Goal: Task Accomplishment & Management: Manage account settings

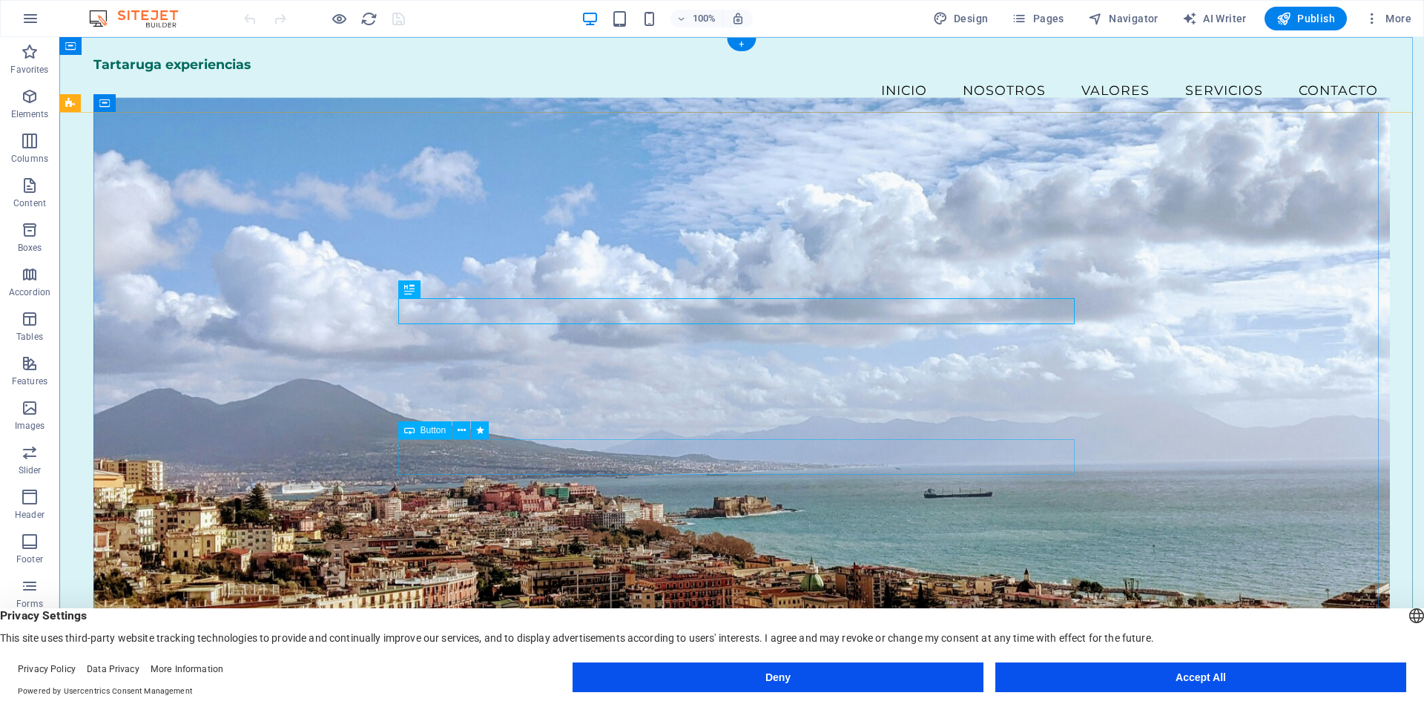
select select "1"
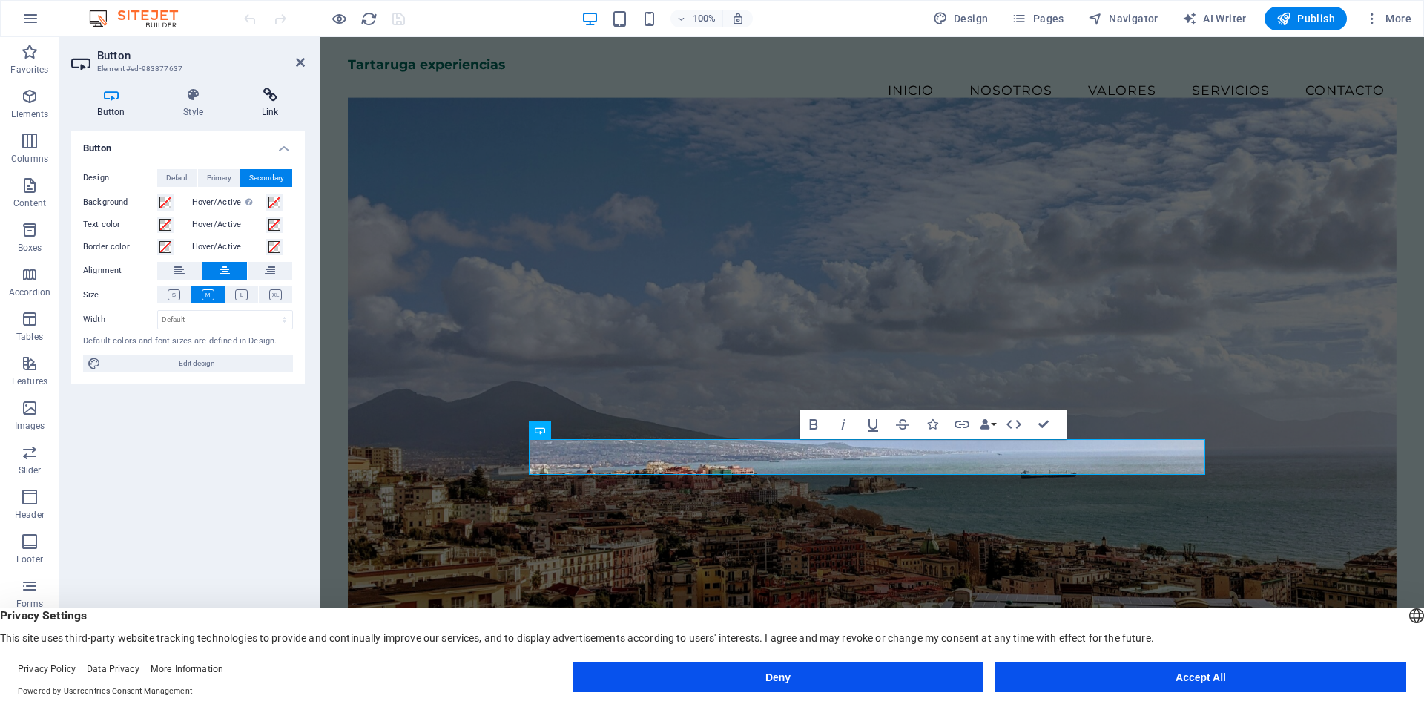
click at [272, 88] on icon at bounding box center [270, 95] width 70 height 15
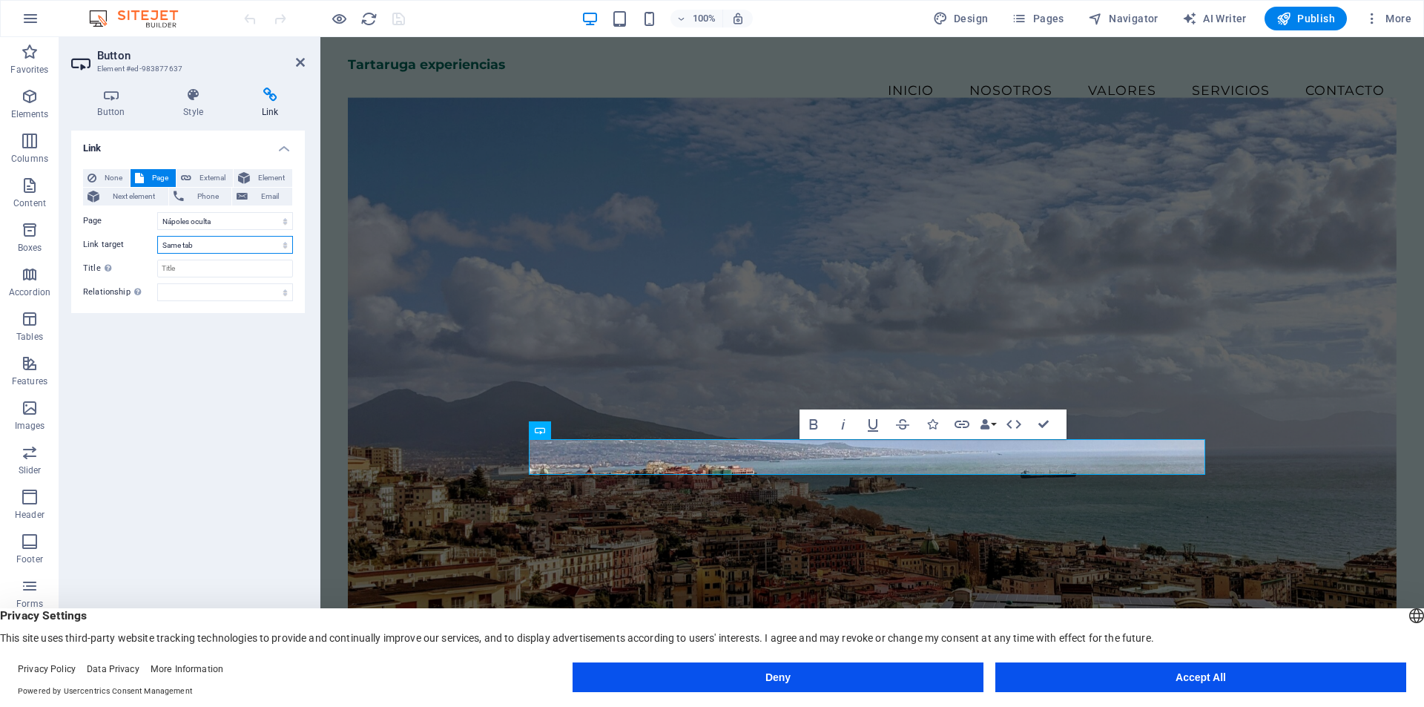
click at [215, 244] on select "New tab Same tab Overlay" at bounding box center [225, 245] width 136 height 18
click at [197, 173] on span "External" at bounding box center [212, 178] width 33 height 18
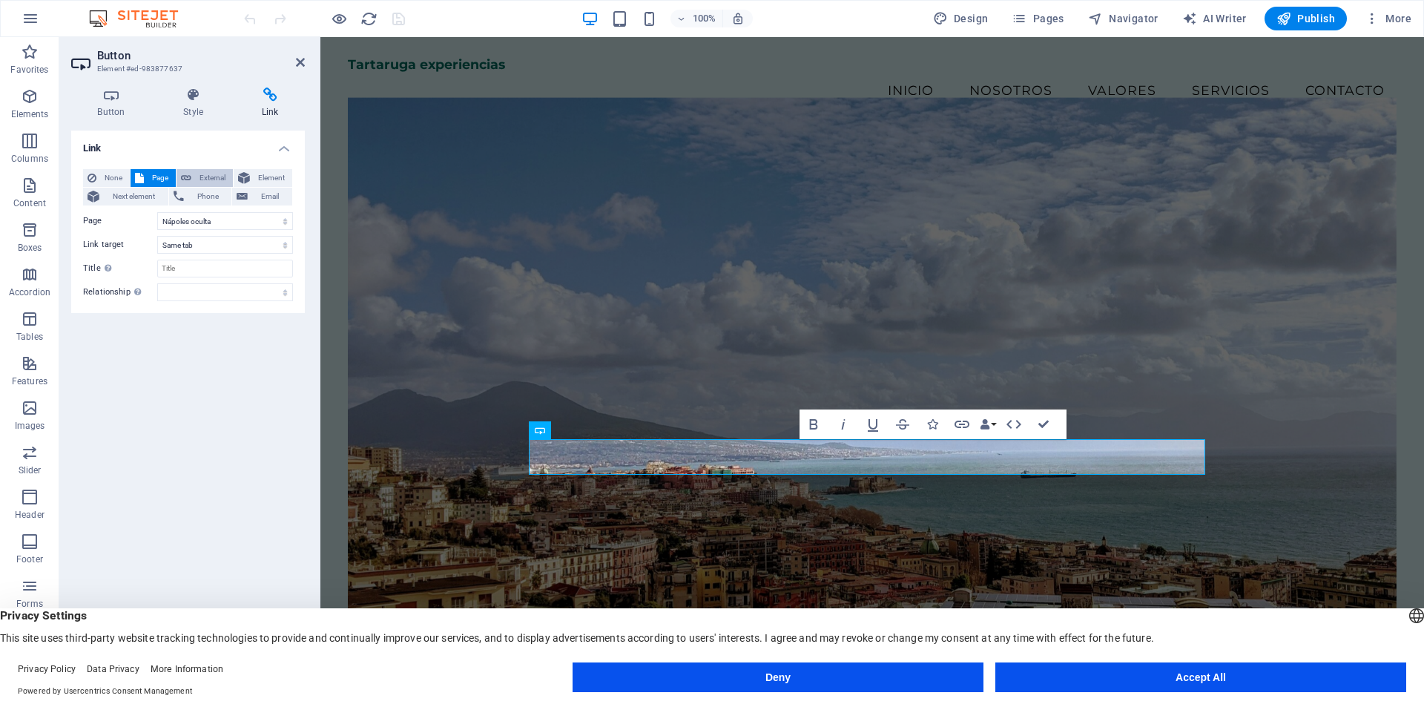
select select "blank"
drag, startPoint x: 177, startPoint y: 219, endPoint x: 104, endPoint y: 215, distance: 72.8
click at [104, 215] on div "URL /17895463" at bounding box center [188, 221] width 210 height 18
paste input "[URL][DOMAIN_NAME]"
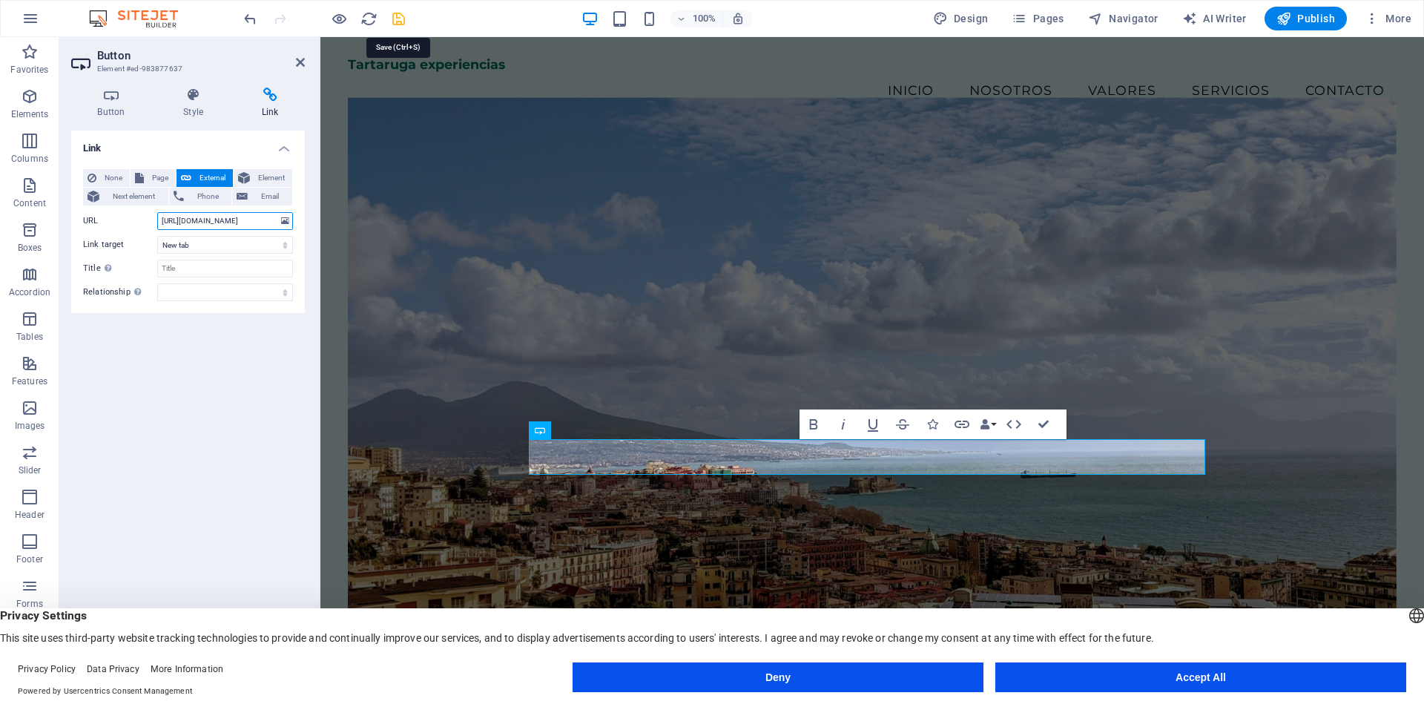
type input "[URL][DOMAIN_NAME]"
click at [398, 18] on icon "save" at bounding box center [398, 18] width 17 height 17
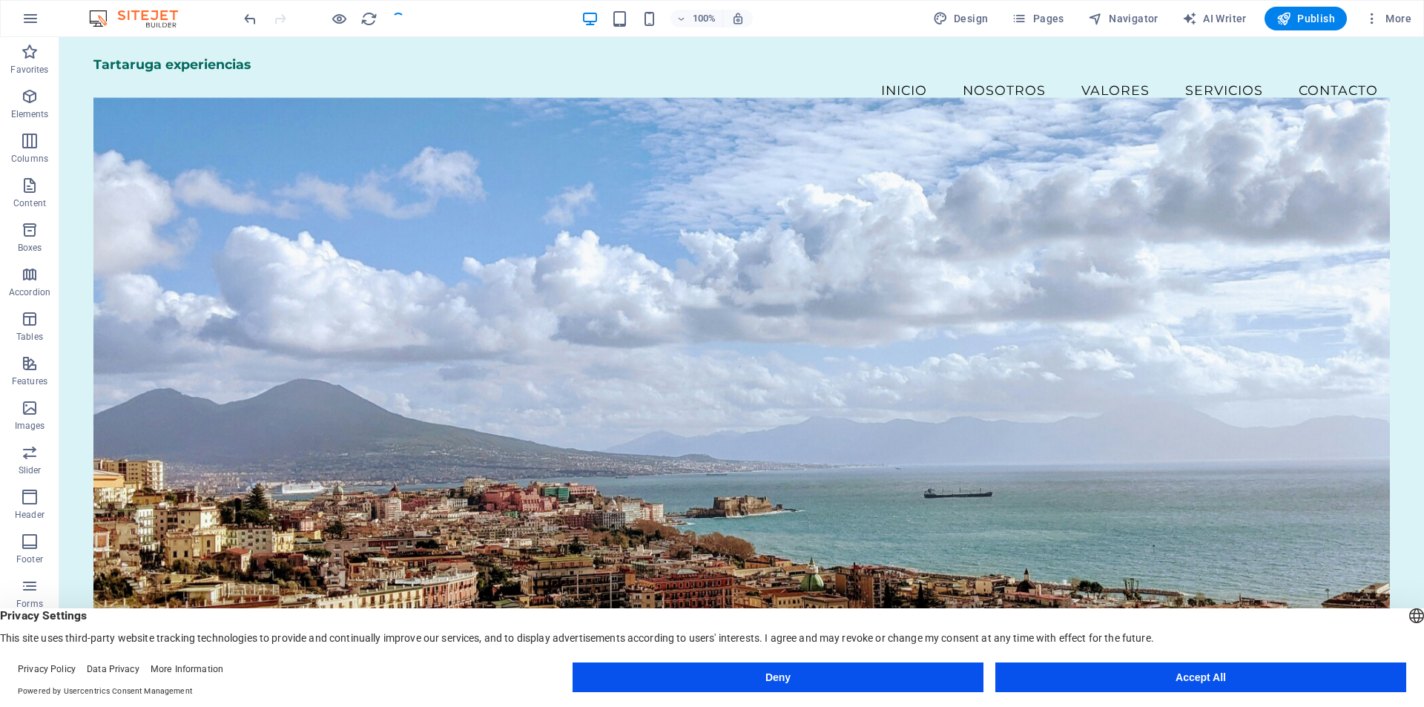
checkbox input "false"
click at [1036, 19] on span "Pages" at bounding box center [1038, 18] width 52 height 15
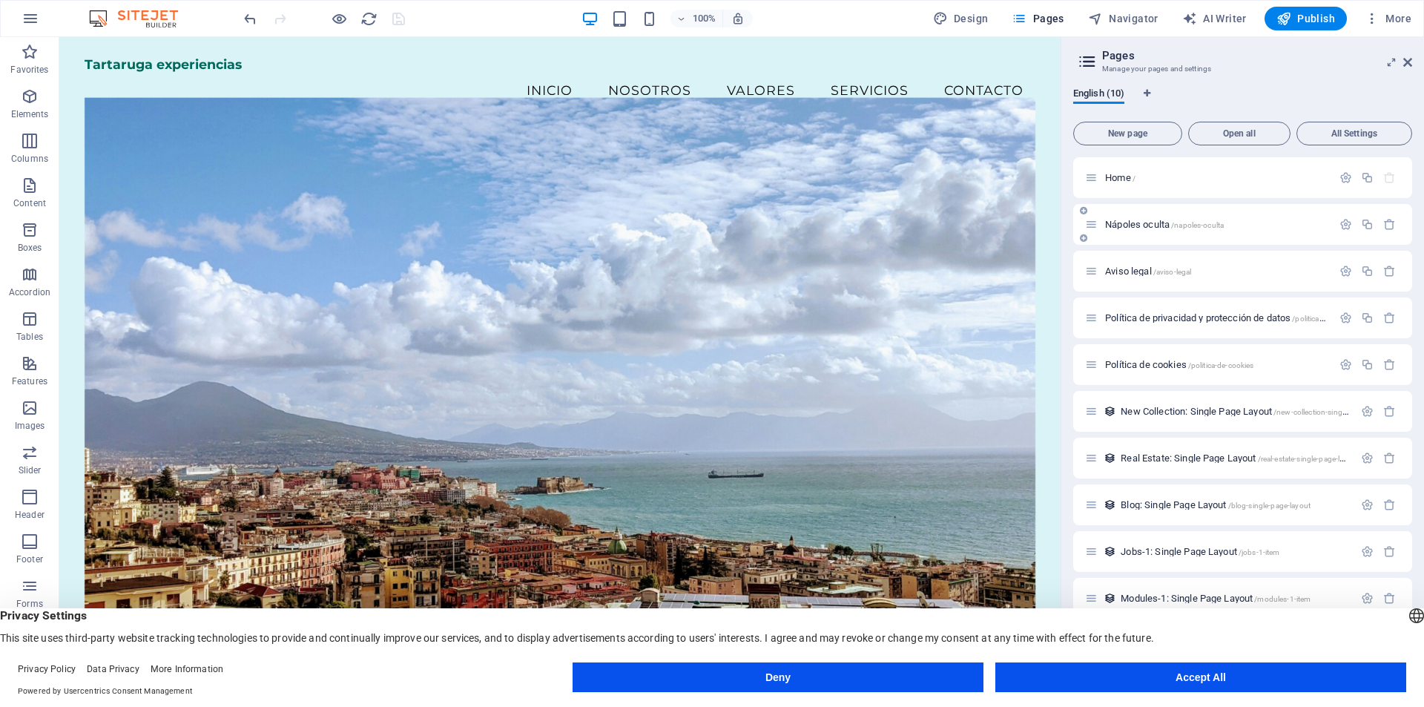
click at [1171, 219] on div "Nápoles oculta /napoles-oculta" at bounding box center [1208, 224] width 247 height 17
click at [1142, 226] on span "Nápoles oculta /napoles-oculta" at bounding box center [1164, 224] width 119 height 11
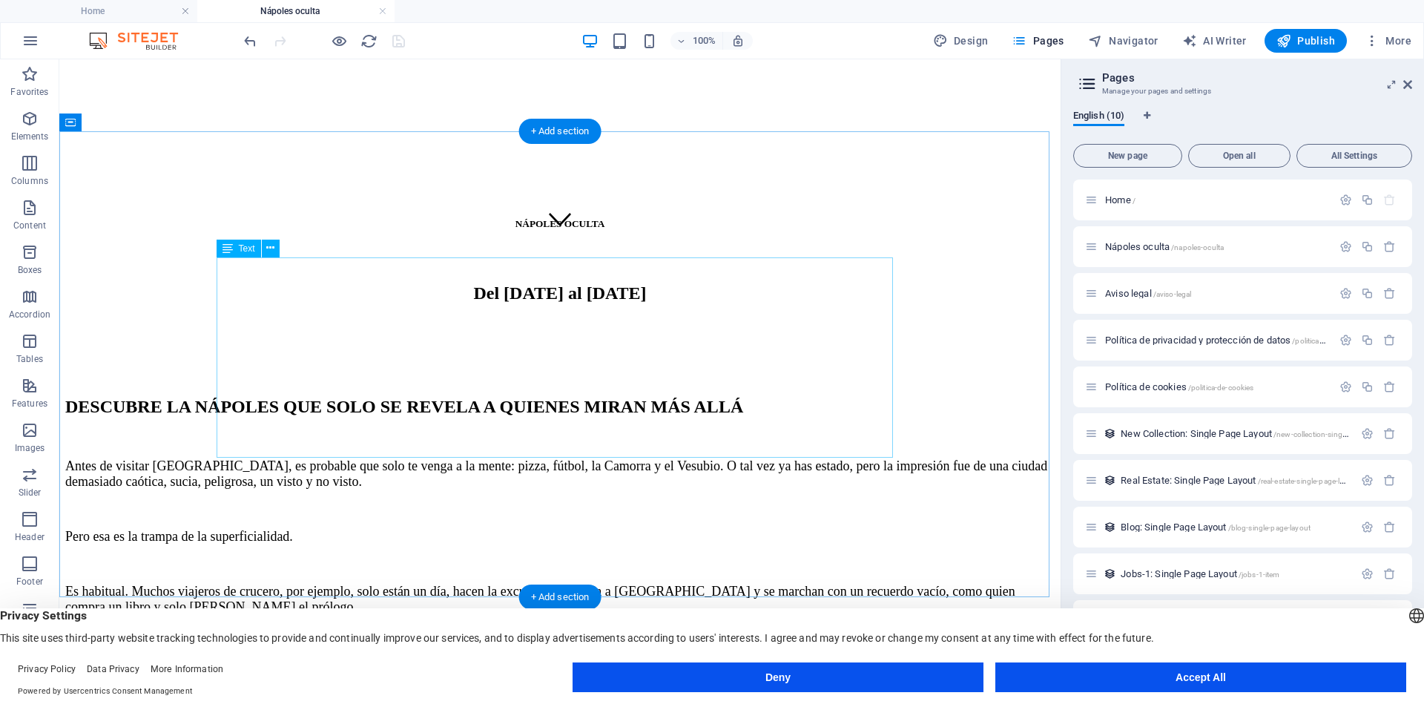
scroll to position [445, 0]
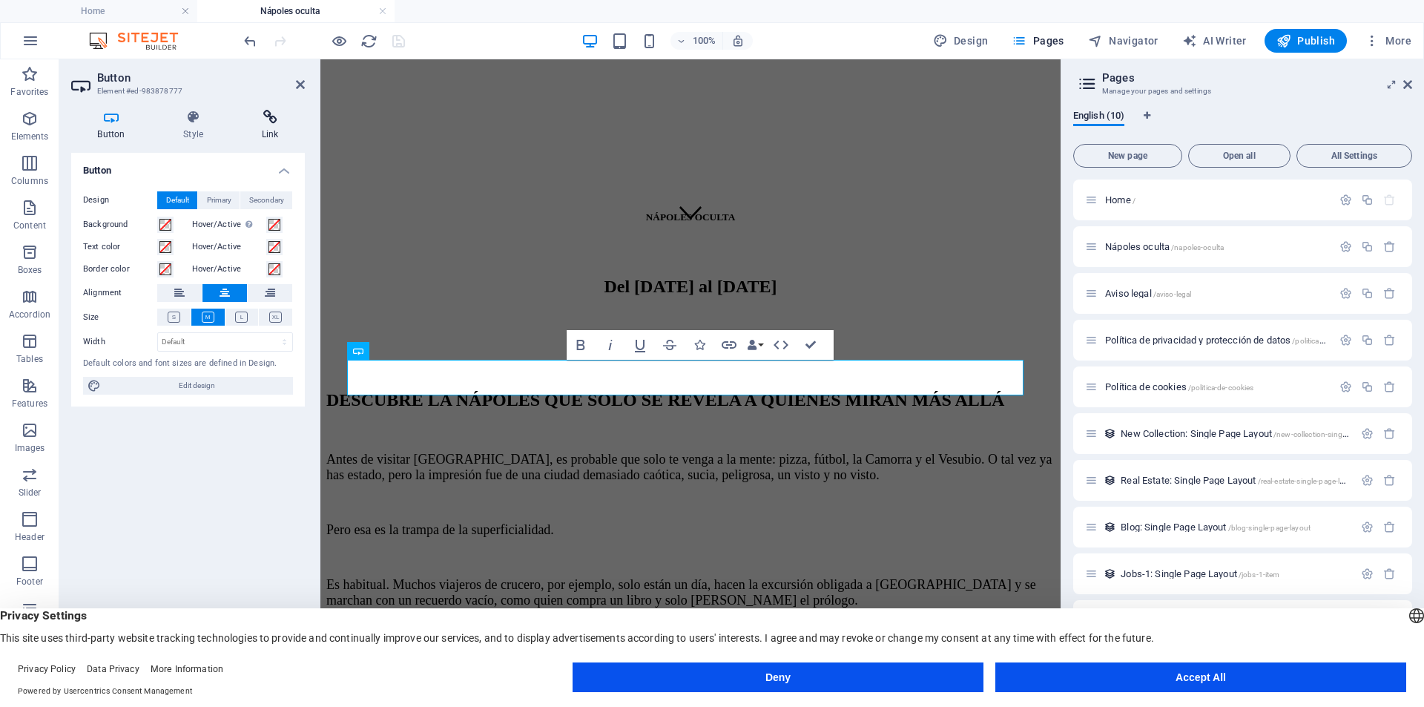
click at [277, 120] on icon at bounding box center [270, 117] width 70 height 15
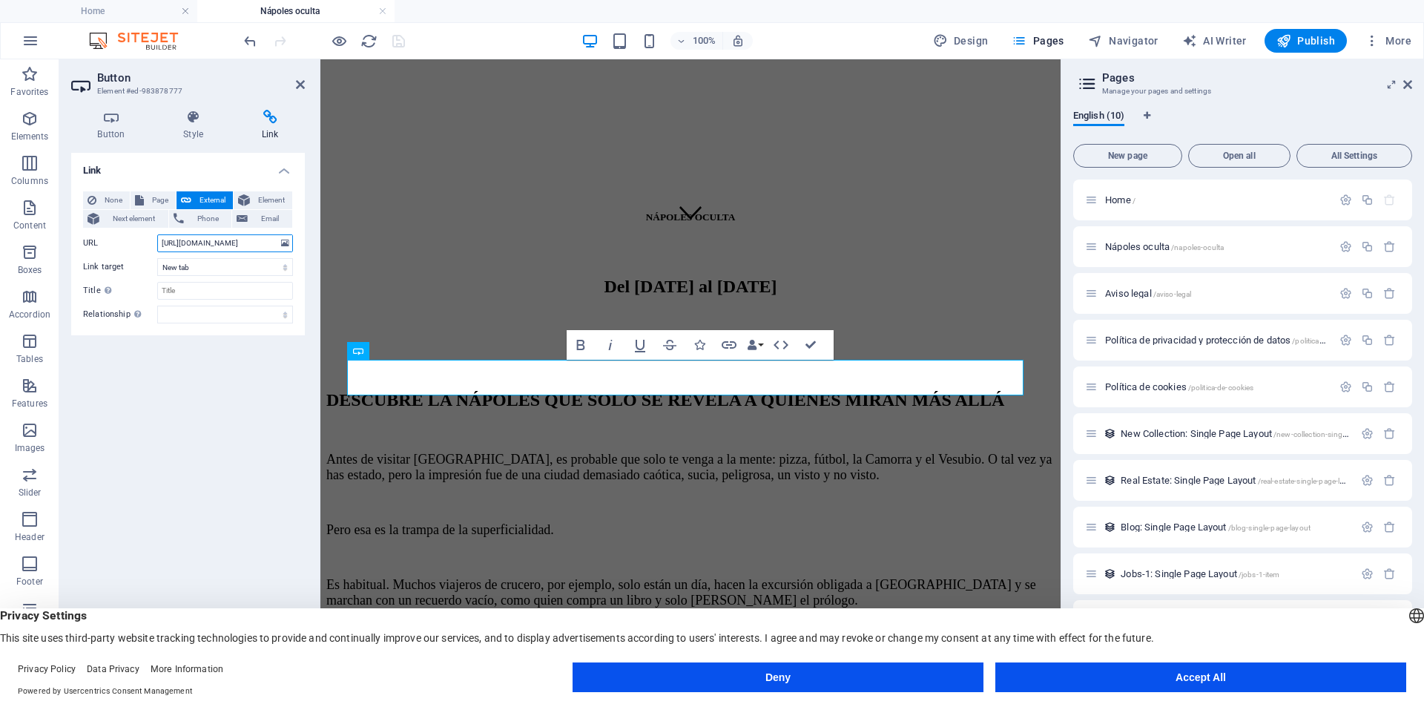
click at [228, 243] on input "https://support.thewebsiteeditor.com/hc/en-us/articles/13251544769559-How-to-cr…" at bounding box center [225, 243] width 136 height 18
paste input "https://docs.google.com/forms/d/e/1FAIpQLSfQ51x5r4SBNdpeD0usgv5ePm6HxvIfjmeW3V4…"
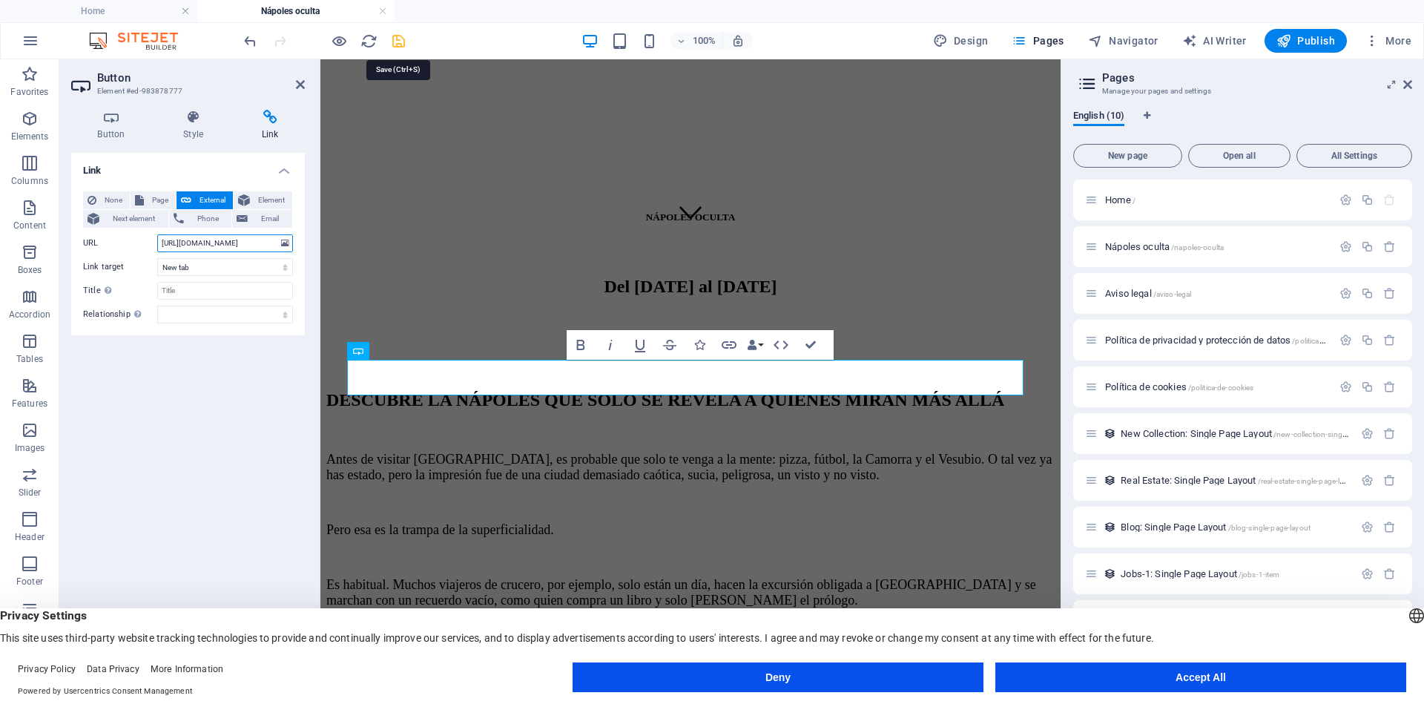
type input "https://docs.google.com/forms/d/e/1FAIpQLSfQ51x5r4SBNdpeD0usgv5ePm6HxvIfjmeW3V4…"
click at [398, 41] on icon "save" at bounding box center [398, 41] width 17 height 17
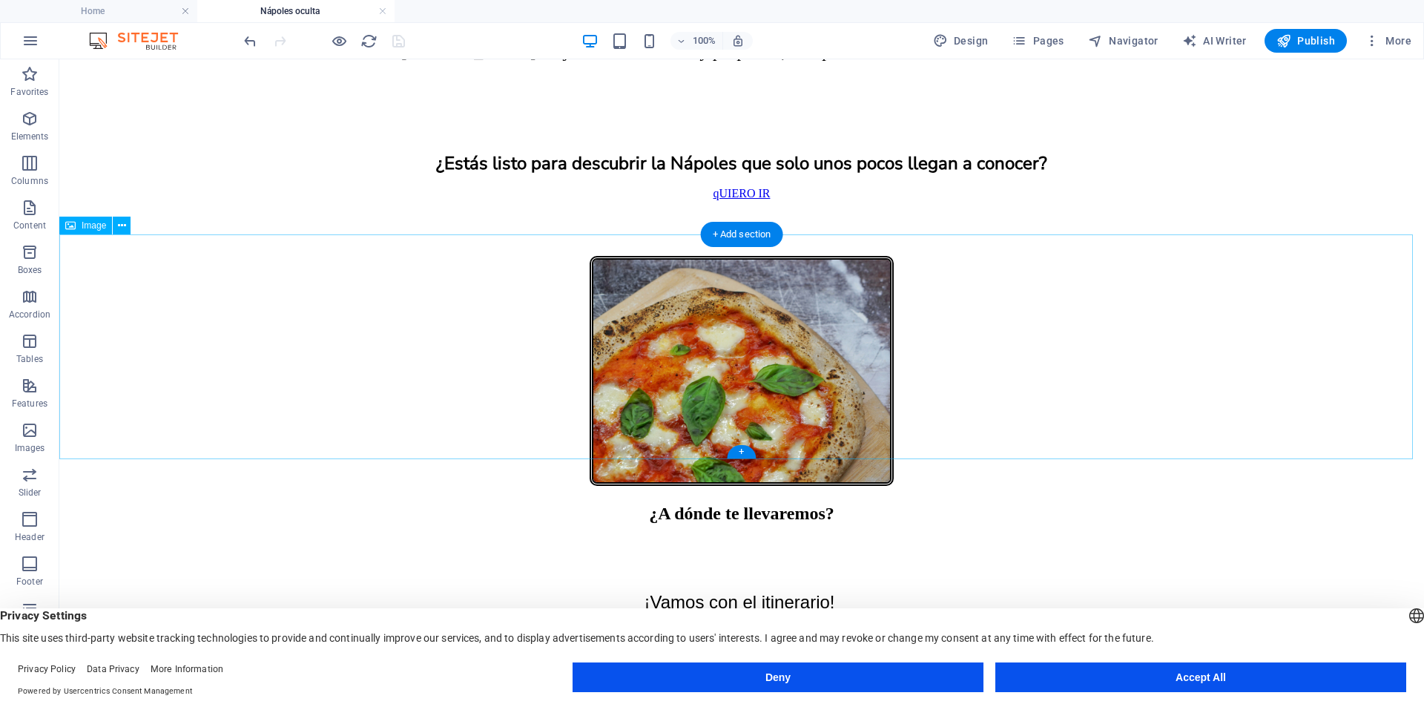
scroll to position [2300, 0]
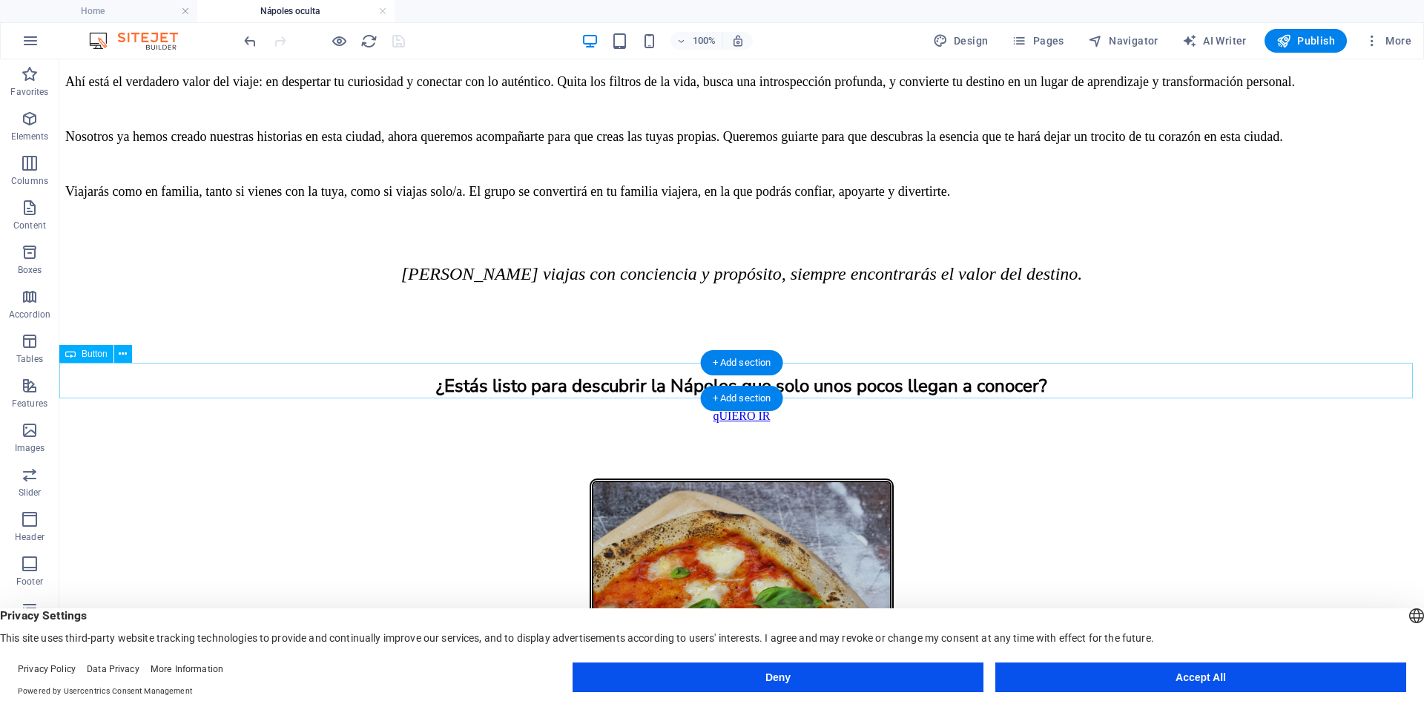
click at [688, 410] on div "qUIERO IR" at bounding box center [741, 416] width 1353 height 13
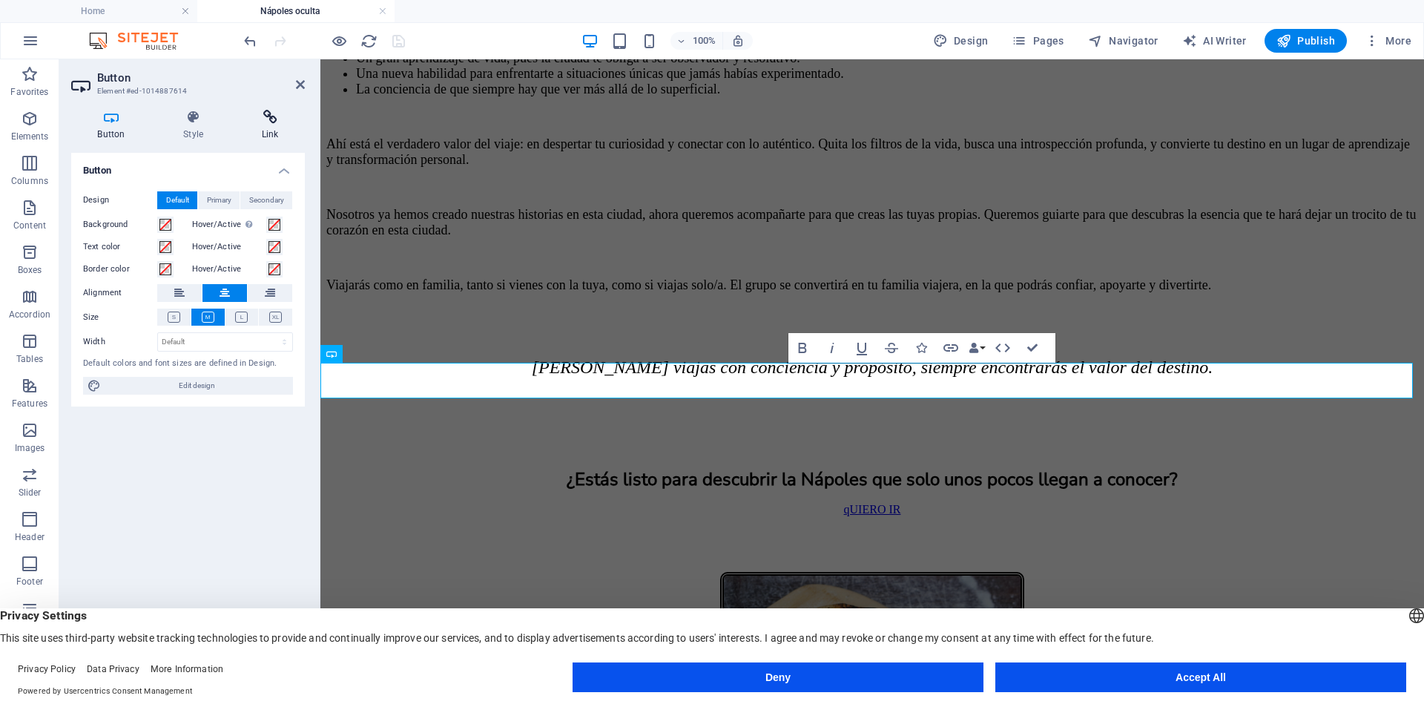
click at [272, 116] on icon at bounding box center [270, 117] width 70 height 15
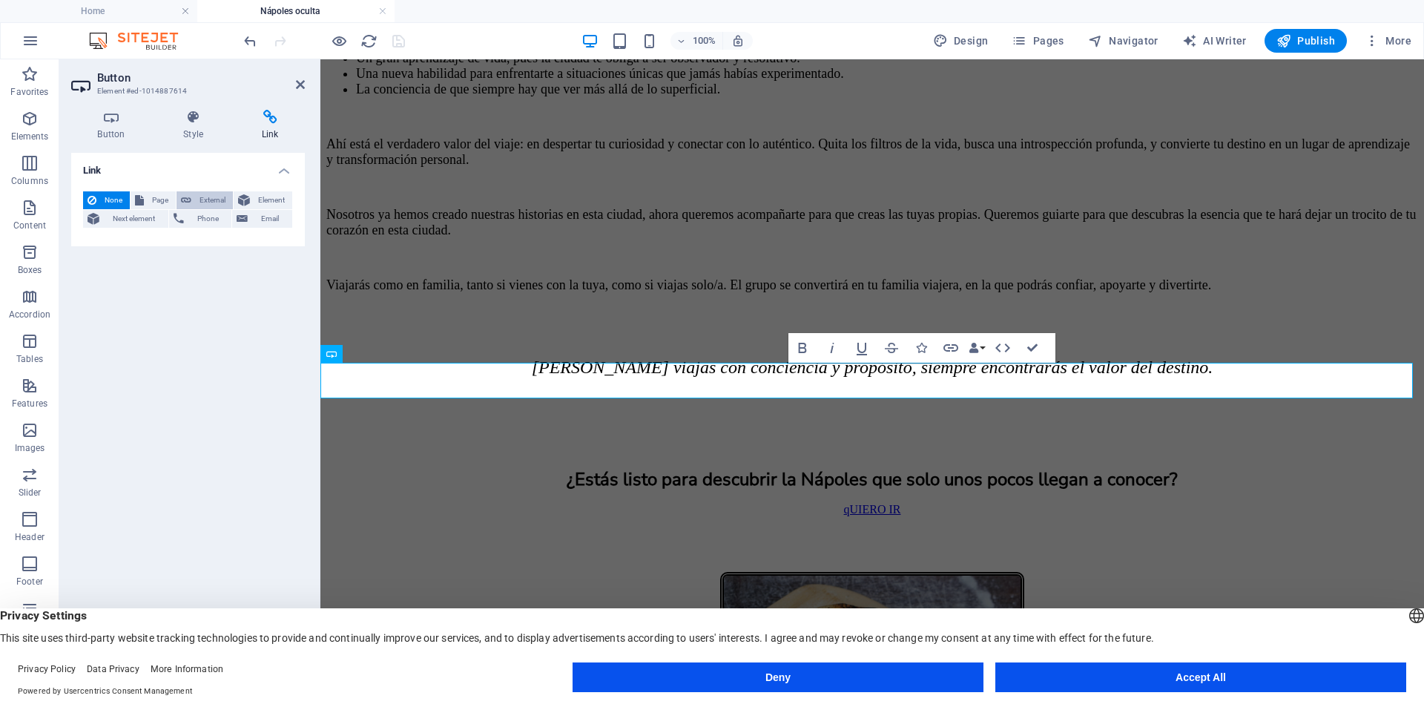
click at [200, 199] on span "External" at bounding box center [212, 200] width 33 height 18
select select "blank"
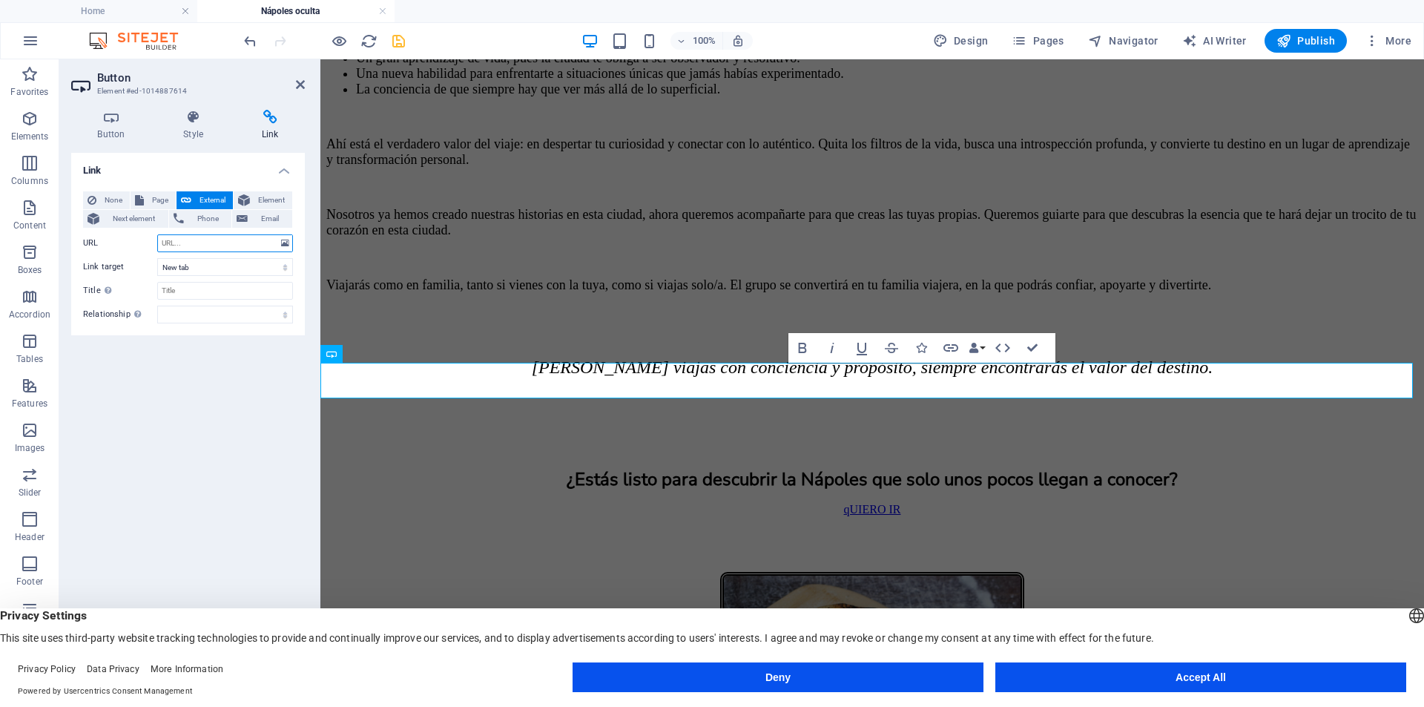
click at [212, 246] on input "URL" at bounding box center [225, 243] width 136 height 18
paste input "https://docs.google.com/forms/d/e/1FAIpQLSfQ51x5r4SBNdpeD0usgv5ePm6HxvIfjmeW3V4…"
type input "https://docs.google.com/forms/d/e/1FAIpQLSfQ51x5r4SBNdpeD0usgv5ePm6HxvIfjmeW3V4…"
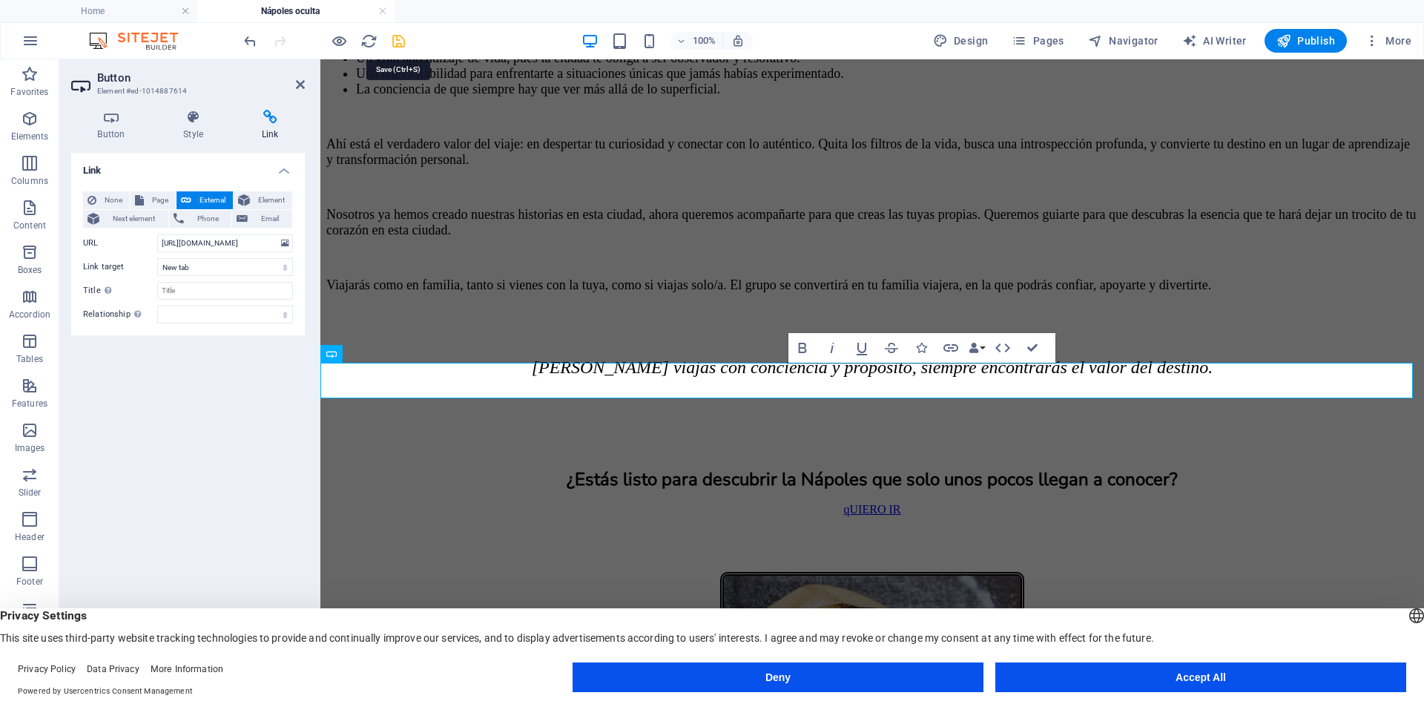
click at [397, 43] on icon "save" at bounding box center [398, 41] width 17 height 17
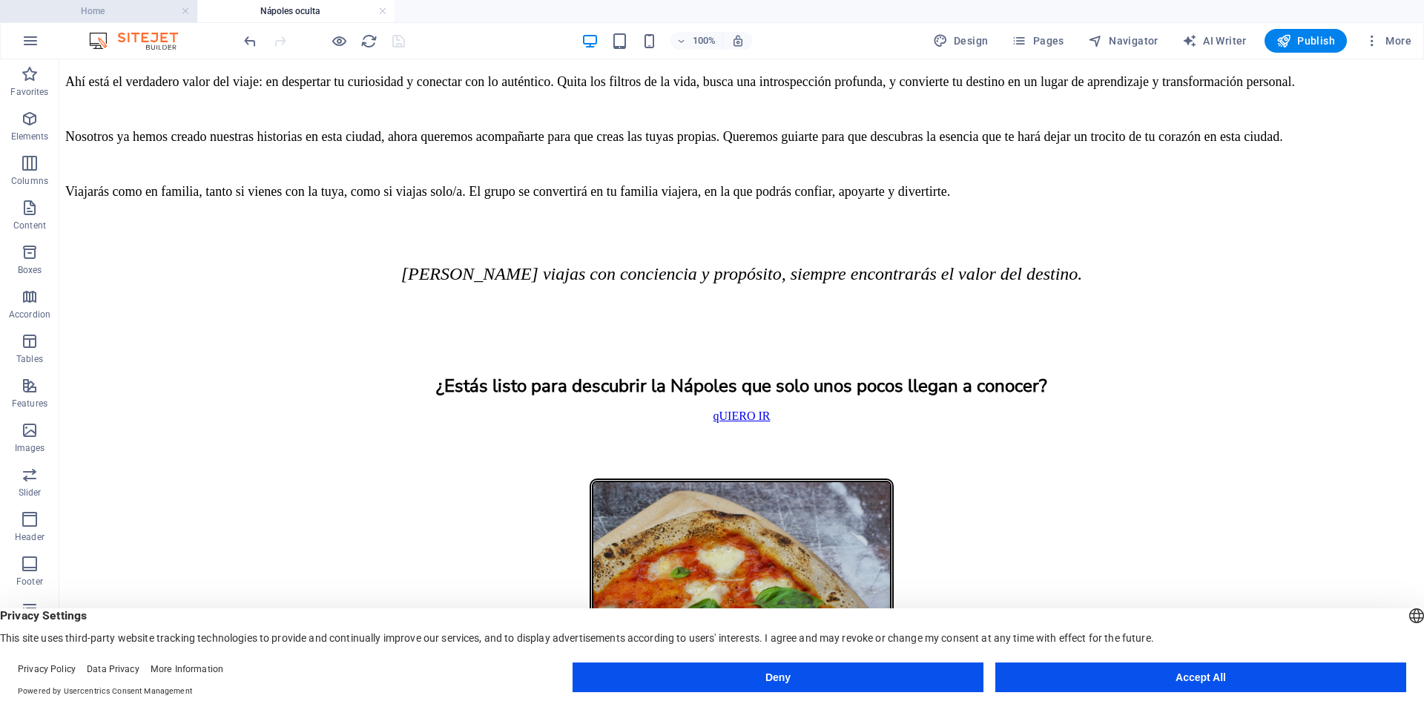
drag, startPoint x: 88, startPoint y: 16, endPoint x: 120, endPoint y: 14, distance: 31.9
click at [107, 10] on h4 "Home" at bounding box center [98, 11] width 197 height 16
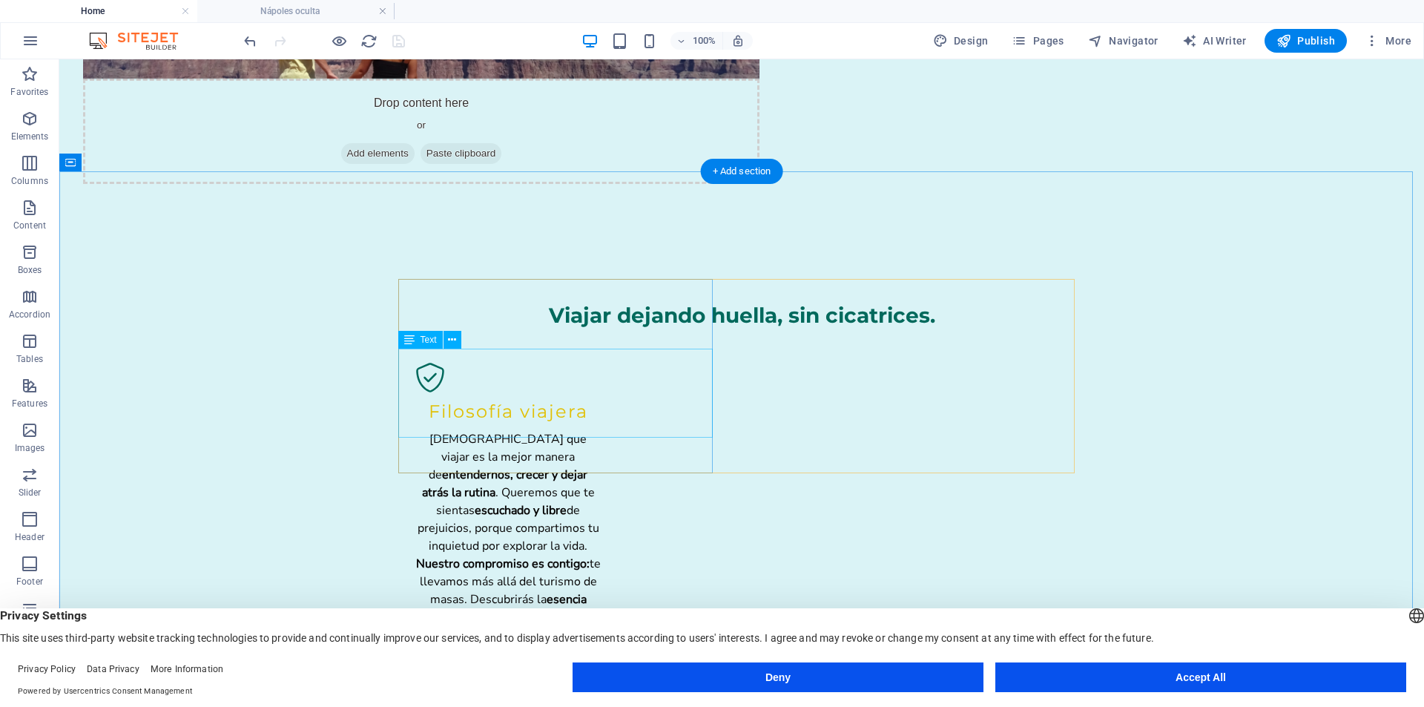
scroll to position [1407, 0]
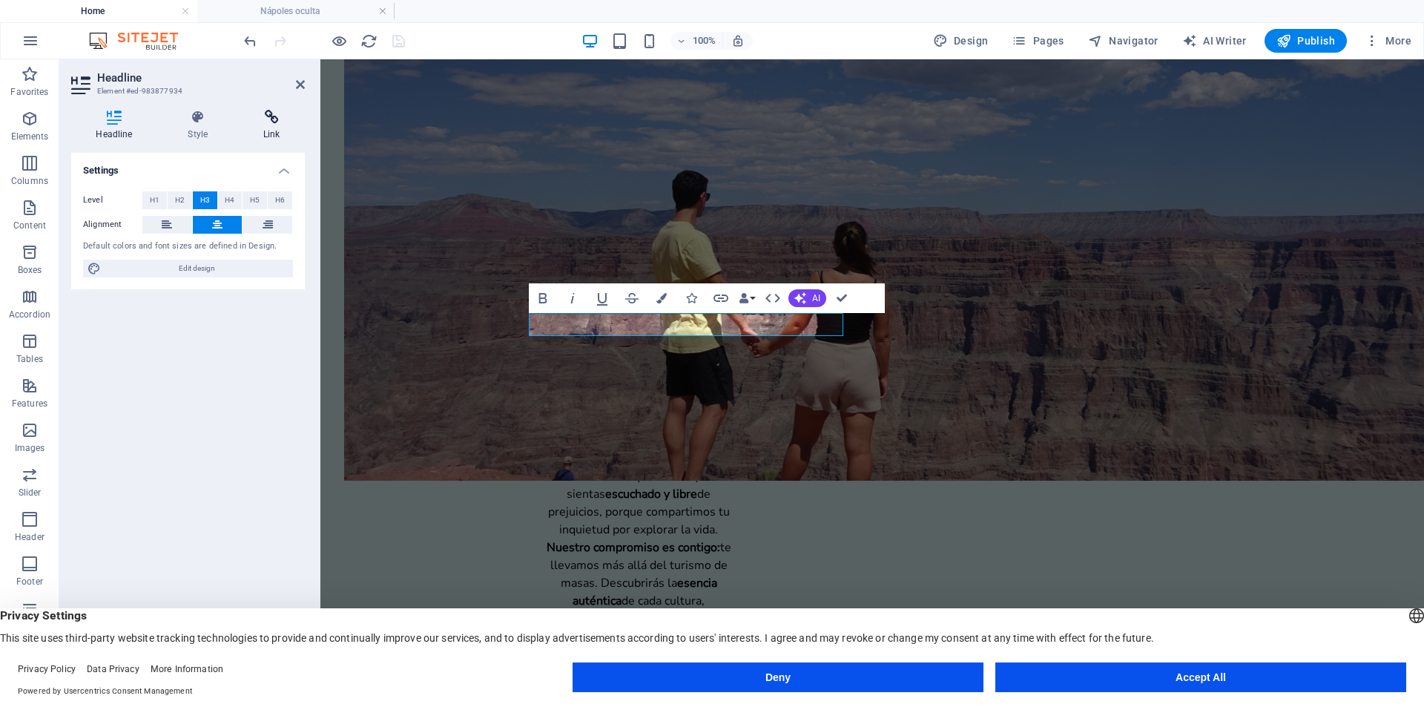
click at [280, 124] on icon at bounding box center [272, 117] width 66 height 15
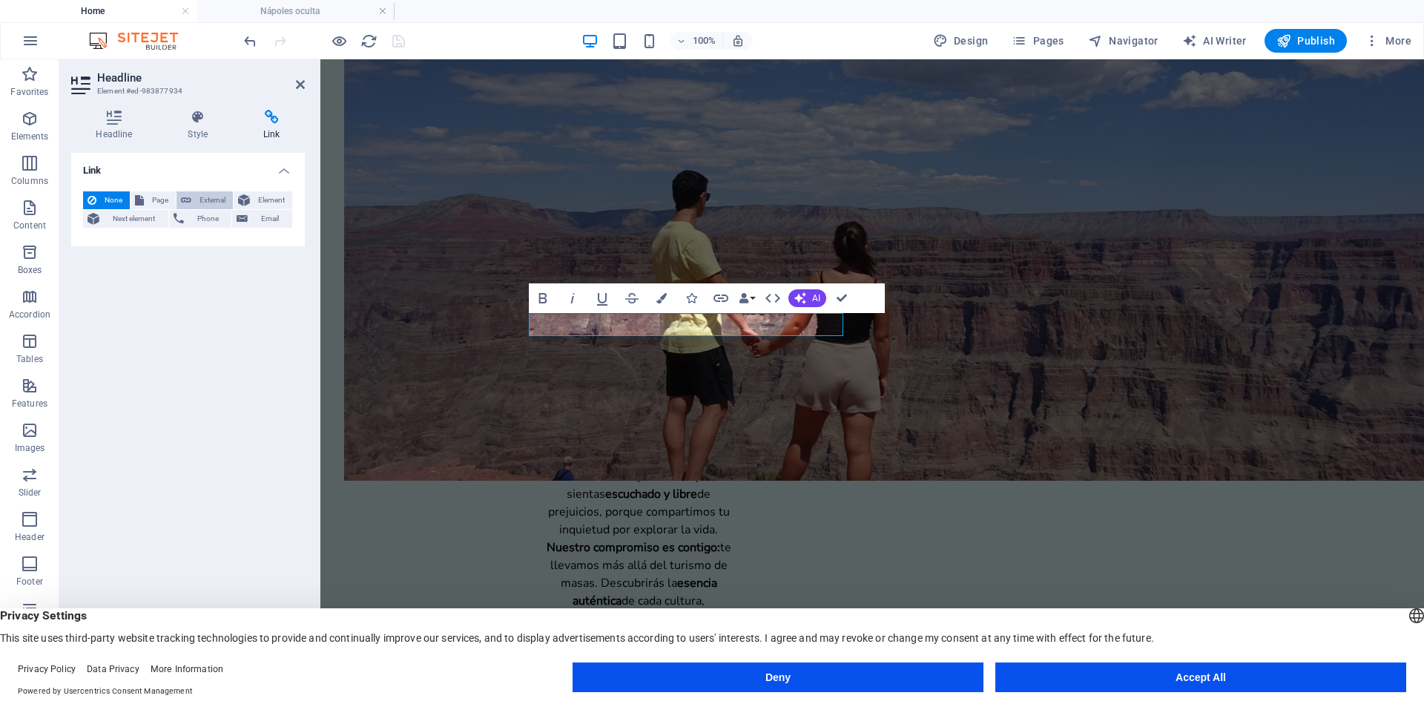
click at [214, 199] on span "External" at bounding box center [212, 200] width 33 height 18
select select "blank"
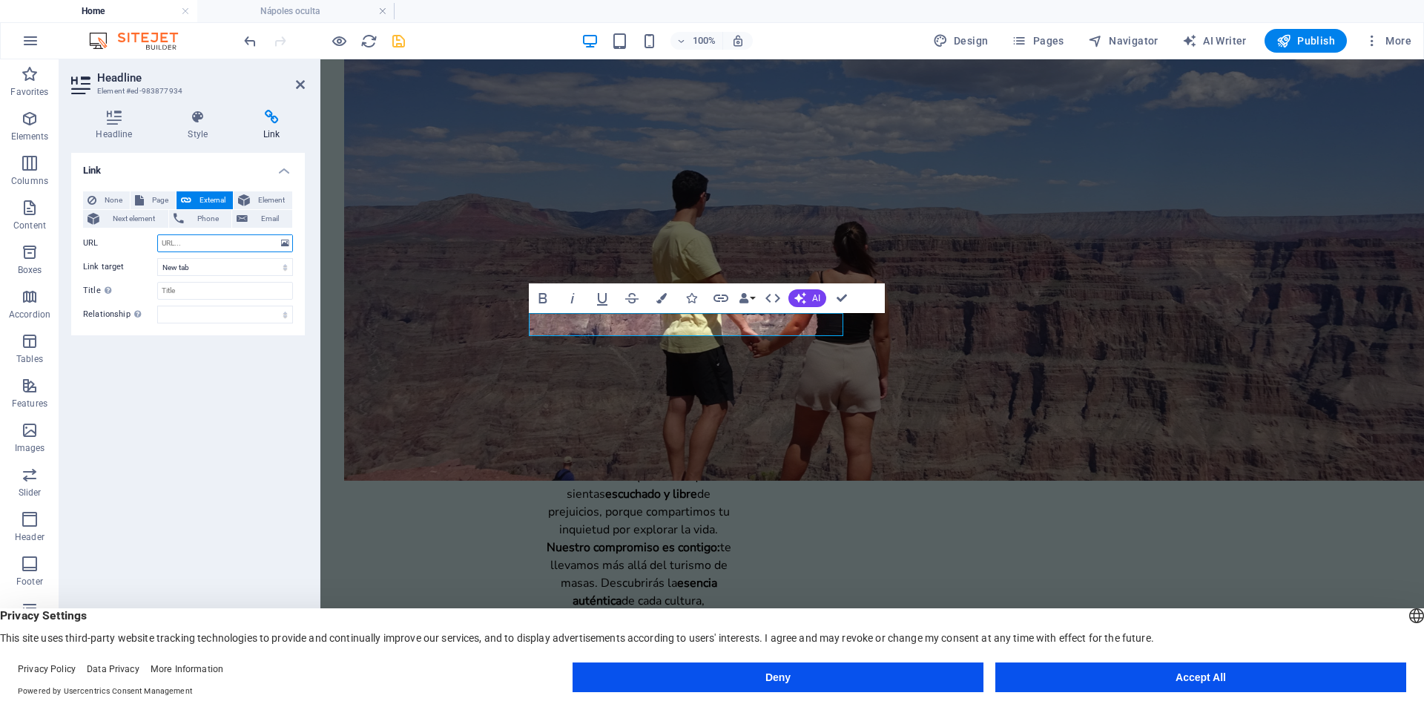
click at [197, 244] on input "URL" at bounding box center [225, 243] width 136 height 18
paste input "https://docs.google.com/forms/d/e/1FAIpQLScJds_wX35HmidWCbSLXfiVgoCf5HC7abBTX_L…"
type input "https://docs.google.com/forms/d/e/1FAIpQLScJds_wX35HmidWCbSLXfiVgoCf5HC7abBTX_L…"
click at [401, 42] on icon "save" at bounding box center [398, 41] width 17 height 17
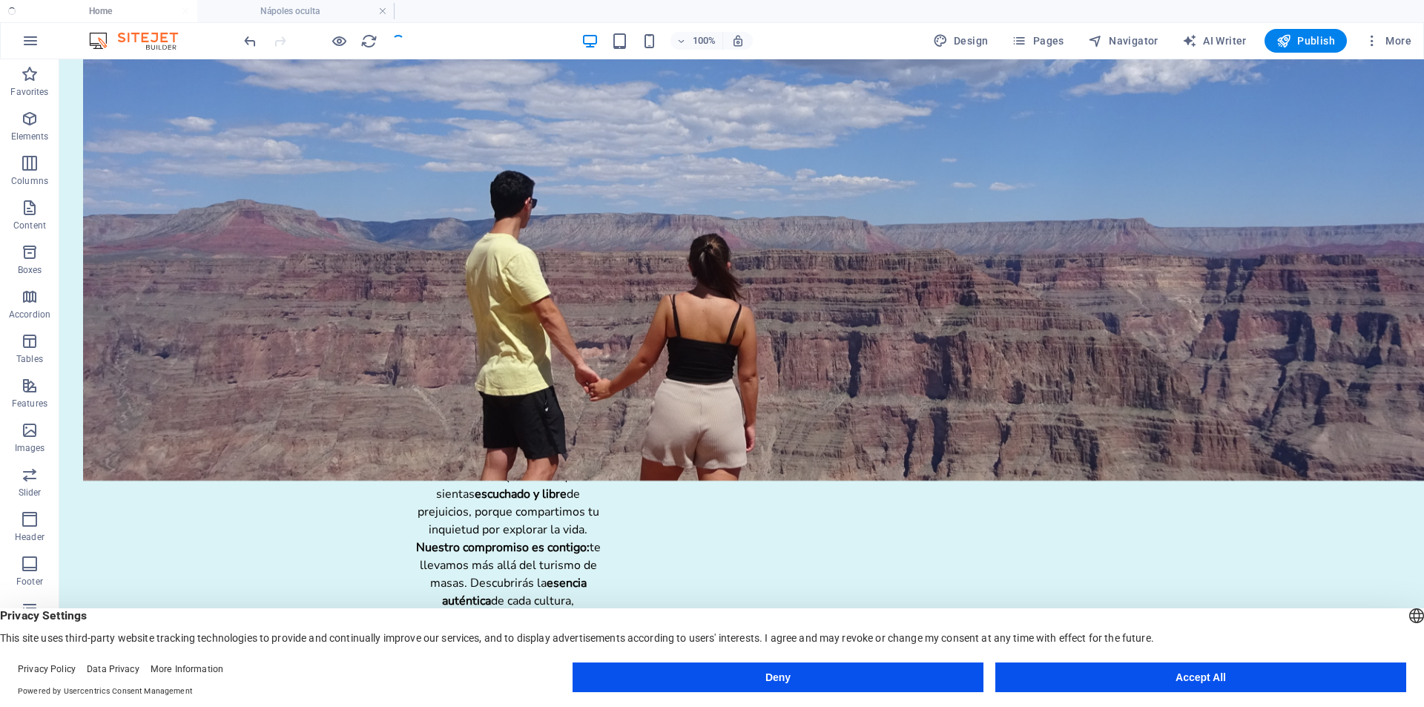
checkbox input "false"
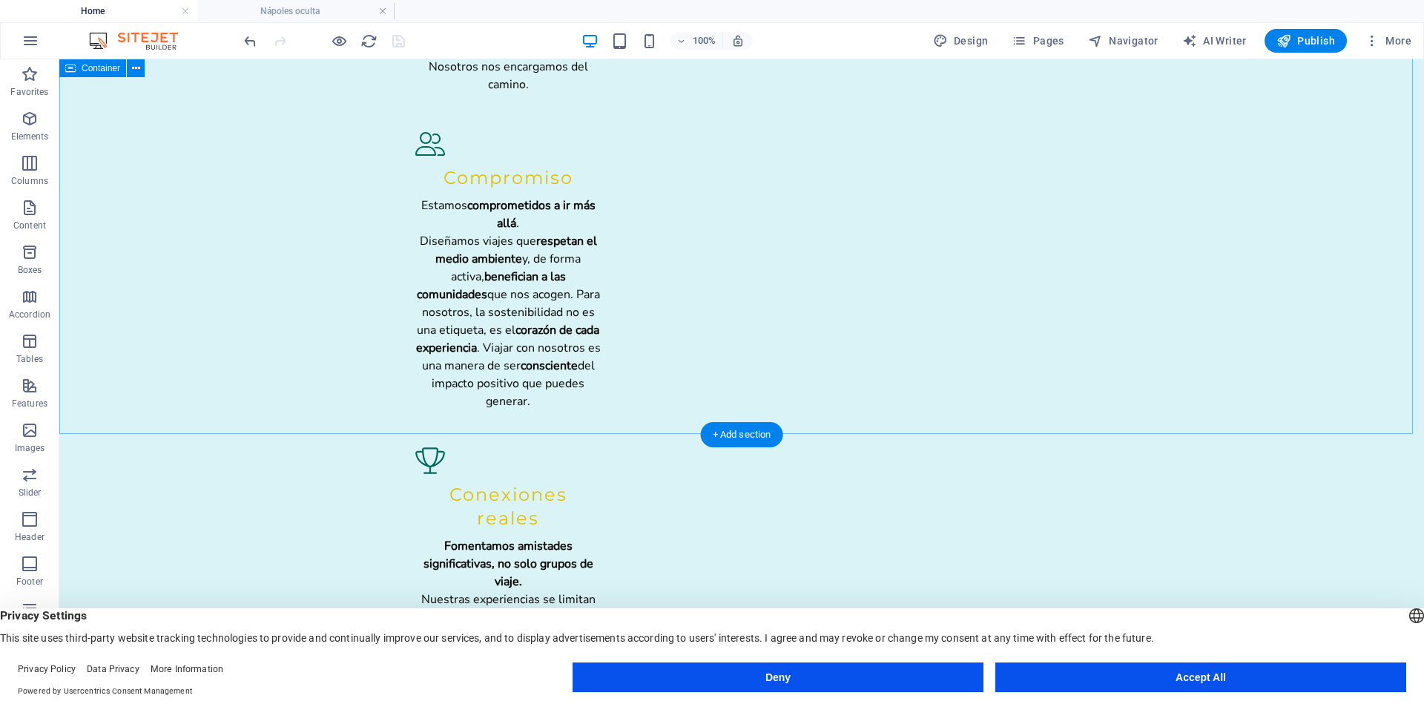
scroll to position [2074, 0]
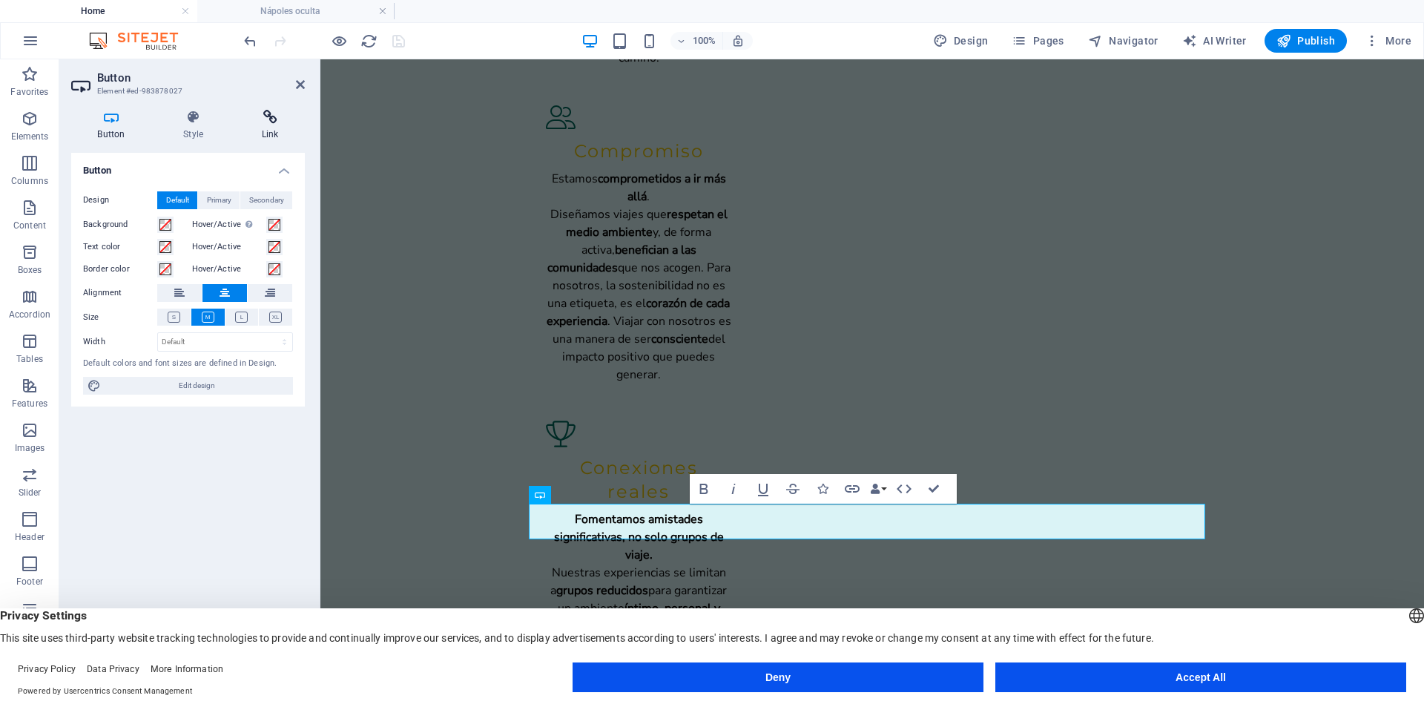
click at [277, 126] on h4 "Link" at bounding box center [270, 125] width 70 height 31
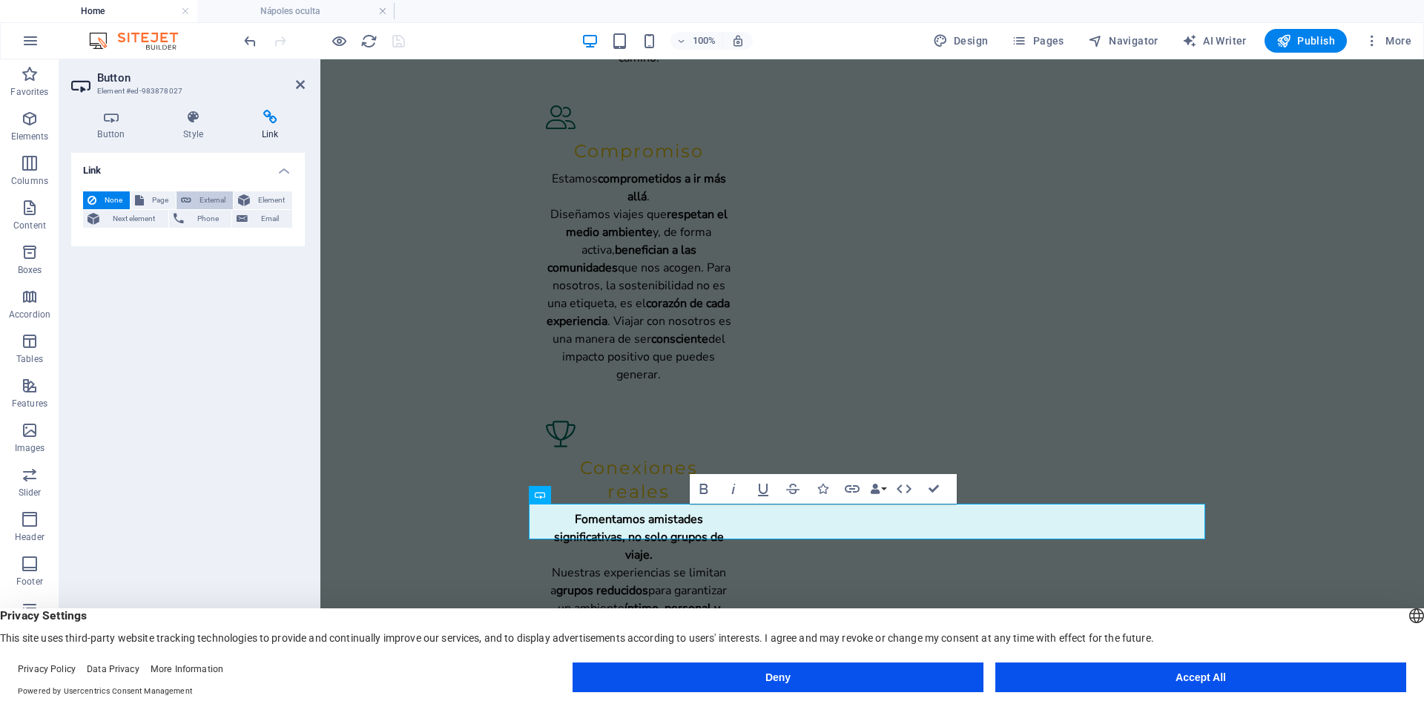
click at [217, 201] on span "External" at bounding box center [212, 200] width 33 height 18
select select "blank"
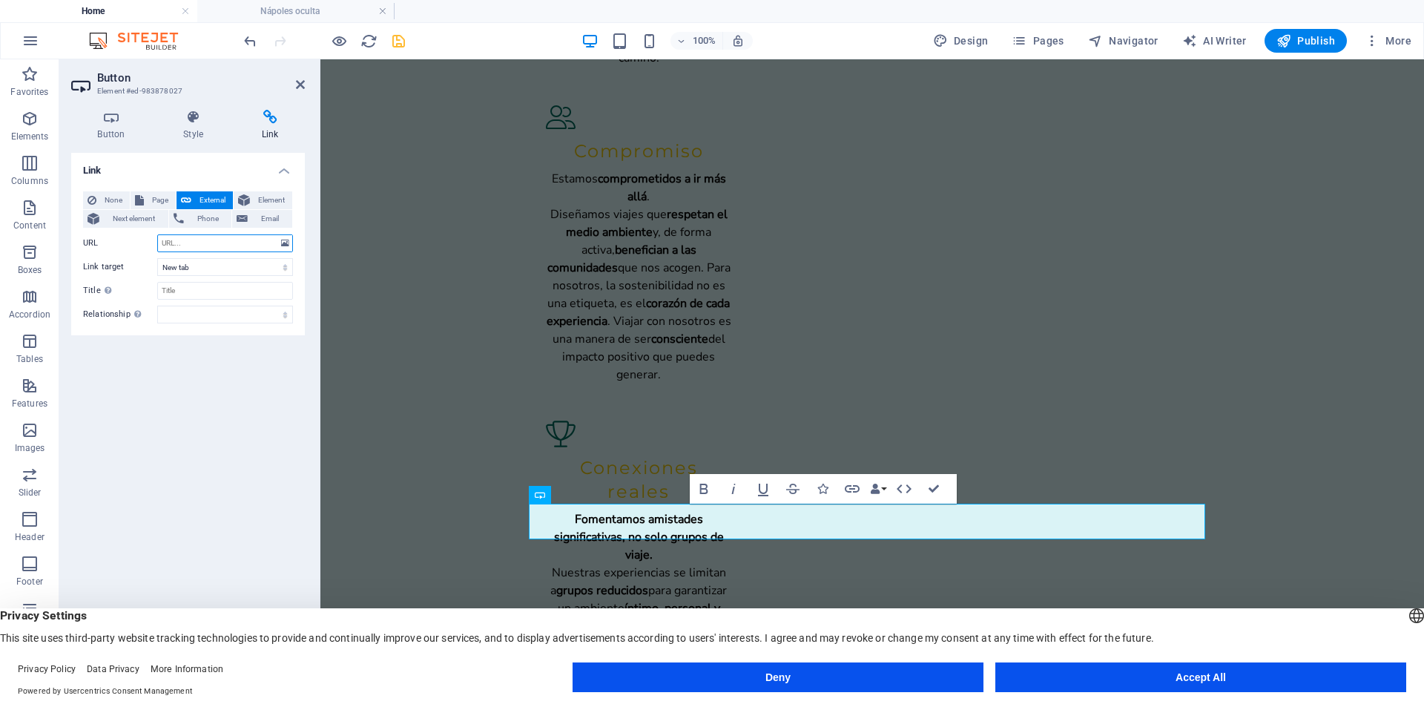
click at [191, 240] on input "URL" at bounding box center [225, 243] width 136 height 18
paste input "https://docs.google.com/forms/d/e/1FAIpQLScJds_wX35HmidWCbSLXfiVgoCf5HC7abBTX_L…"
type input "https://docs.google.com/forms/d/e/1FAIpQLScJds_wX35HmidWCbSLXfiVgoCf5HC7abBTX_L…"
click at [396, 44] on icon "save" at bounding box center [398, 41] width 17 height 17
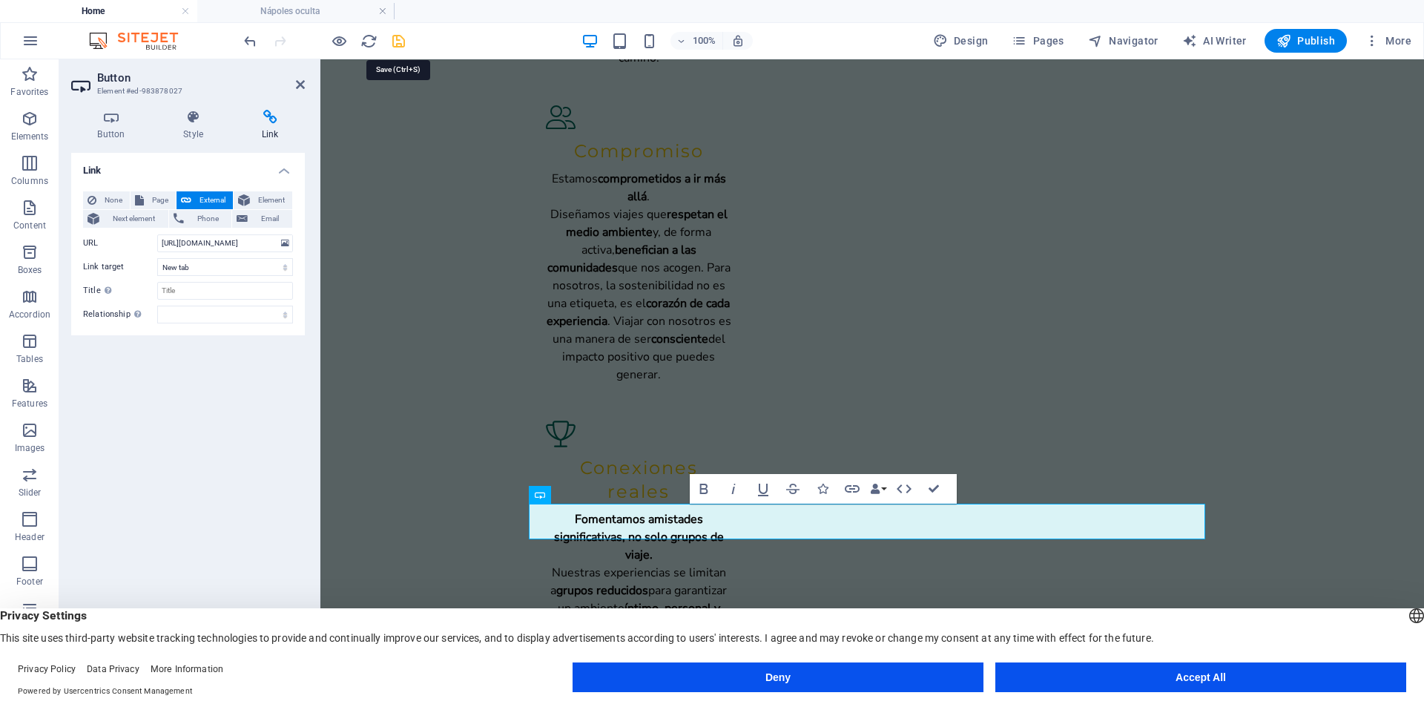
checkbox input "false"
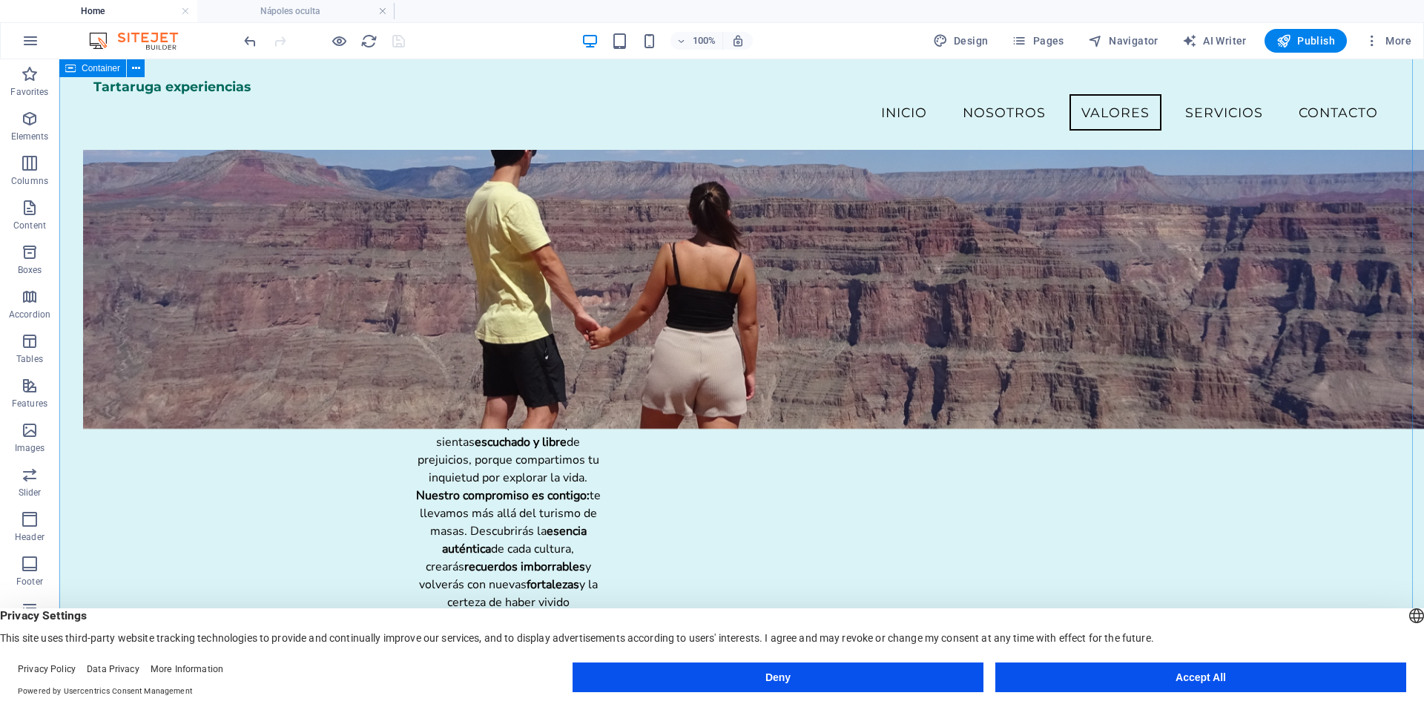
scroll to position [1258, 0]
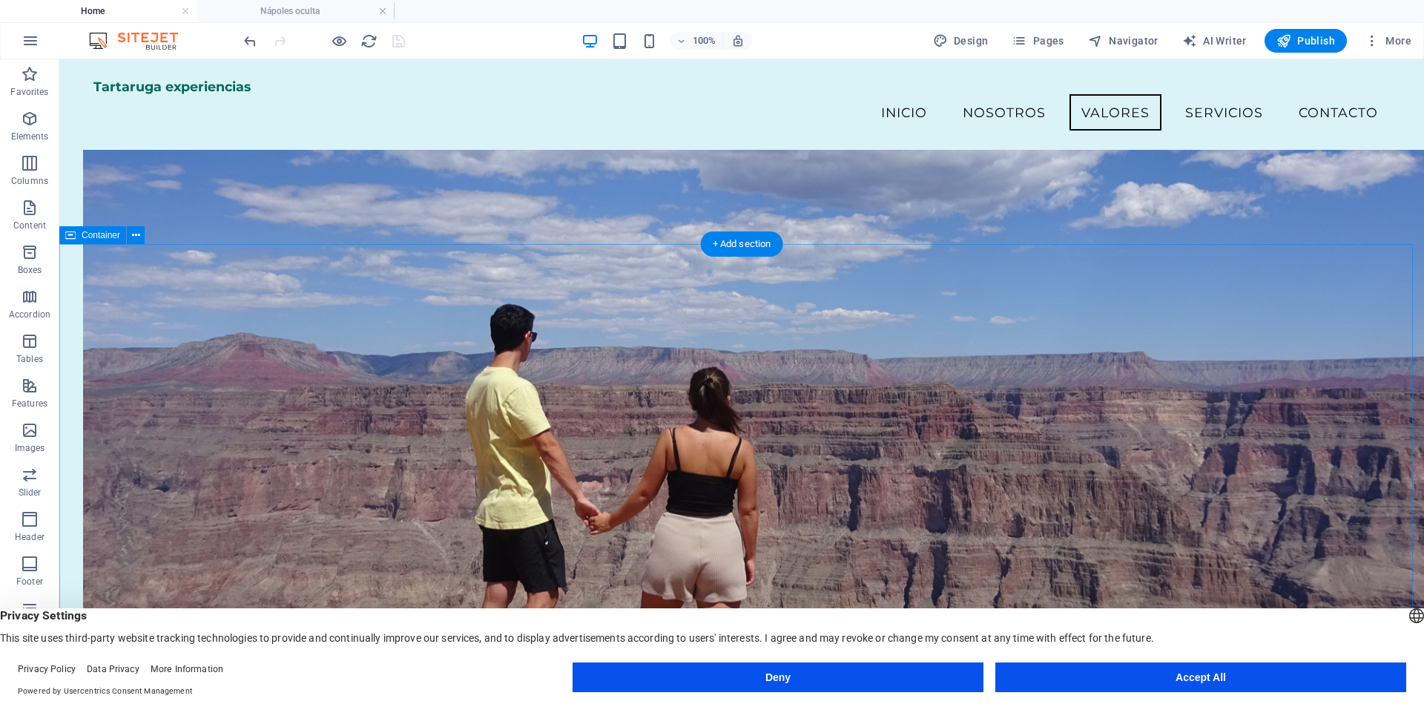
drag, startPoint x: 548, startPoint y: 397, endPoint x: 289, endPoint y: 396, distance: 259.7
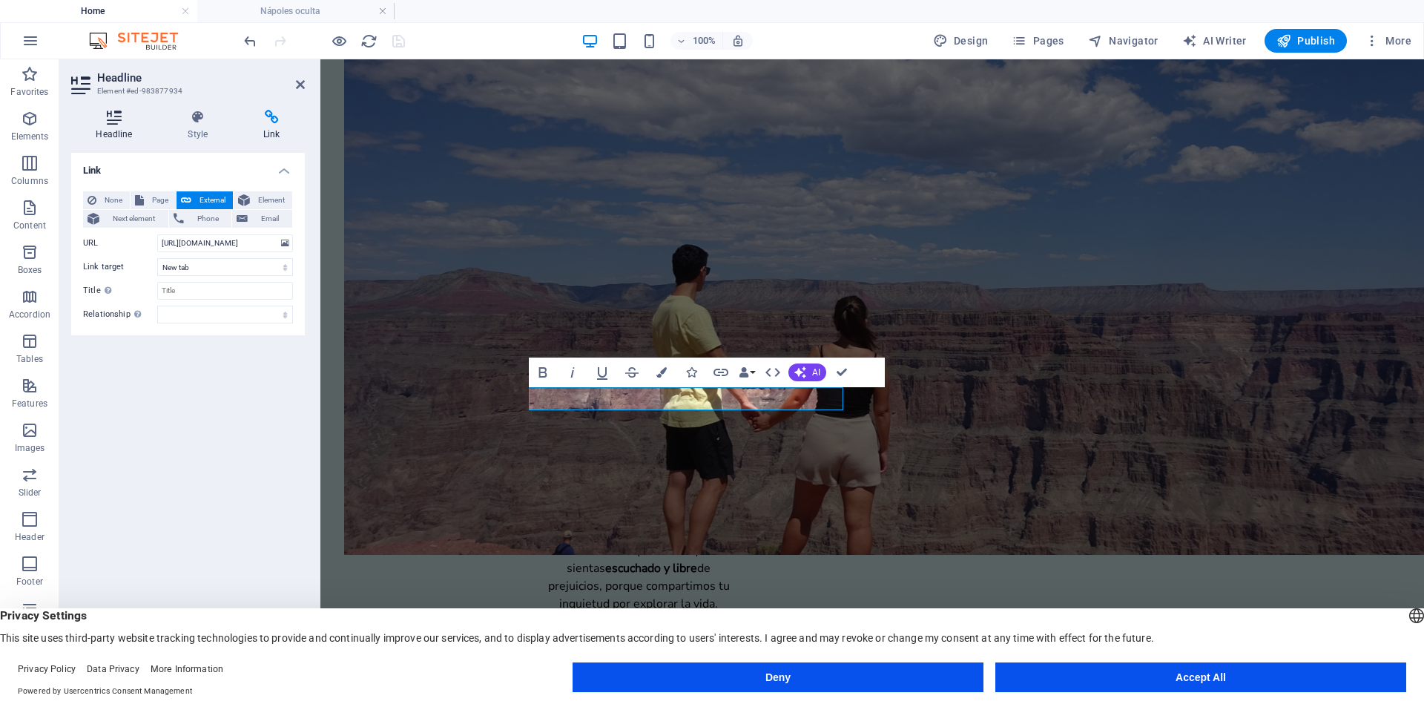
click at [128, 119] on icon at bounding box center [114, 117] width 86 height 15
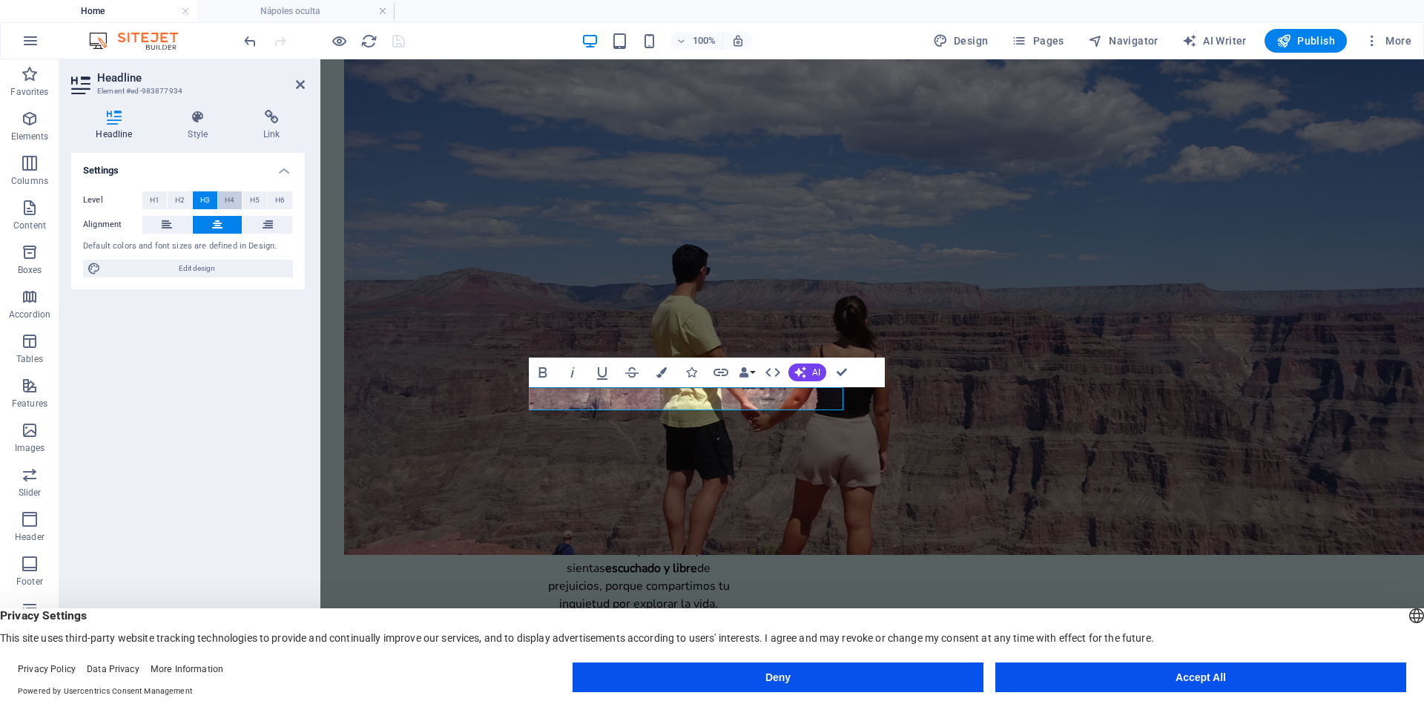
click at [228, 200] on span "H4" at bounding box center [230, 200] width 10 height 18
click at [197, 198] on button "H3" at bounding box center [205, 200] width 24 height 18
drag, startPoint x: 180, startPoint y: 274, endPoint x: 700, endPoint y: 292, distance: 519.7
click at [180, 274] on span "Edit design" at bounding box center [196, 269] width 183 height 18
select select "px"
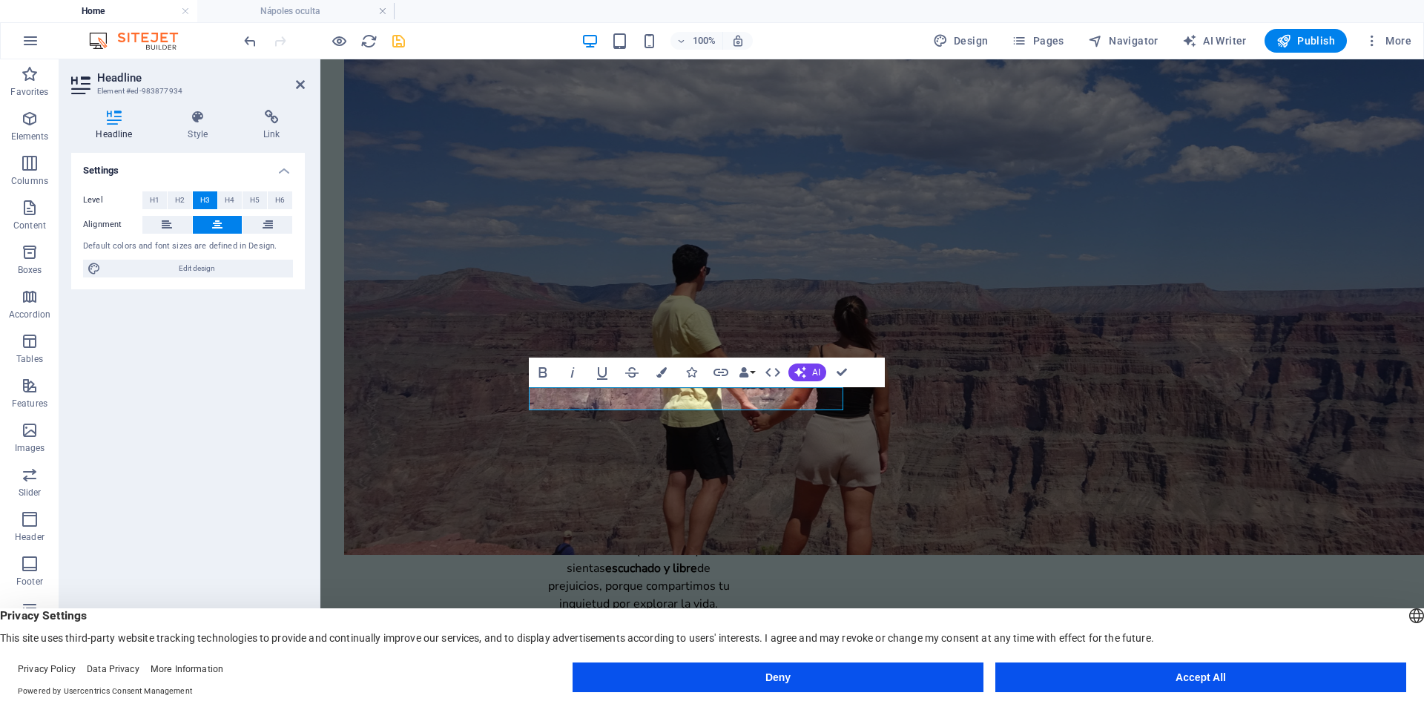
select select "200"
select select "px"
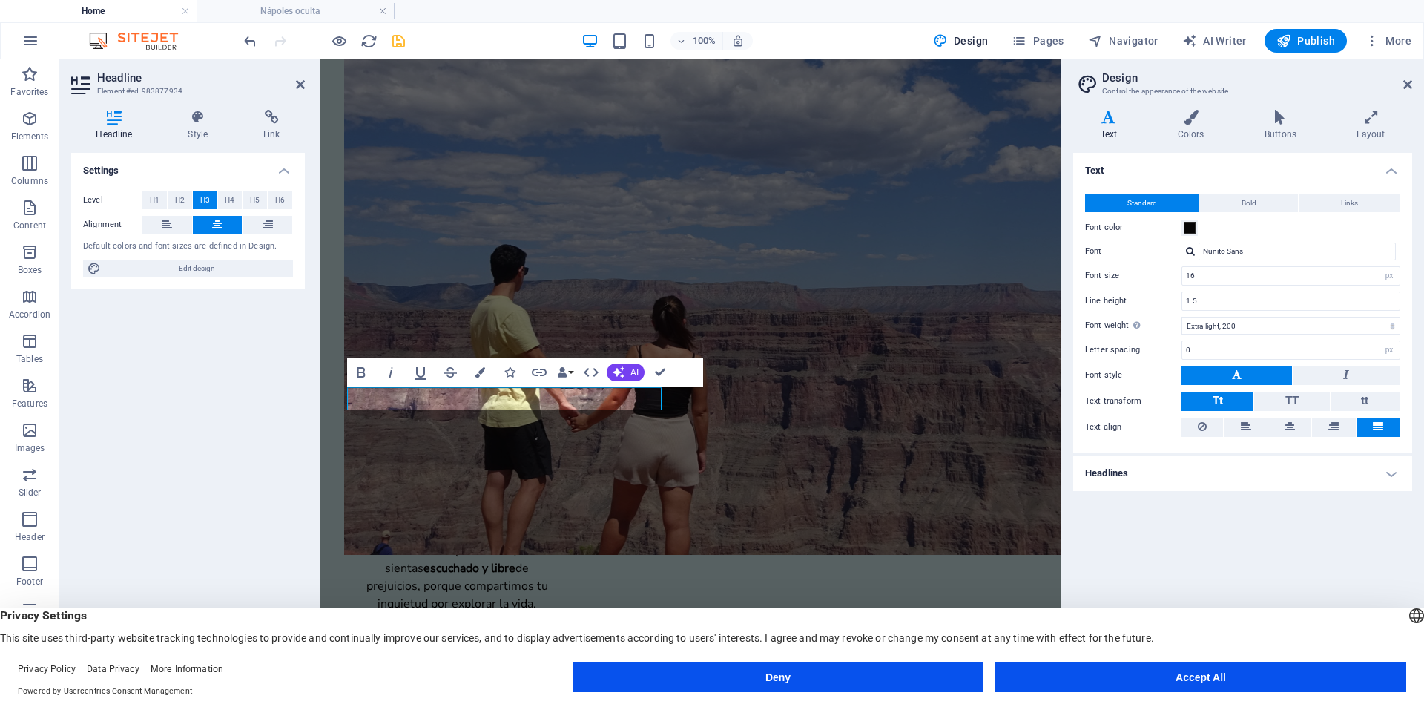
click at [1166, 475] on h4 "Headlines" at bounding box center [1243, 474] width 339 height 36
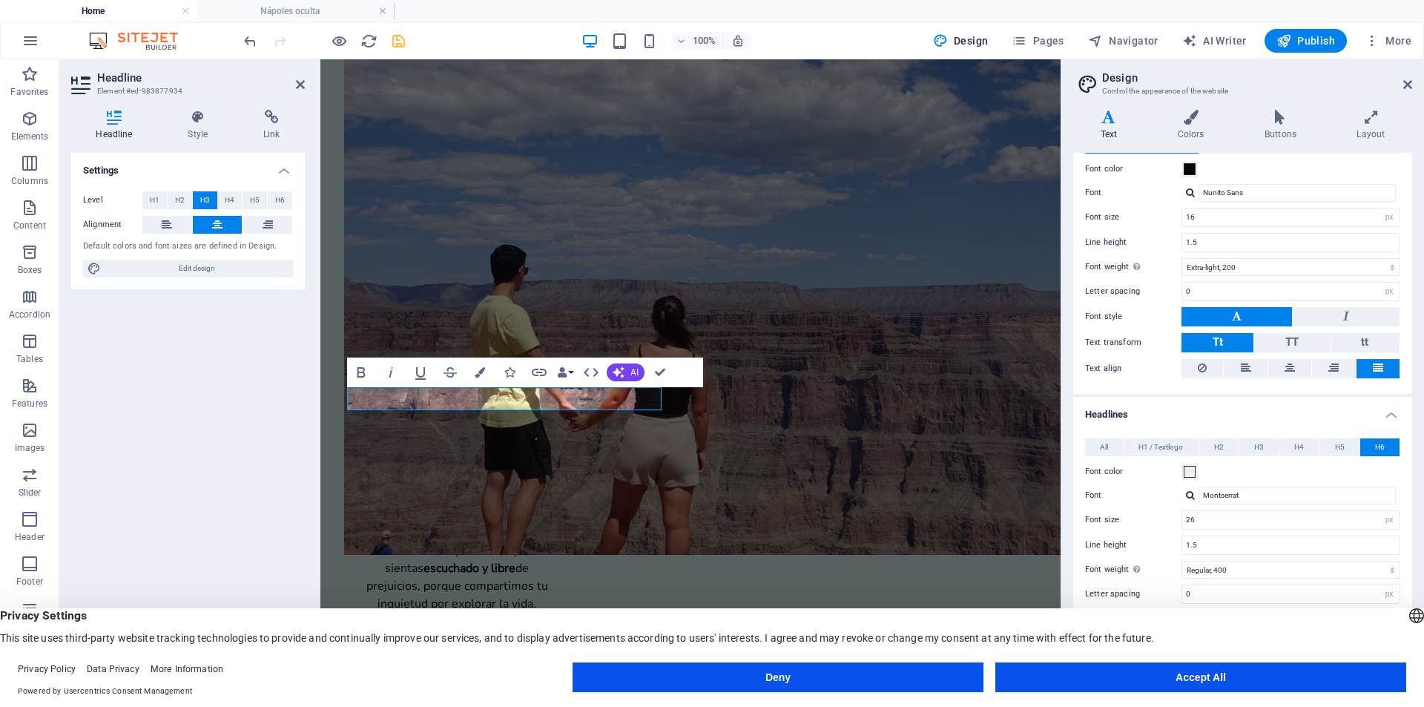
scroll to position [74, 0]
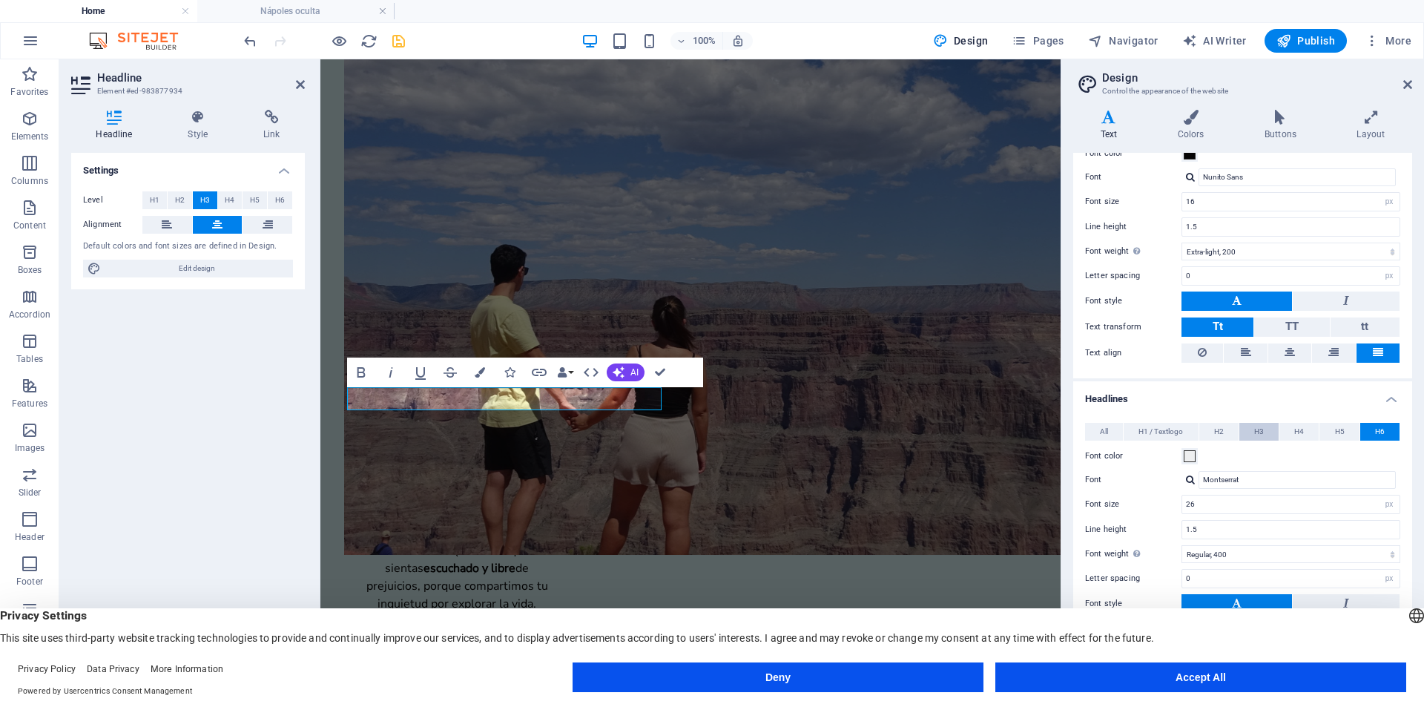
click at [1258, 435] on span "H3" at bounding box center [1260, 432] width 10 height 18
click at [1186, 460] on span at bounding box center [1190, 456] width 12 height 12
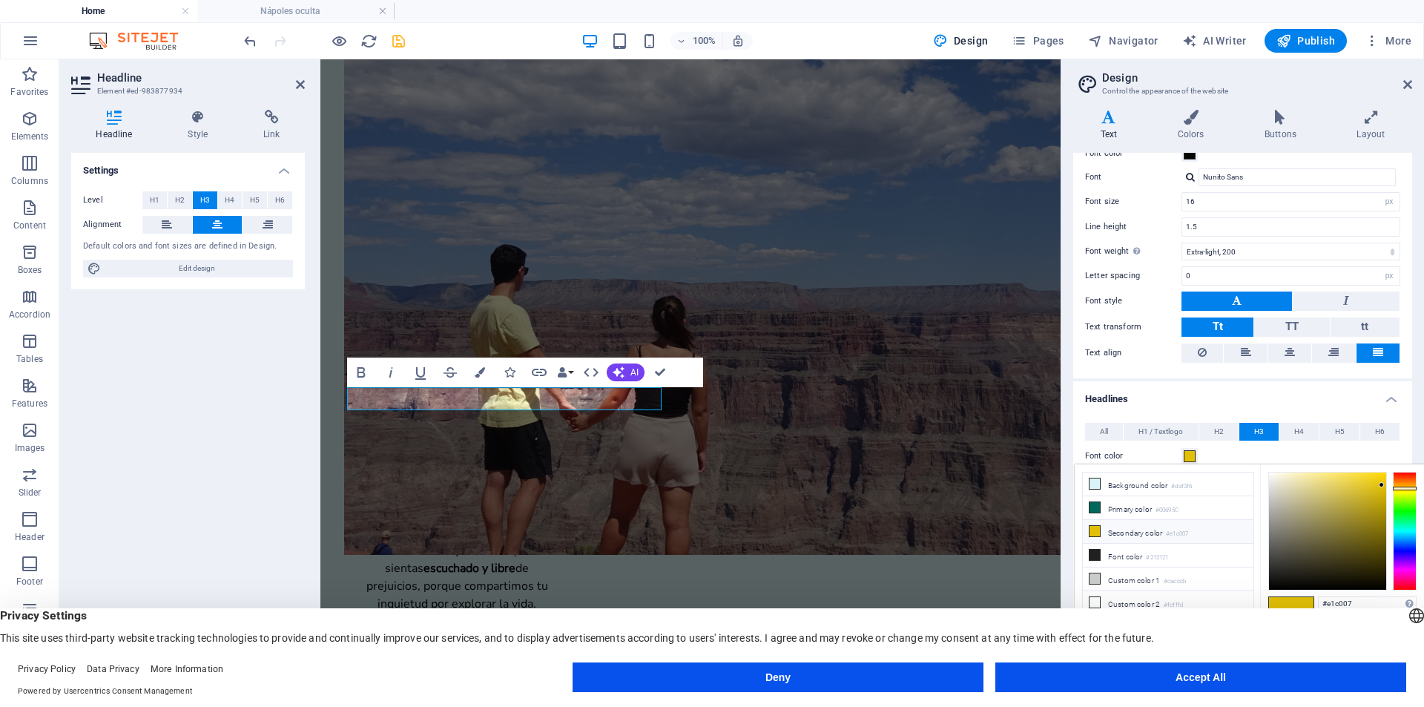
click at [1102, 531] on li "Secondary color #e1c007" at bounding box center [1168, 532] width 171 height 24
click at [752, 675] on button "Deny" at bounding box center [778, 678] width 411 height 30
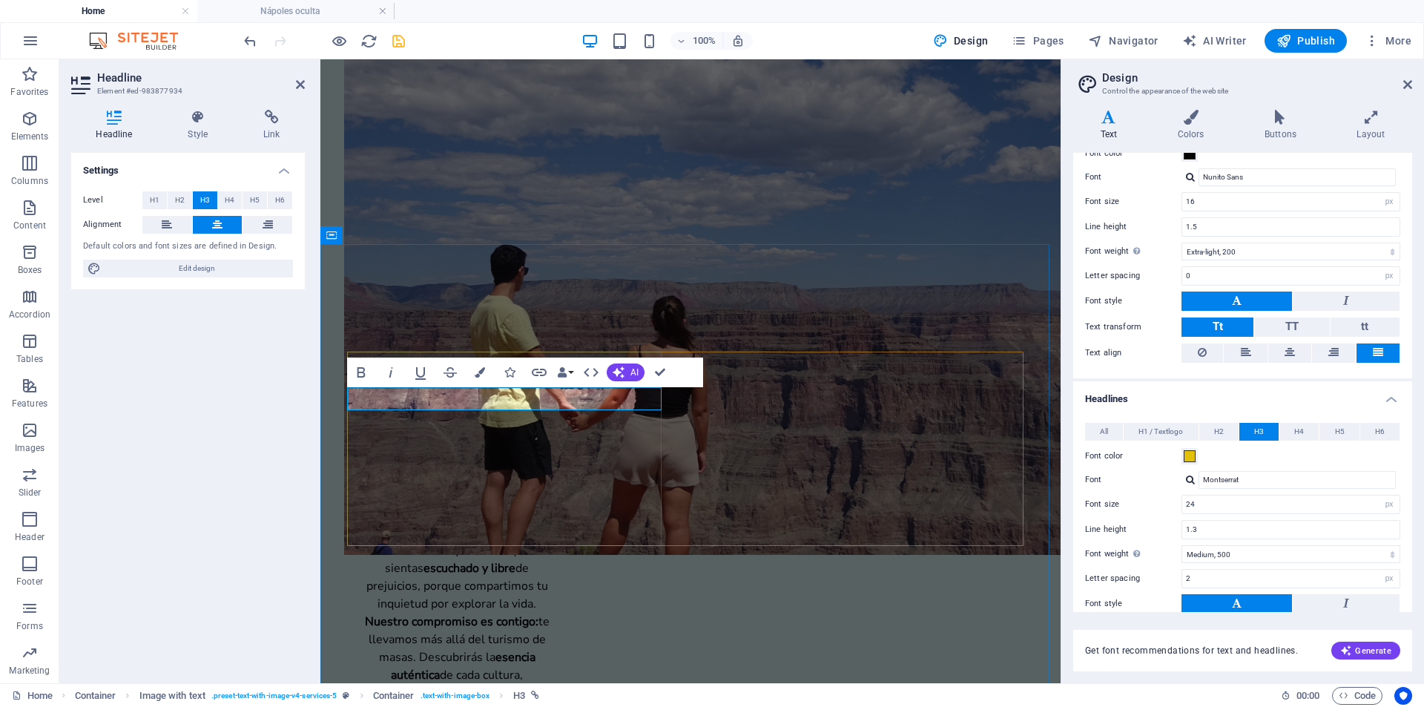
click at [200, 119] on icon at bounding box center [198, 117] width 70 height 15
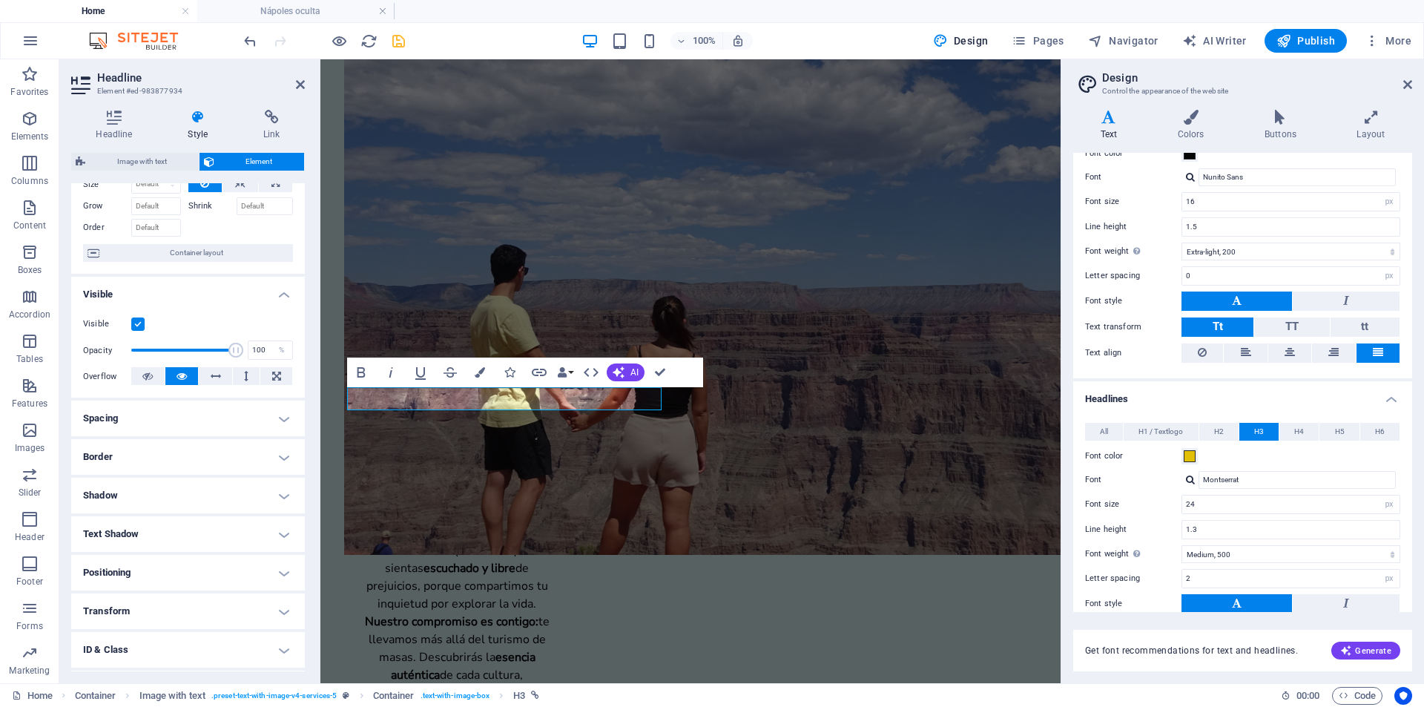
scroll to position [139, 0]
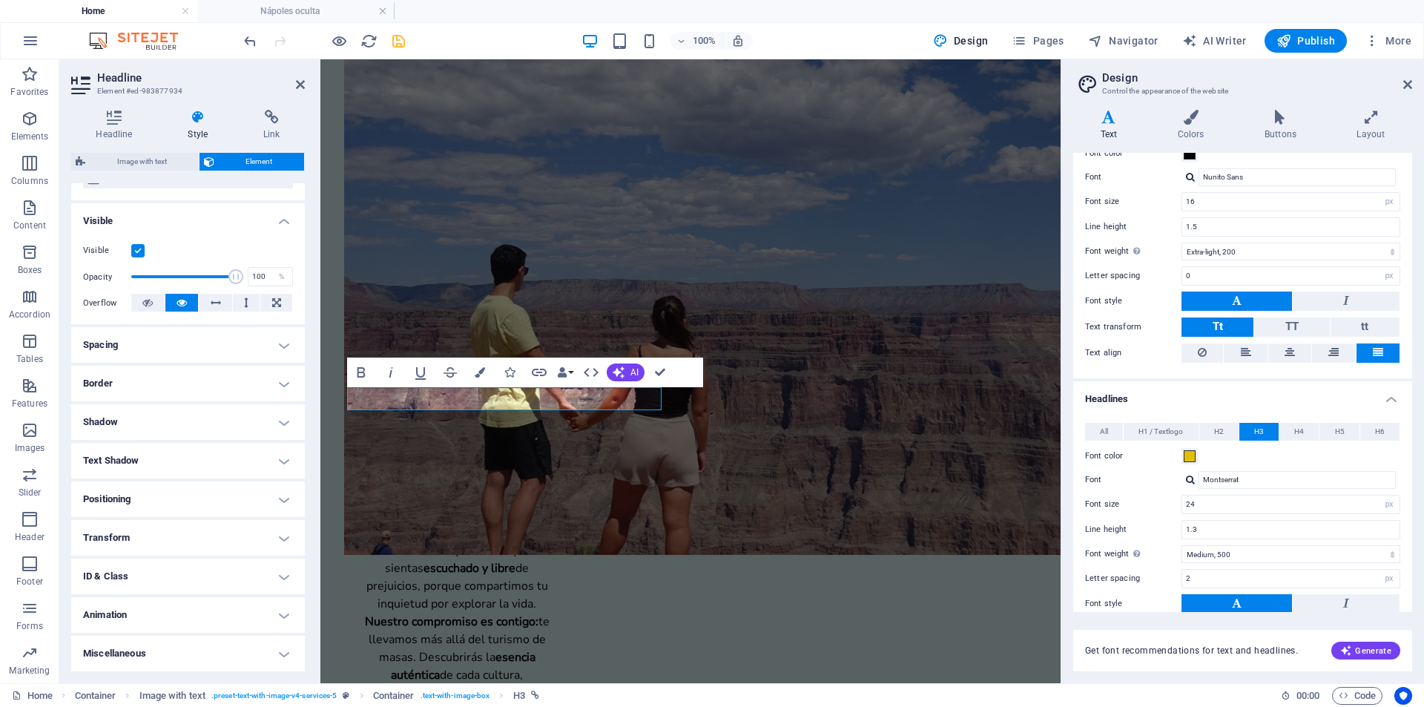
click at [180, 337] on h4 "Spacing" at bounding box center [188, 345] width 234 height 36
click at [176, 447] on h4 "Border" at bounding box center [188, 443] width 234 height 36
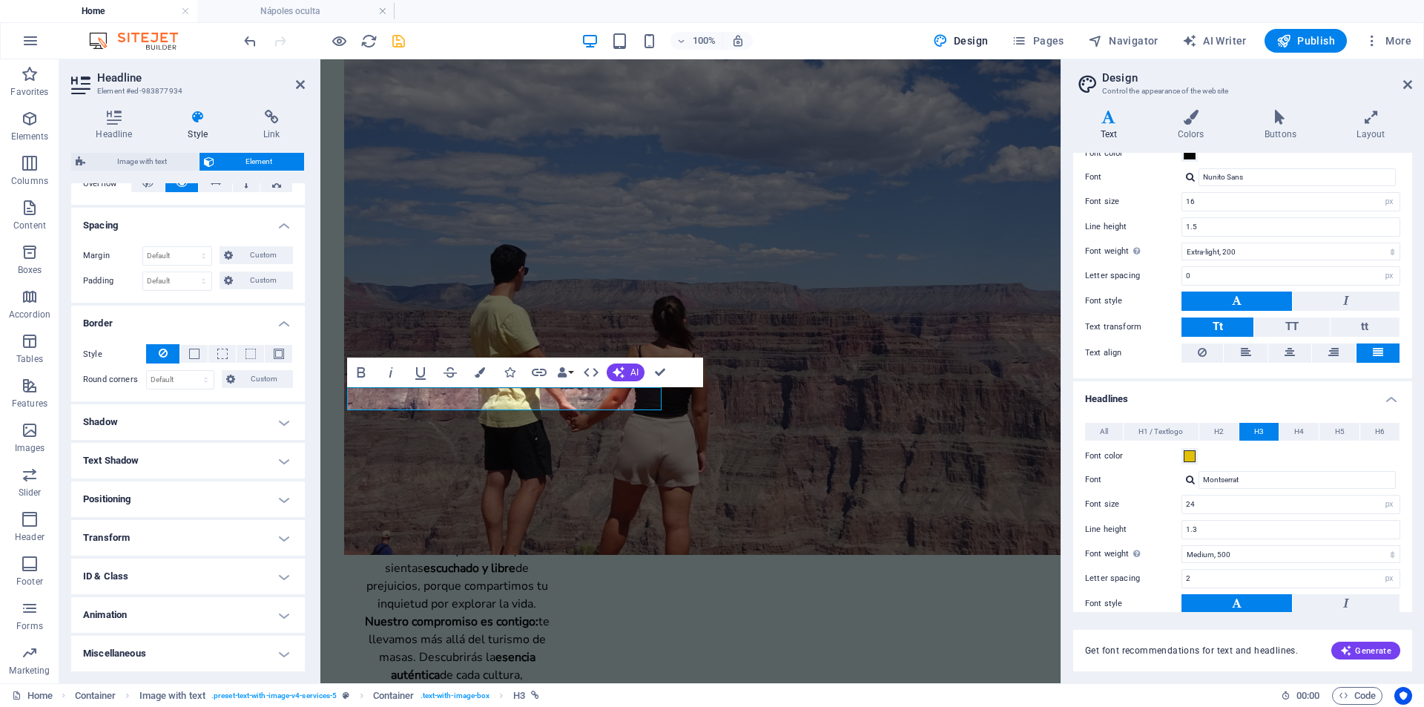
click at [174, 418] on h4 "Shadow" at bounding box center [188, 422] width 234 height 36
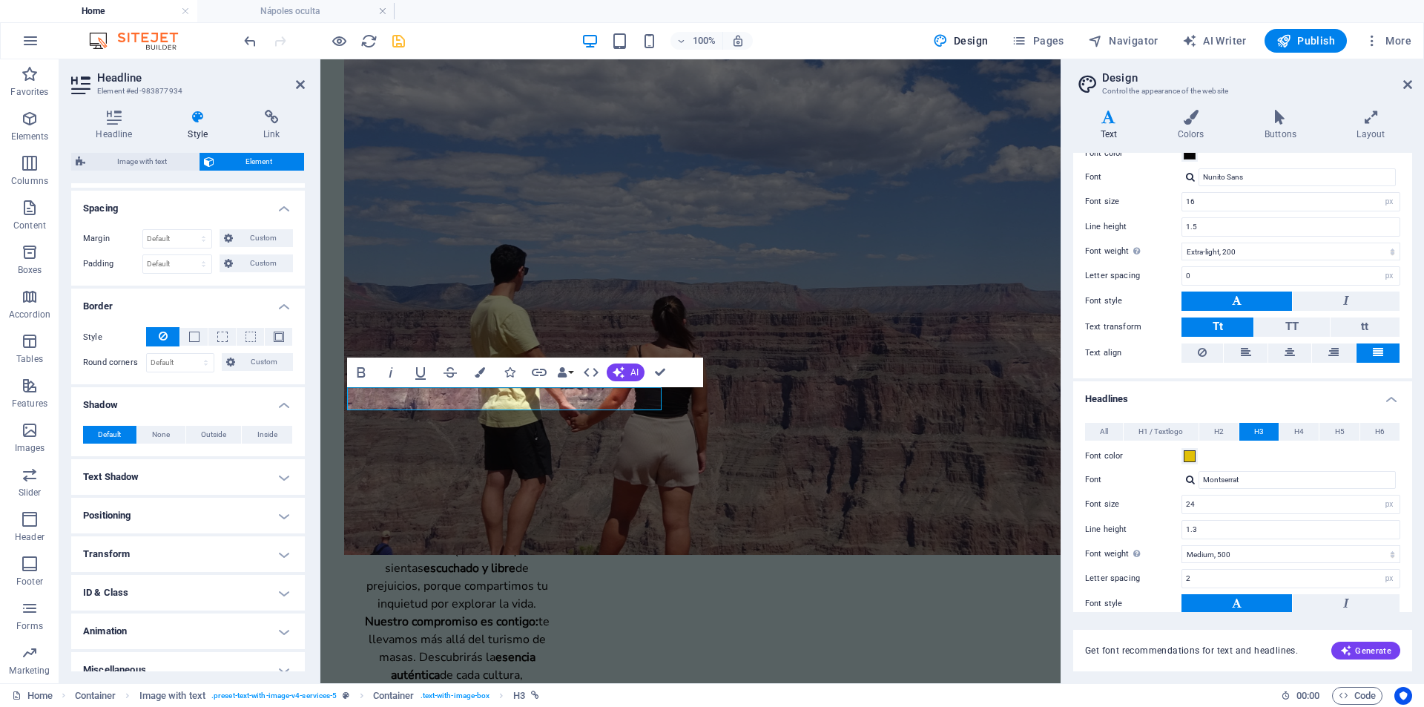
scroll to position [292, 0]
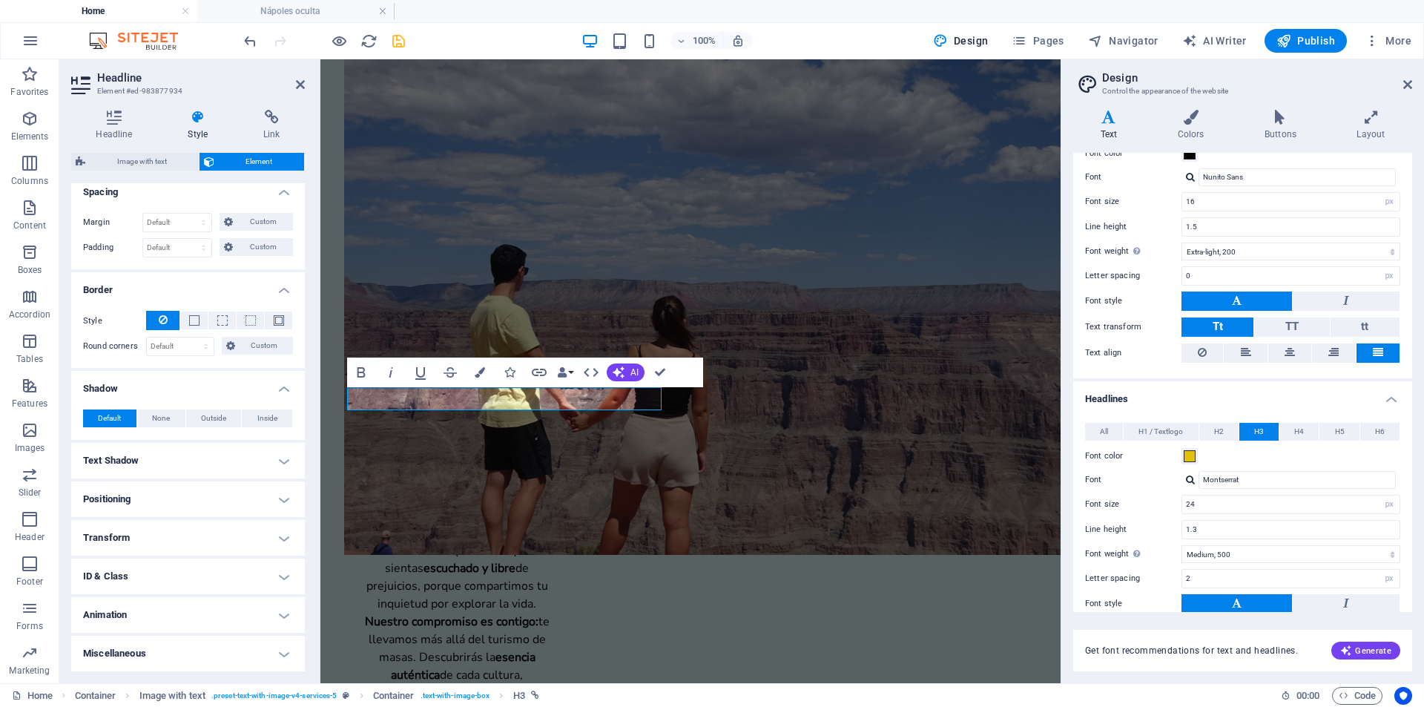
click at [154, 458] on h4 "Text Shadow" at bounding box center [188, 461] width 234 height 36
click at [161, 527] on h4 "Positioning" at bounding box center [188, 533] width 234 height 36
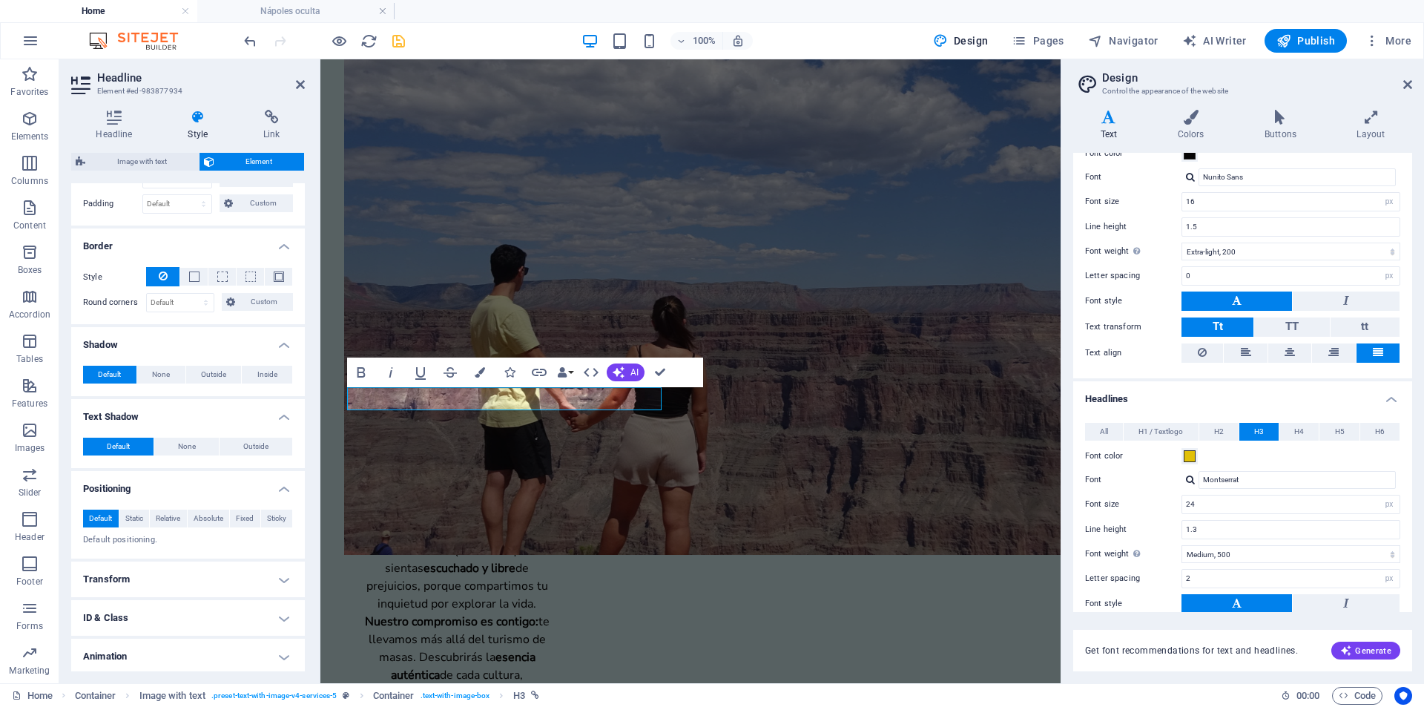
scroll to position [377, 0]
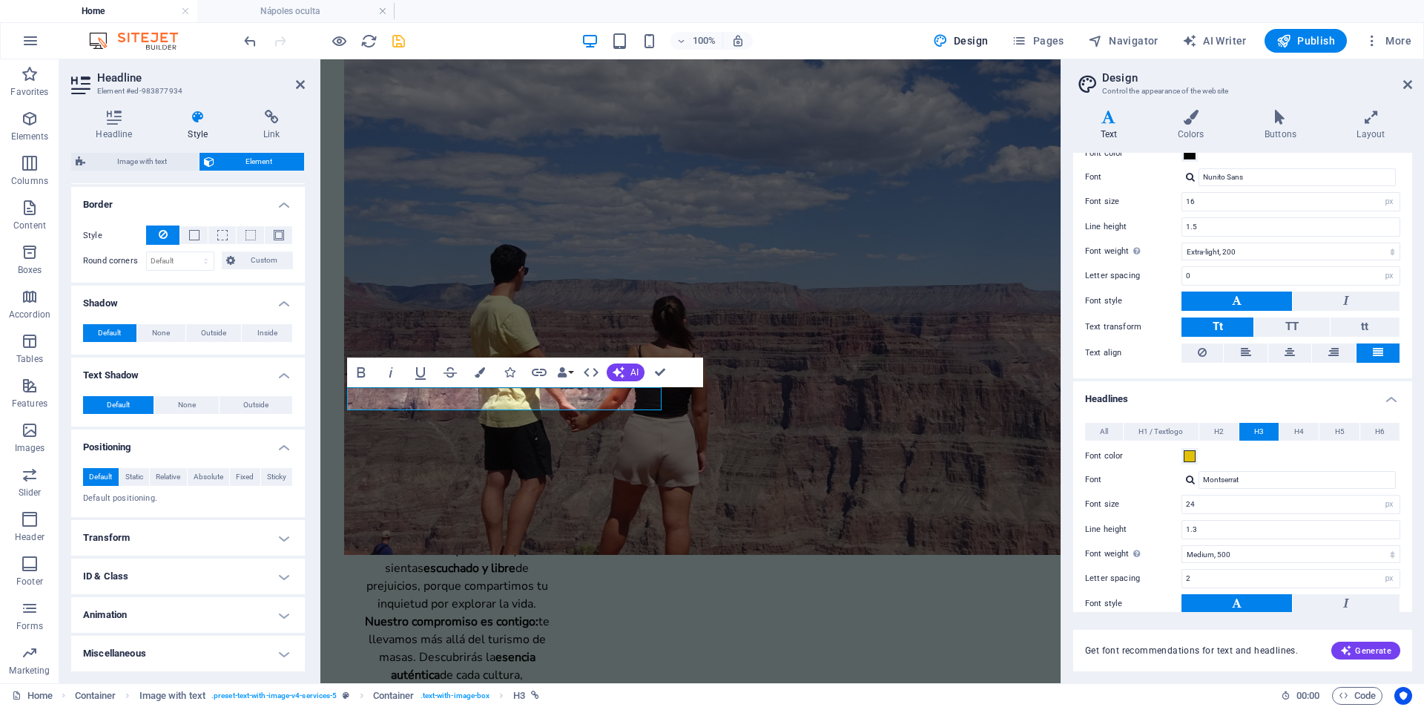
click at [159, 534] on h4 "Transform" at bounding box center [188, 538] width 234 height 36
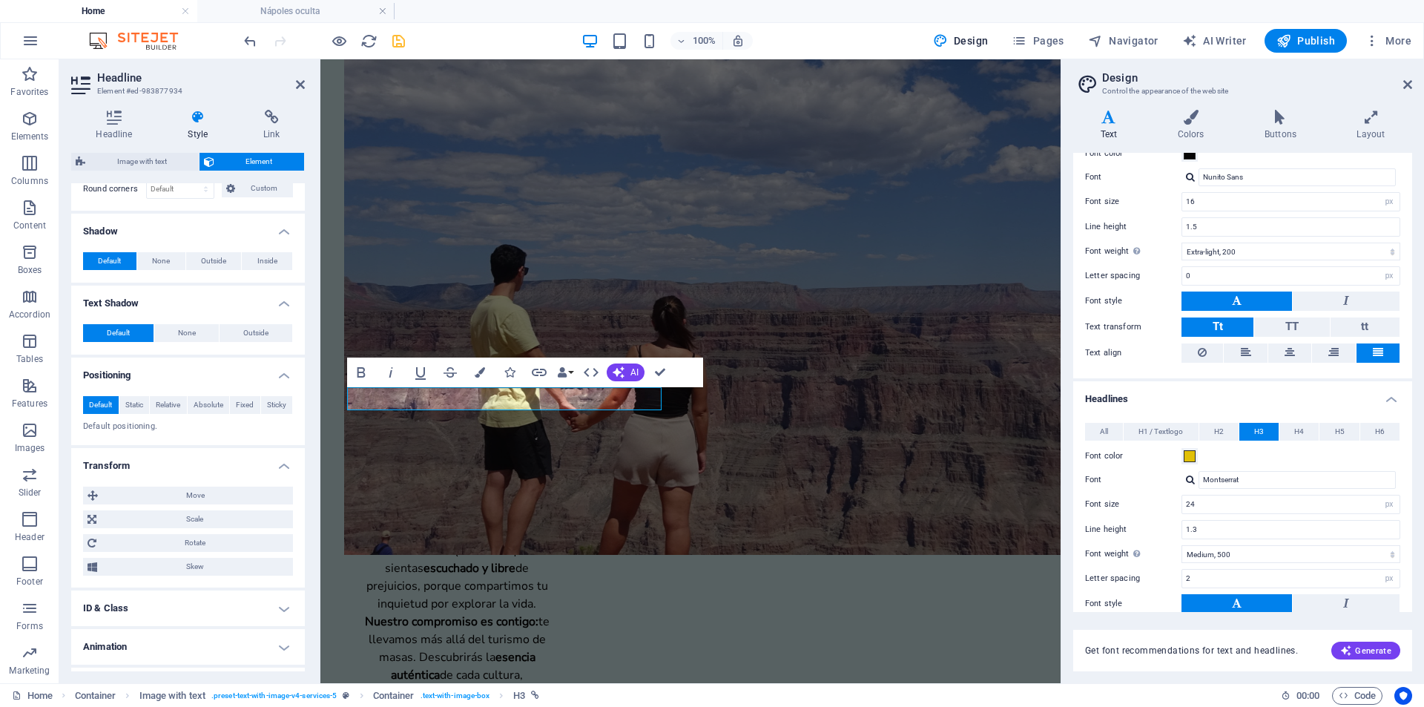
scroll to position [481, 0]
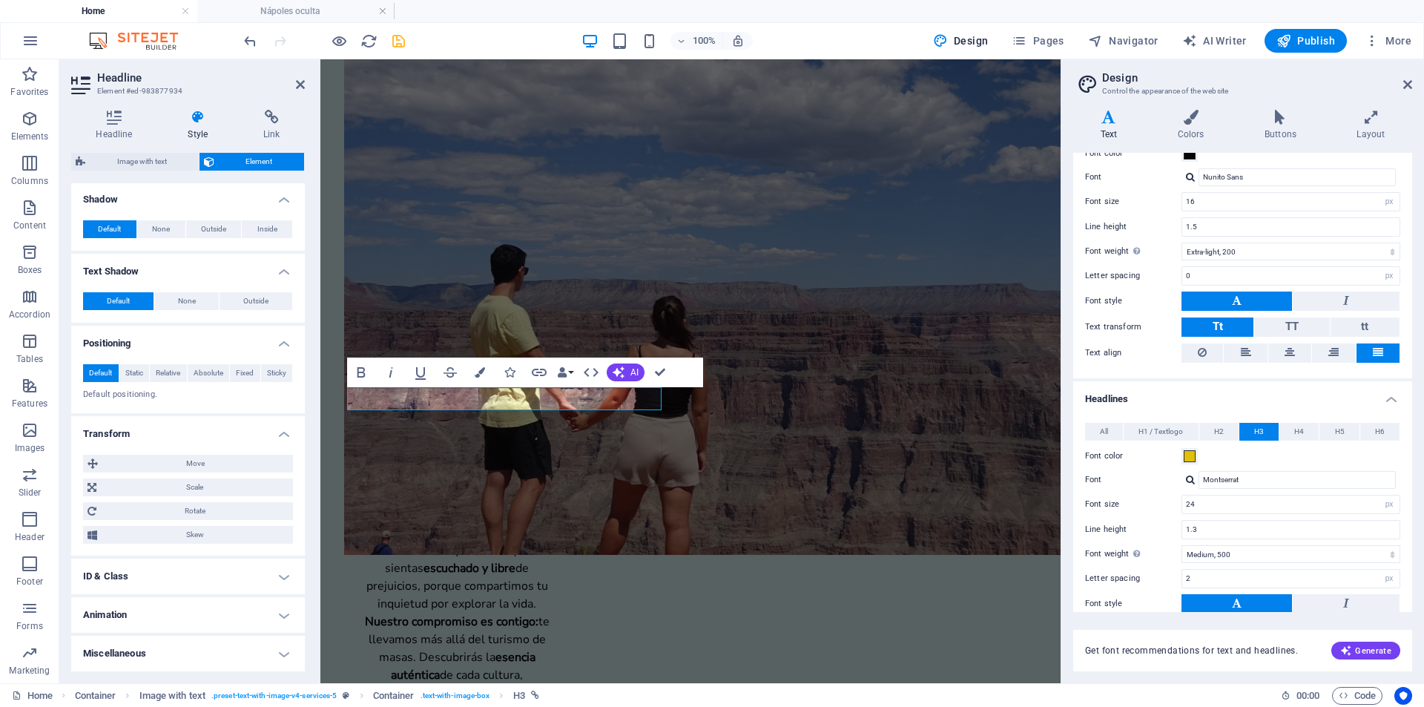
click at [142, 585] on h4 "ID & Class" at bounding box center [188, 577] width 234 height 36
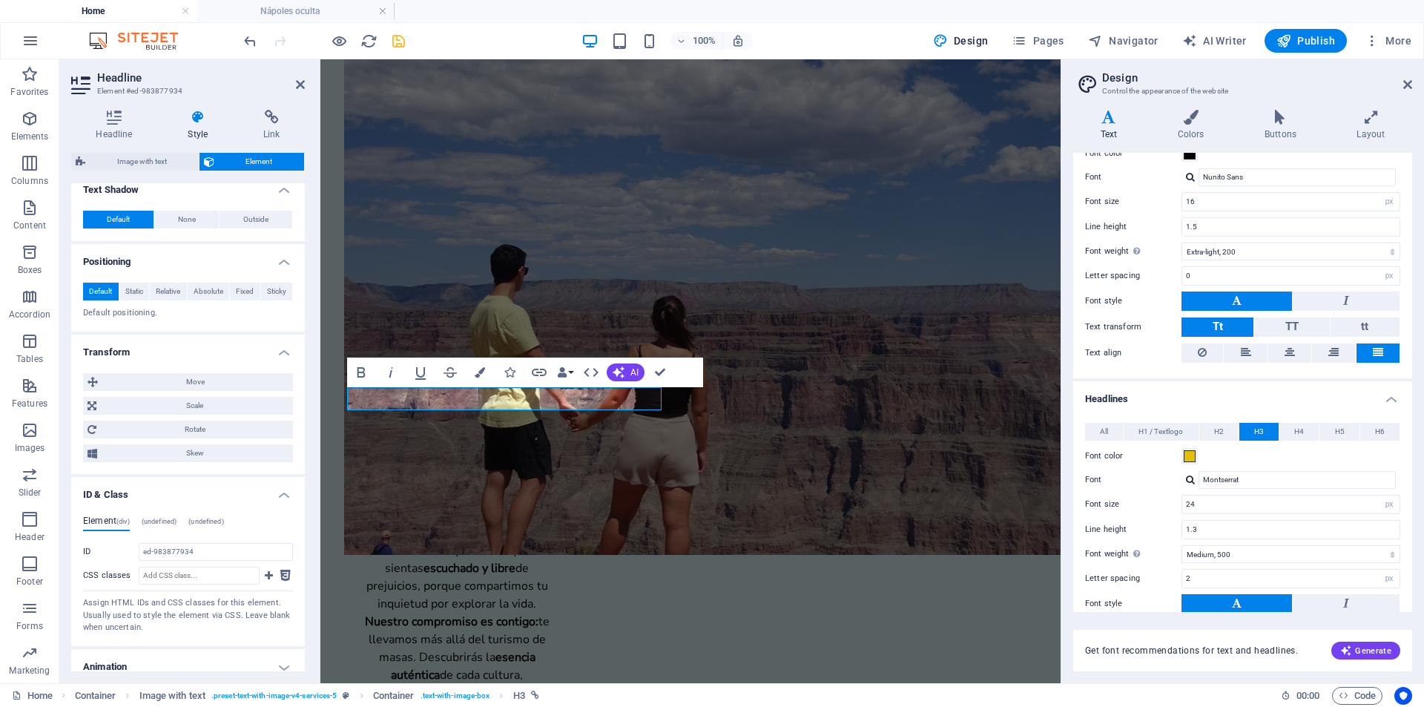
scroll to position [614, 0]
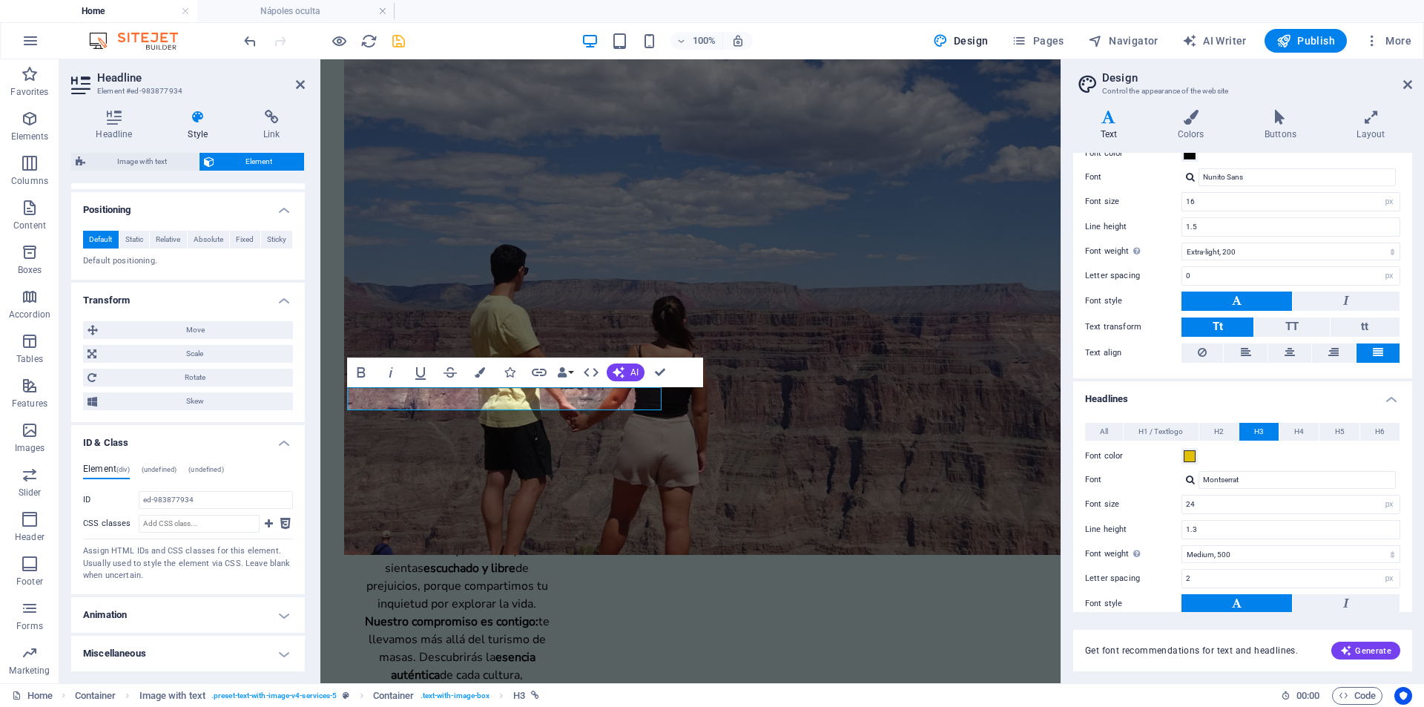
click at [152, 618] on h4 "Animation" at bounding box center [188, 615] width 234 height 36
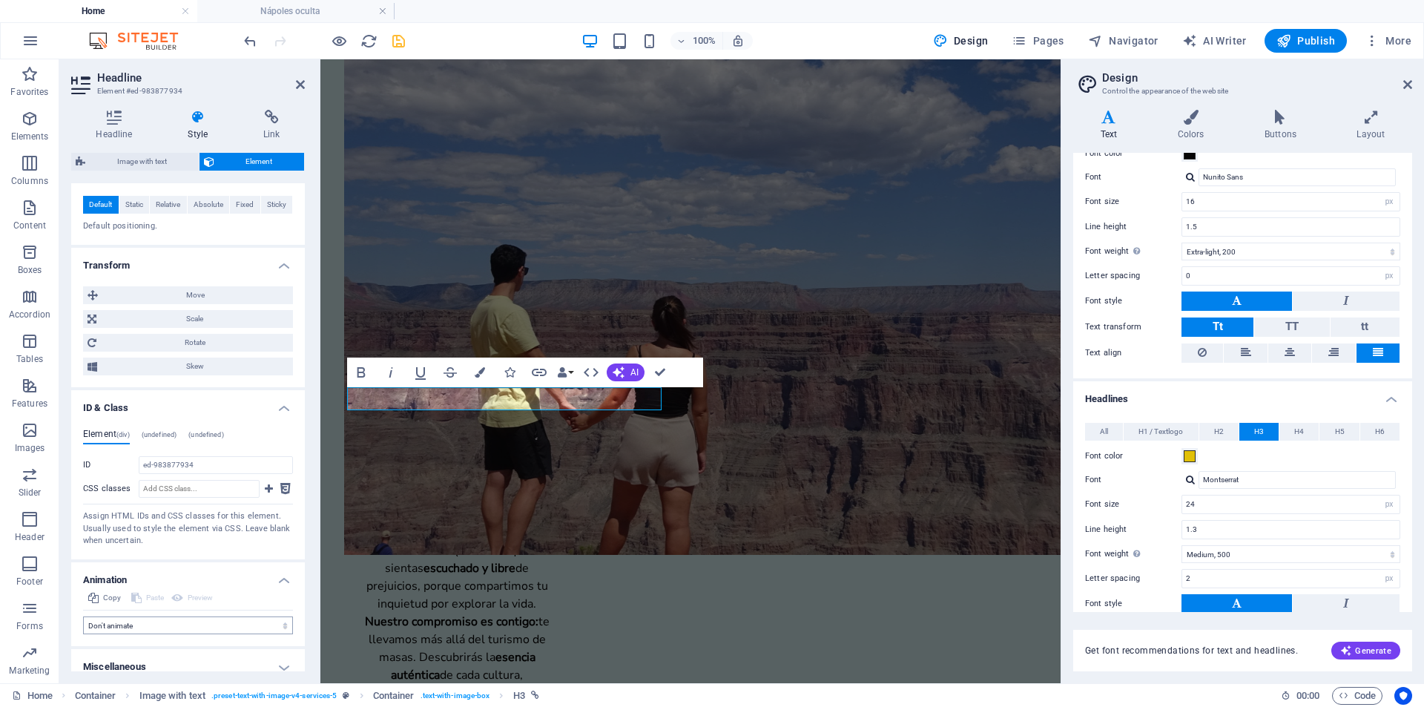
scroll to position [663, 0]
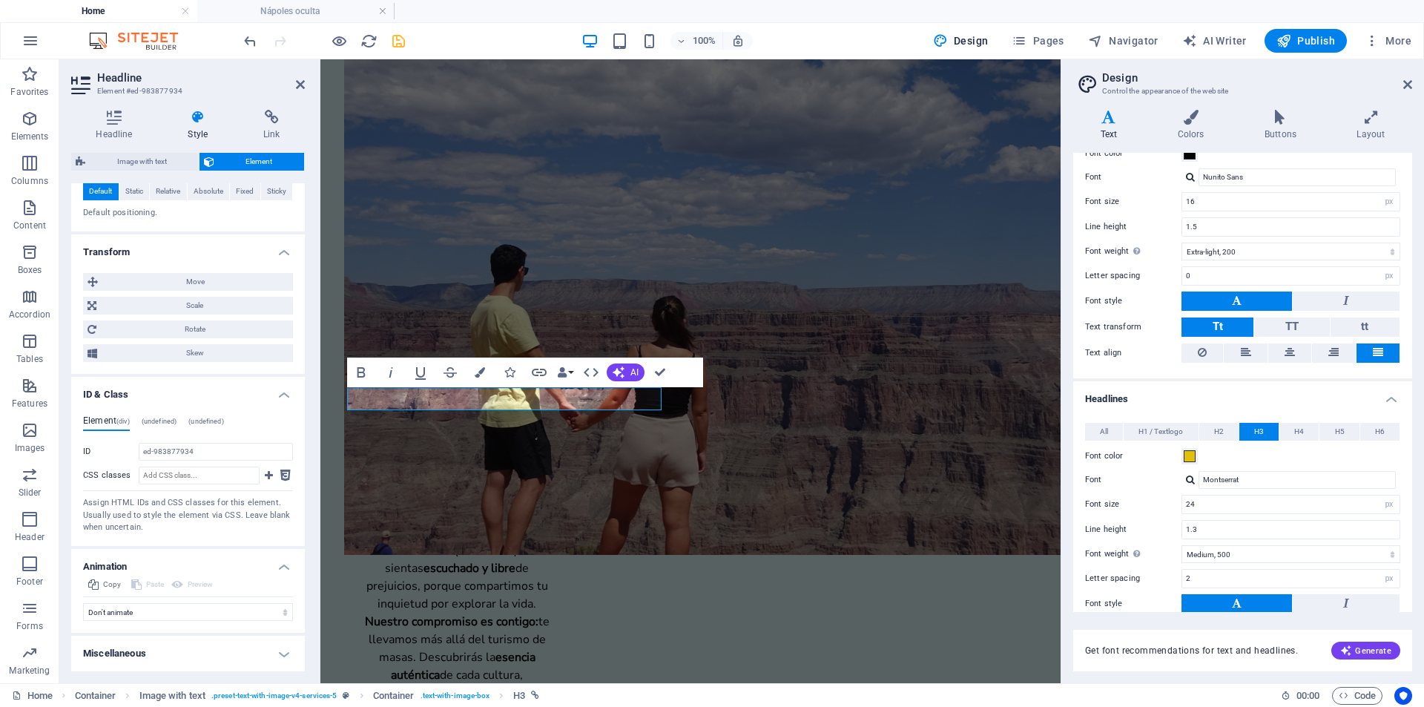
click at [154, 651] on h4 "Miscellaneous" at bounding box center [188, 654] width 234 height 36
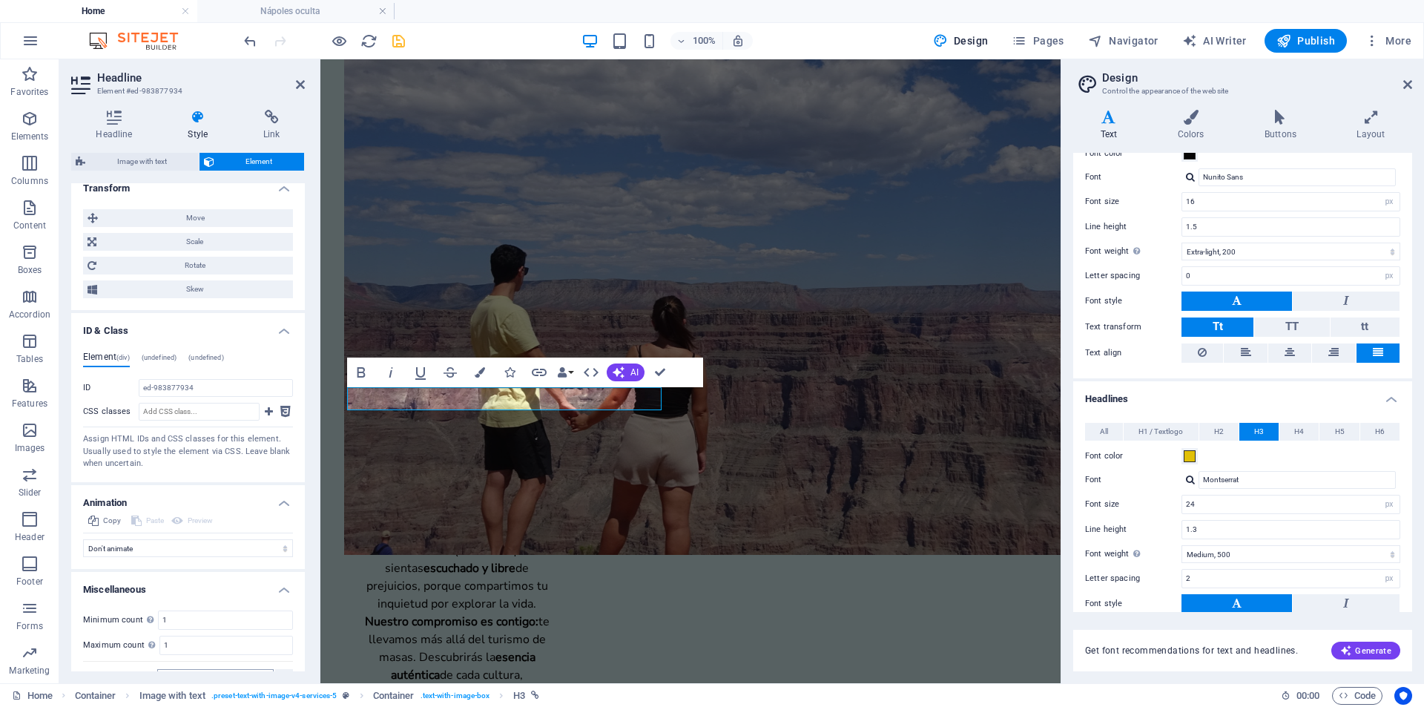
scroll to position [755, 0]
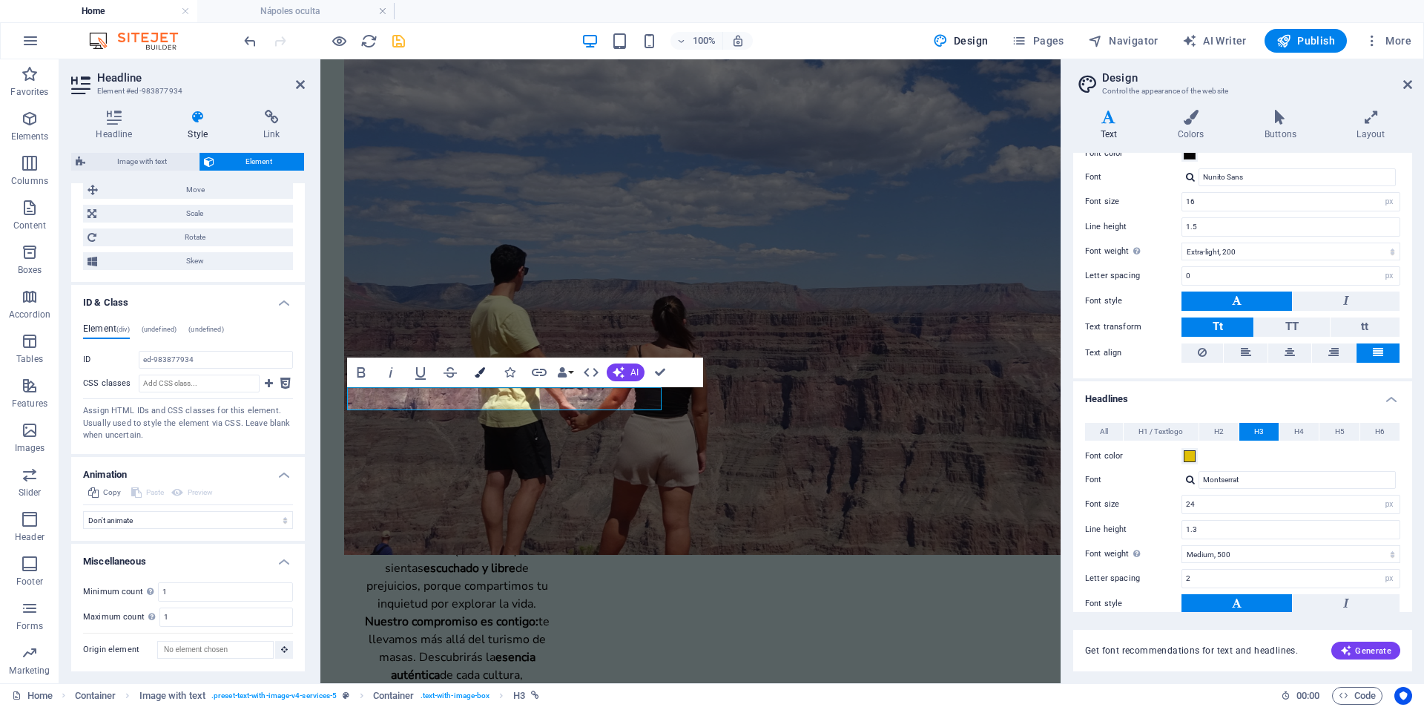
click at [479, 370] on icon "button" at bounding box center [480, 372] width 10 height 10
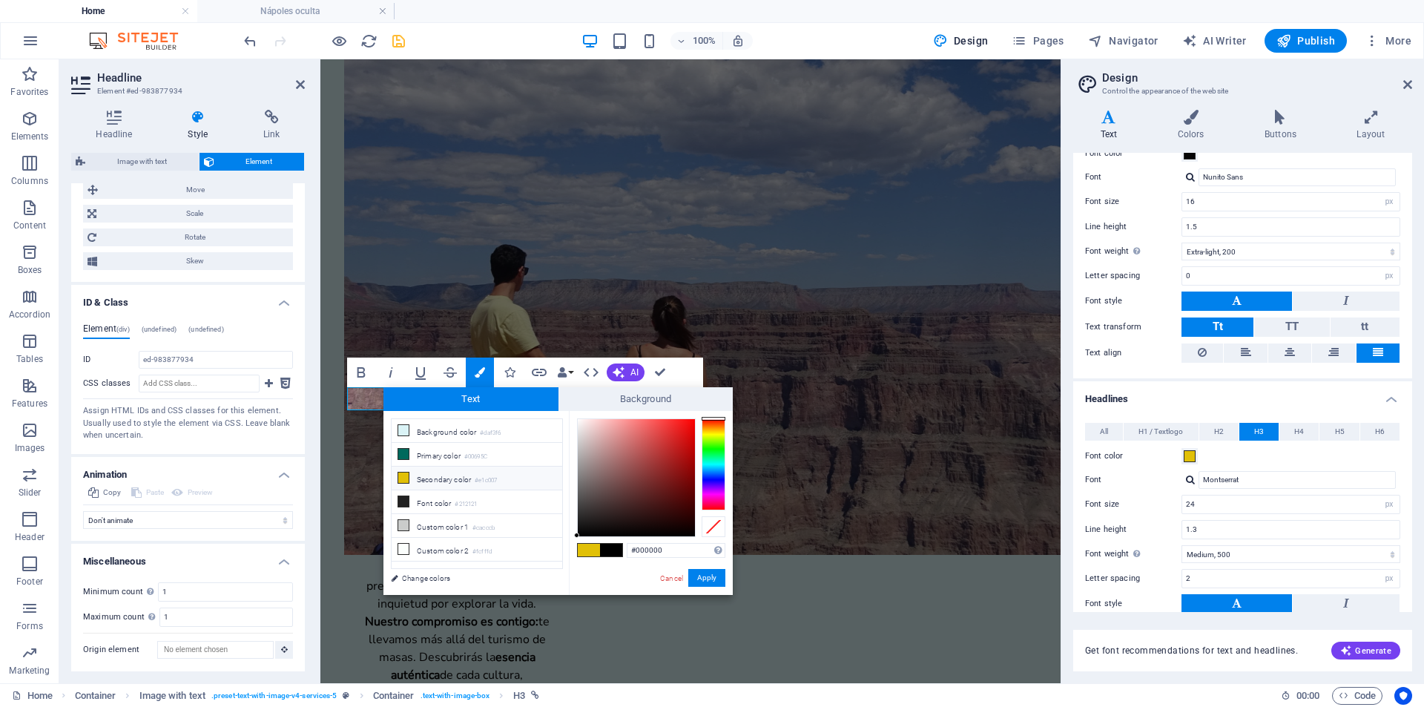
click at [405, 476] on icon at bounding box center [403, 478] width 10 height 10
type input "#e1c007"
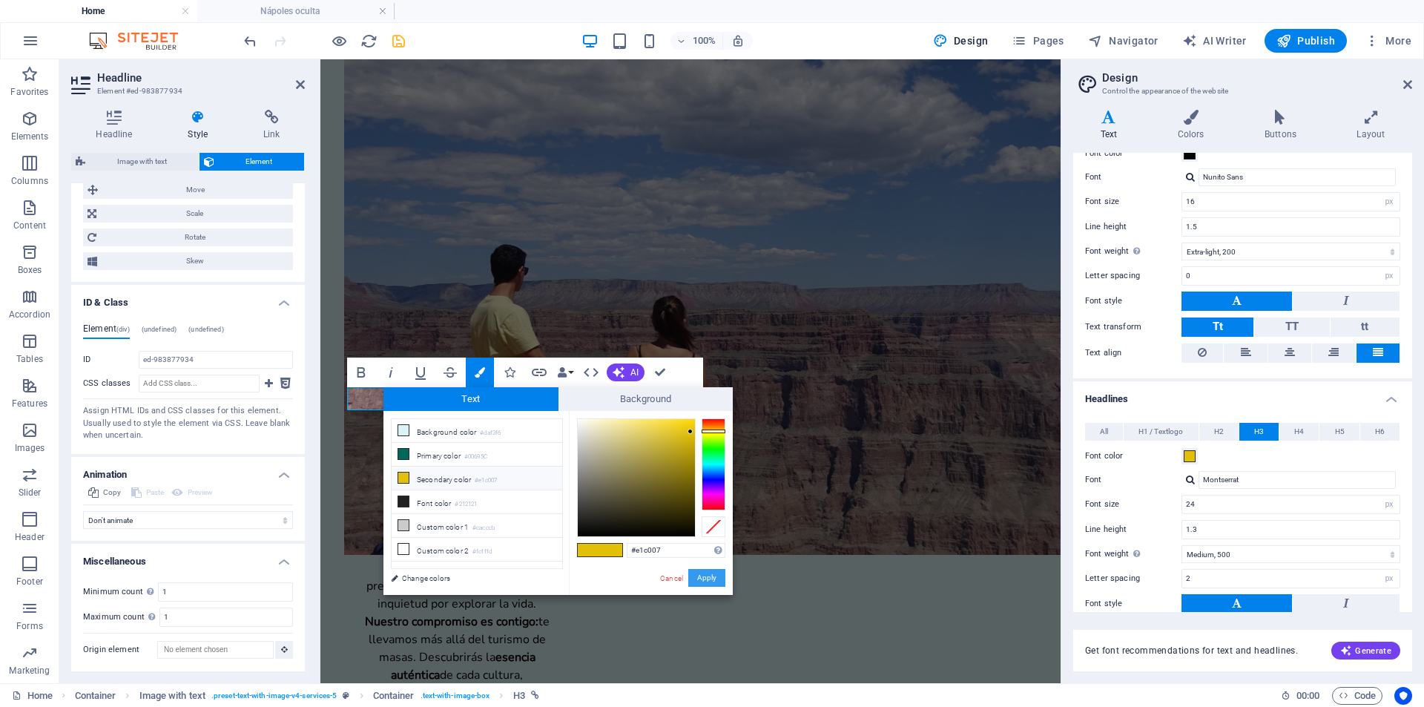
click at [705, 573] on button "Apply" at bounding box center [706, 578] width 37 height 18
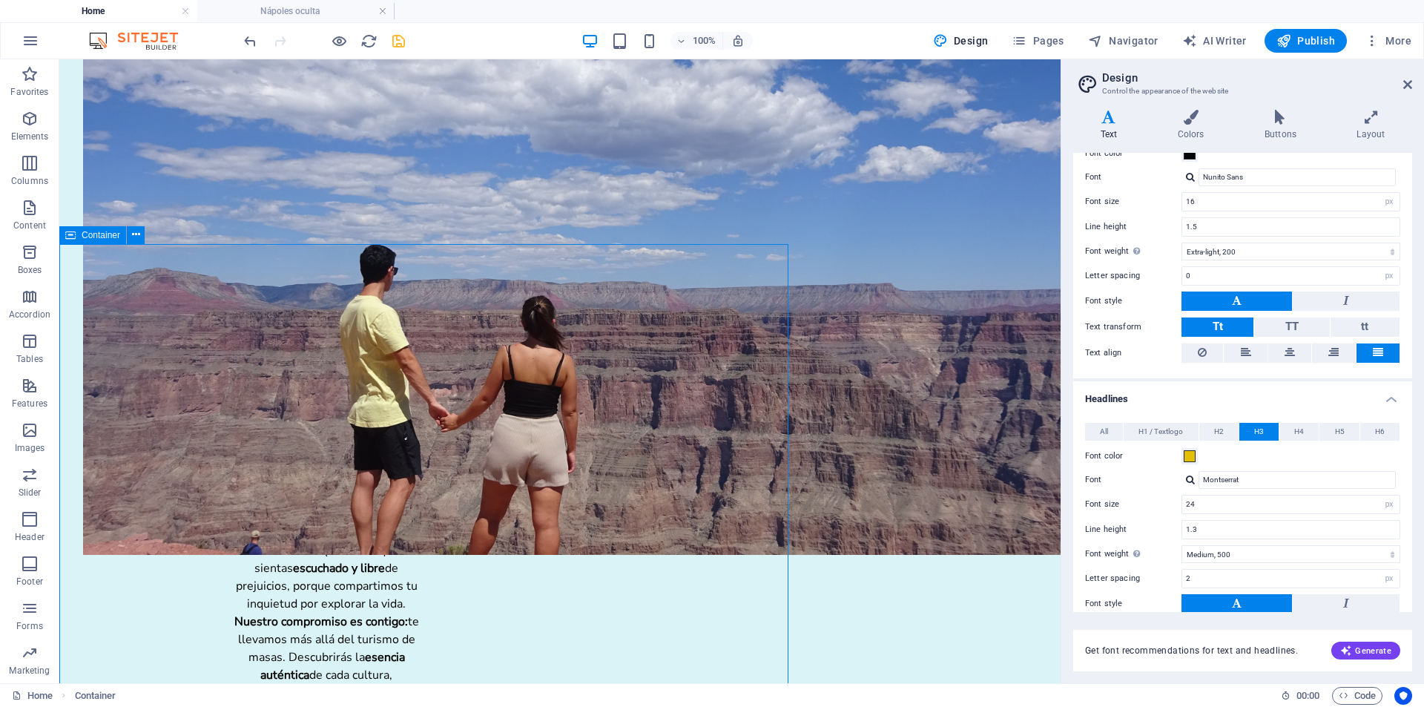
click at [406, 39] on icon "save" at bounding box center [398, 41] width 17 height 17
checkbox input "false"
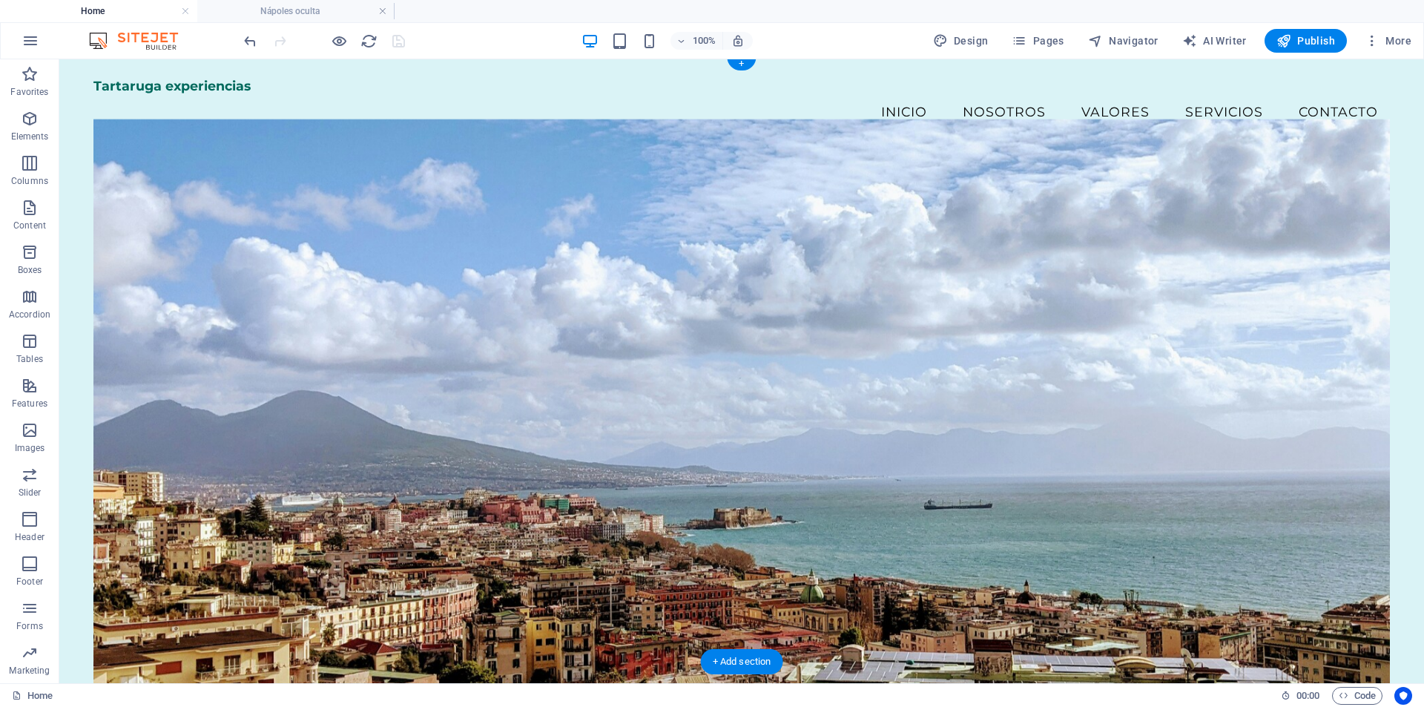
scroll to position [0, 0]
click at [1307, 42] on span "Publish" at bounding box center [1306, 40] width 59 height 15
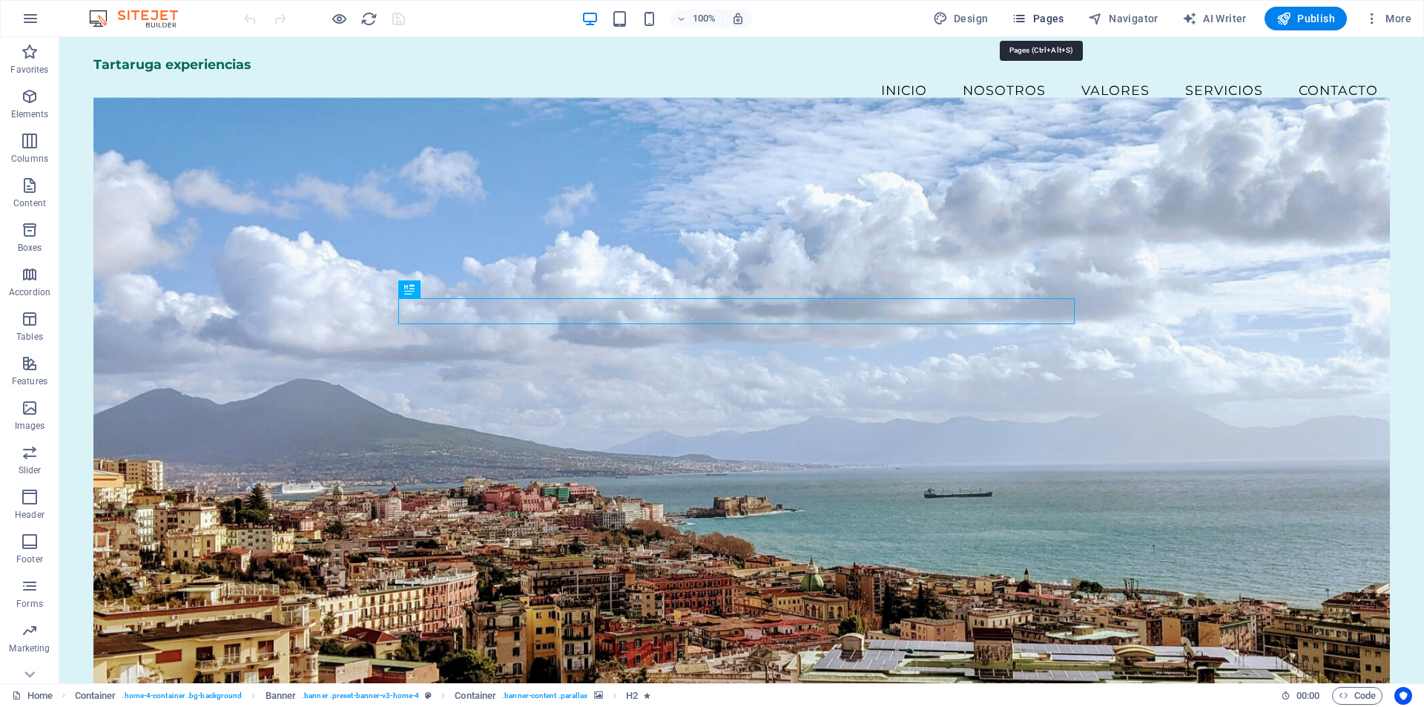
click at [1053, 19] on span "Pages" at bounding box center [1038, 18] width 52 height 15
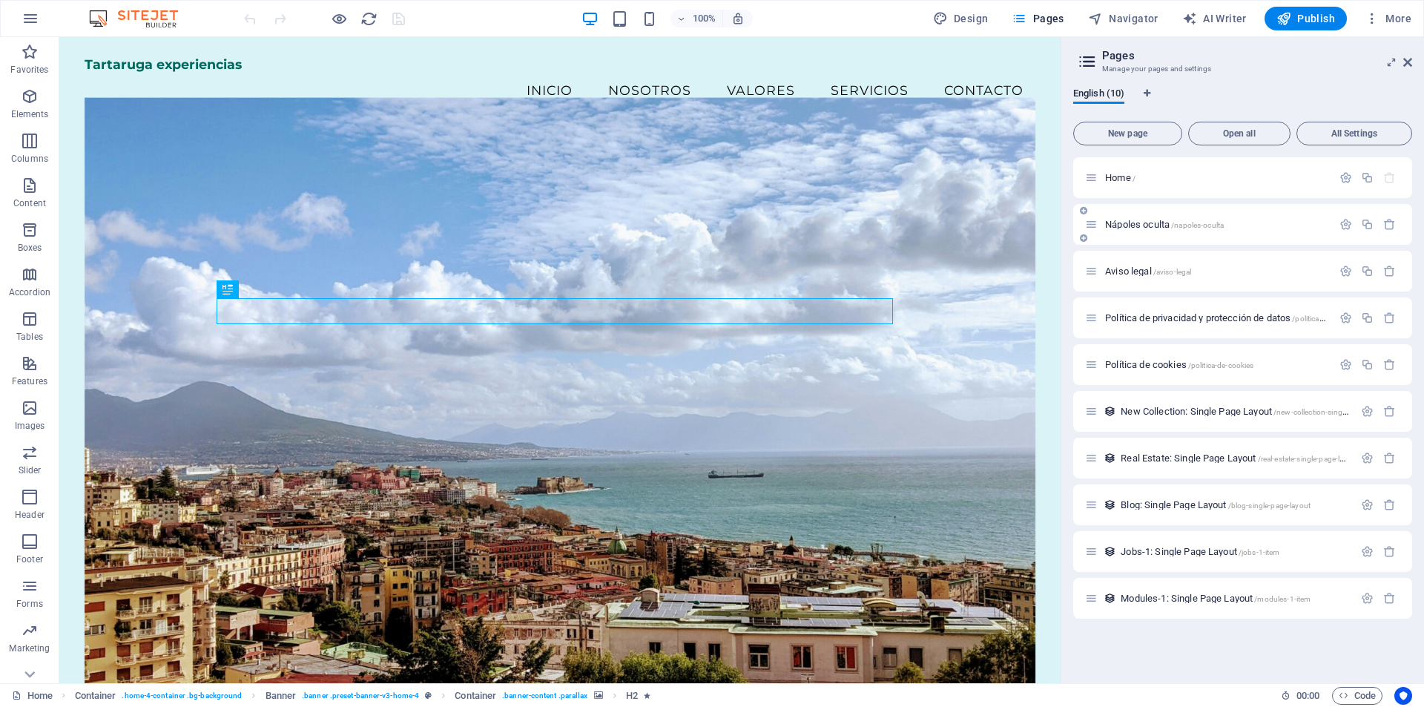
click at [1131, 225] on span "Nápoles oculta /napoles-oculta" at bounding box center [1164, 224] width 119 height 11
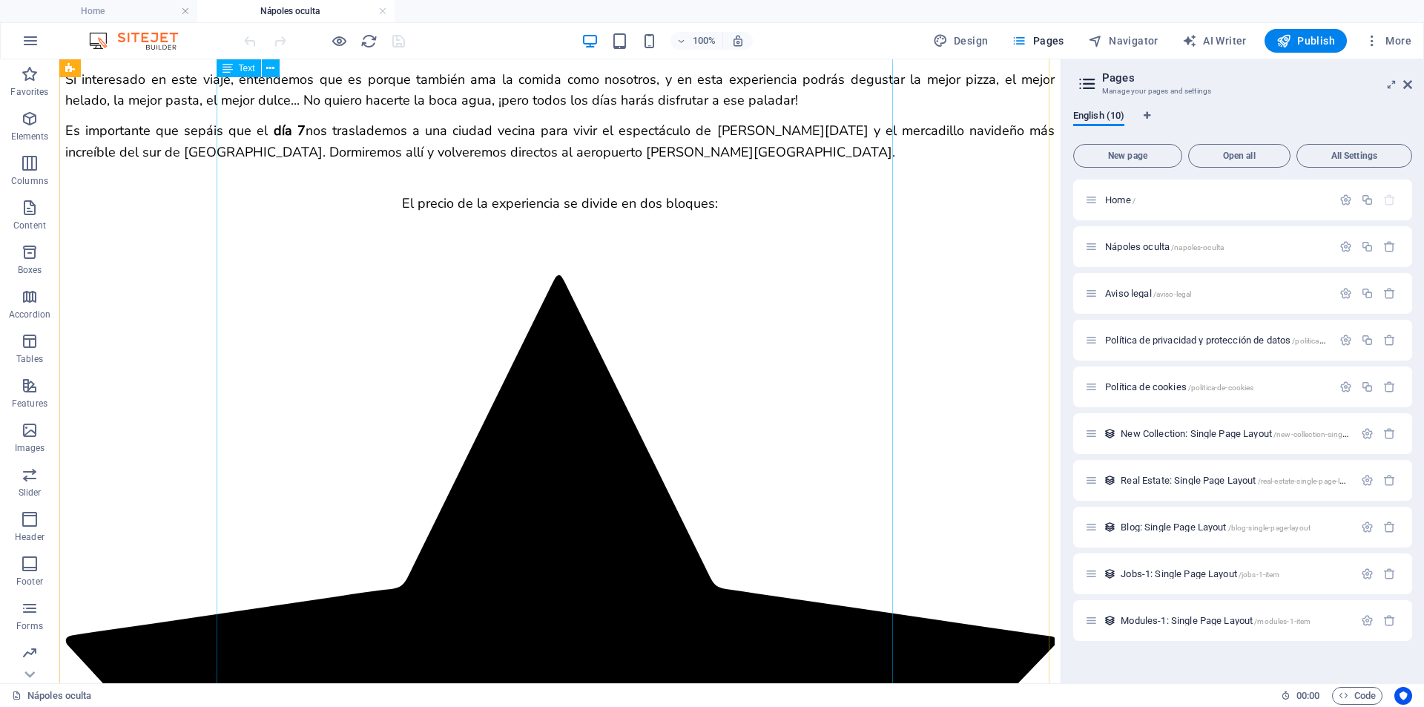
scroll to position [3784, 0]
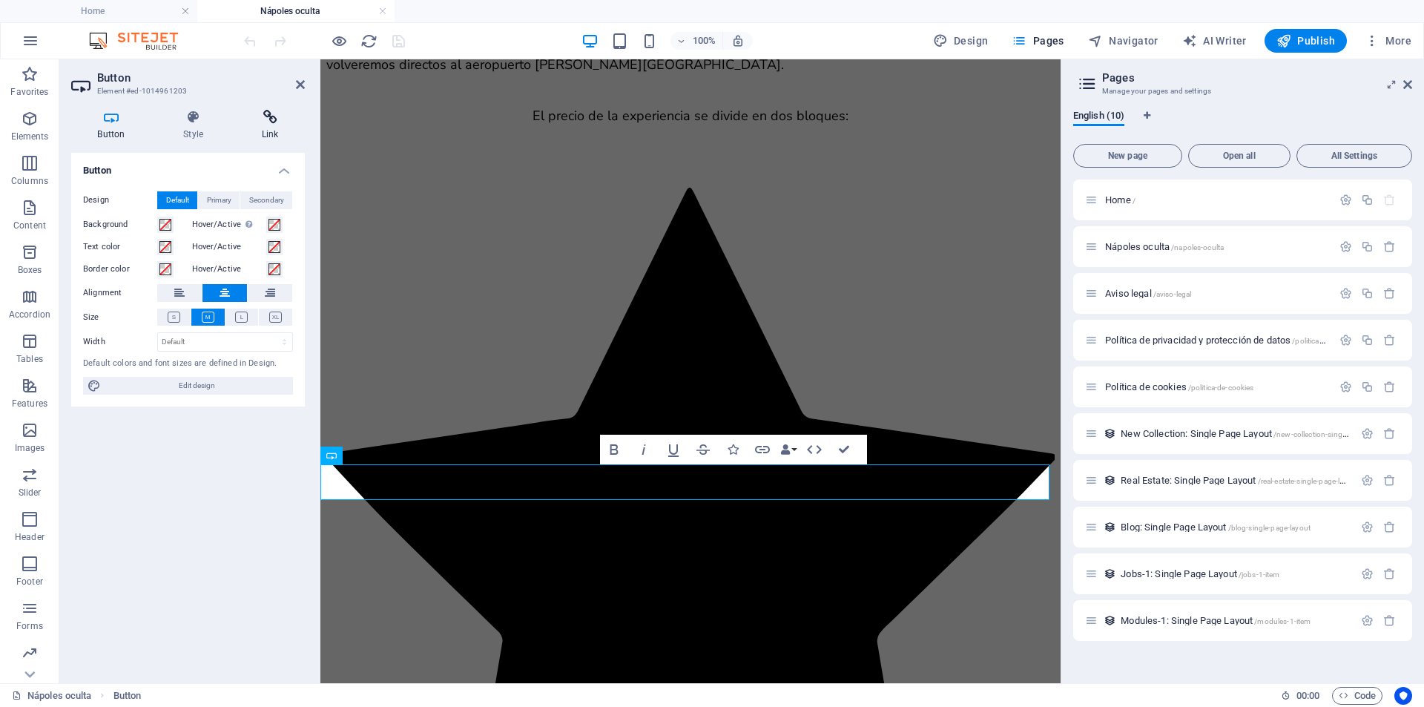
click at [272, 118] on icon at bounding box center [270, 117] width 70 height 15
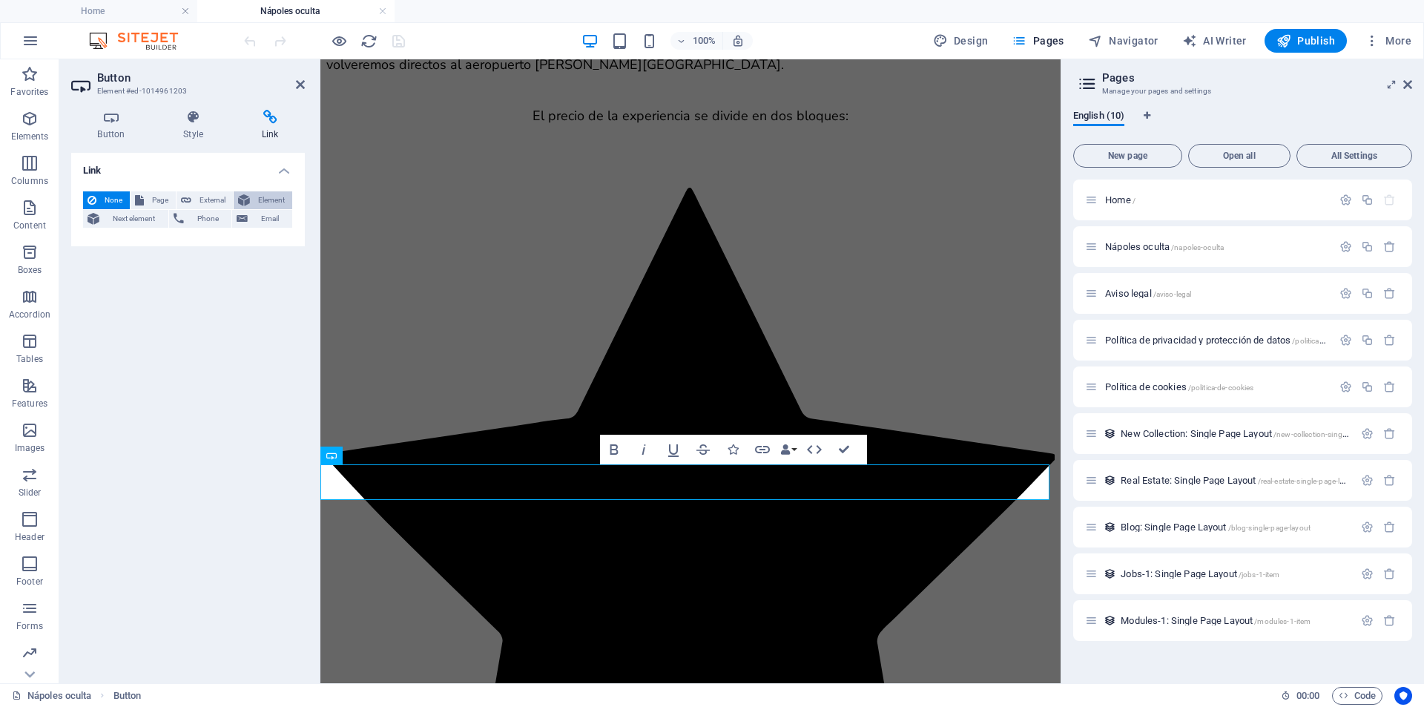
click at [275, 206] on span "Element" at bounding box center [270, 200] width 33 height 18
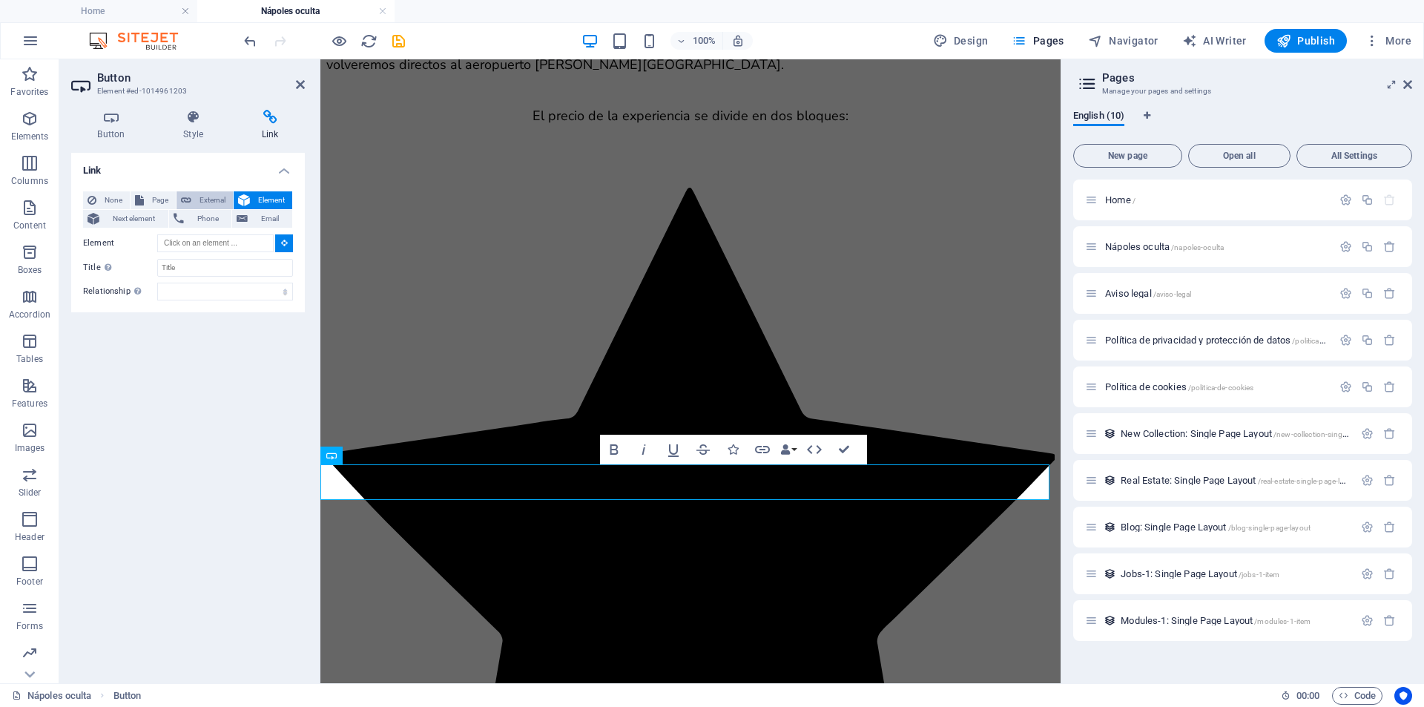
click at [211, 192] on span "External" at bounding box center [212, 200] width 33 height 18
select select "blank"
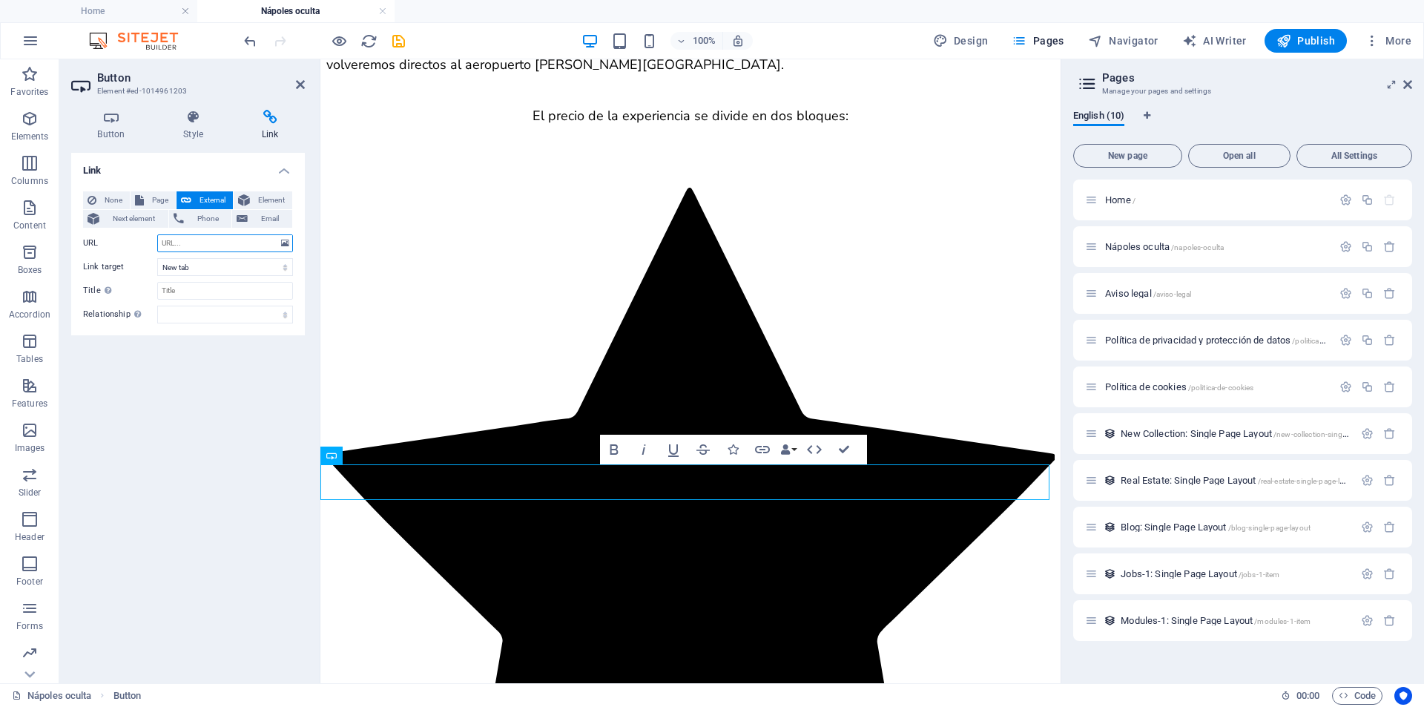
click at [208, 237] on input "URL" at bounding box center [225, 243] width 136 height 18
paste input "[URL][DOMAIN_NAME]"
type input "[URL][DOMAIN_NAME]"
click at [397, 45] on icon "save" at bounding box center [398, 41] width 17 height 17
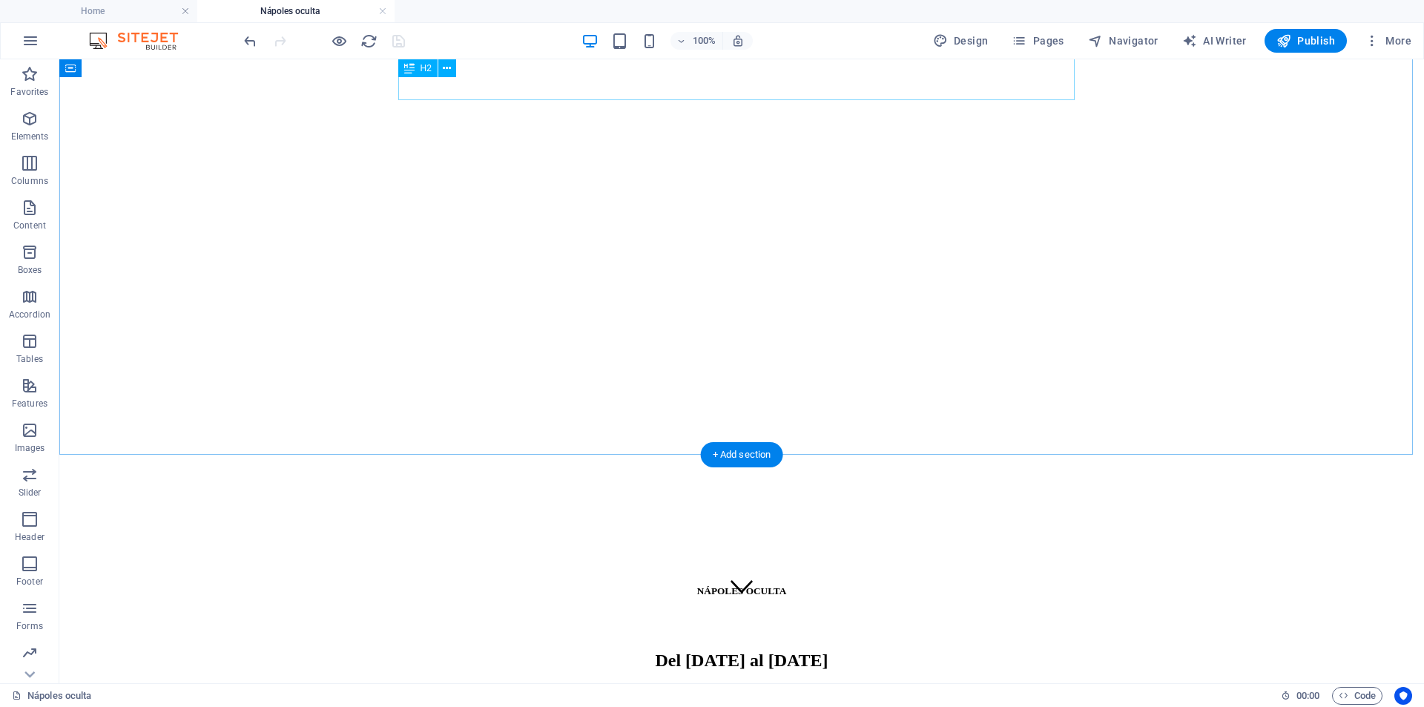
scroll to position [0, 0]
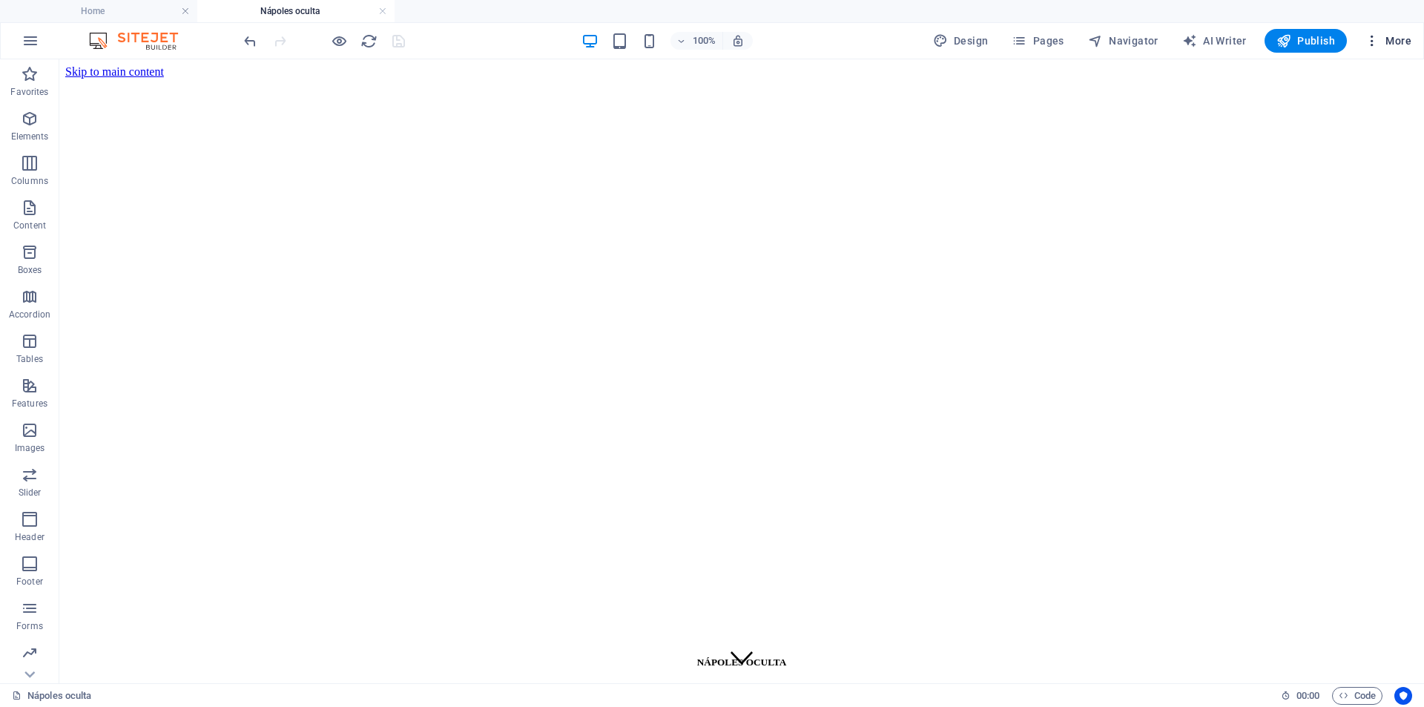
click at [1386, 36] on span "More" at bounding box center [1388, 40] width 47 height 15
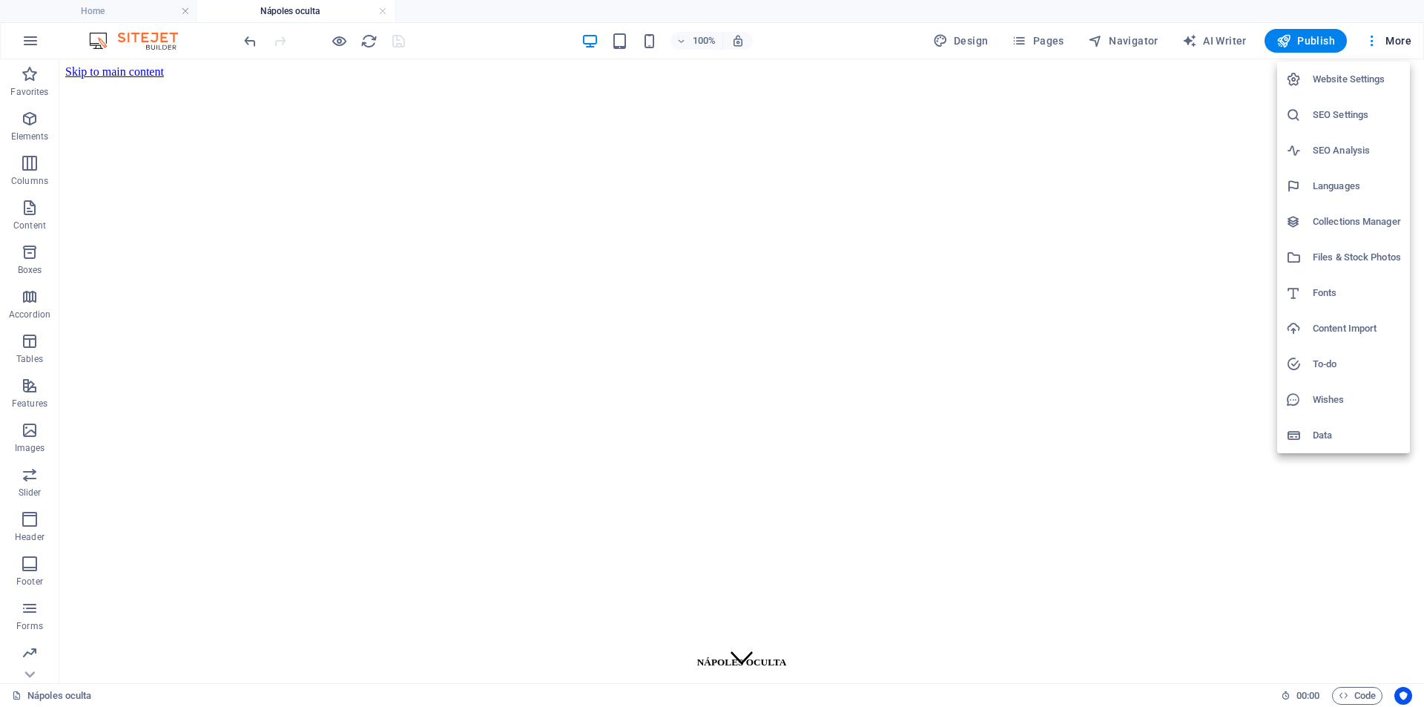
click at [1352, 79] on h6 "Website Settings" at bounding box center [1357, 79] width 88 height 18
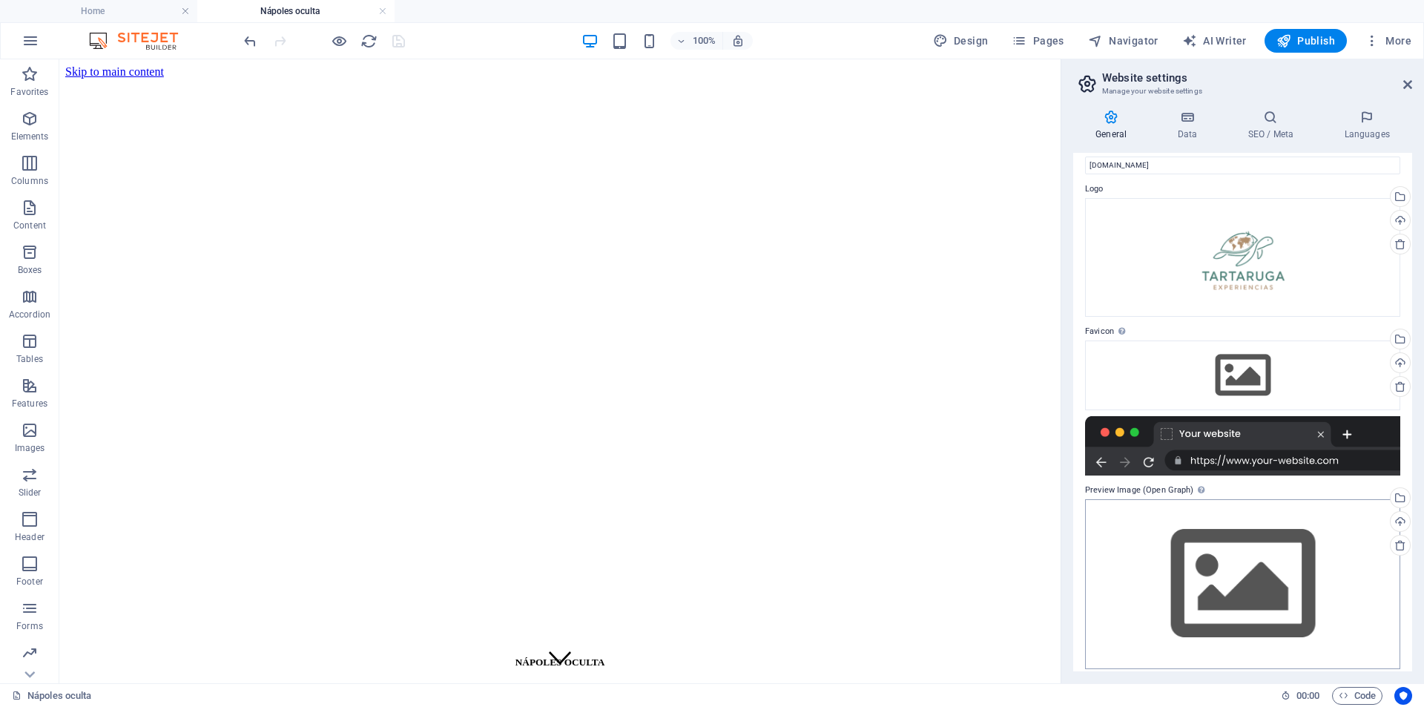
scroll to position [36, 0]
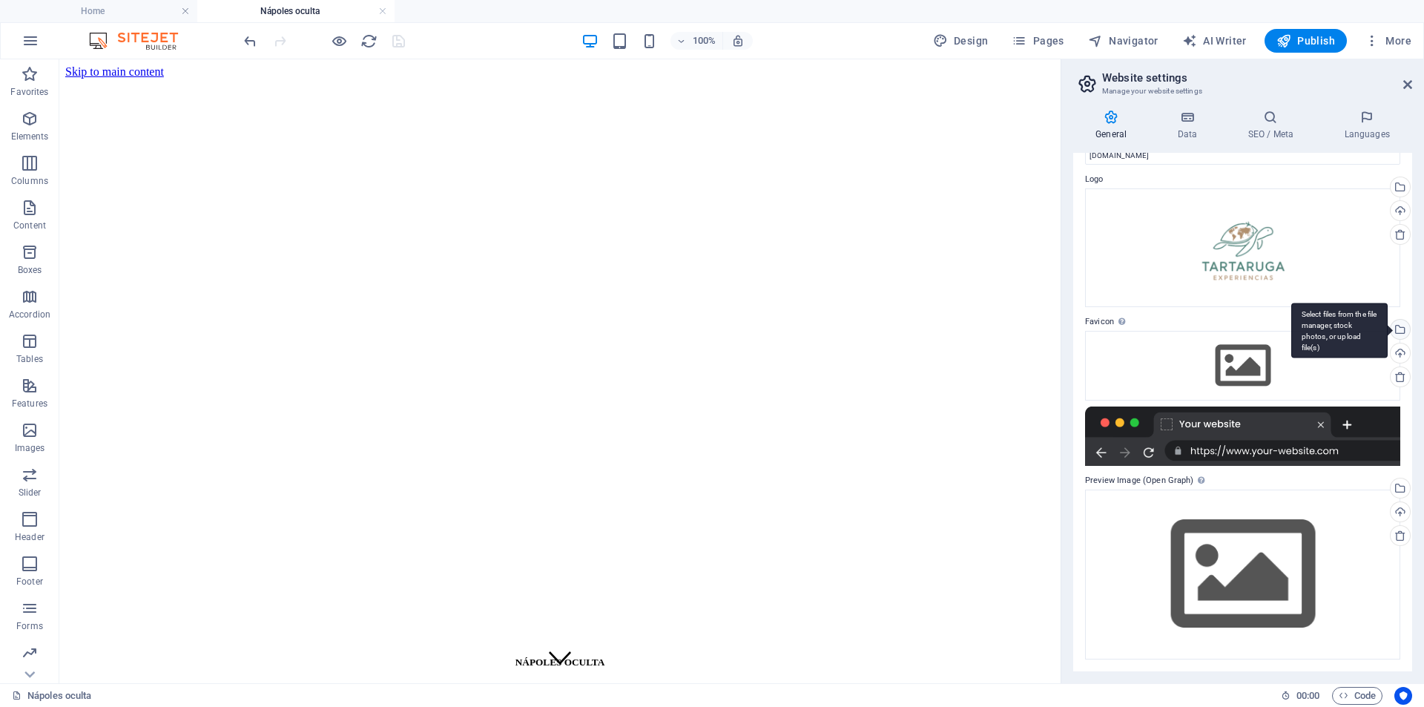
click at [1402, 328] on div "Select files from the file manager, stock photos, or upload file(s)" at bounding box center [1399, 331] width 22 height 22
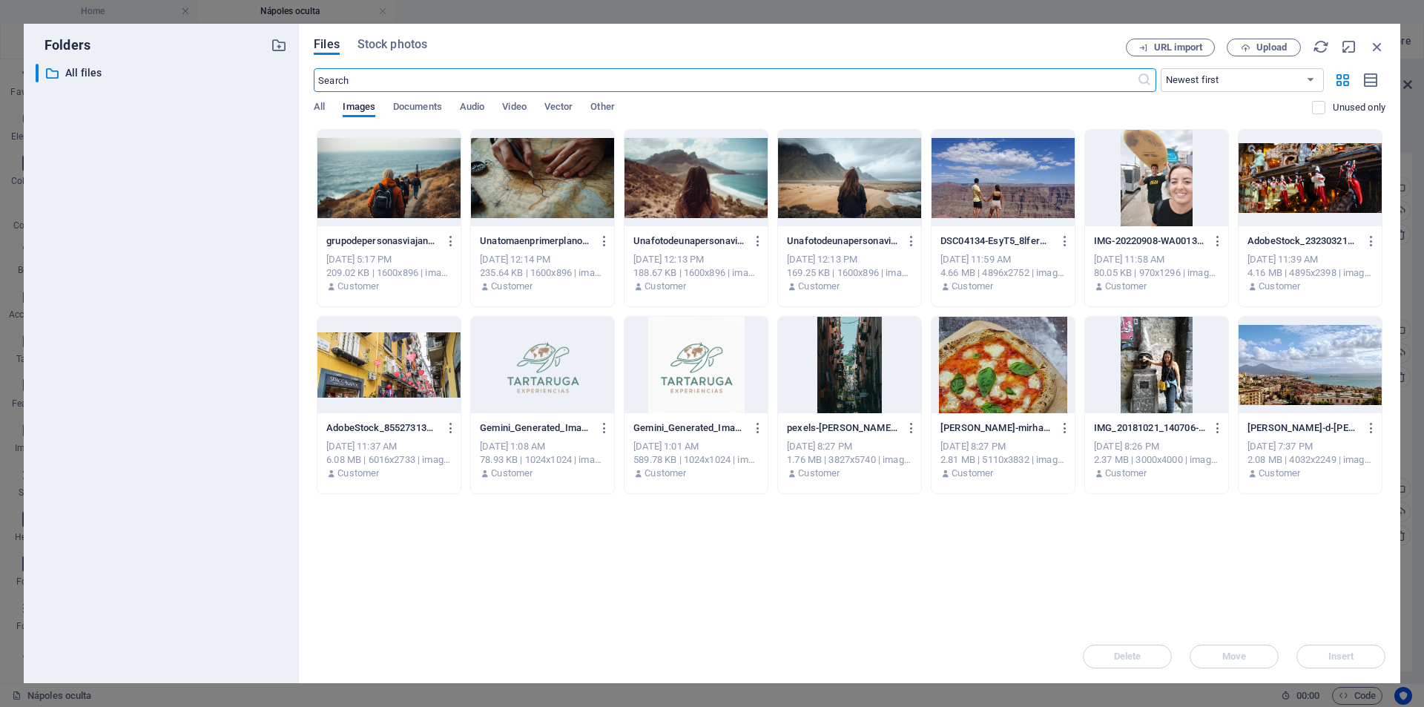
click at [555, 380] on div at bounding box center [542, 365] width 143 height 96
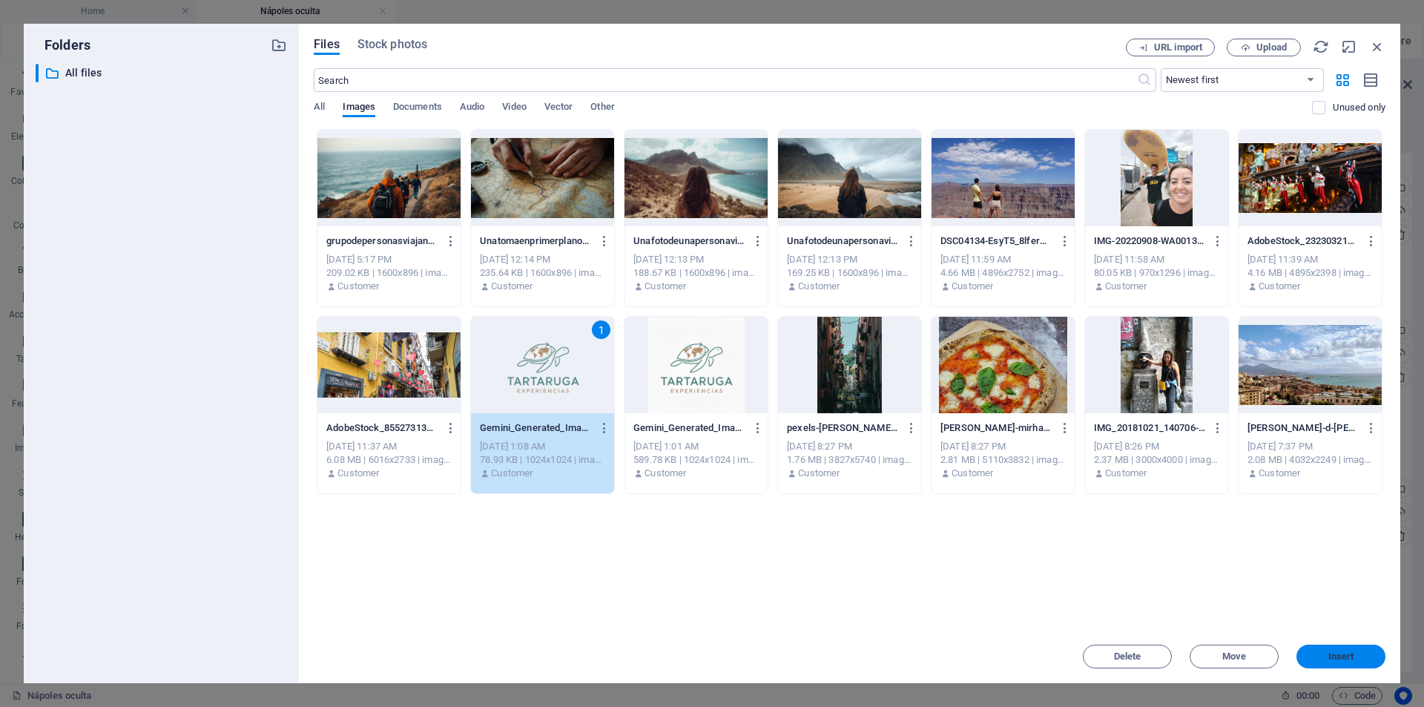
click at [1333, 654] on span "Insert" at bounding box center [1342, 656] width 26 height 9
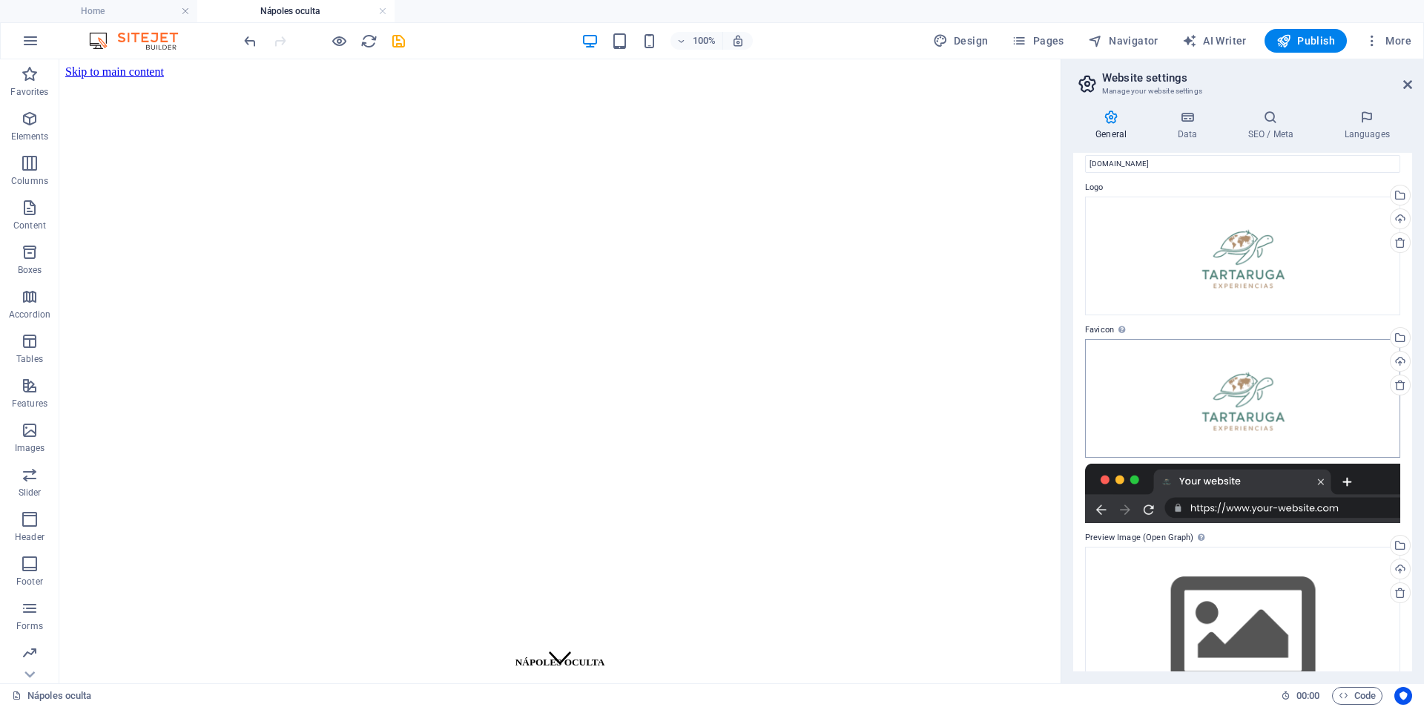
scroll to position [0, 0]
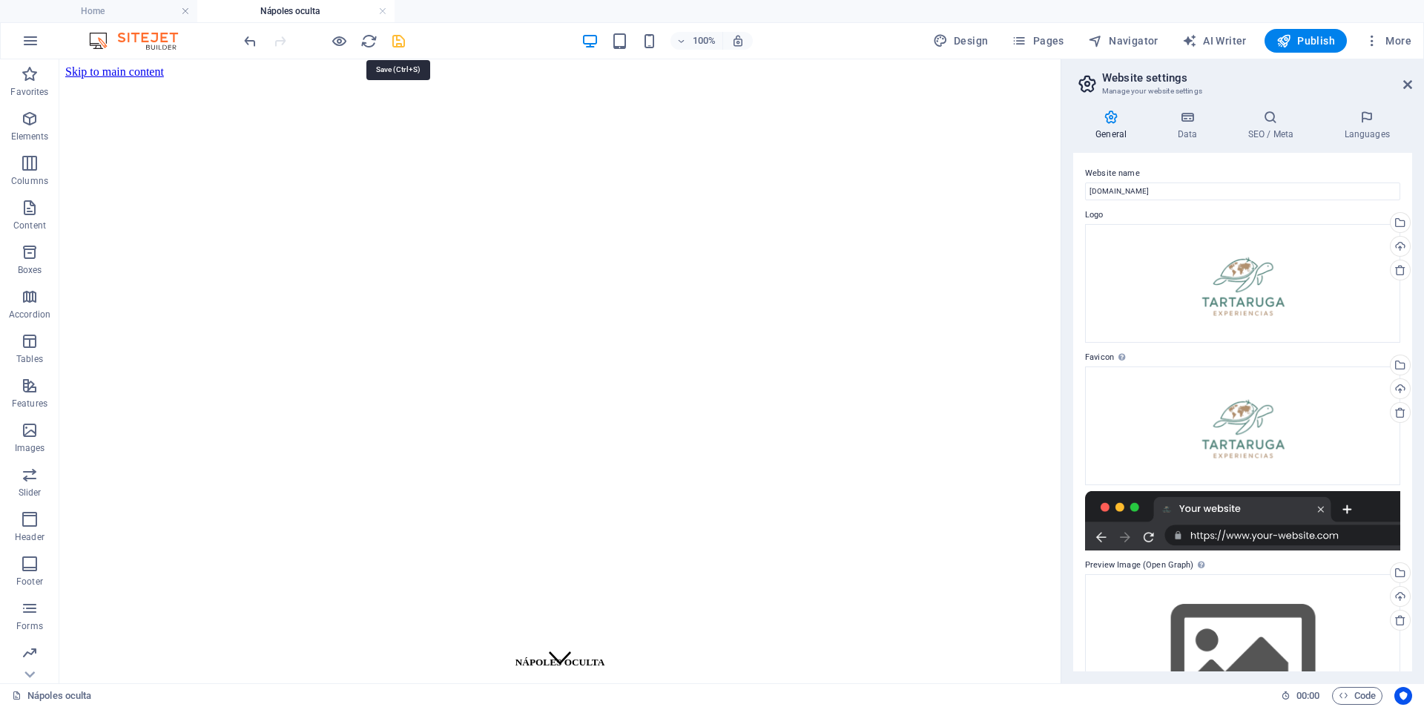
click at [404, 46] on icon "save" at bounding box center [398, 41] width 17 height 17
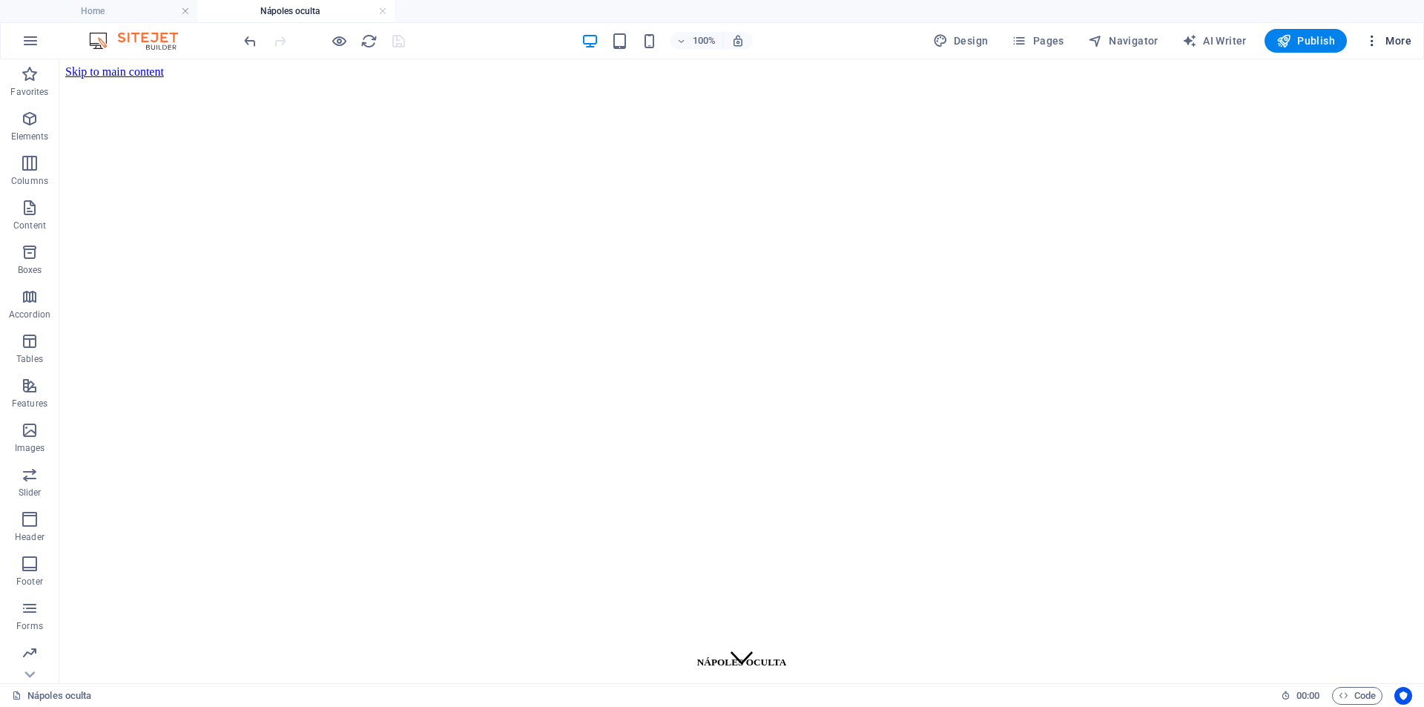
click at [1391, 42] on span "More" at bounding box center [1388, 40] width 47 height 15
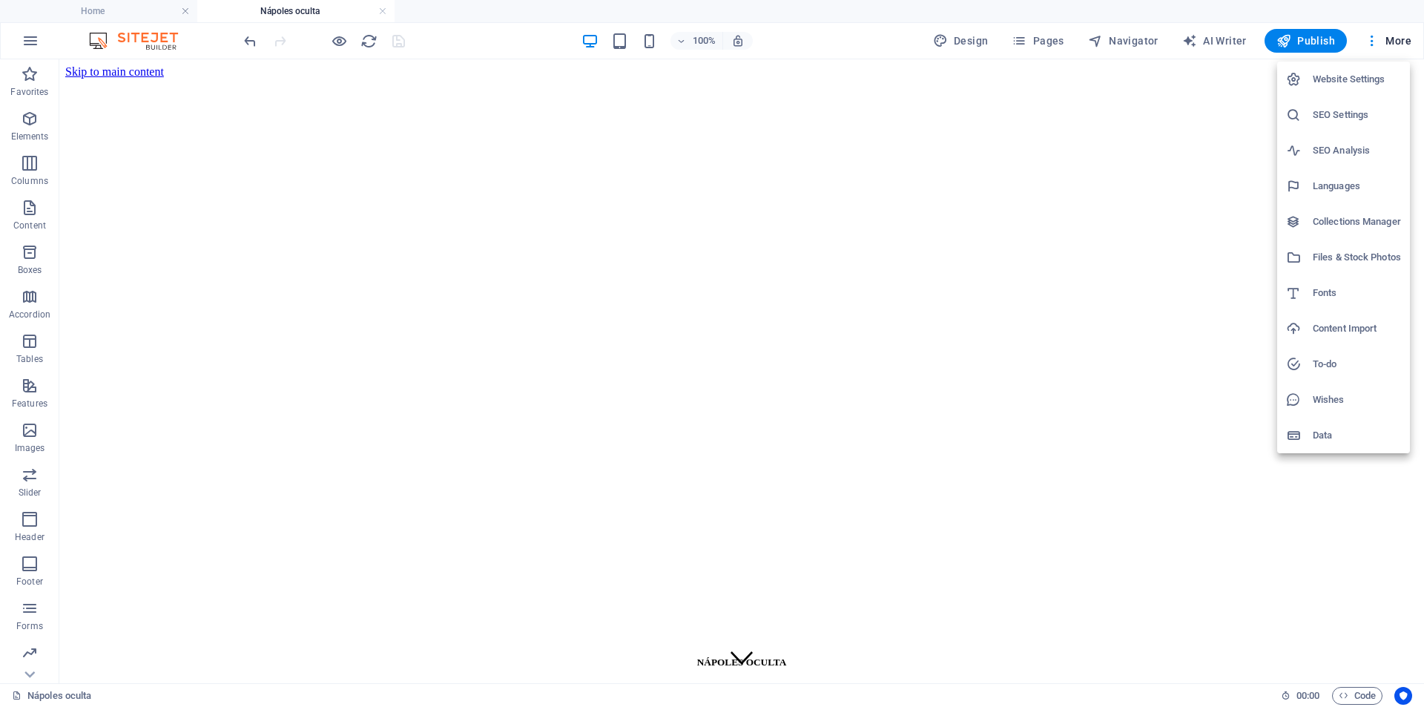
click at [1355, 79] on h6 "Website Settings" at bounding box center [1357, 79] width 88 height 18
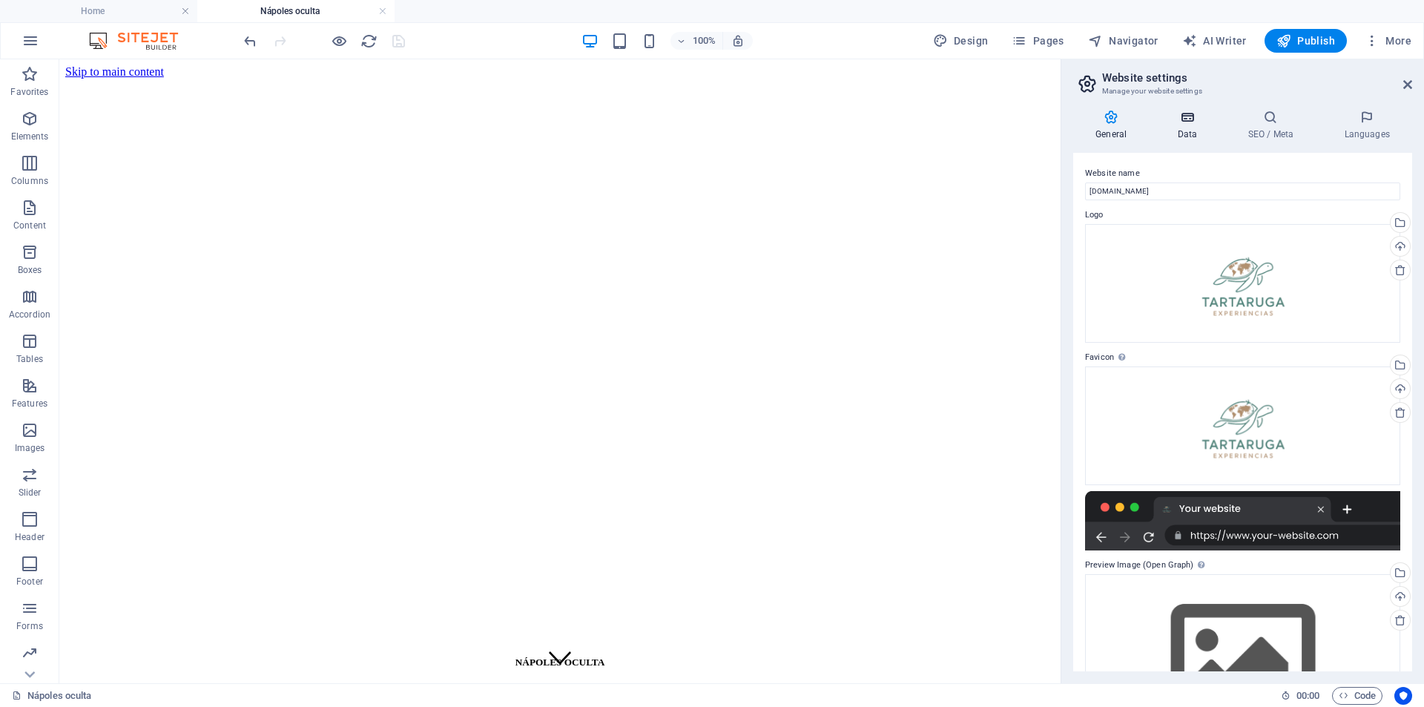
click at [1194, 125] on h4 "Data" at bounding box center [1190, 125] width 70 height 31
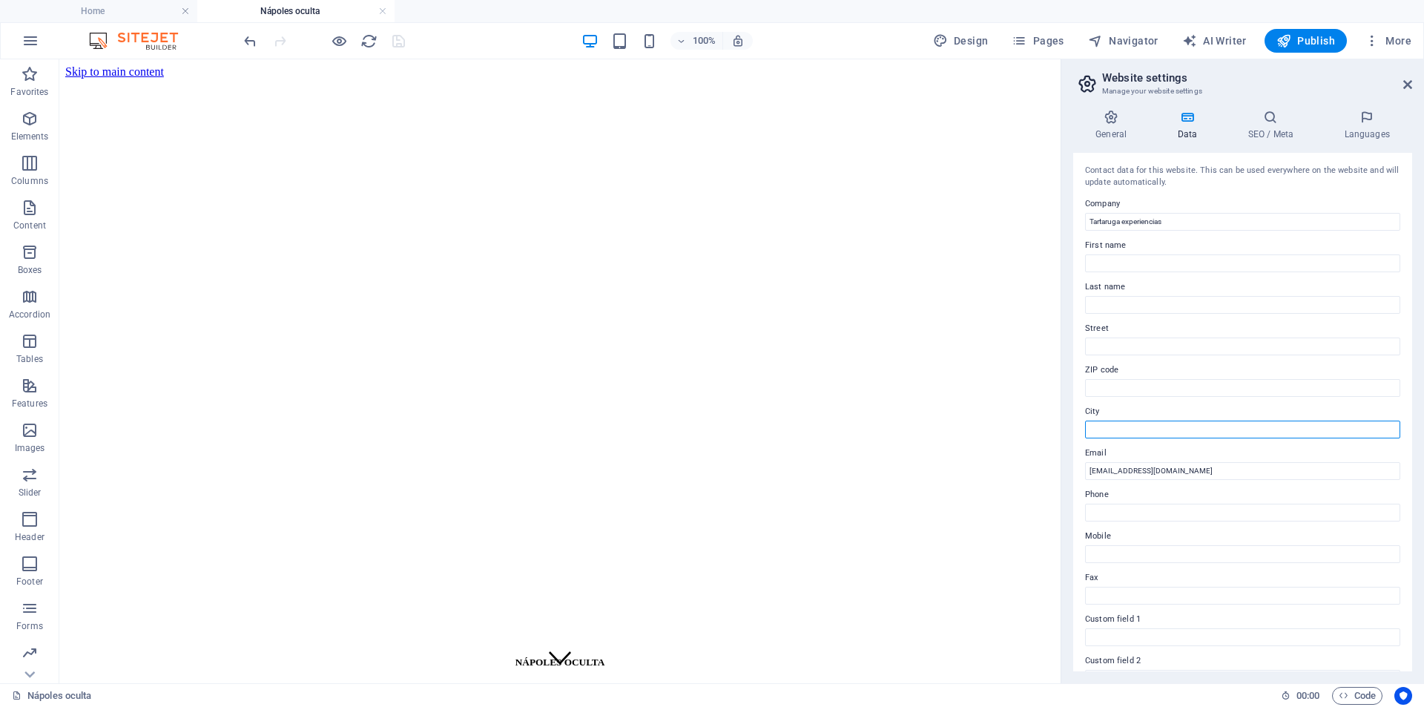
click at [1119, 433] on input "City" at bounding box center [1242, 430] width 315 height 18
type input "v"
type input "Vigo"
click at [1159, 392] on input "ZIP code" at bounding box center [1242, 388] width 315 height 18
click at [1128, 559] on input "Mobile" at bounding box center [1242, 554] width 315 height 18
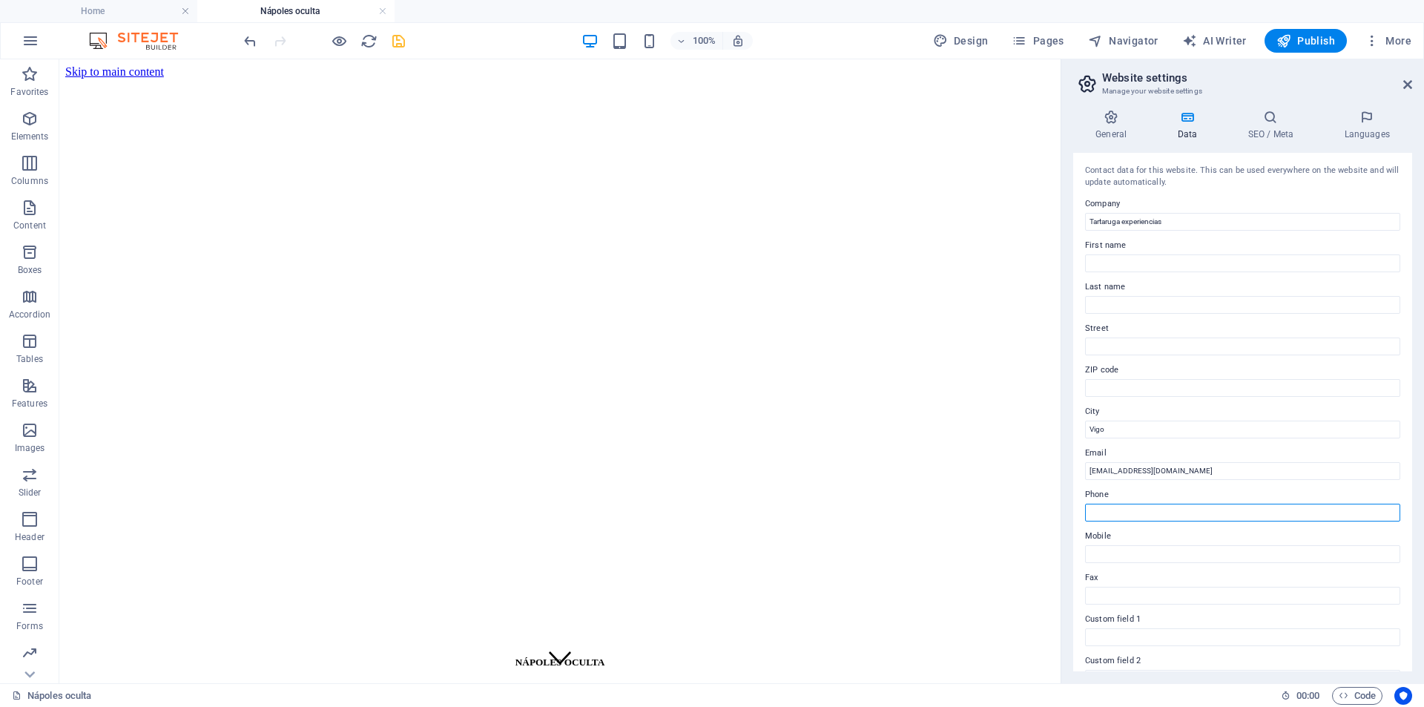
click at [1111, 513] on input "Phone" at bounding box center [1242, 513] width 315 height 18
click at [1117, 562] on input "Mobile" at bounding box center [1242, 554] width 315 height 18
type input "611677787"
click at [394, 43] on icon "save" at bounding box center [398, 41] width 17 height 17
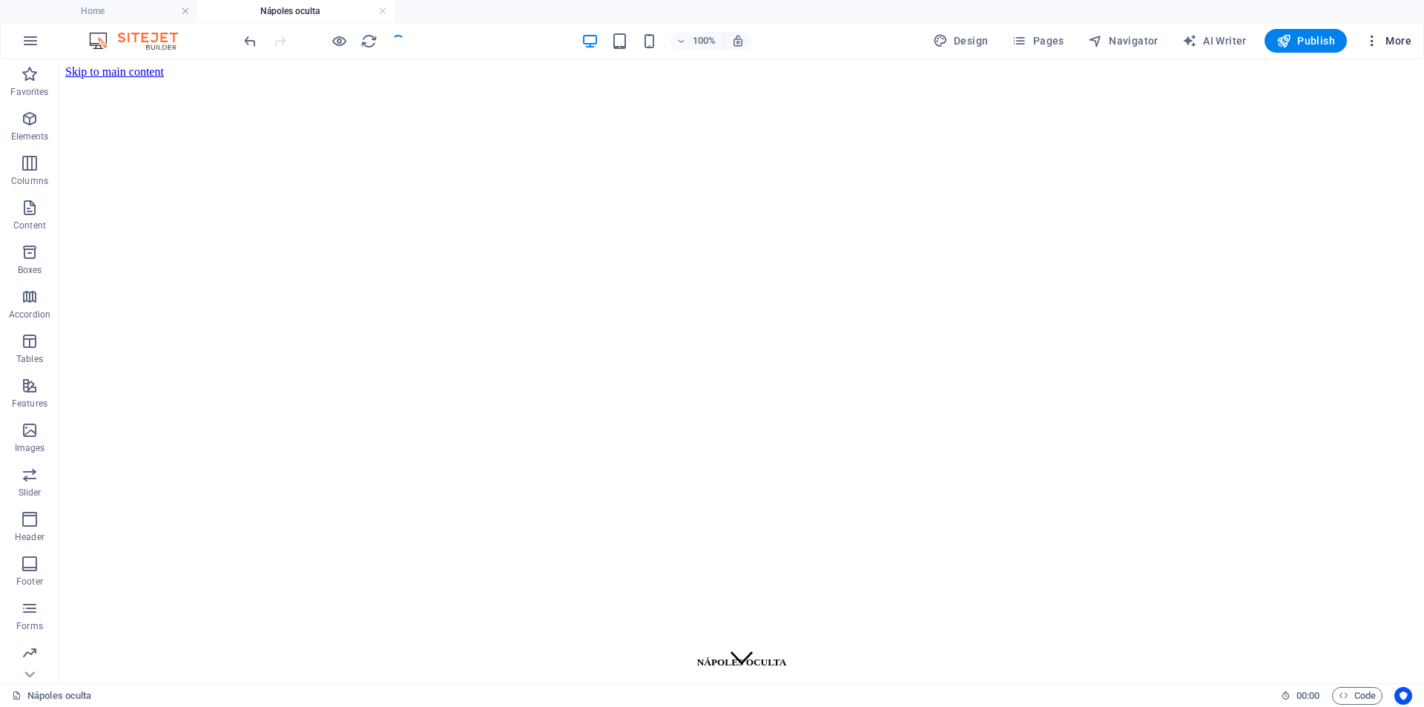
click at [1390, 42] on span "More" at bounding box center [1388, 40] width 47 height 15
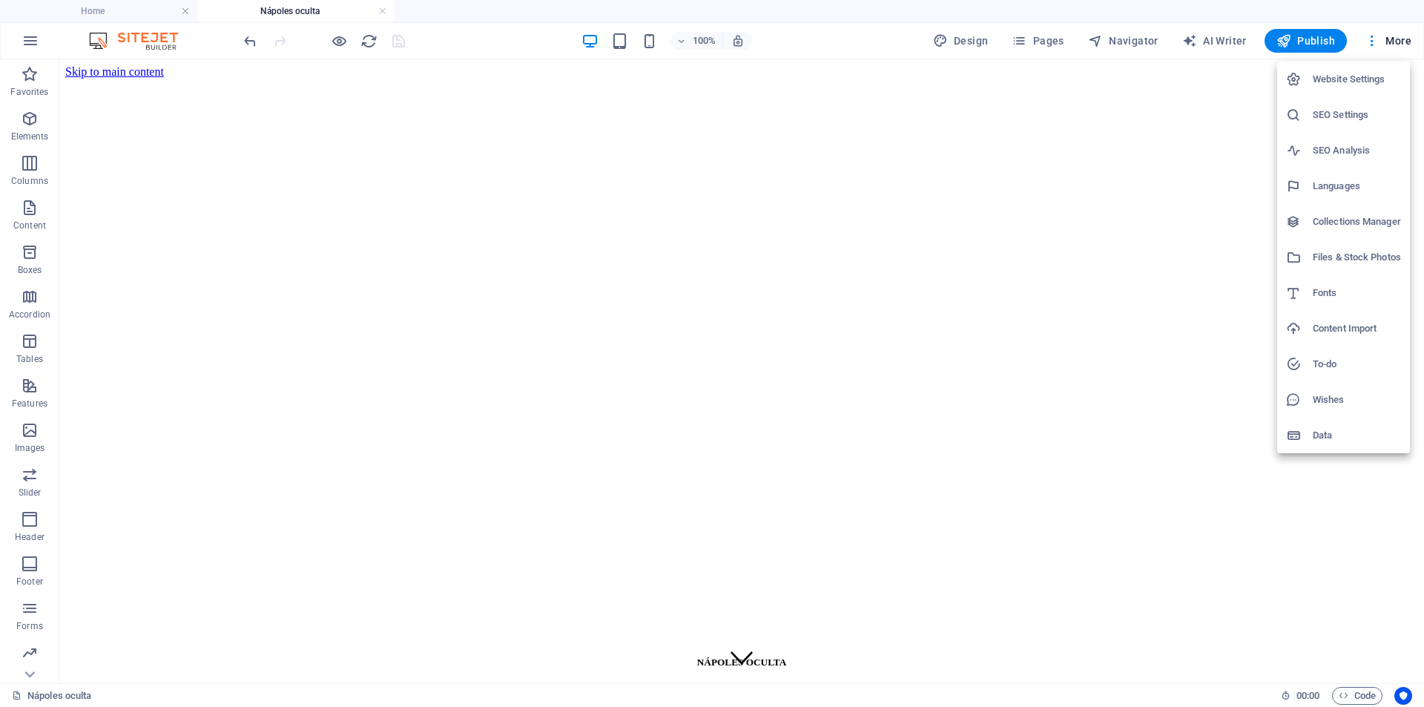
click at [1372, 82] on h6 "Website Settings" at bounding box center [1357, 79] width 88 height 18
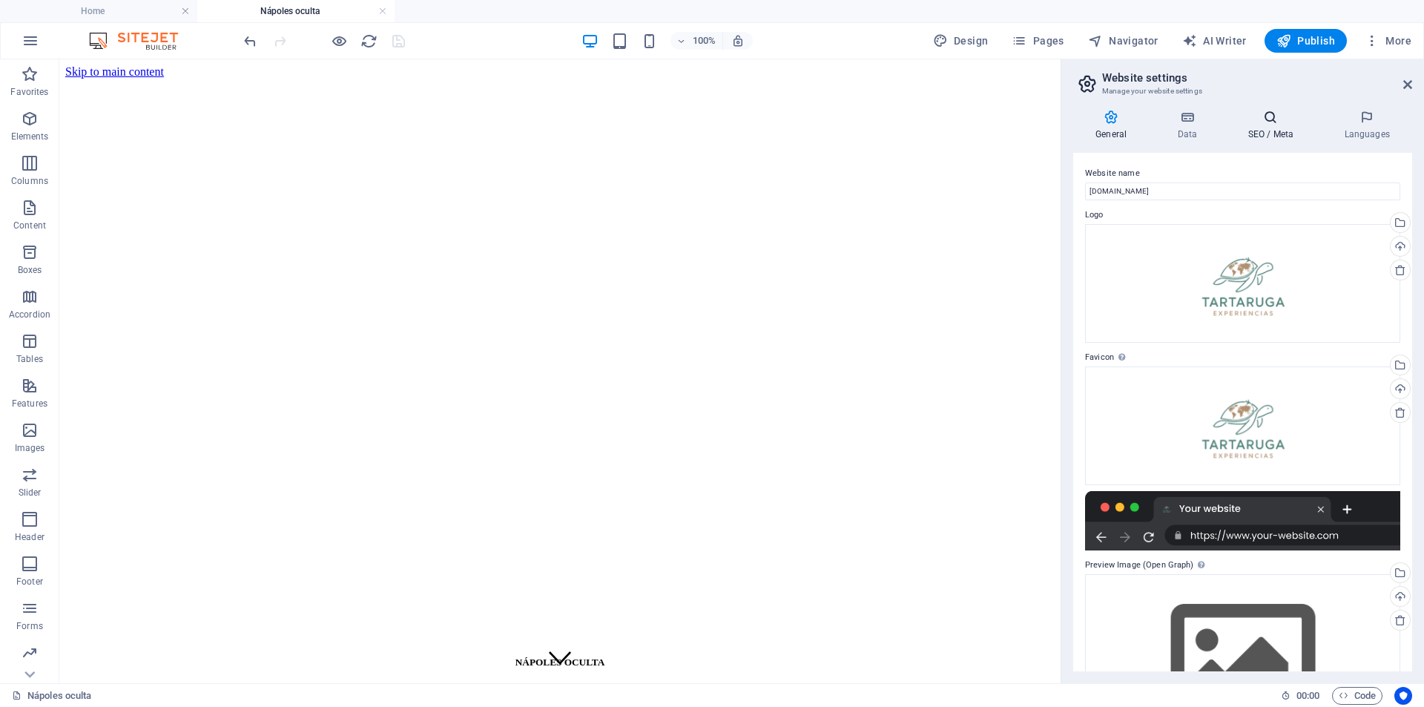
click at [1281, 124] on icon at bounding box center [1271, 117] width 91 height 15
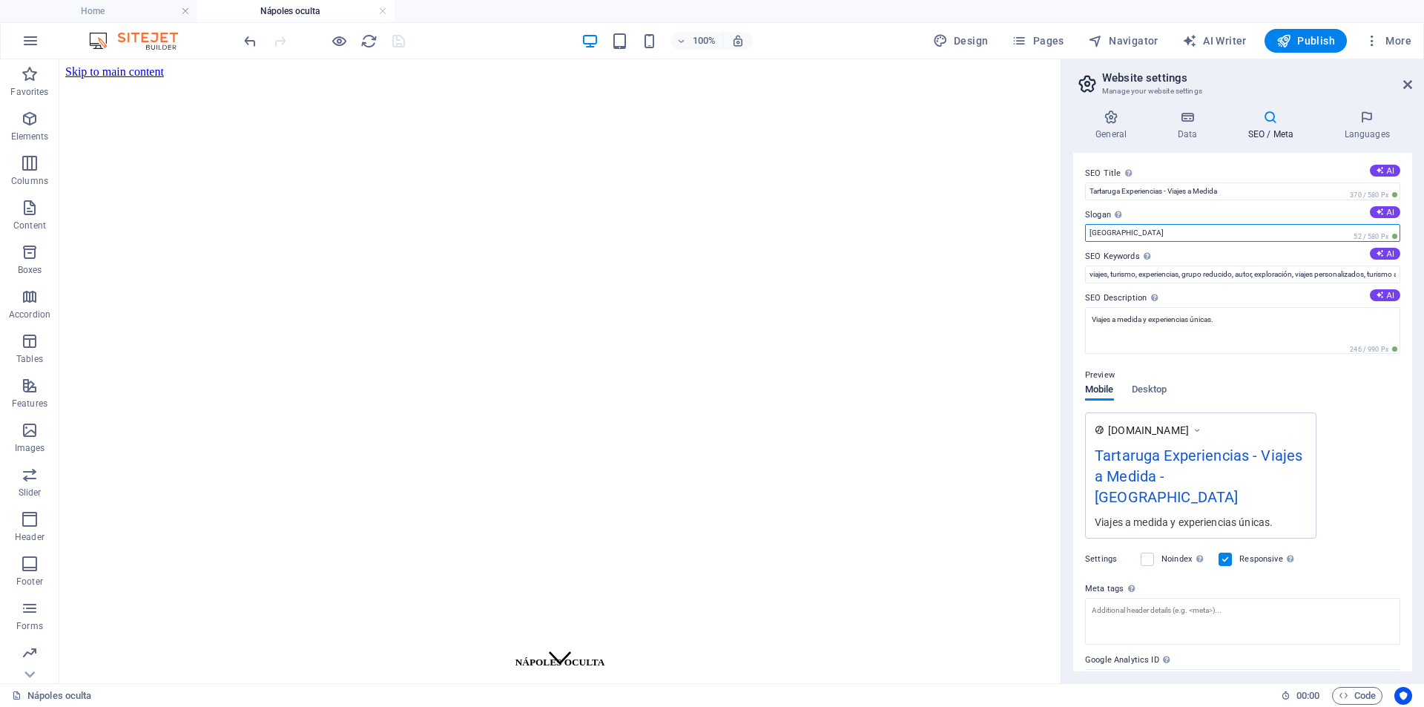
click at [1141, 234] on input "Berlin" at bounding box center [1242, 233] width 315 height 18
drag, startPoint x: 1141, startPoint y: 234, endPoint x: 1079, endPoint y: 228, distance: 61.9
click at [1079, 228] on div "SEO Title The title of your website - make it something that stands out in sear…" at bounding box center [1243, 412] width 339 height 519
click at [114, 16] on h4 "Home" at bounding box center [98, 11] width 197 height 16
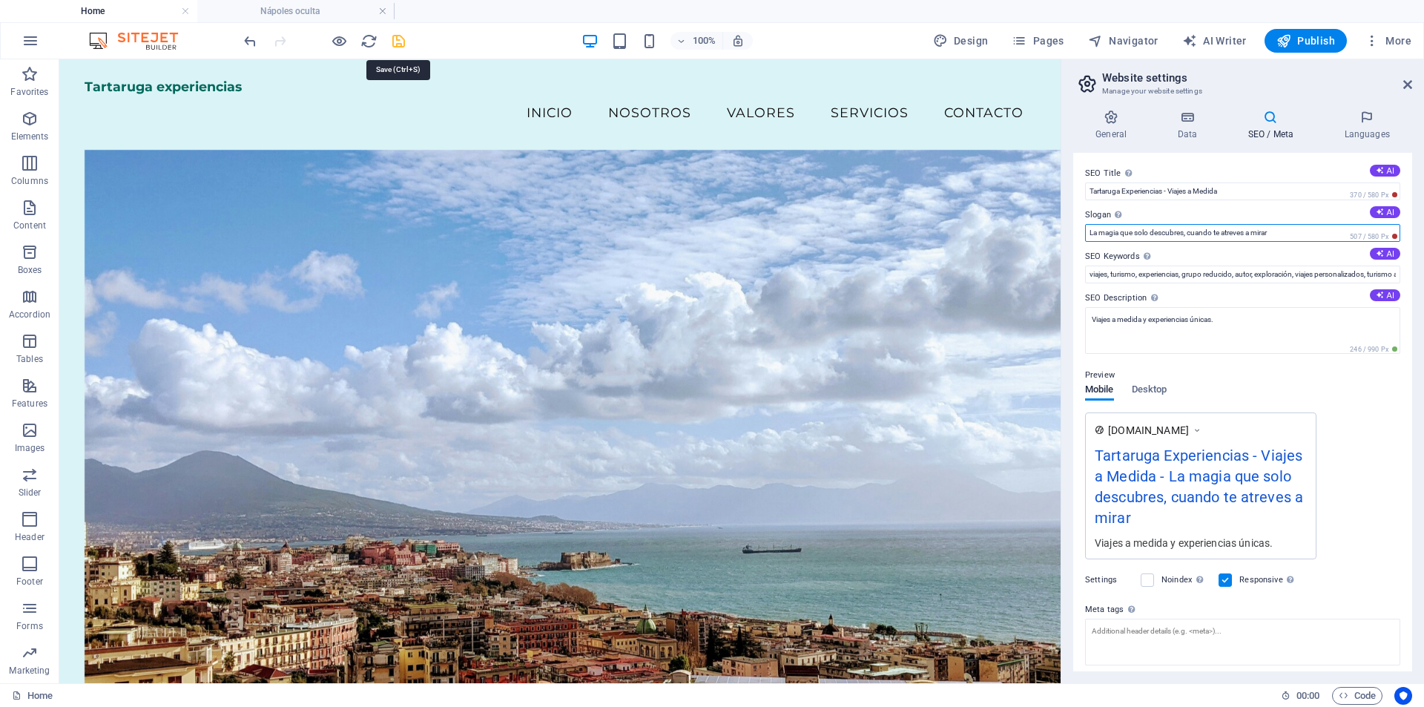
type input "La magia que solo descubres, cuando te atreves a mirar"
click at [399, 40] on icon "save" at bounding box center [398, 41] width 17 height 17
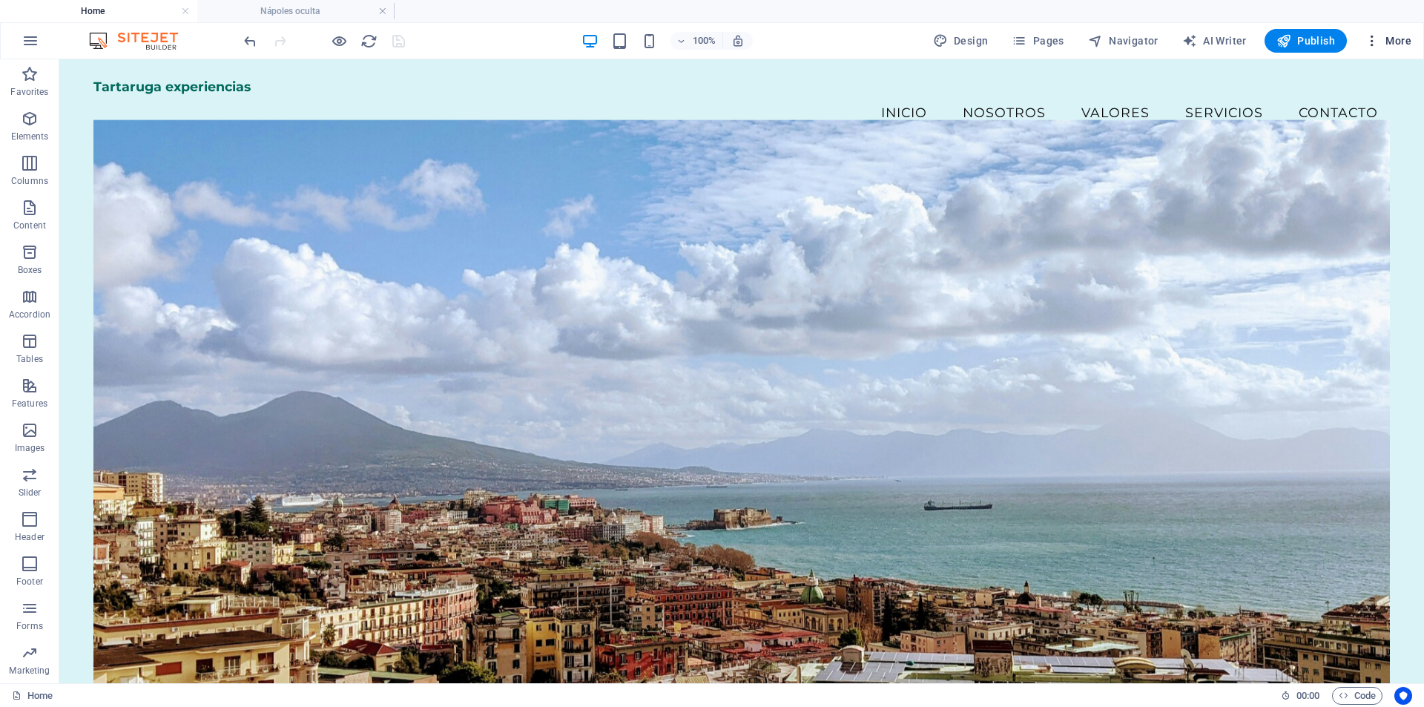
click at [1404, 40] on span "More" at bounding box center [1388, 40] width 47 height 15
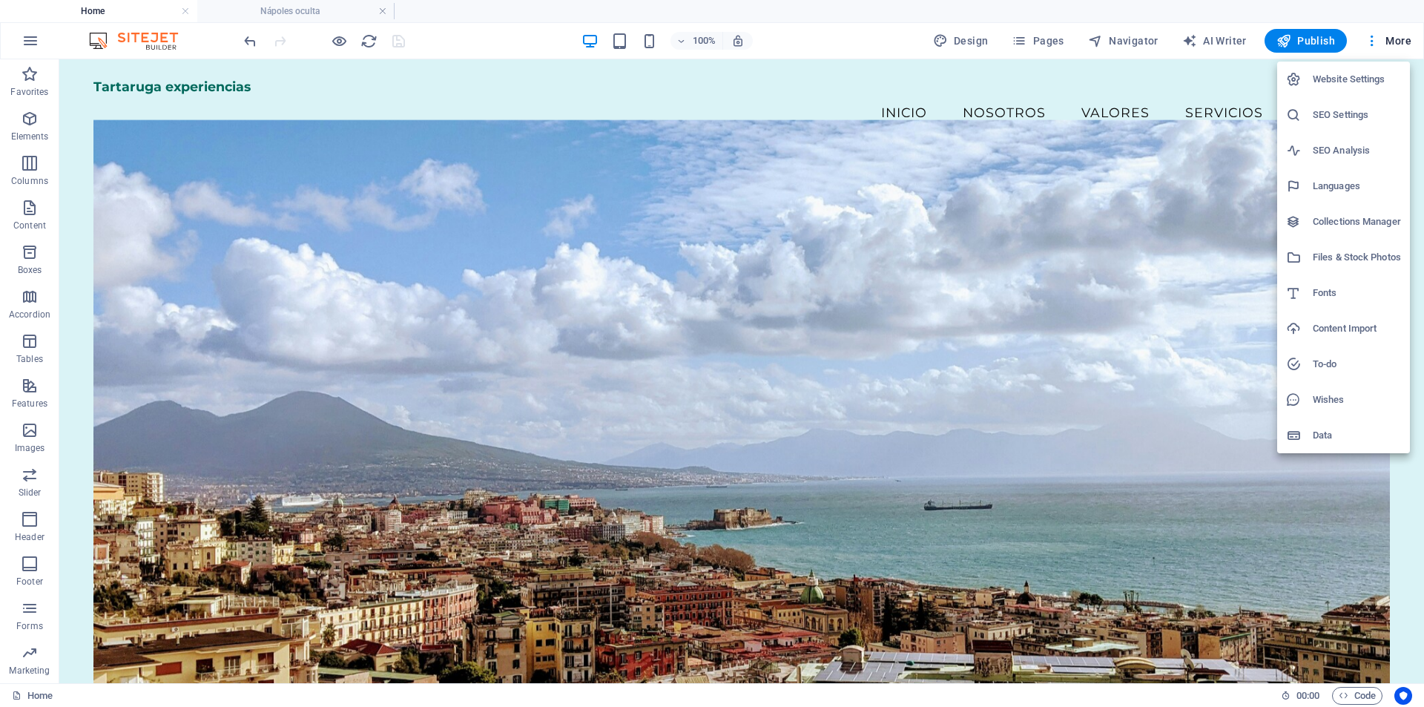
click at [1347, 116] on h6 "SEO Settings" at bounding box center [1357, 115] width 88 height 18
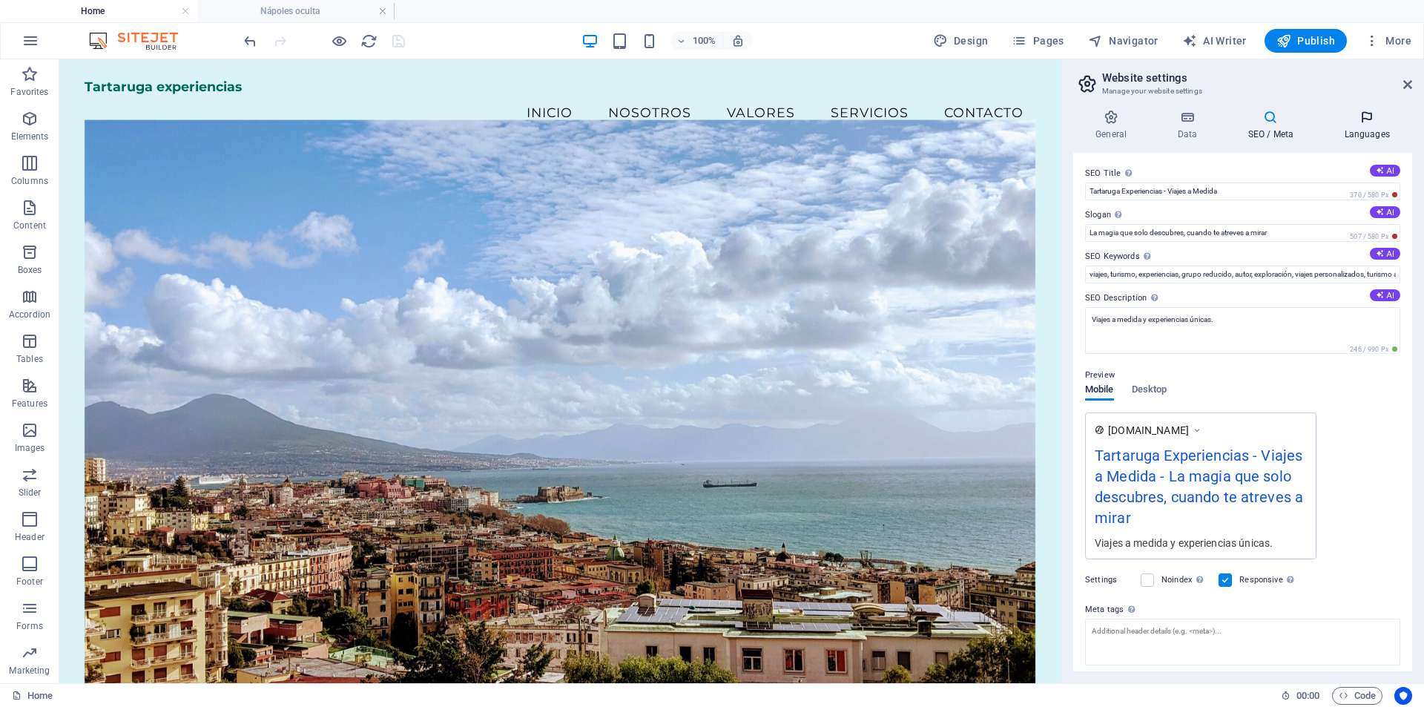
click at [1372, 128] on h4 "Languages" at bounding box center [1367, 125] width 91 height 31
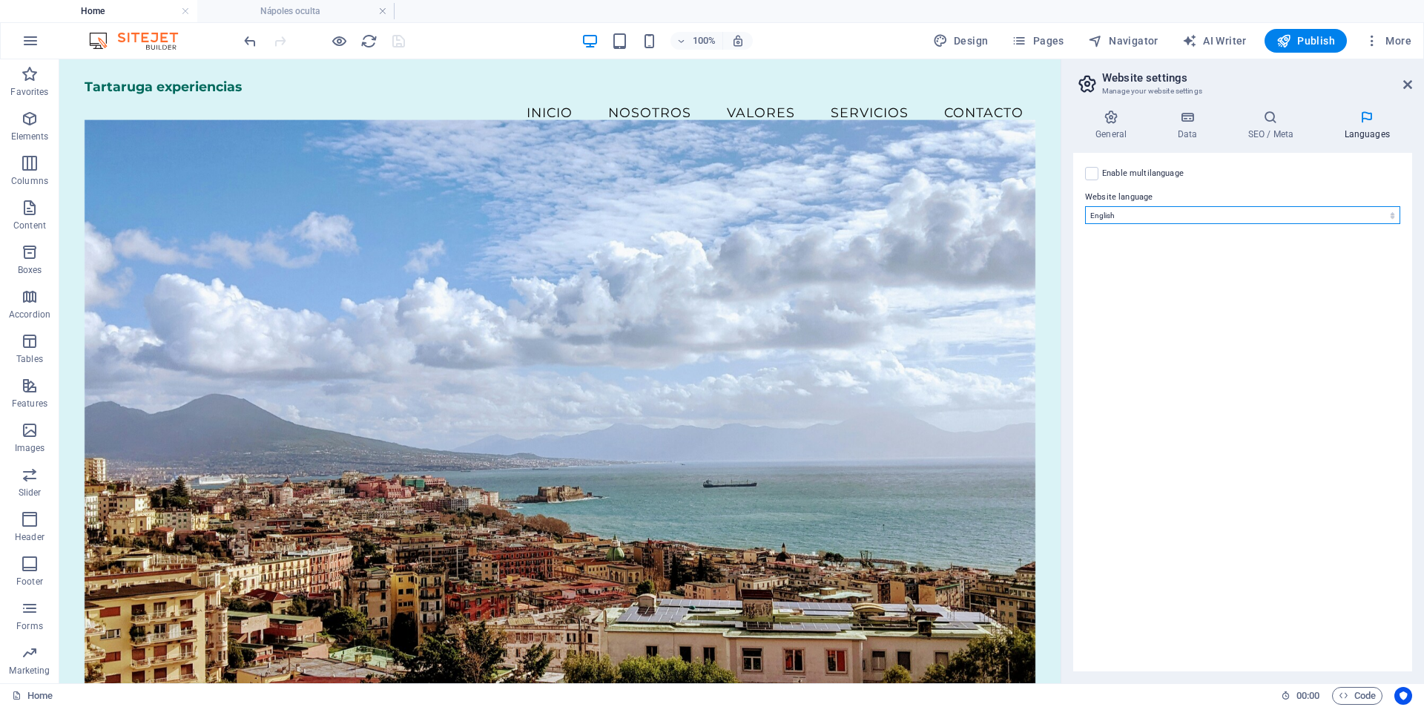
click at [1299, 219] on select "Abkhazian Afar Afrikaans Akan Albanian Amharic Arabic Aragonese Armenian Assame…" at bounding box center [1242, 215] width 315 height 18
select select "148"
click at [1085, 206] on select "Abkhazian Afar Afrikaans Akan Albanian Amharic Arabic Aragonese Armenian Assame…" at bounding box center [1242, 215] width 315 height 18
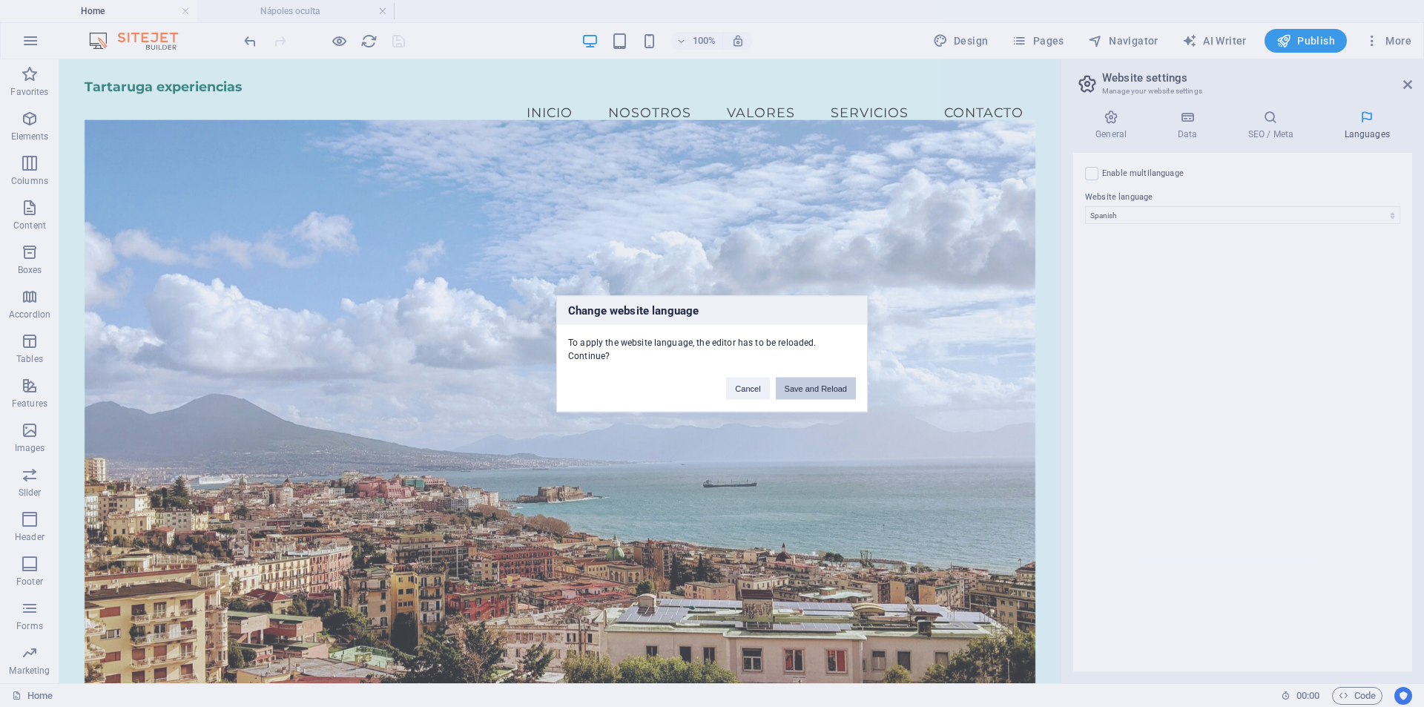
click at [834, 389] on button "Save and Reload" at bounding box center [816, 388] width 80 height 22
checkbox input "false"
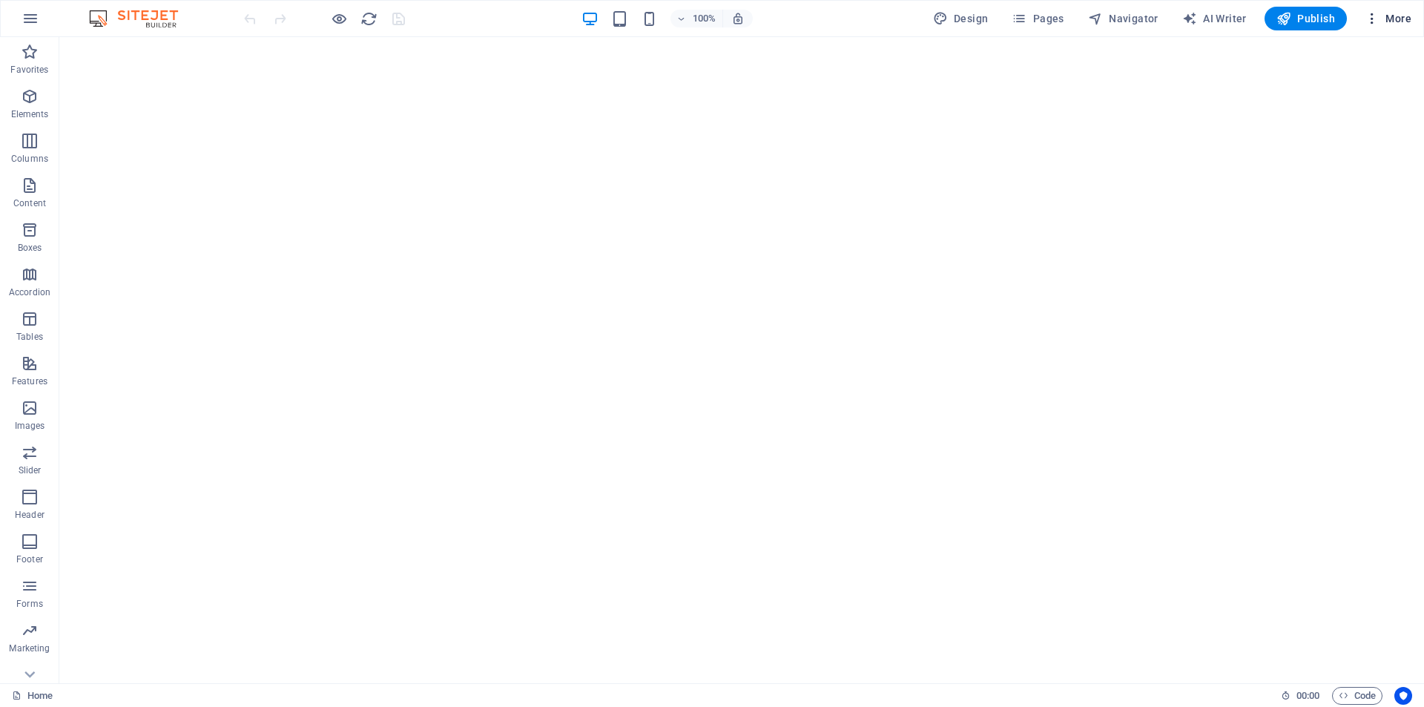
click at [1393, 22] on span "More" at bounding box center [1388, 18] width 47 height 15
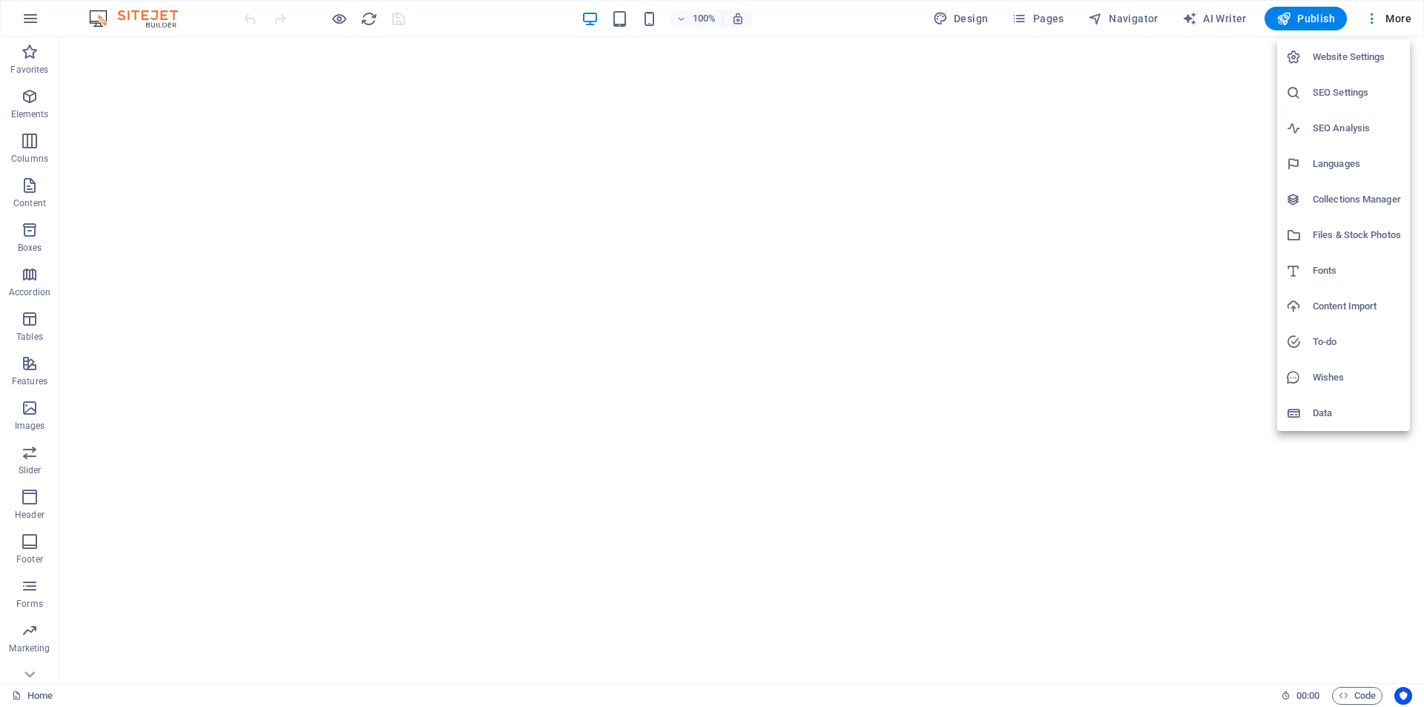
click at [1378, 59] on h6 "Website Settings" at bounding box center [1357, 57] width 88 height 18
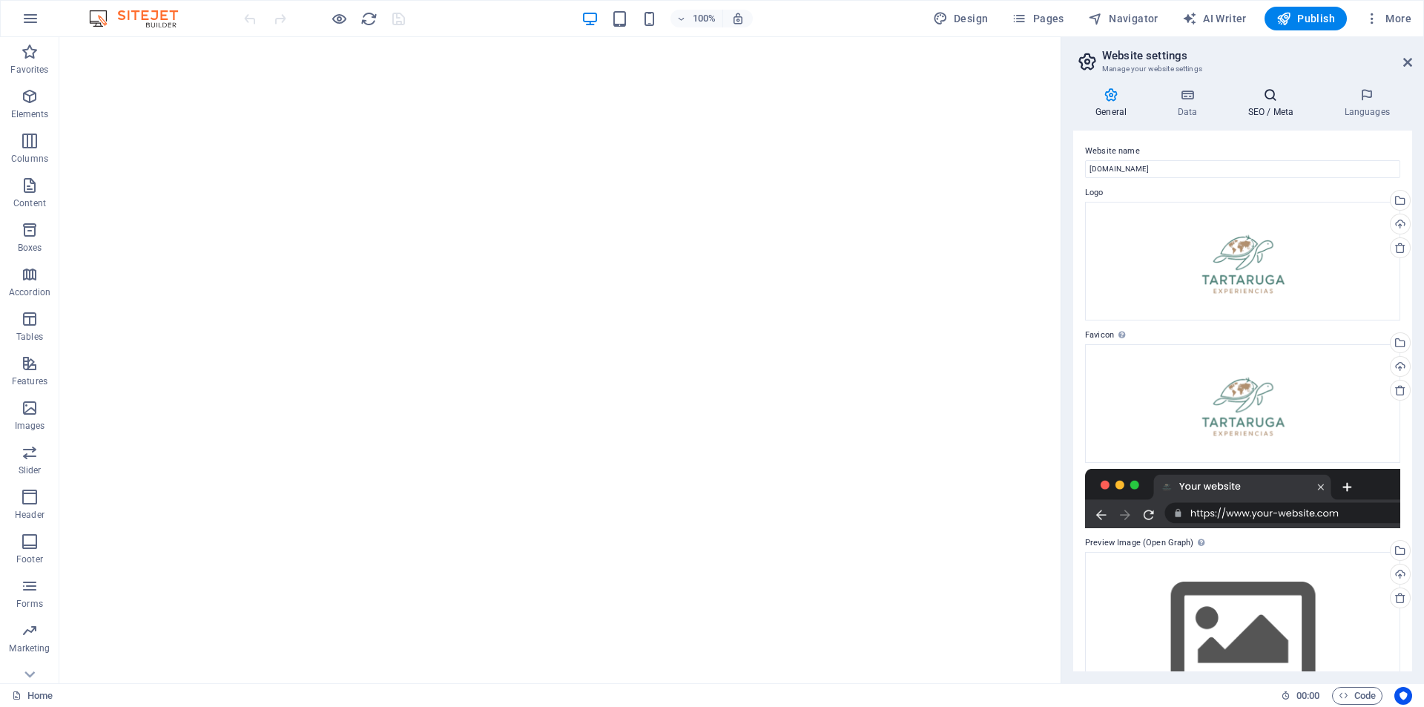
click at [1278, 102] on h4 "SEO / Meta" at bounding box center [1274, 103] width 96 height 31
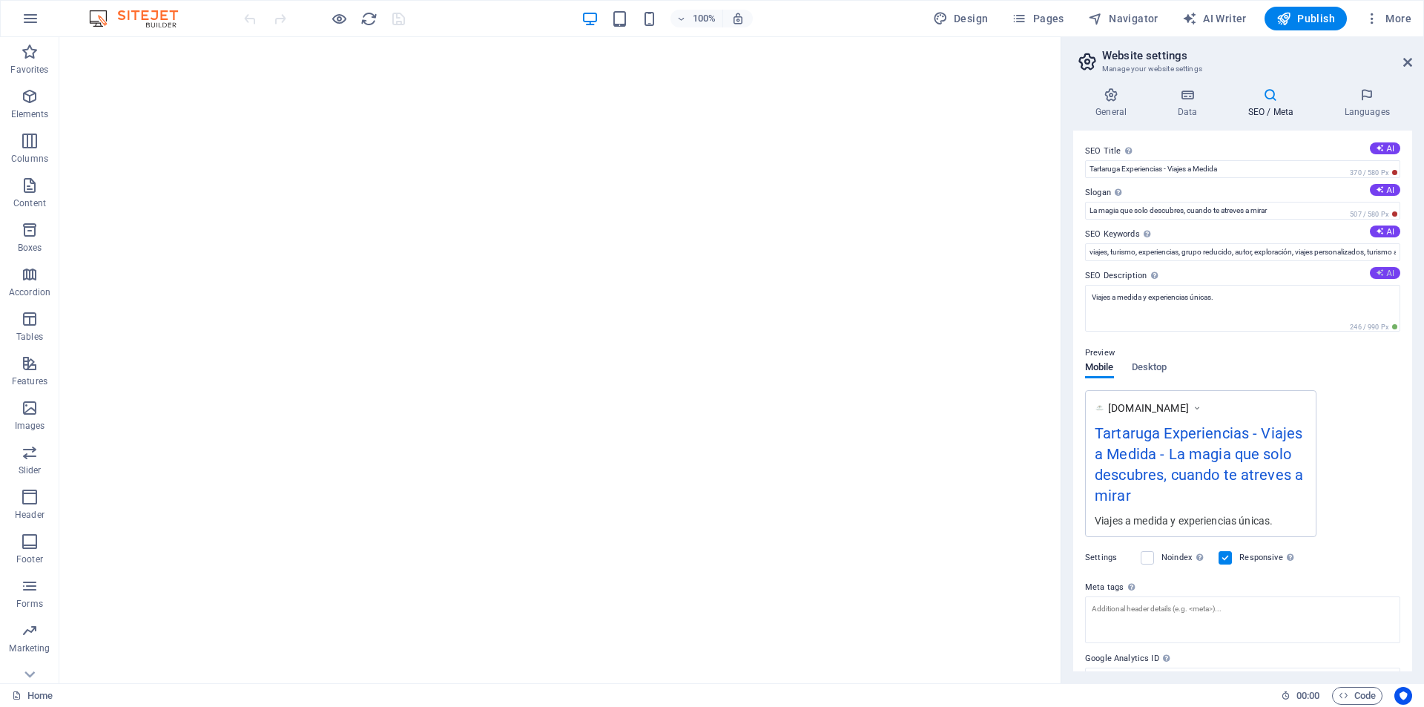
click at [1387, 268] on button "AI" at bounding box center [1385, 273] width 30 height 12
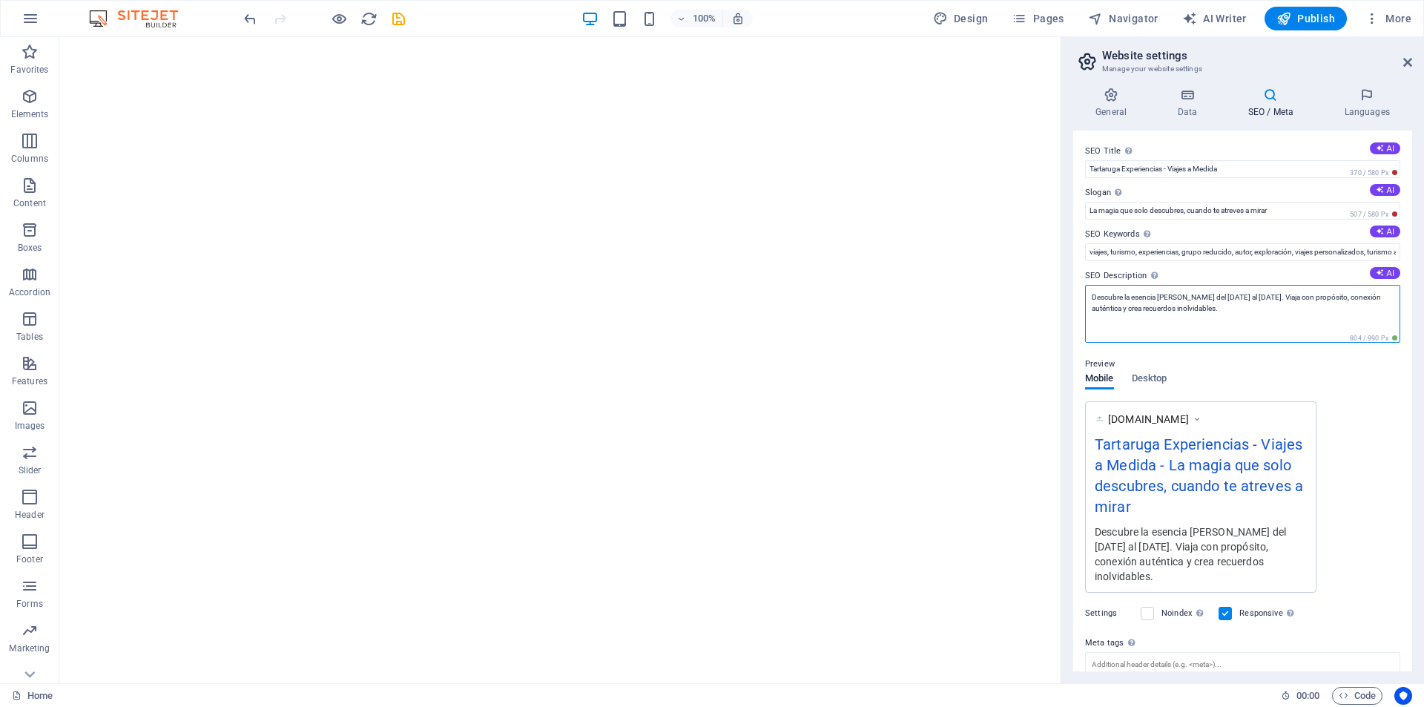
drag, startPoint x: 1276, startPoint y: 297, endPoint x: 1088, endPoint y: 286, distance: 188.7
click at [1088, 286] on textarea "Descubre la esencia de Nápoles del 4 al 8 de diciembre. Viaja con propósito, co…" at bounding box center [1242, 314] width 315 height 58
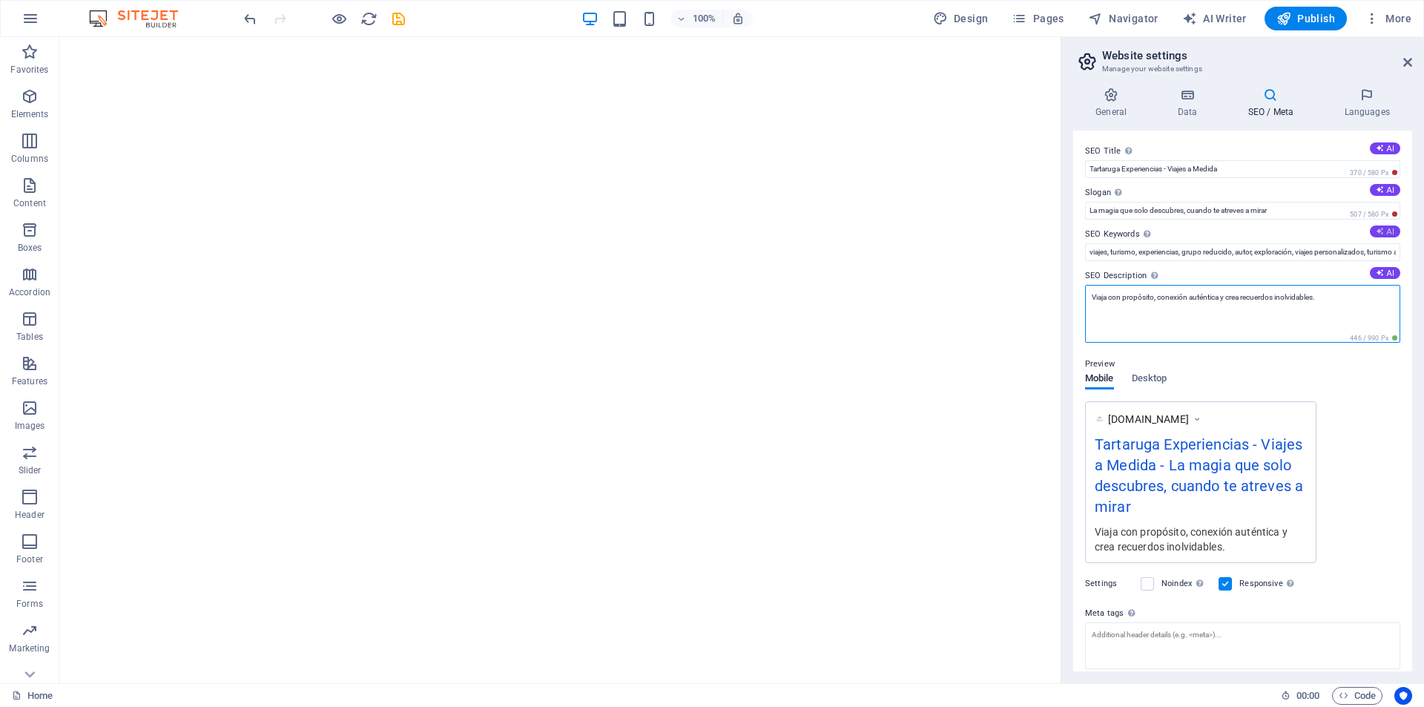
type textarea "Viaja con propósito, conexión auténtica y crea recuerdos inolvidables."
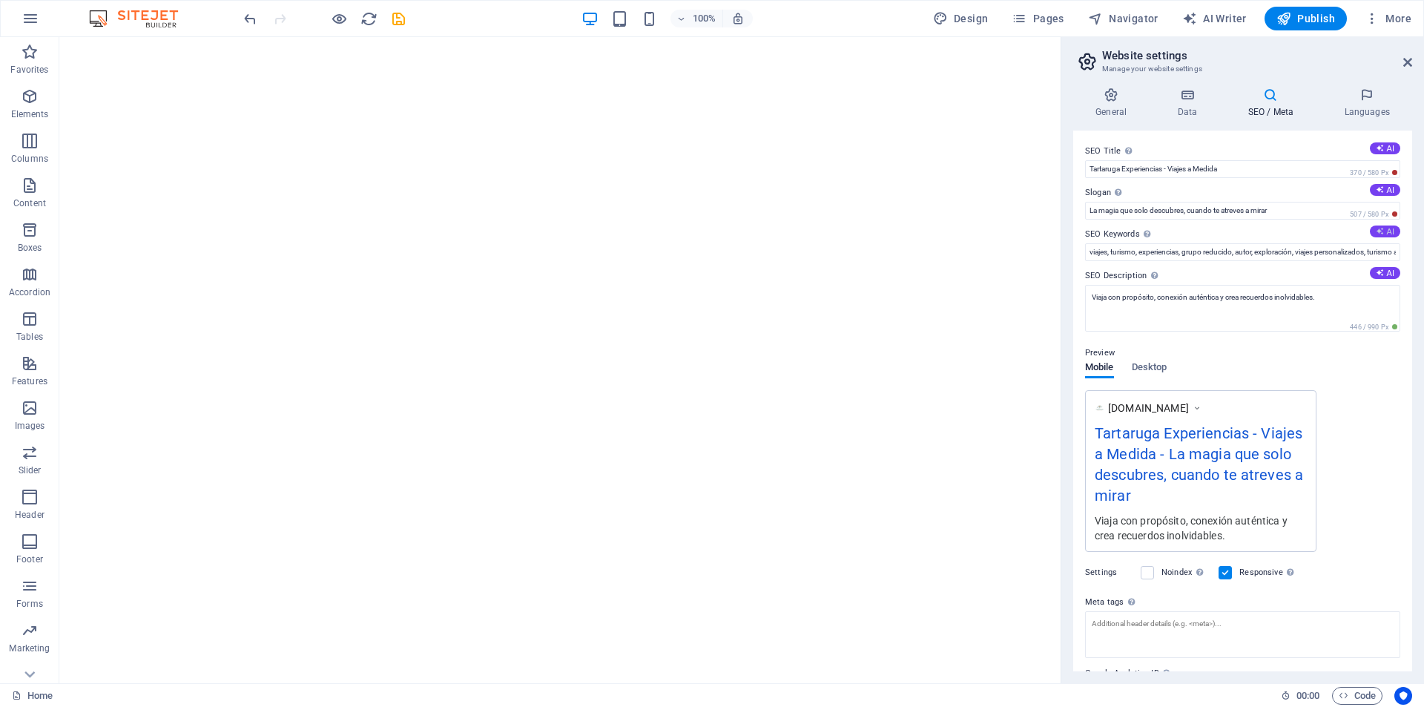
click at [1393, 234] on button "AI" at bounding box center [1385, 232] width 30 height 12
type input "viajes sostenibles, turismo responsable, experiencias auténticas, Nápoles ocult…"
click at [1384, 185] on button "AI" at bounding box center [1385, 190] width 30 height 12
type input "Viajes auténticos que transforman tu vida"
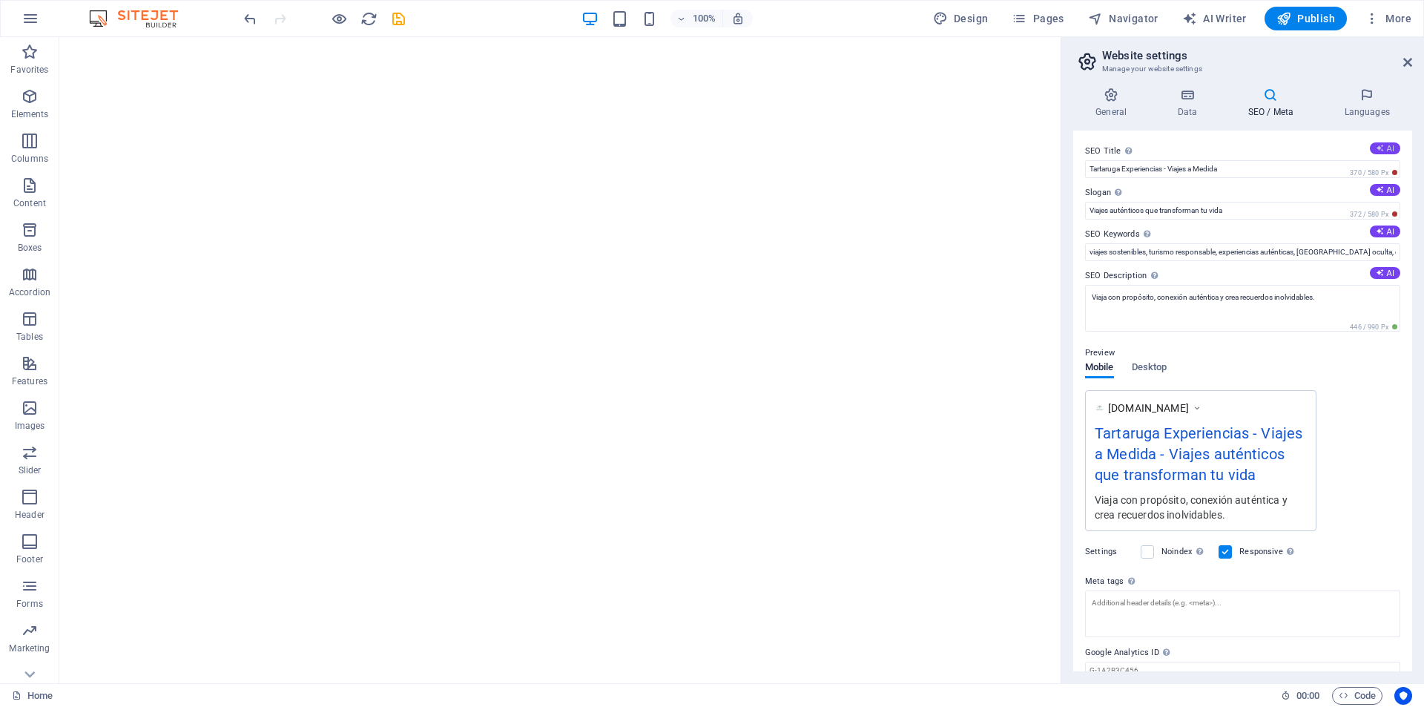
click at [1392, 151] on button "AI" at bounding box center [1385, 148] width 30 height 12
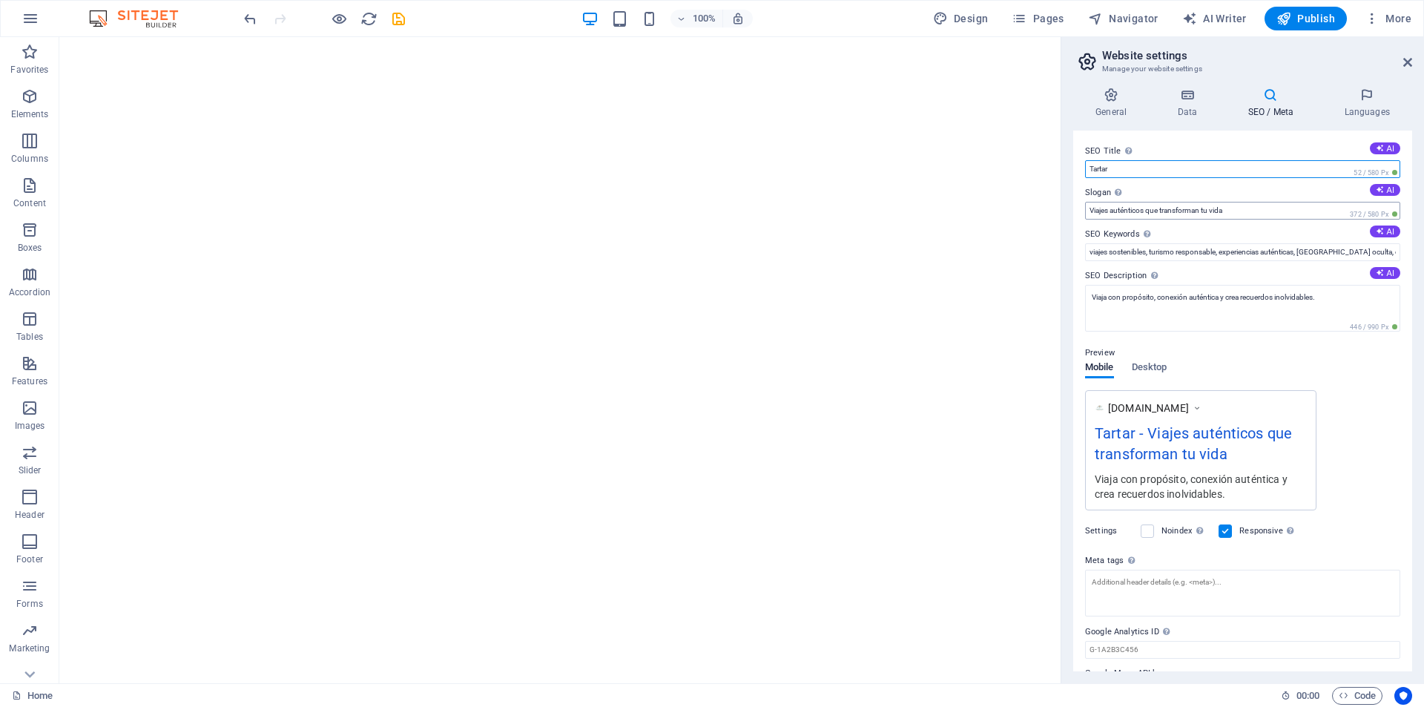
type input "Tartaruga Experiencias - Viajes a Medida"
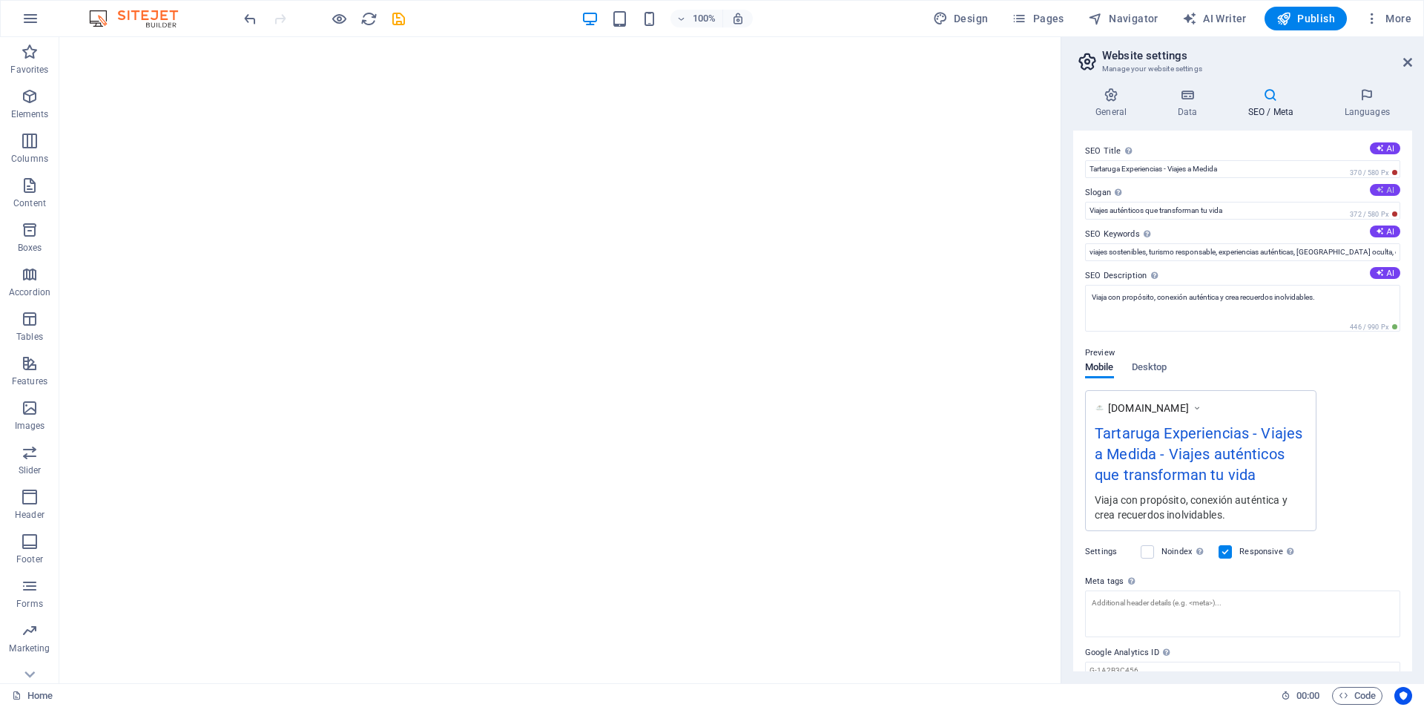
click at [1381, 188] on button "AI" at bounding box center [1385, 190] width 30 height 12
type input "Viaja con sentido y vive cada instante"
click at [397, 17] on icon "save" at bounding box center [398, 18] width 17 height 17
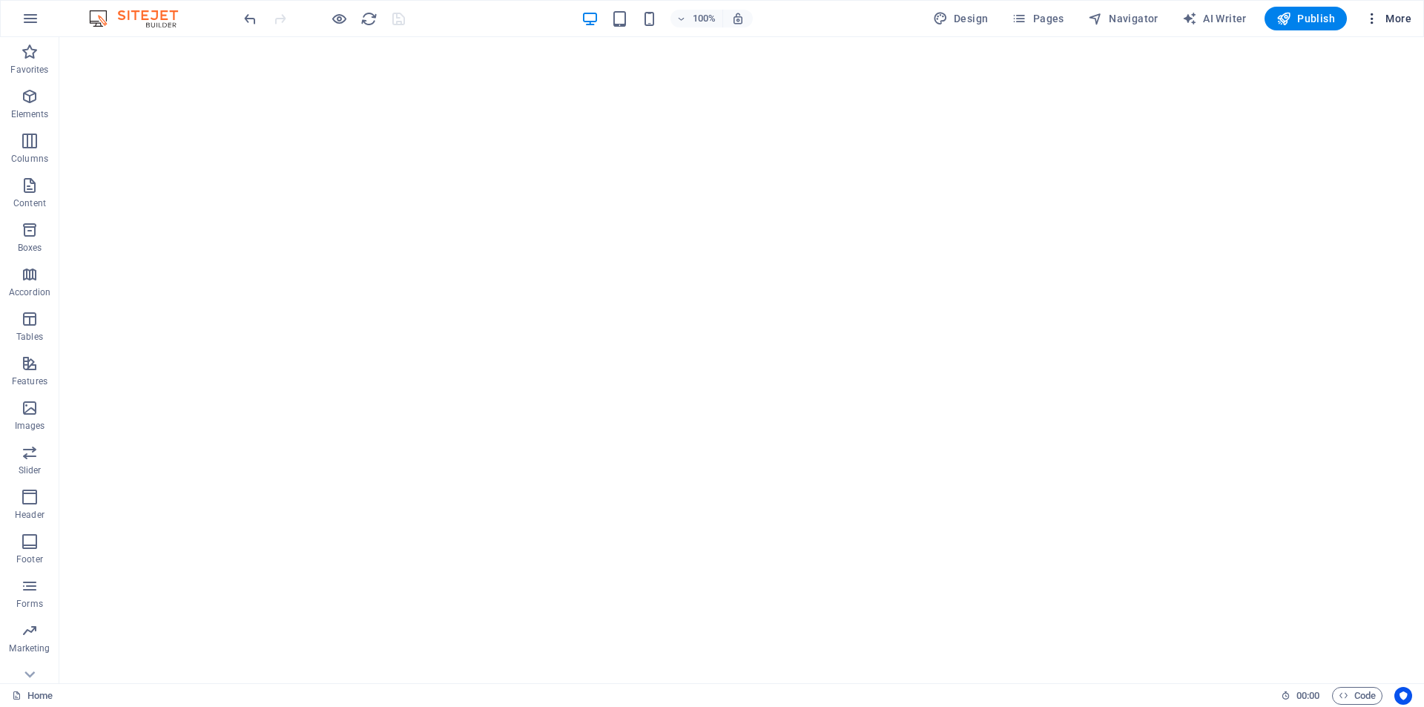
click at [1394, 16] on span "More" at bounding box center [1388, 18] width 47 height 15
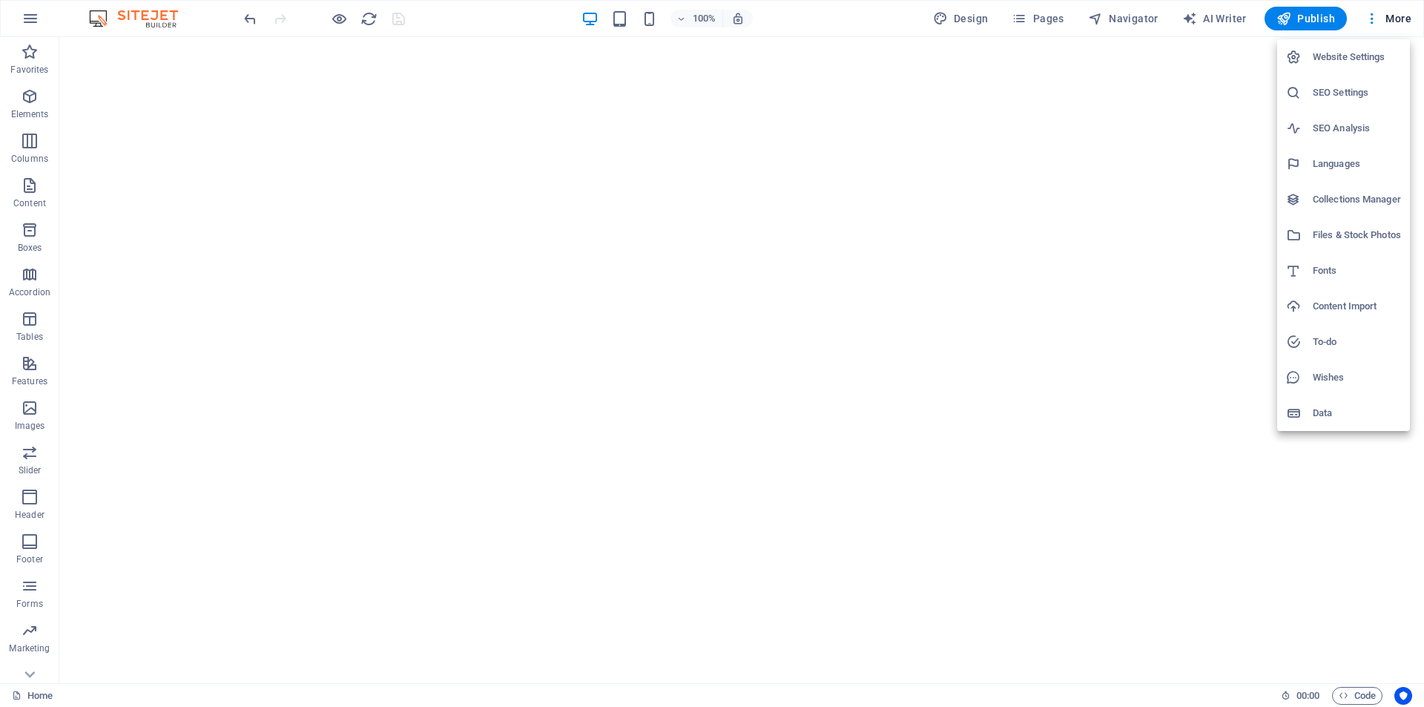
click at [1352, 203] on h6 "Collections Manager" at bounding box center [1357, 200] width 88 height 18
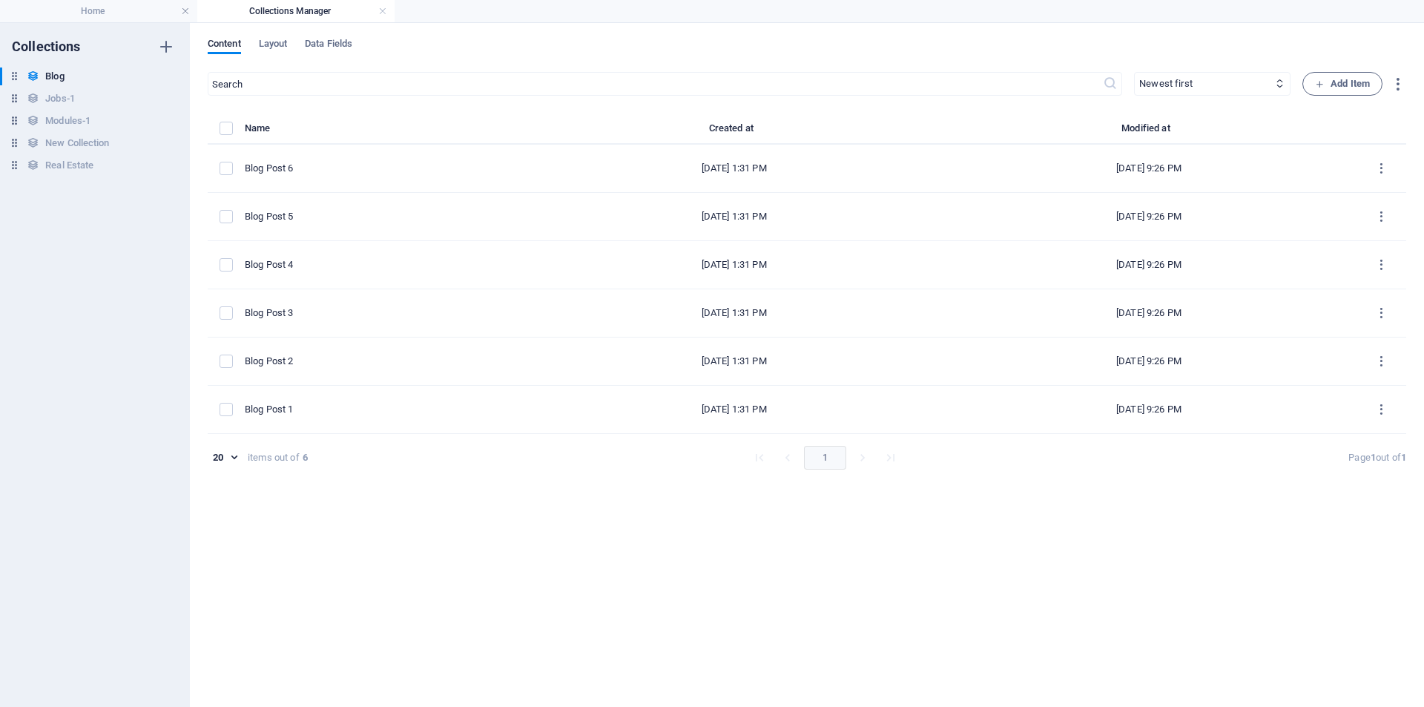
drag, startPoint x: 685, startPoint y: 15, endPoint x: 681, endPoint y: 26, distance: 11.7
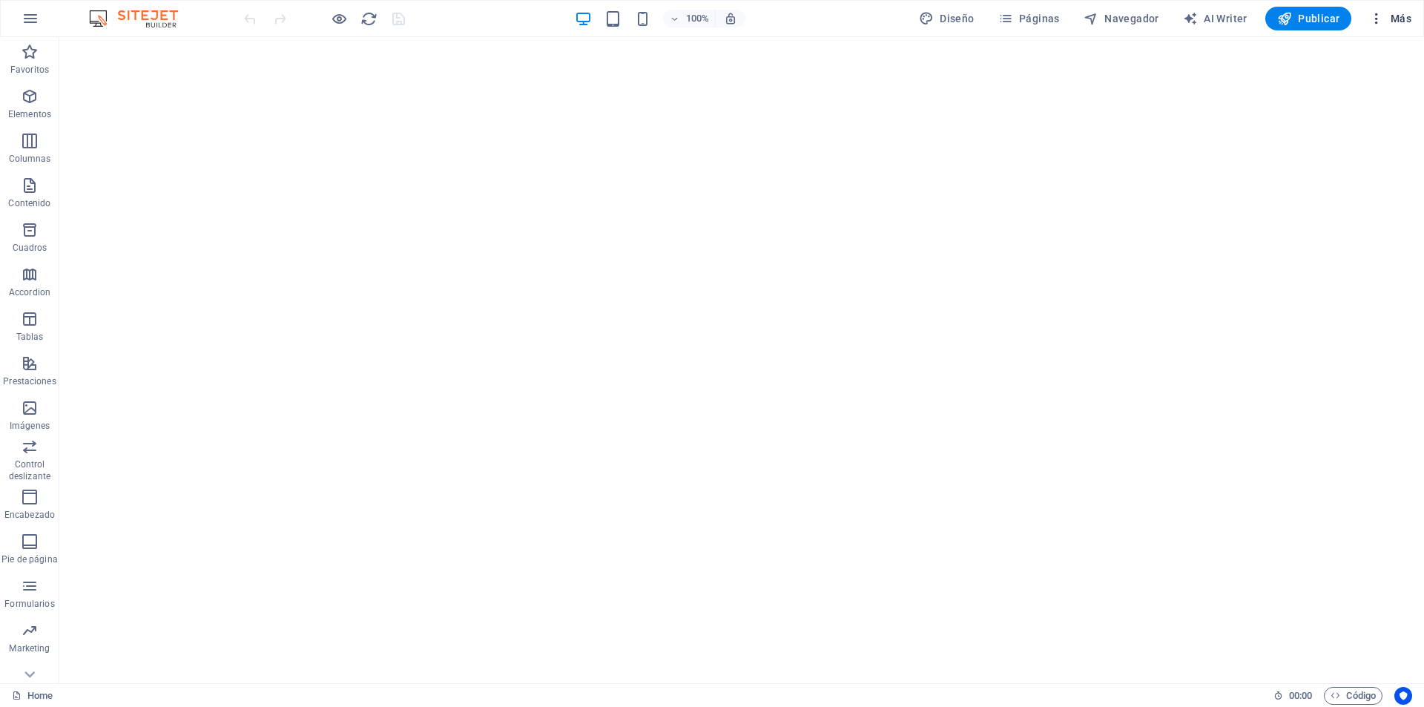
click at [1400, 23] on span "Más" at bounding box center [1391, 18] width 42 height 15
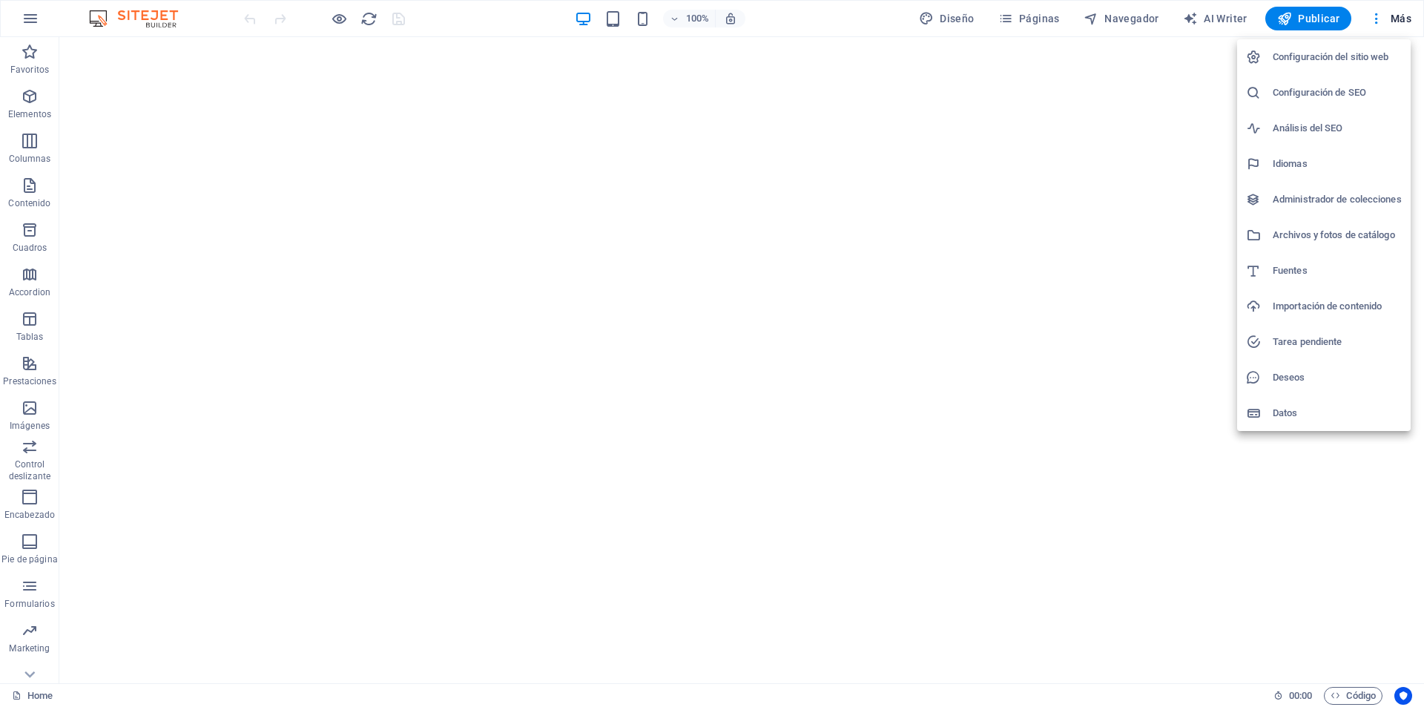
click at [1045, 17] on div at bounding box center [712, 353] width 1424 height 707
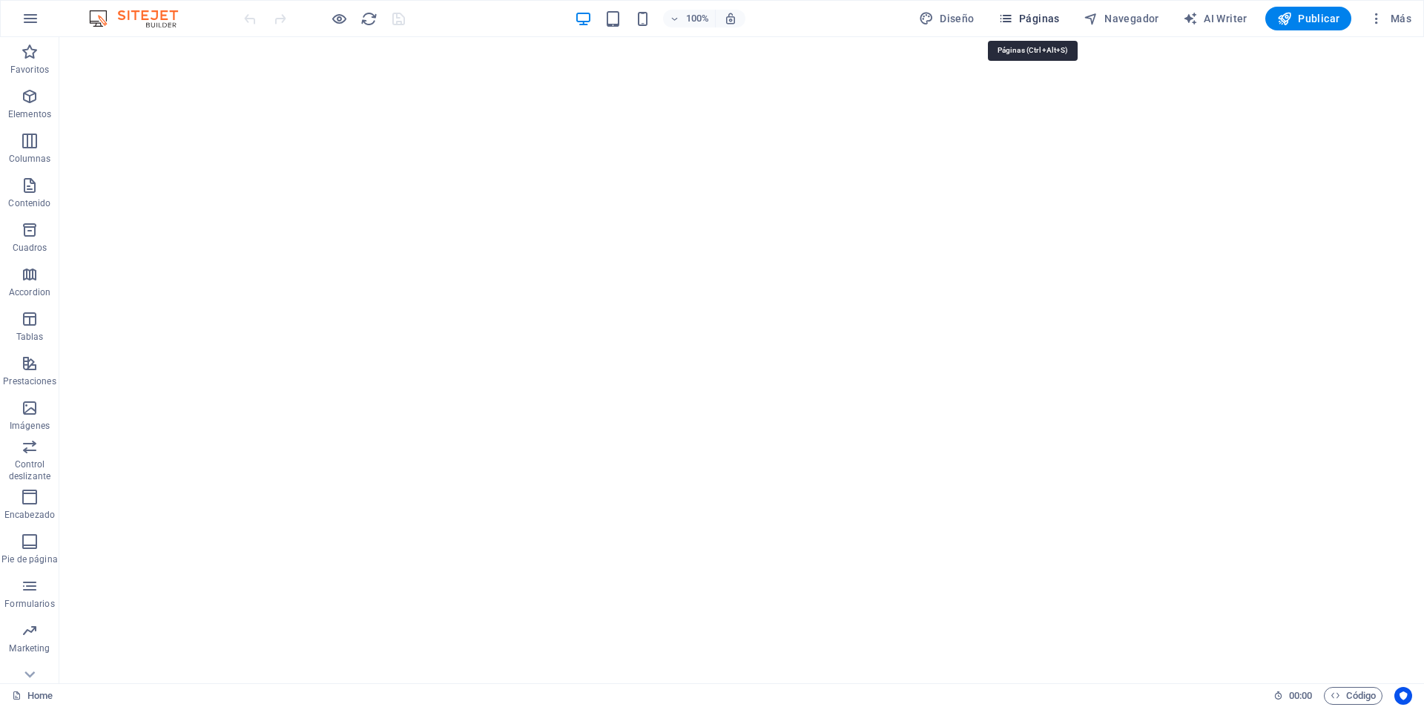
click at [1009, 21] on icon "button" at bounding box center [1006, 18] width 15 height 15
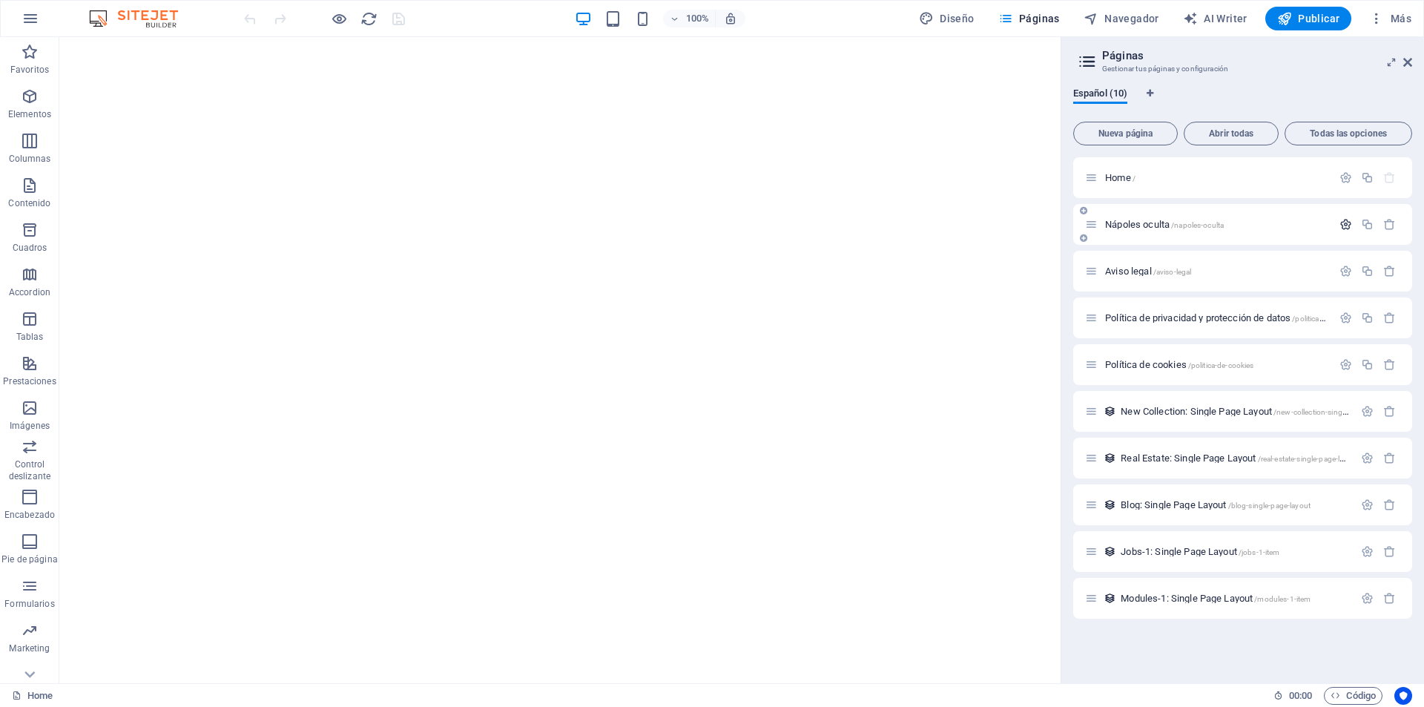
click at [1350, 226] on icon "button" at bounding box center [1346, 224] width 13 height 13
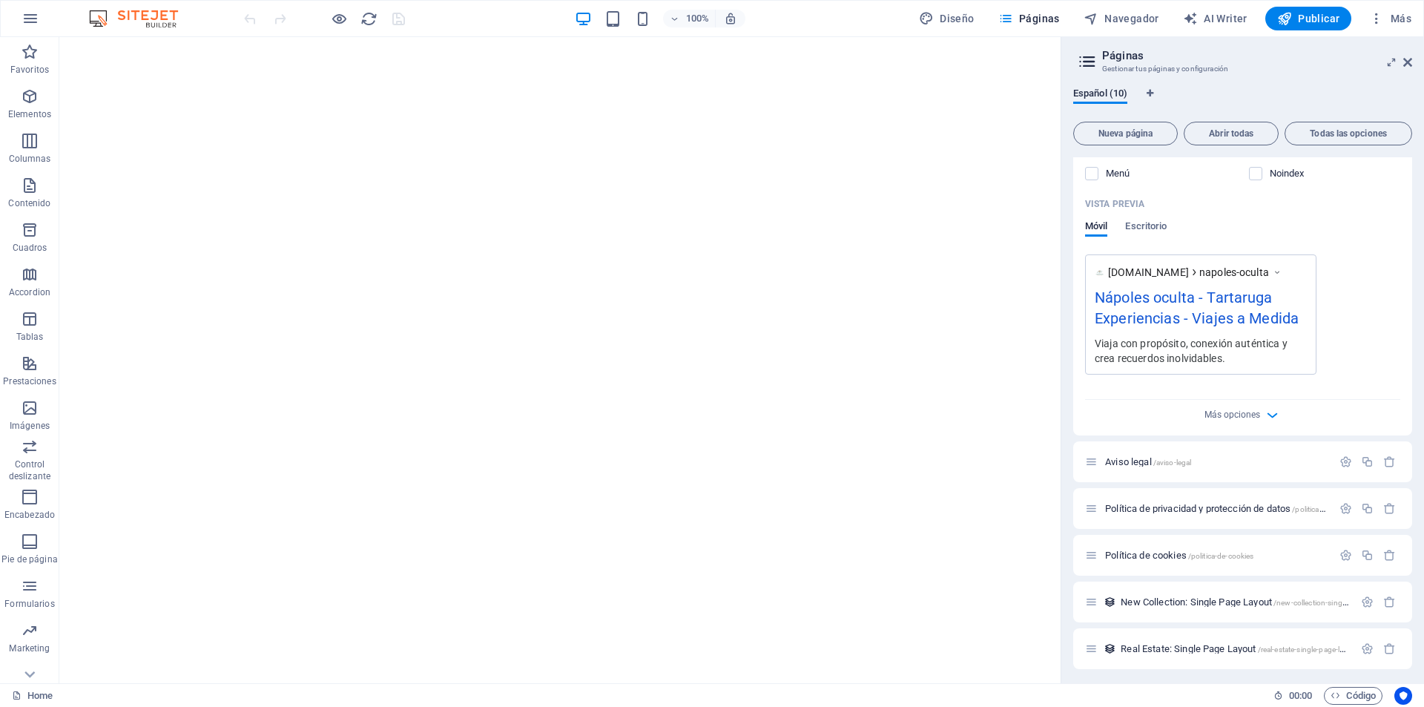
scroll to position [297, 0]
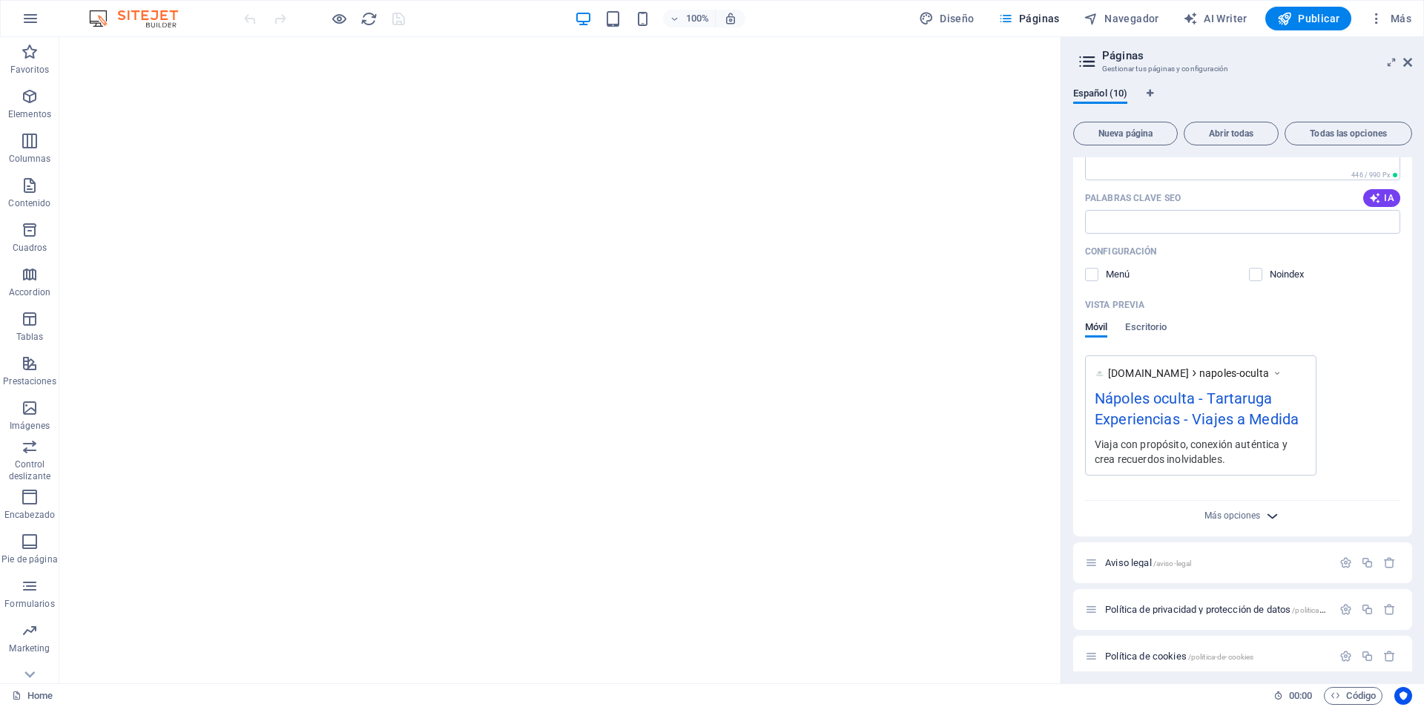
click at [1275, 513] on icon "button" at bounding box center [1272, 515] width 17 height 17
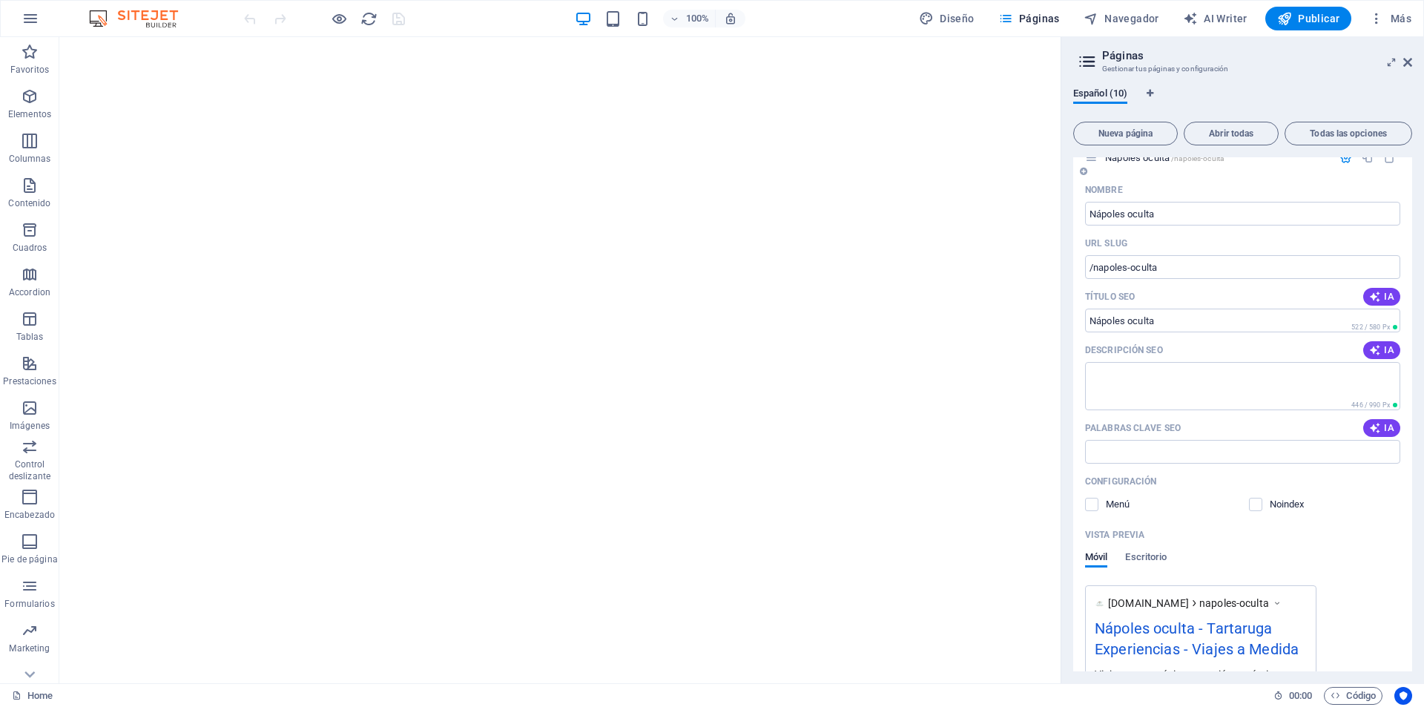
scroll to position [0, 0]
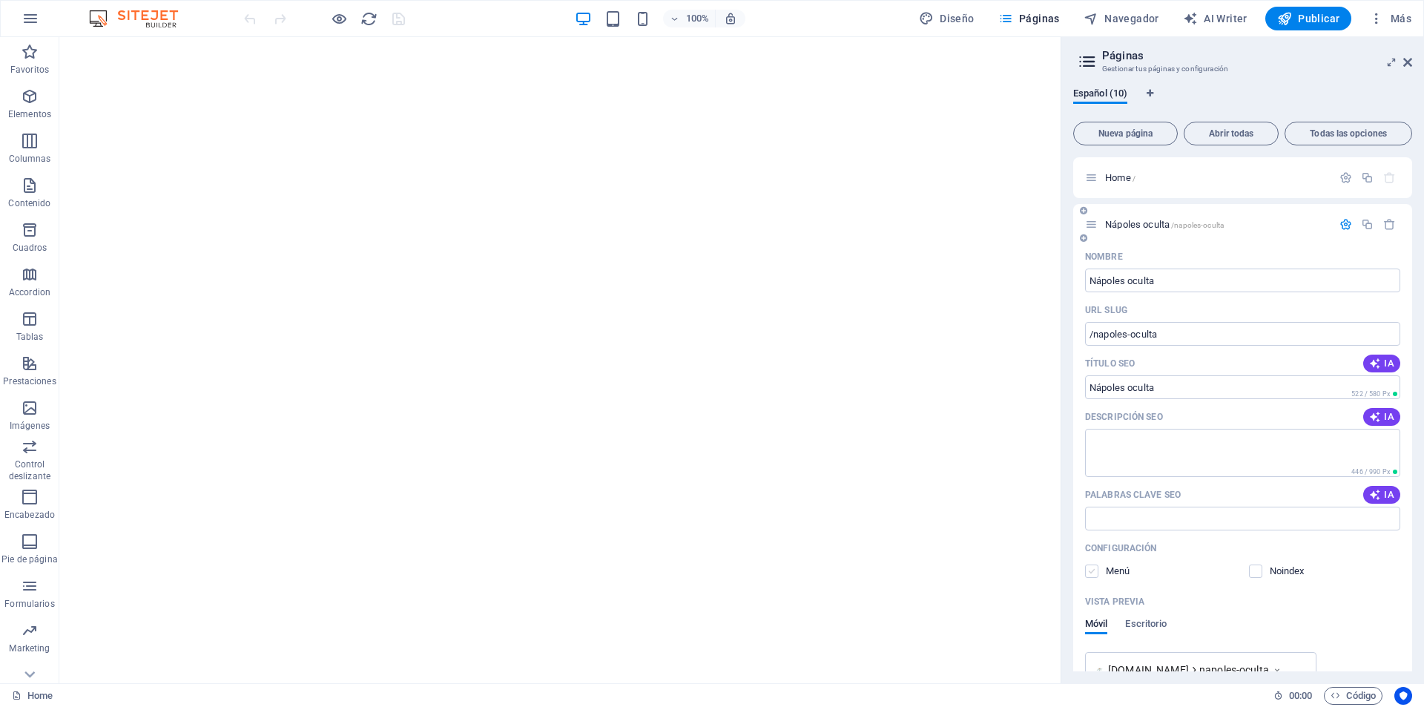
click at [1092, 571] on label at bounding box center [1091, 571] width 13 height 13
click at [0, 0] on input "checkbox" at bounding box center [0, 0] width 0 height 0
click at [1090, 568] on label at bounding box center [1091, 571] width 13 height 13
click at [0, 0] on input "checkbox" at bounding box center [0, 0] width 0 height 0
click at [1090, 568] on label at bounding box center [1091, 571] width 13 height 13
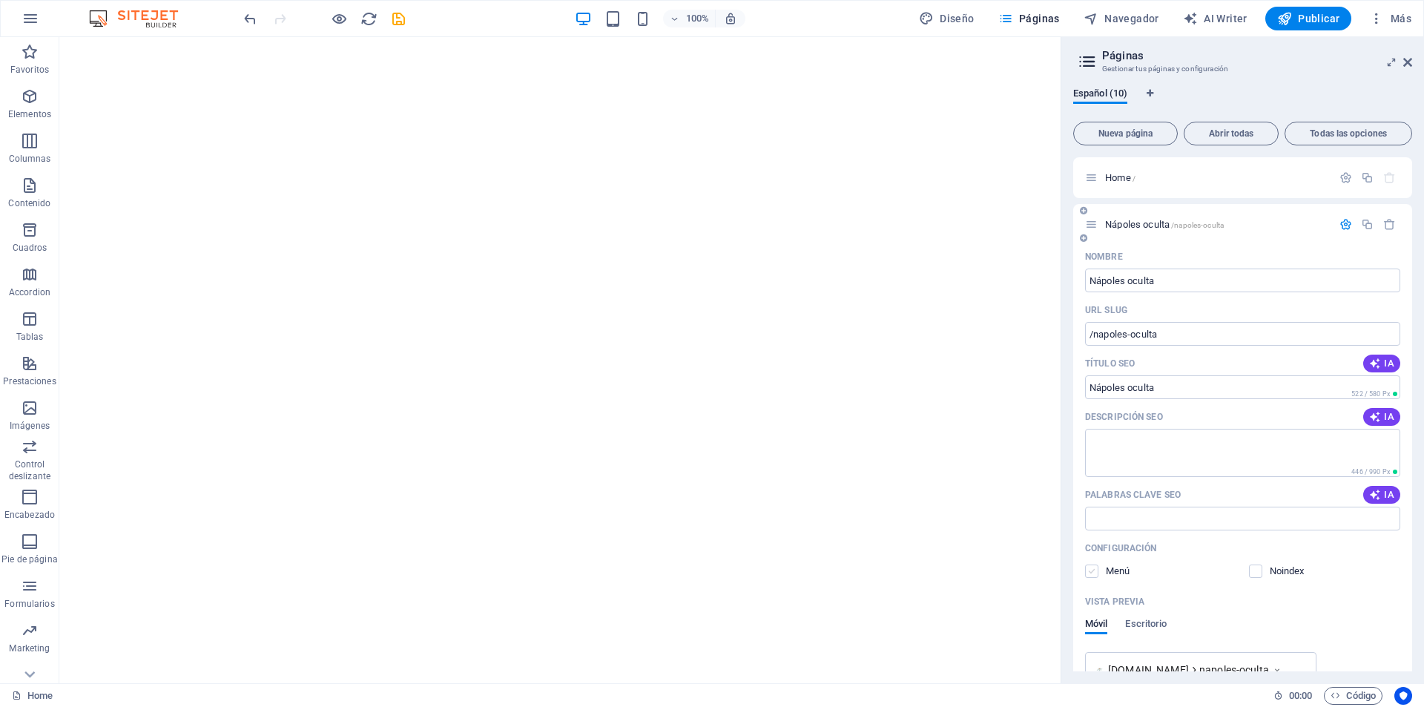
click at [0, 0] on input "checkbox" at bounding box center [0, 0] width 0 height 0
click at [1258, 573] on label at bounding box center [1255, 571] width 13 height 13
click at [0, 0] on input "checkbox" at bounding box center [0, 0] width 0 height 0
click at [1258, 573] on label at bounding box center [1255, 571] width 13 height 13
click at [0, 0] on input "checkbox" at bounding box center [0, 0] width 0 height 0
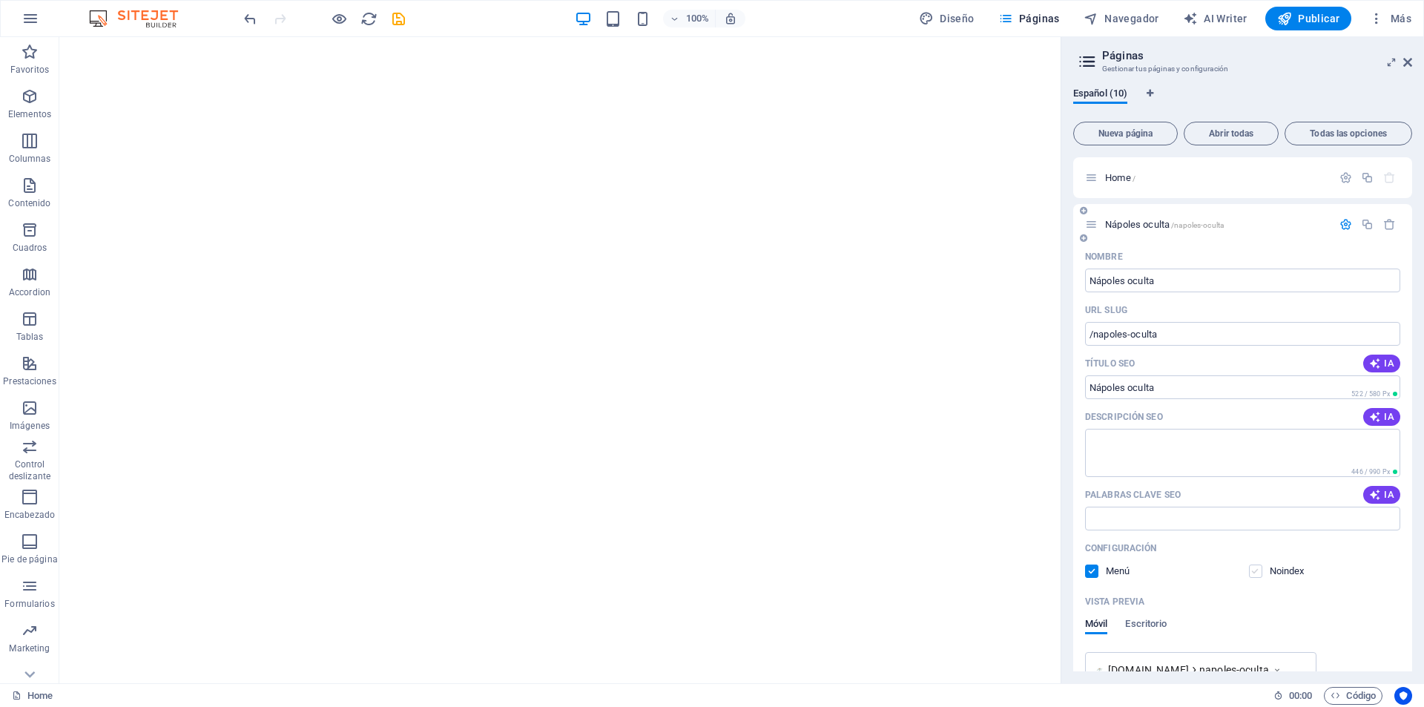
click at [1258, 573] on label at bounding box center [1255, 571] width 13 height 13
click at [0, 0] on input "checkbox" at bounding box center [0, 0] width 0 height 0
click at [1258, 572] on label at bounding box center [1255, 571] width 13 height 13
click at [0, 0] on input "checkbox" at bounding box center [0, 0] width 0 height 0
click at [1096, 572] on label at bounding box center [1091, 571] width 13 height 13
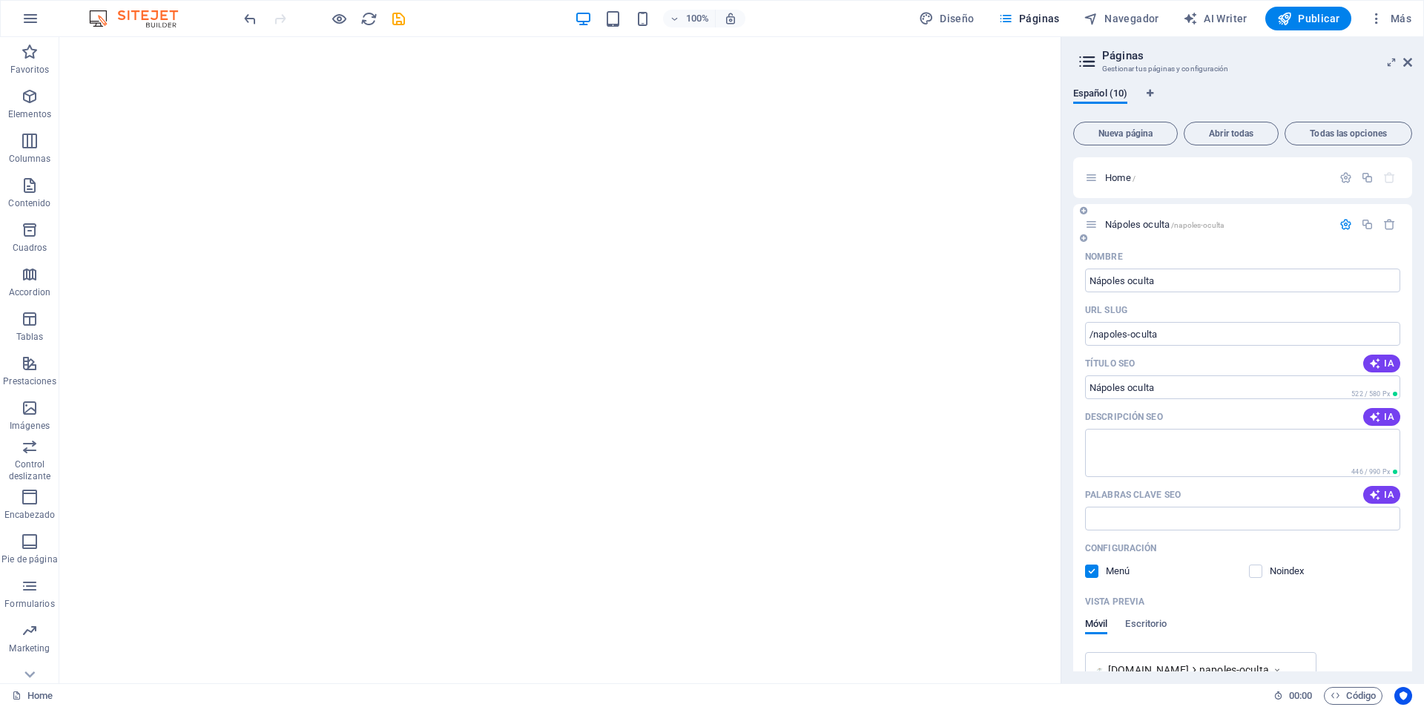
click at [0, 0] on input "checkbox" at bounding box center [0, 0] width 0 height 0
click at [1090, 571] on label at bounding box center [1091, 571] width 13 height 13
click at [0, 0] on input "checkbox" at bounding box center [0, 0] width 0 height 0
click at [399, 18] on icon "save" at bounding box center [398, 18] width 17 height 17
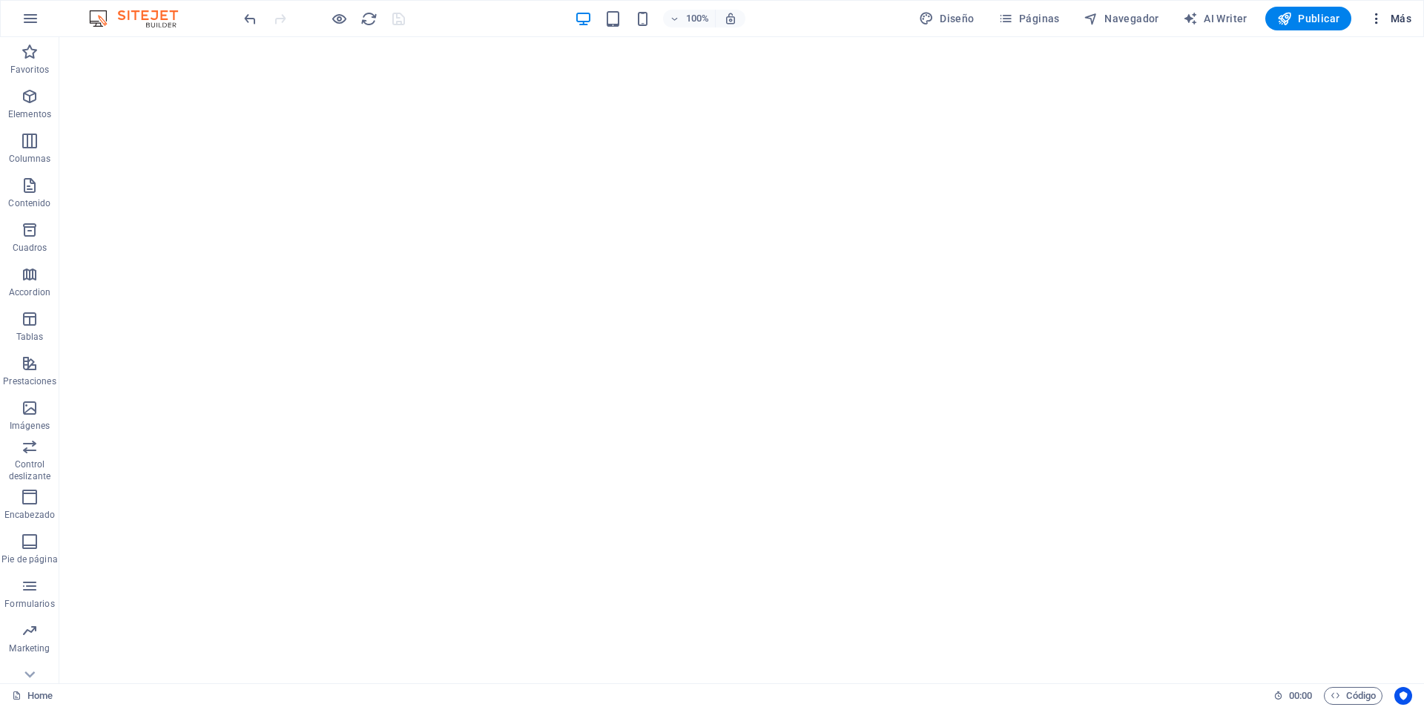
click at [1391, 8] on button "Más" at bounding box center [1391, 19] width 54 height 24
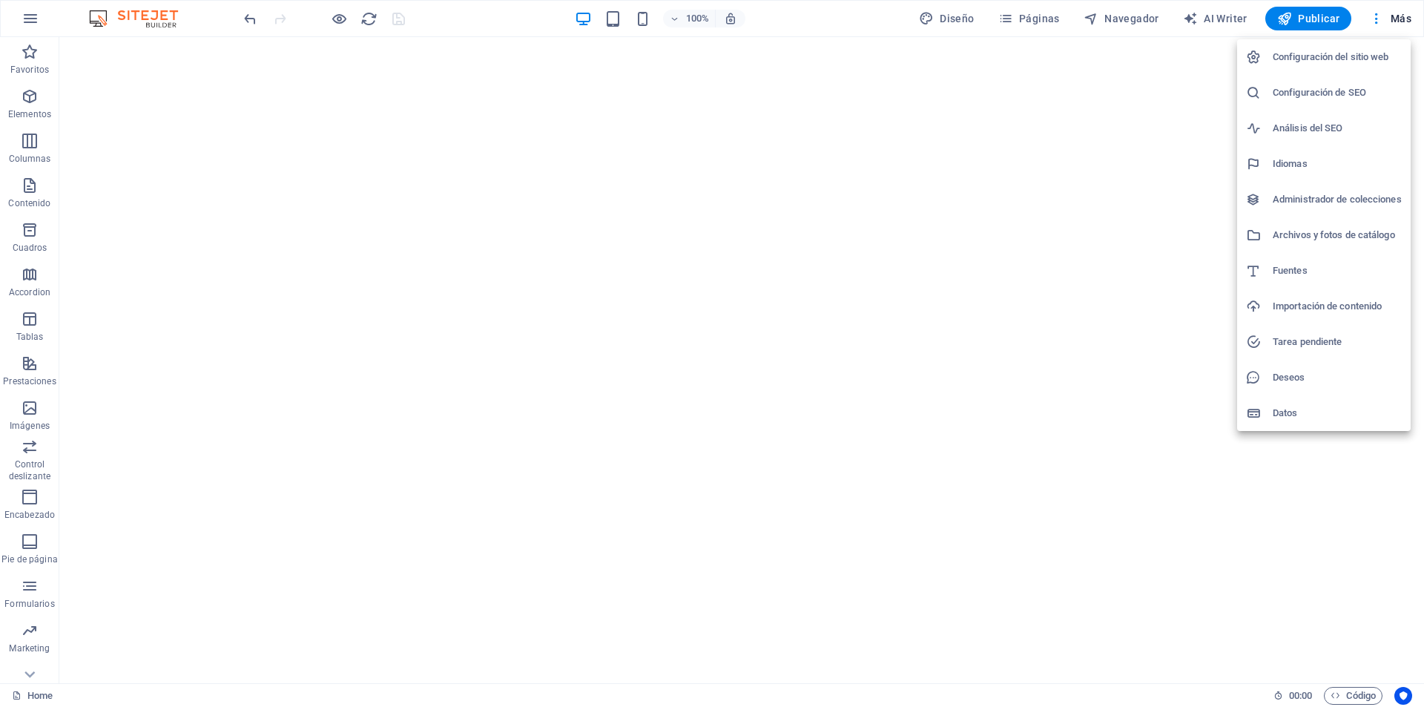
click at [1353, 67] on li "Configuración del sitio web" at bounding box center [1324, 57] width 174 height 36
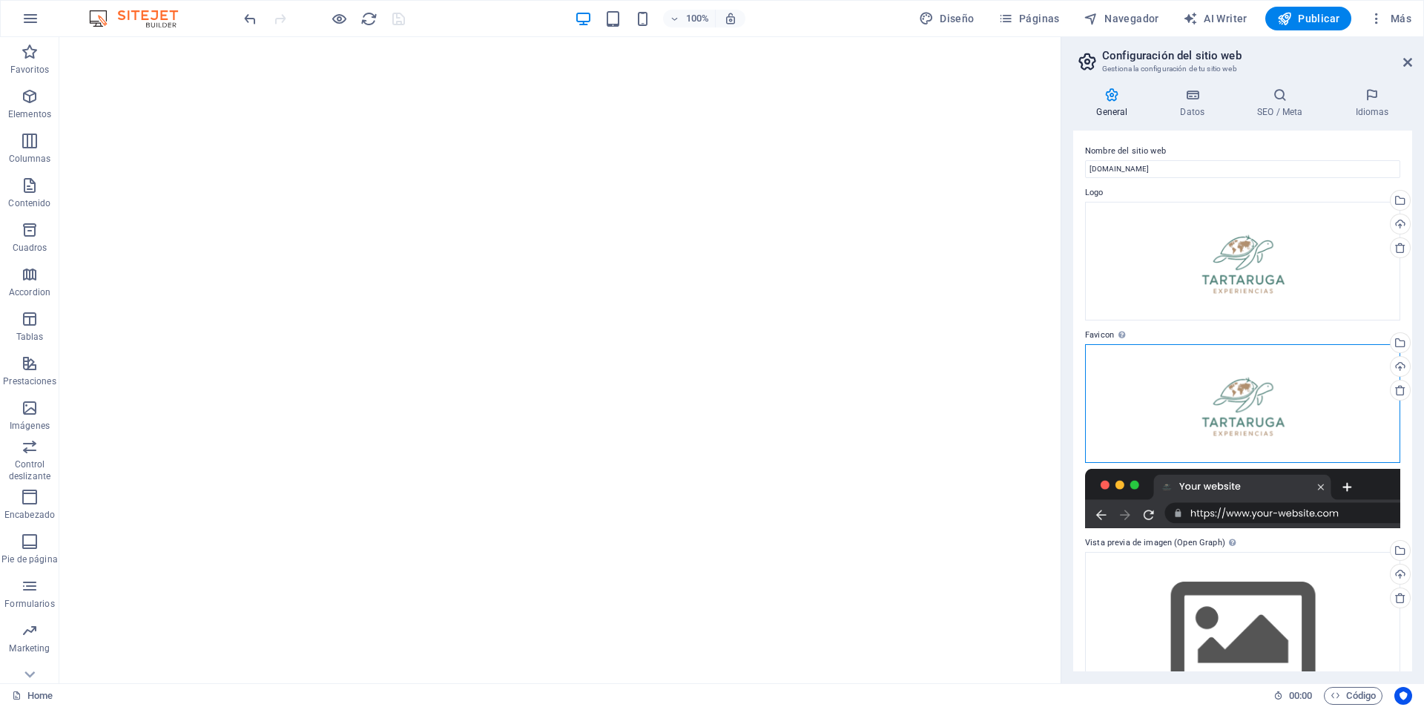
click at [1232, 417] on div "Arrastra archivos aquí, haz clic para escoger archivos o selecciona archivos de…" at bounding box center [1242, 403] width 315 height 119
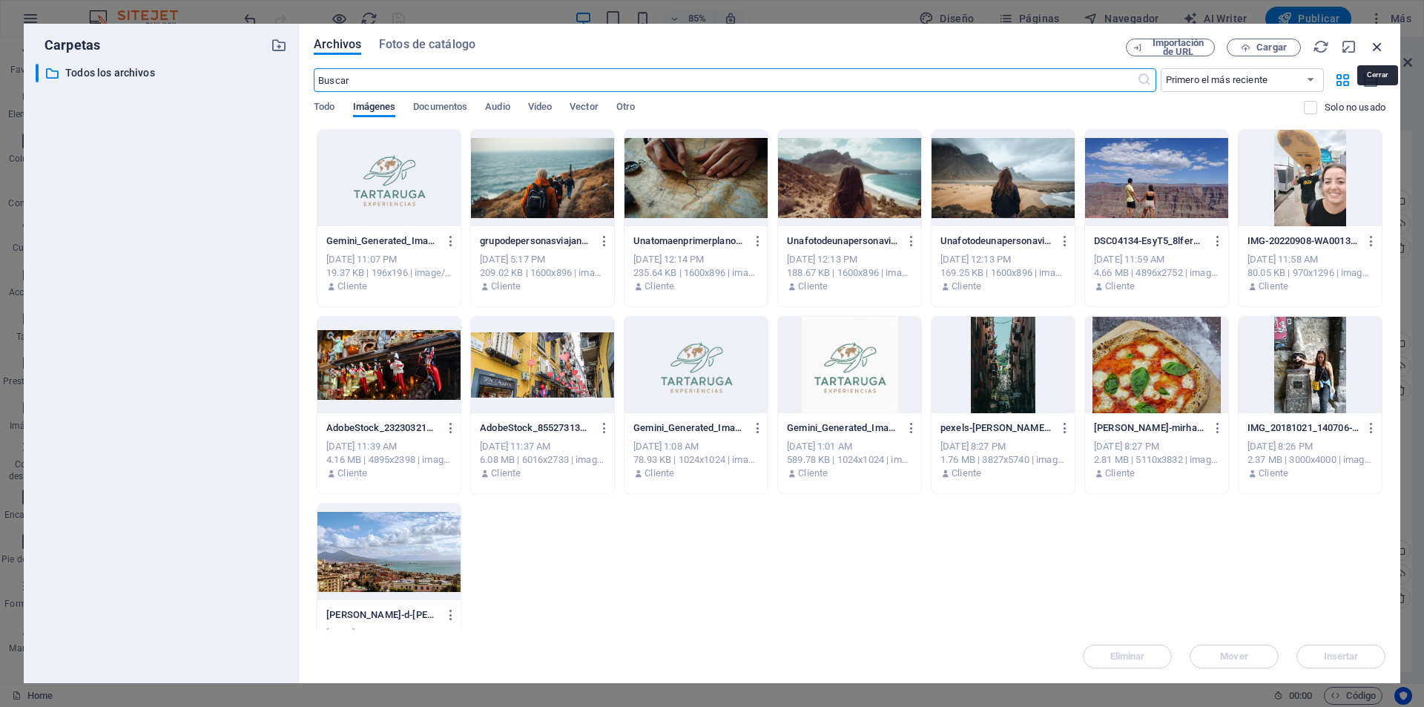
click at [1379, 45] on icon "button" at bounding box center [1378, 47] width 16 height 16
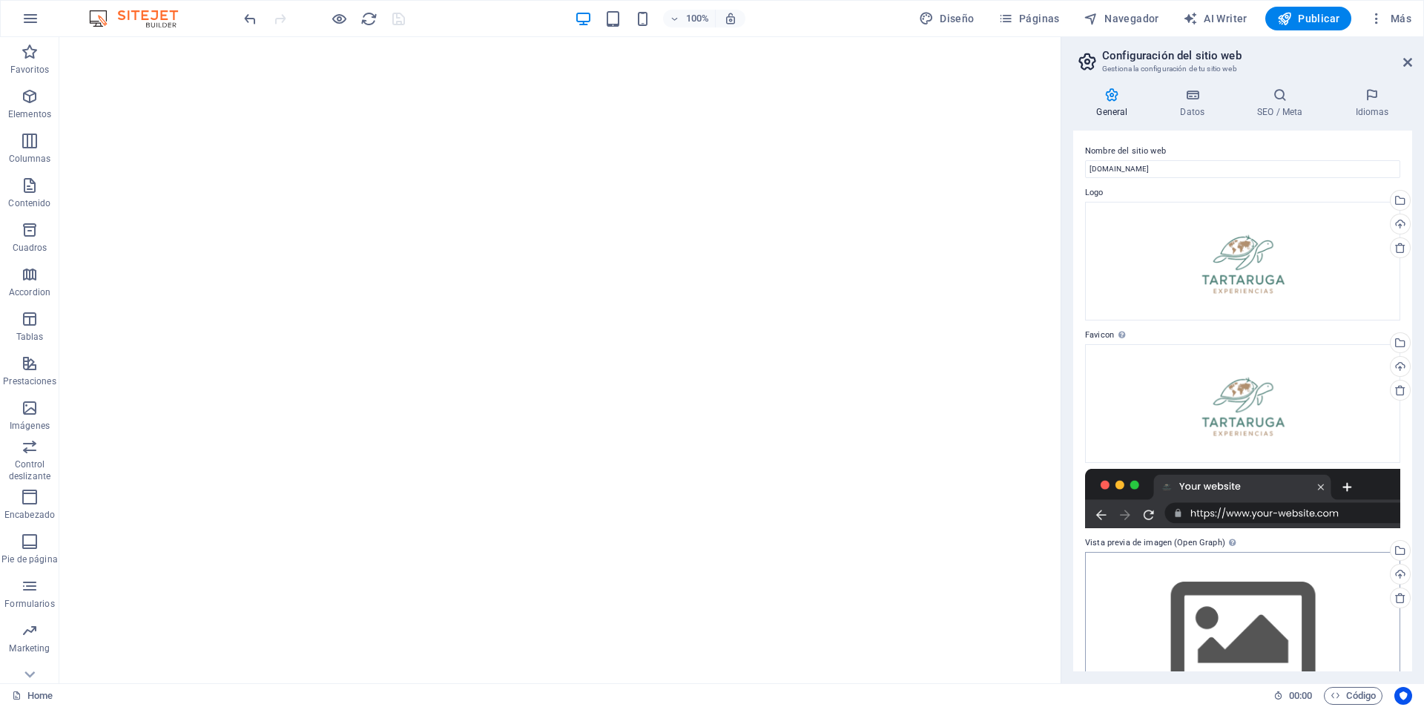
scroll to position [62, 0]
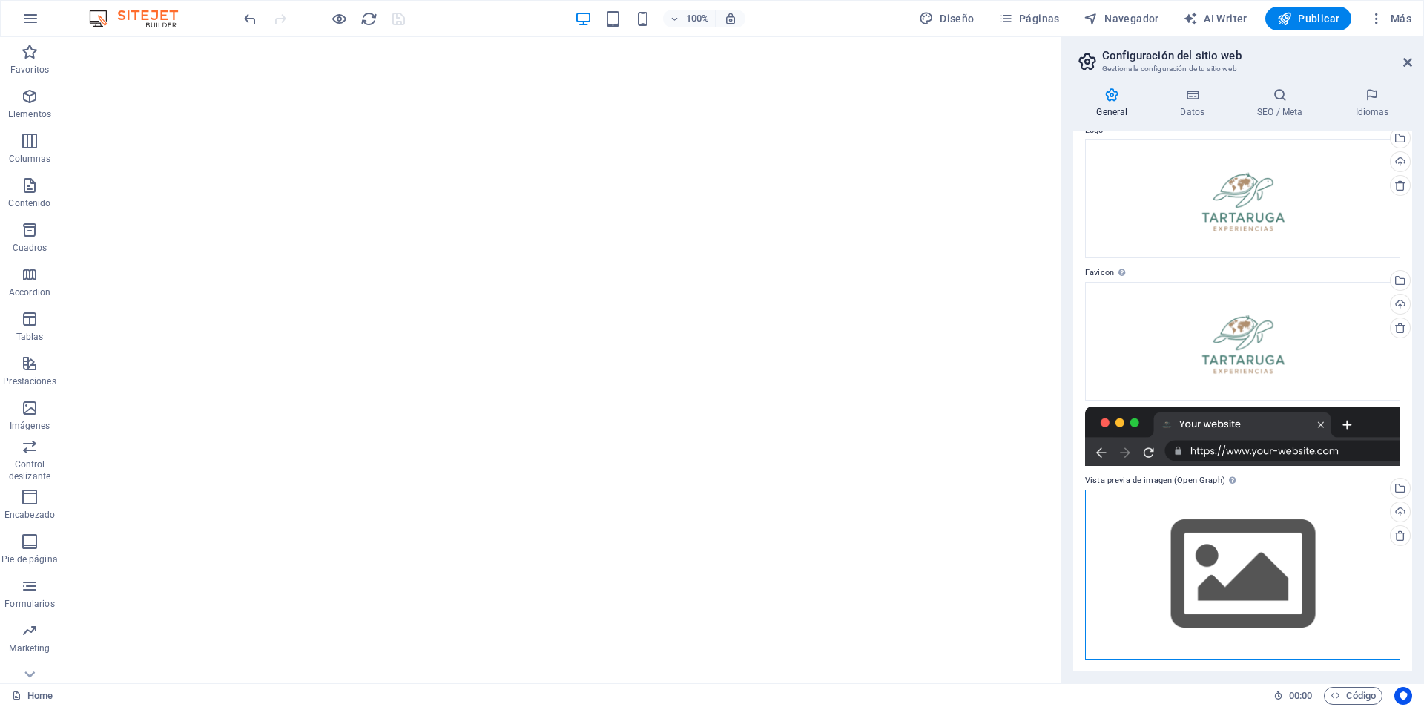
click at [1236, 552] on div "Arrastra archivos aquí, haz clic para escoger archivos o selecciona archivos de…" at bounding box center [1242, 575] width 315 height 170
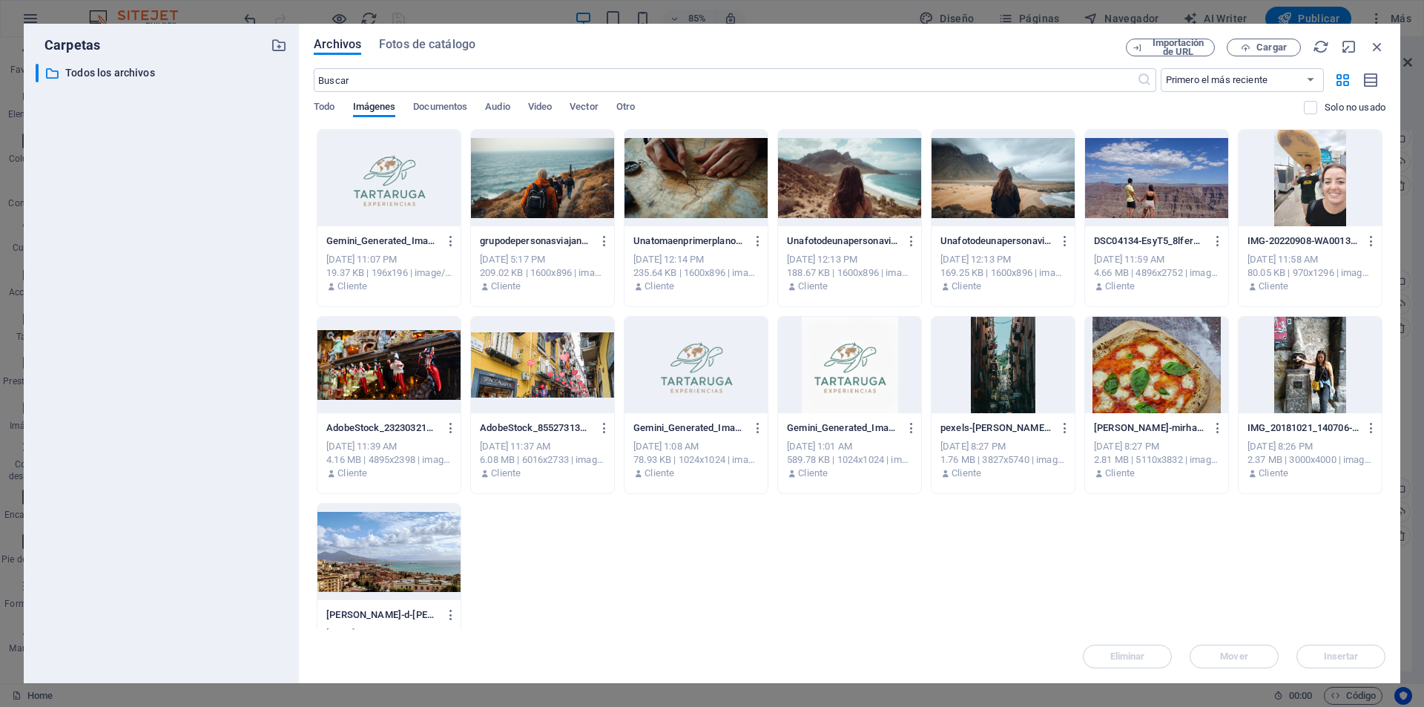
click at [366, 168] on div at bounding box center [389, 178] width 143 height 96
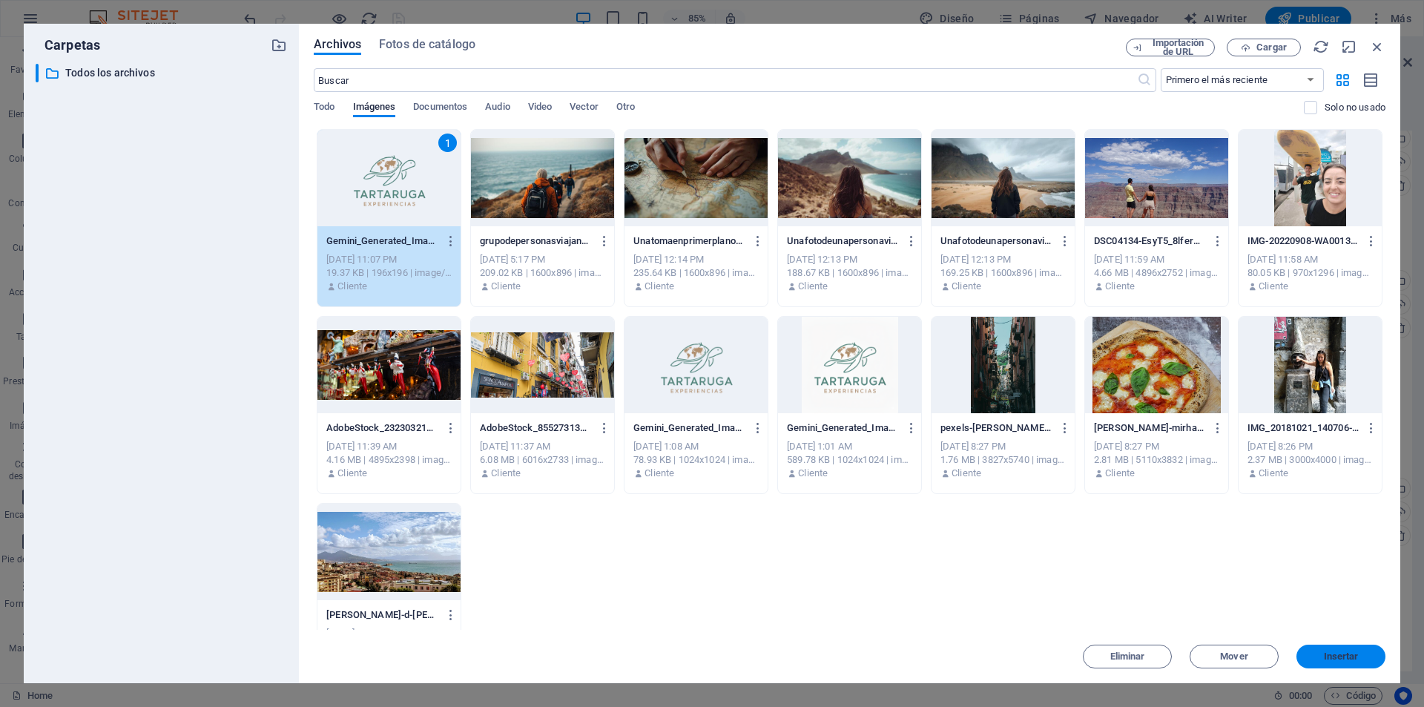
click at [1346, 653] on span "Insertar" at bounding box center [1341, 656] width 35 height 9
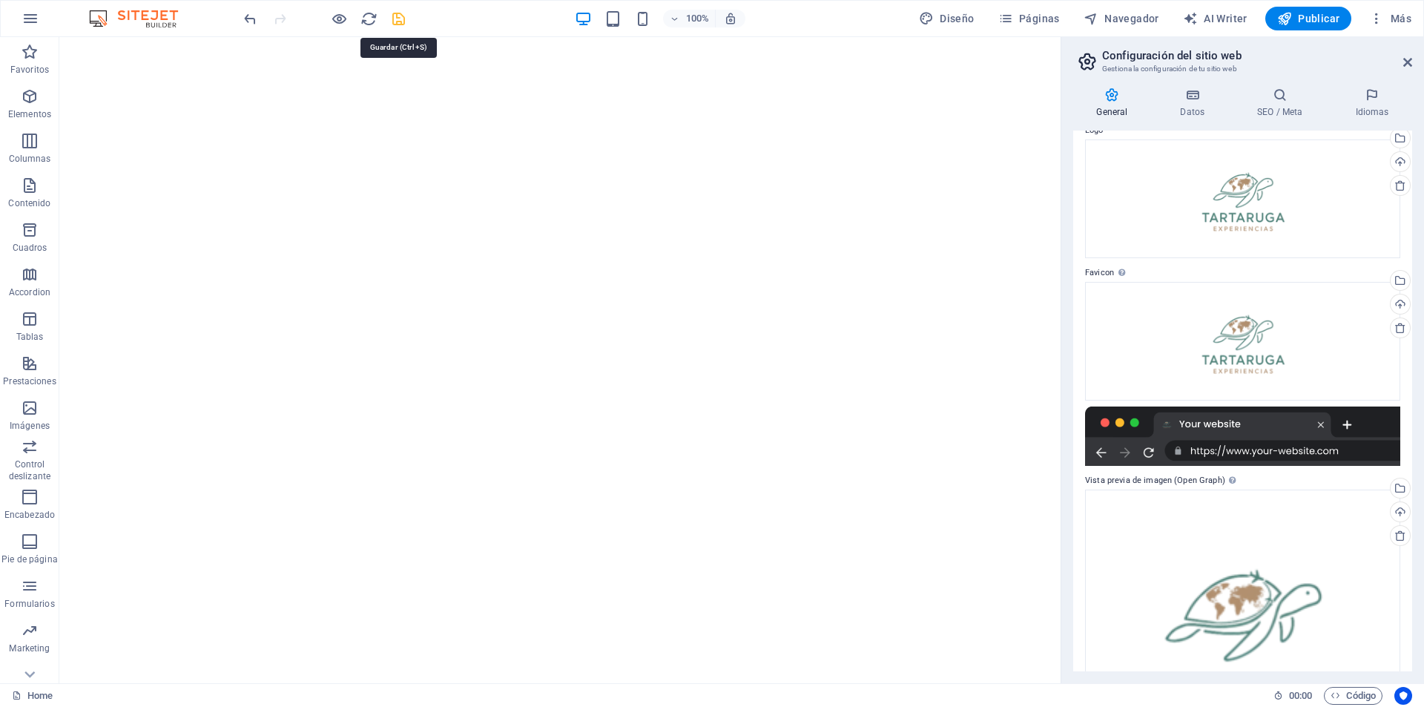
click at [397, 20] on icon "save" at bounding box center [398, 18] width 17 height 17
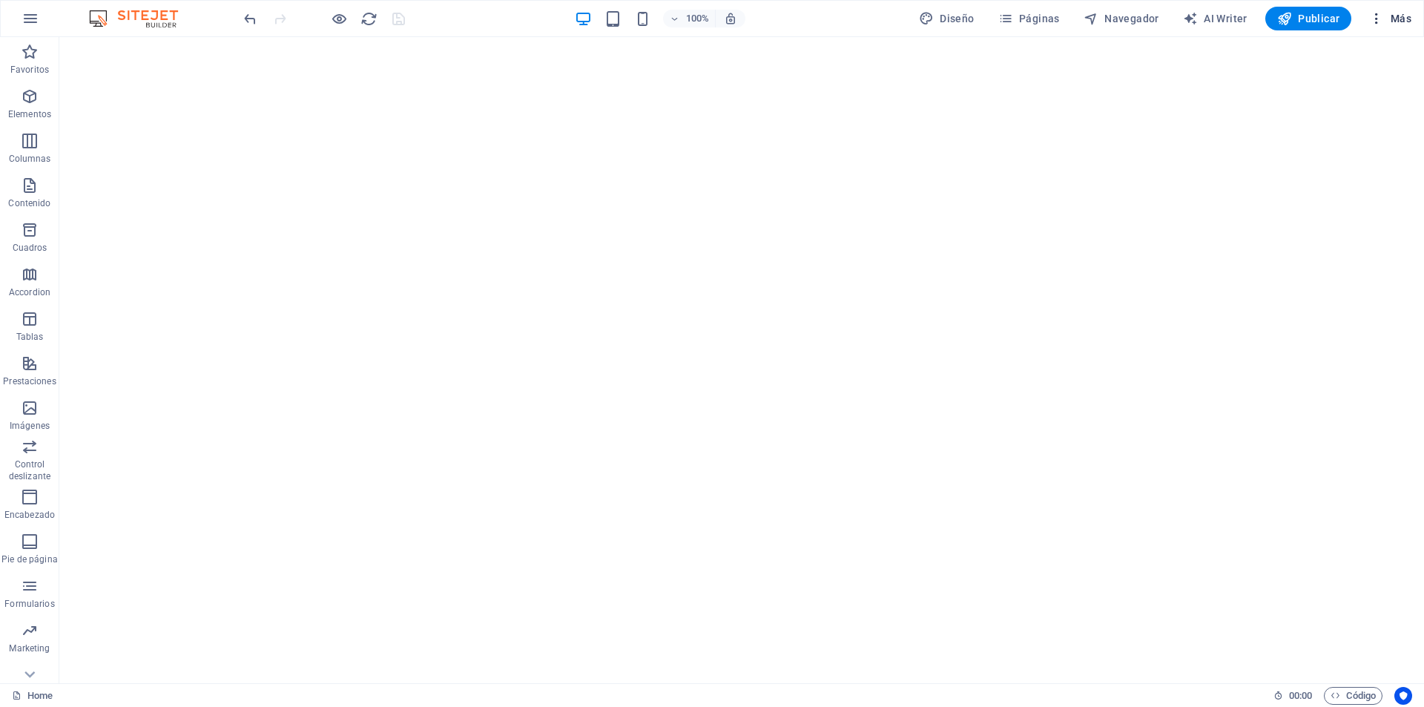
click at [1401, 29] on button "Más" at bounding box center [1391, 19] width 54 height 24
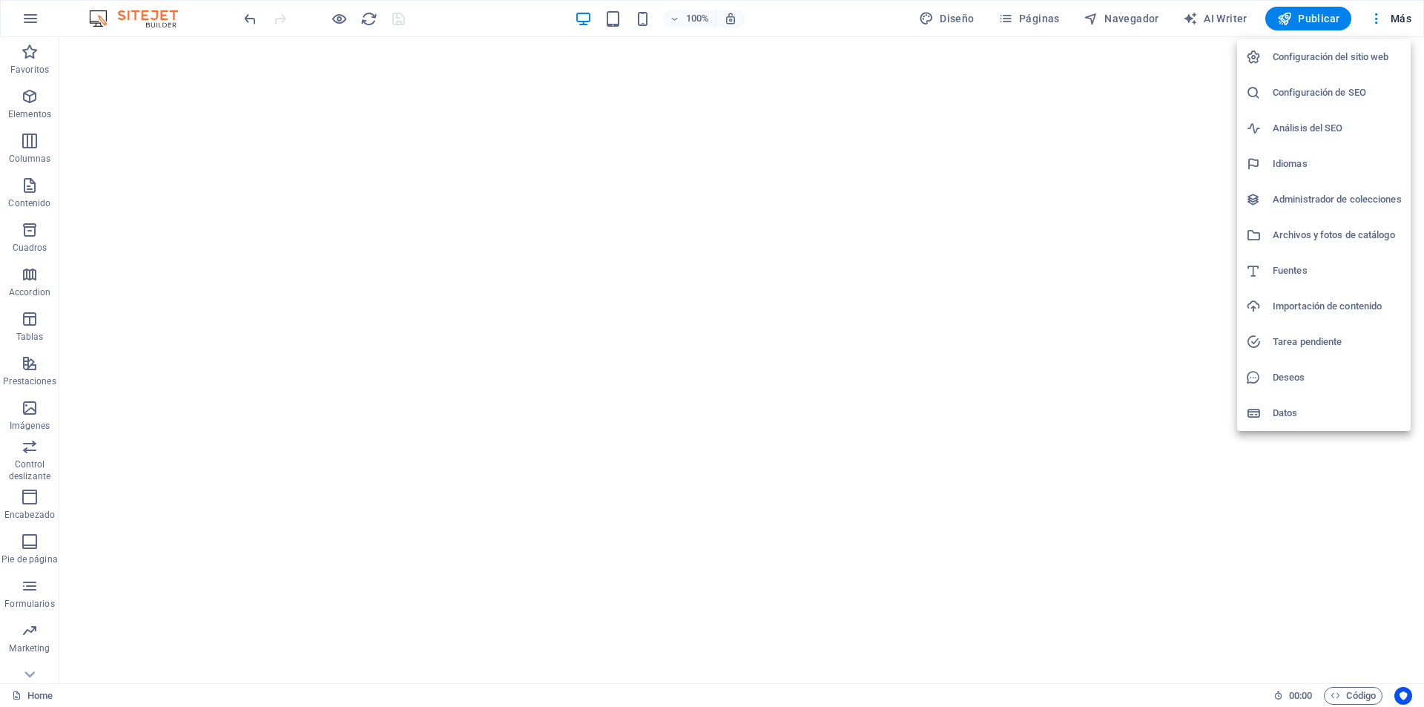
click at [1350, 237] on h6 "Archivos y fotos de catálogo" at bounding box center [1337, 235] width 129 height 18
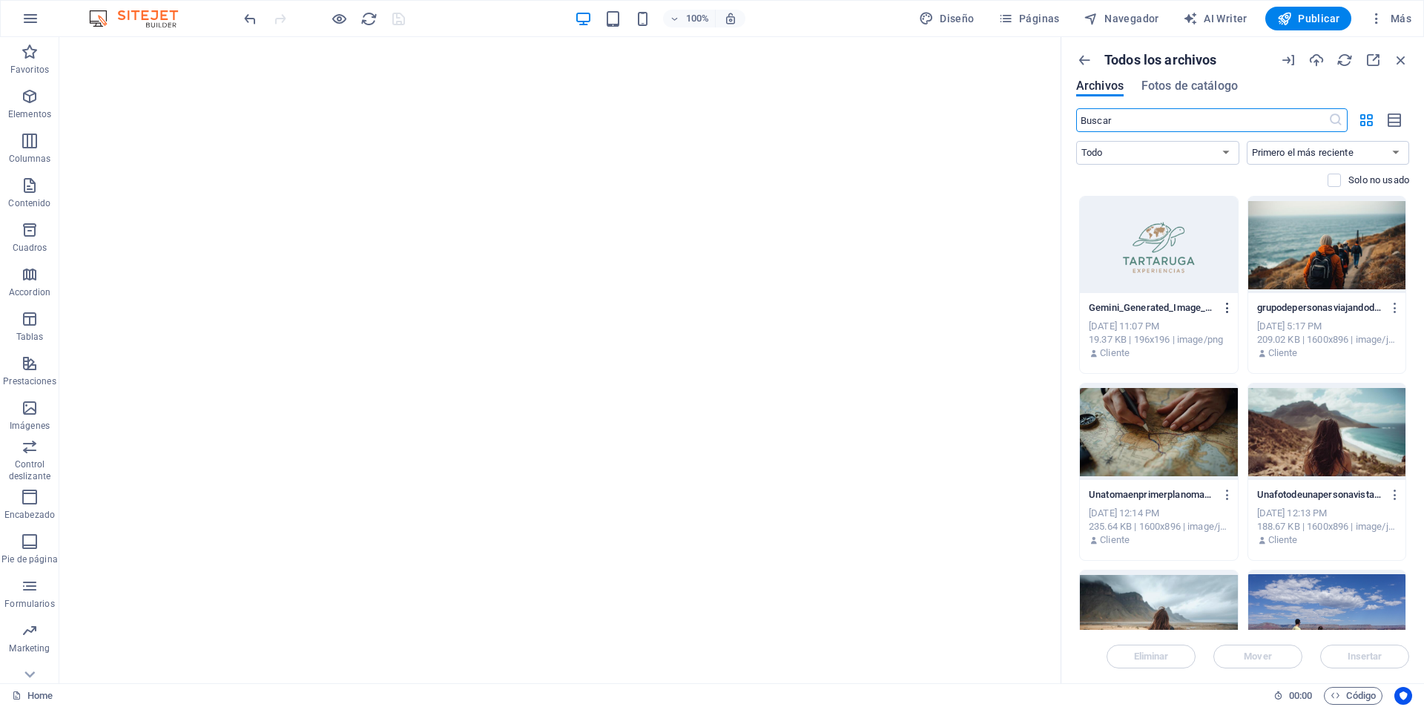
click at [1229, 310] on icon "button" at bounding box center [1228, 307] width 14 height 13
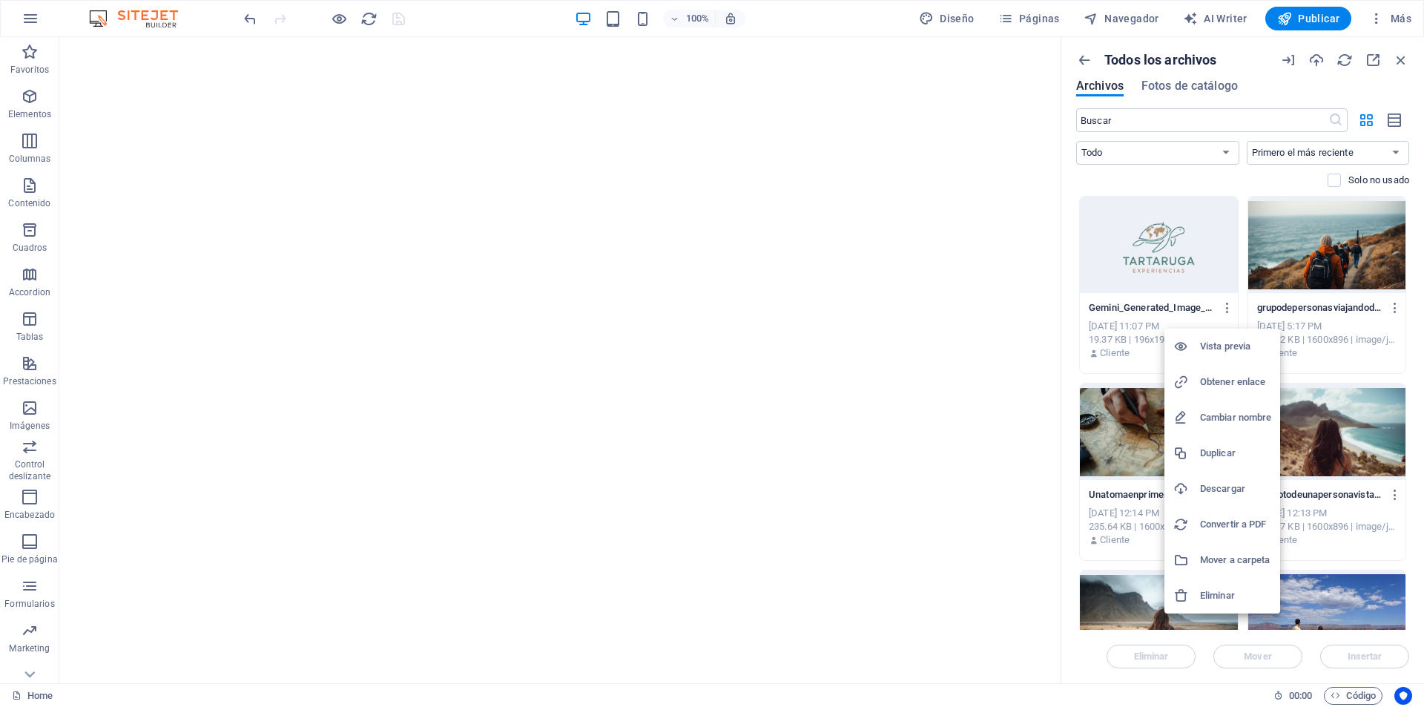
click at [1243, 487] on h6 "Descargar" at bounding box center [1235, 489] width 71 height 18
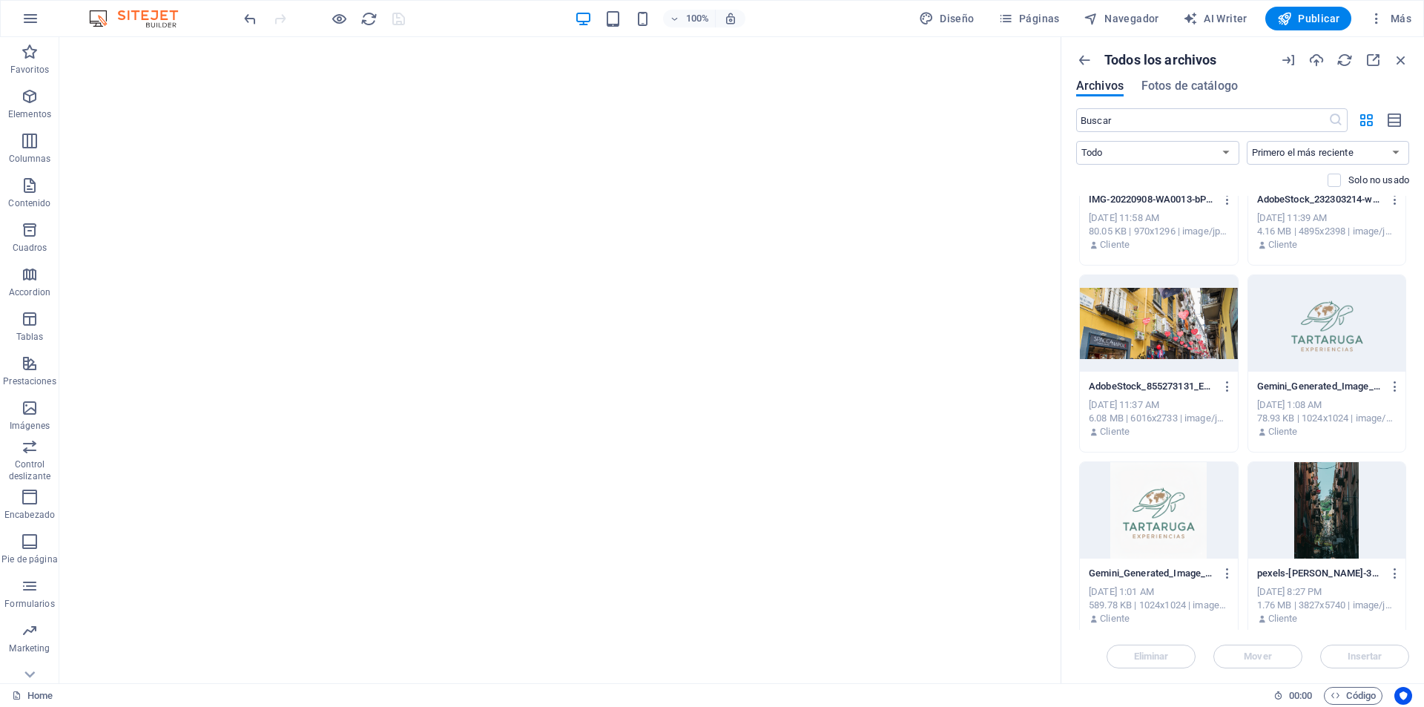
scroll to position [668, 0]
click at [1164, 533] on div at bounding box center [1159, 512] width 158 height 96
click at [1164, 532] on div at bounding box center [1159, 512] width 158 height 96
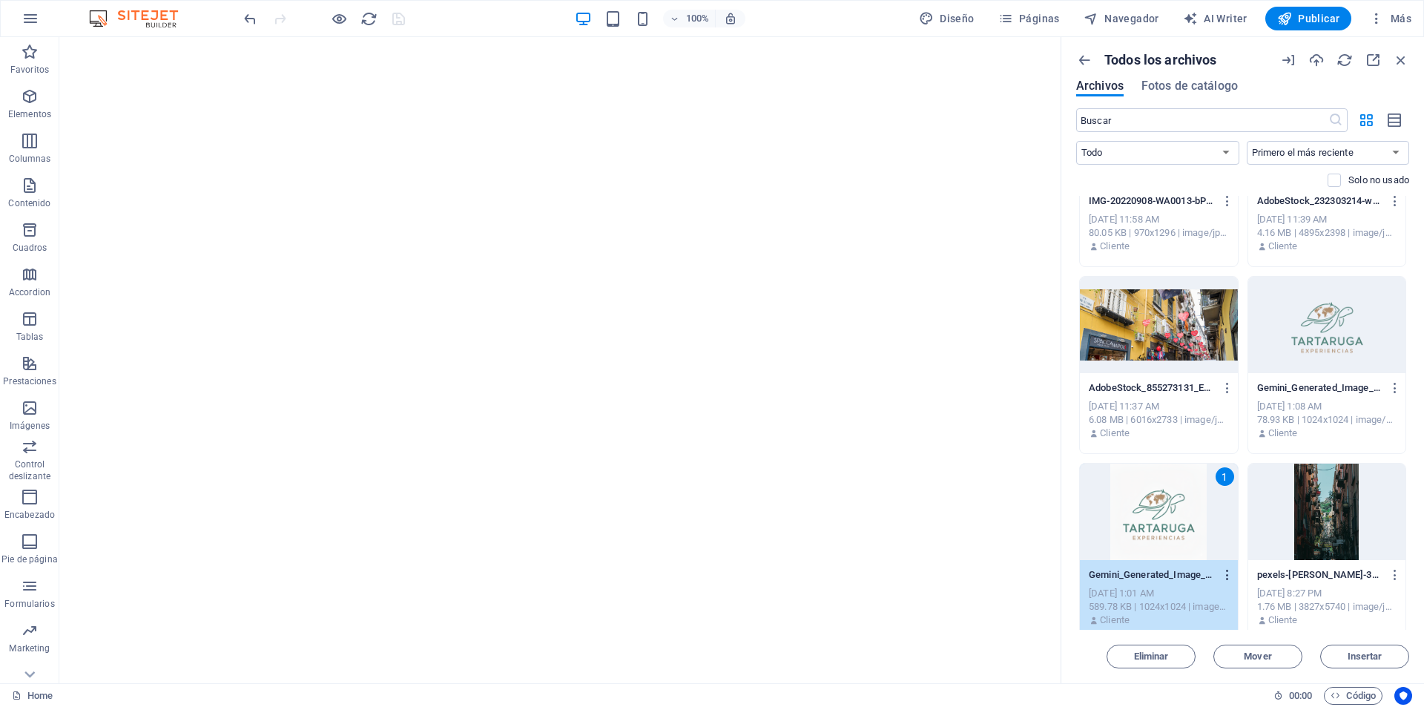
click at [1226, 573] on icon "button" at bounding box center [1228, 574] width 14 height 13
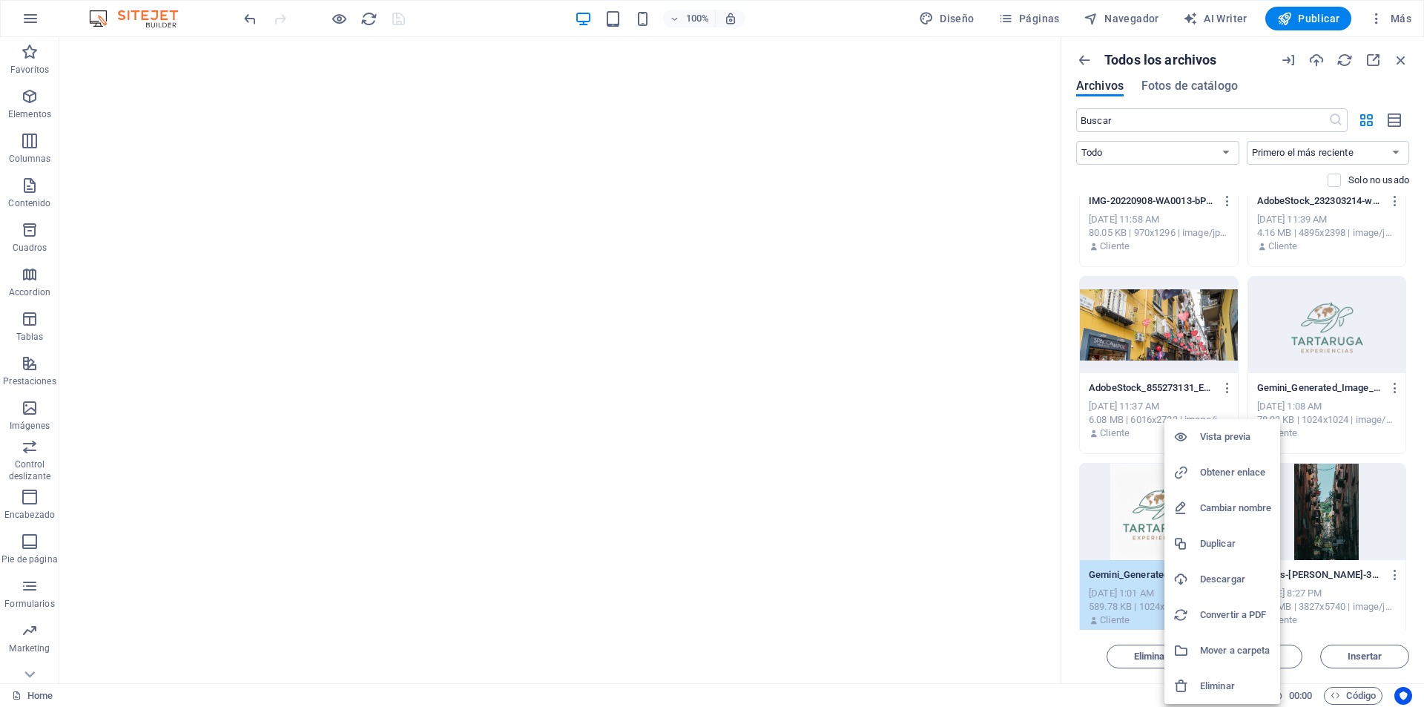
click at [1232, 581] on h6 "Descargar" at bounding box center [1235, 580] width 71 height 18
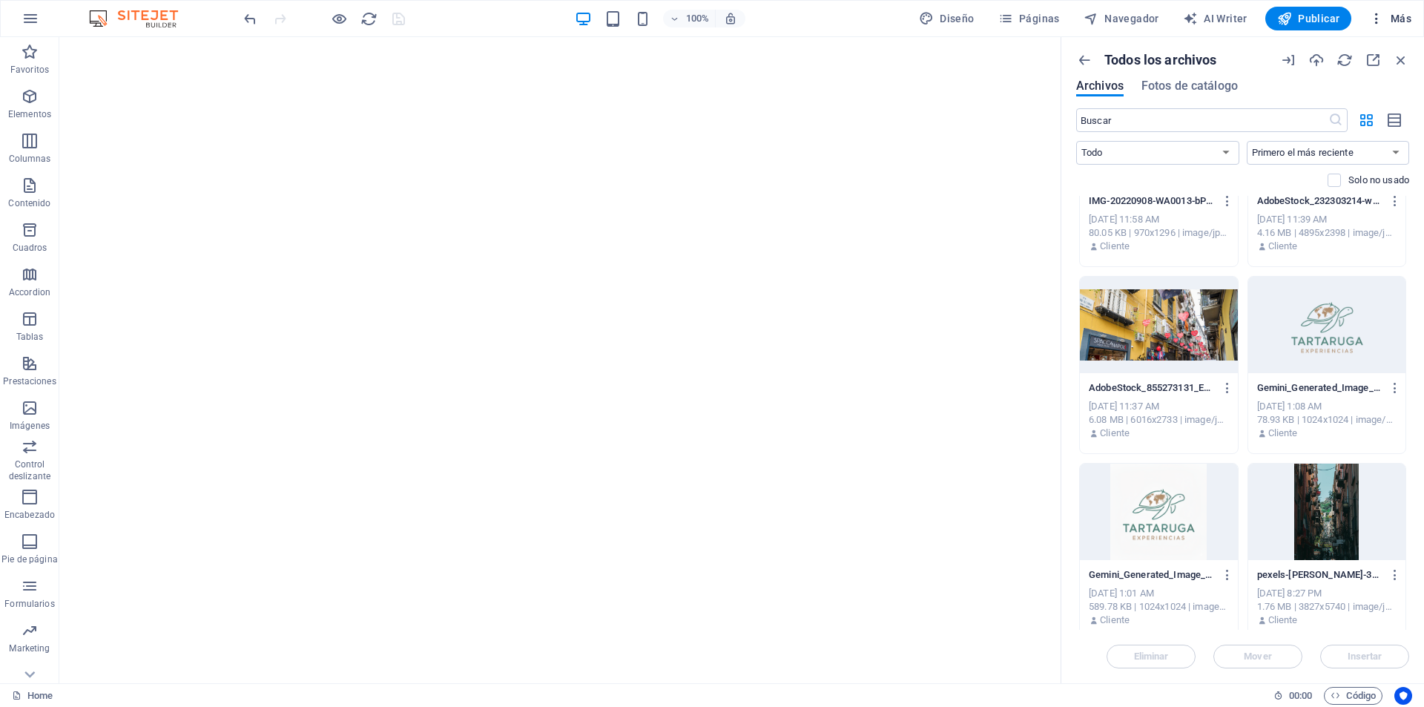
click at [1401, 18] on span "Más" at bounding box center [1391, 18] width 42 height 15
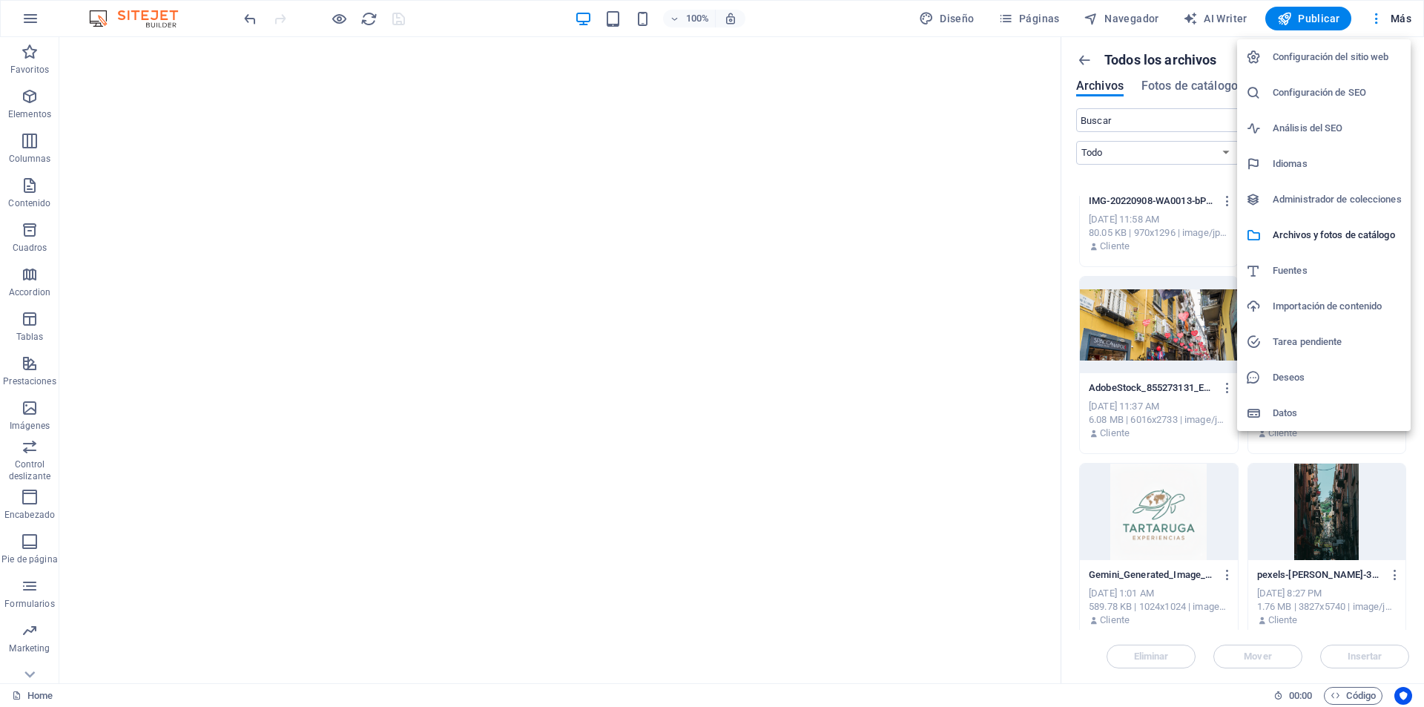
click at [1357, 58] on h6 "Configuración del sitio web" at bounding box center [1337, 57] width 129 height 18
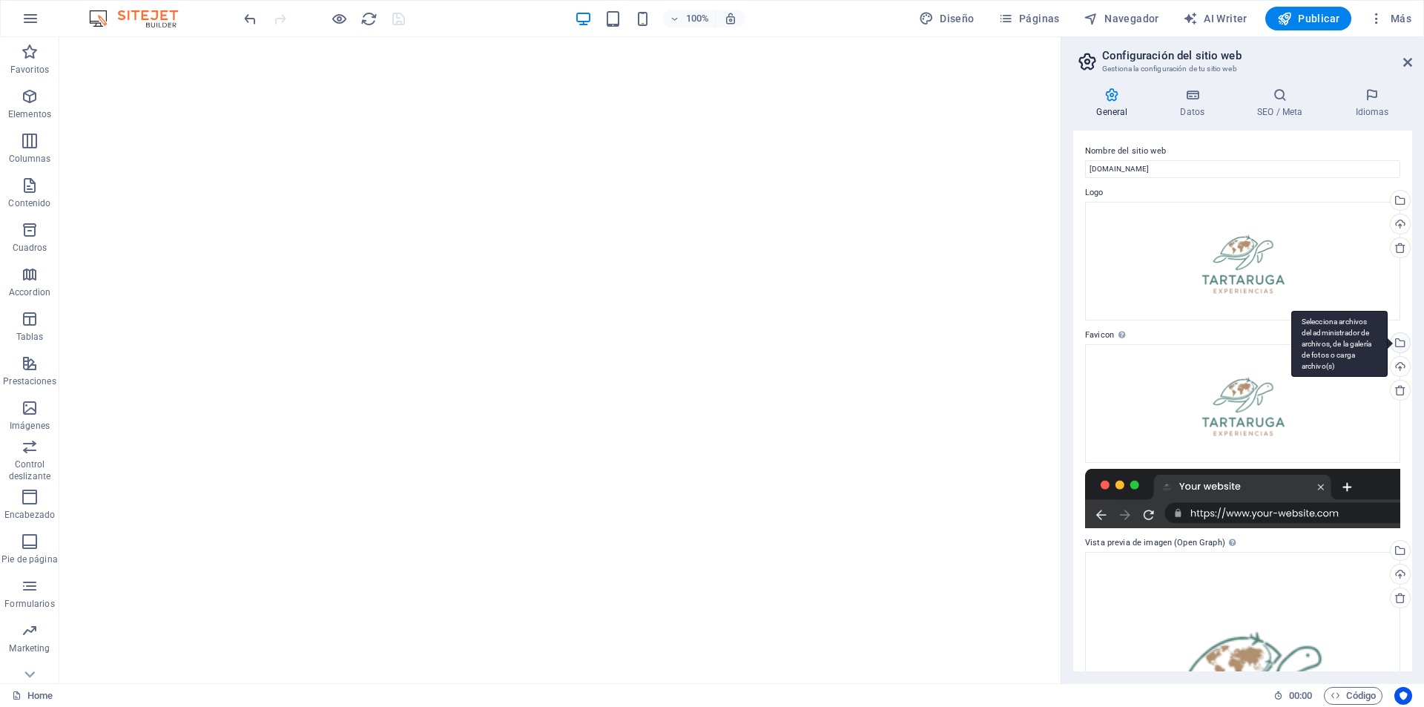
click at [1398, 341] on div "Selecciona archivos del administrador de archivos, de la galería de fotos o car…" at bounding box center [1399, 344] width 22 height 22
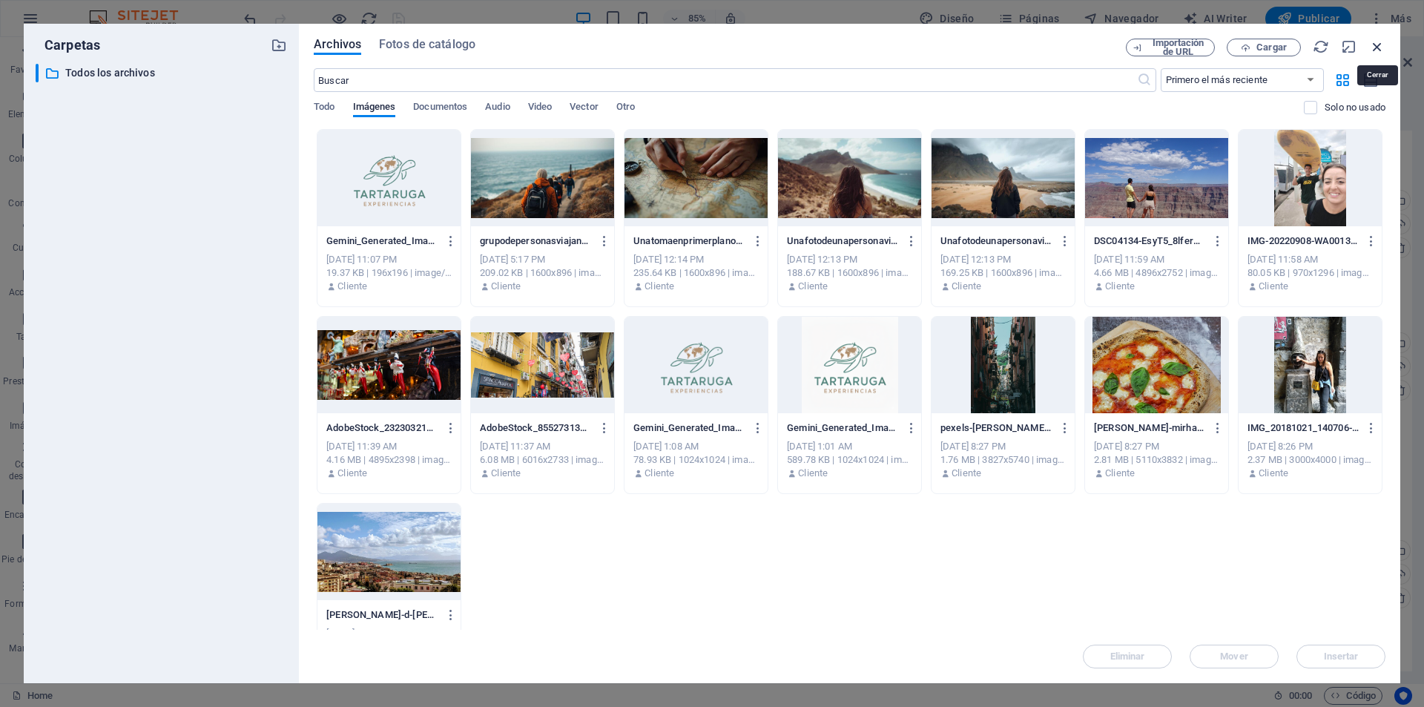
click at [1381, 42] on icon "button" at bounding box center [1378, 47] width 16 height 16
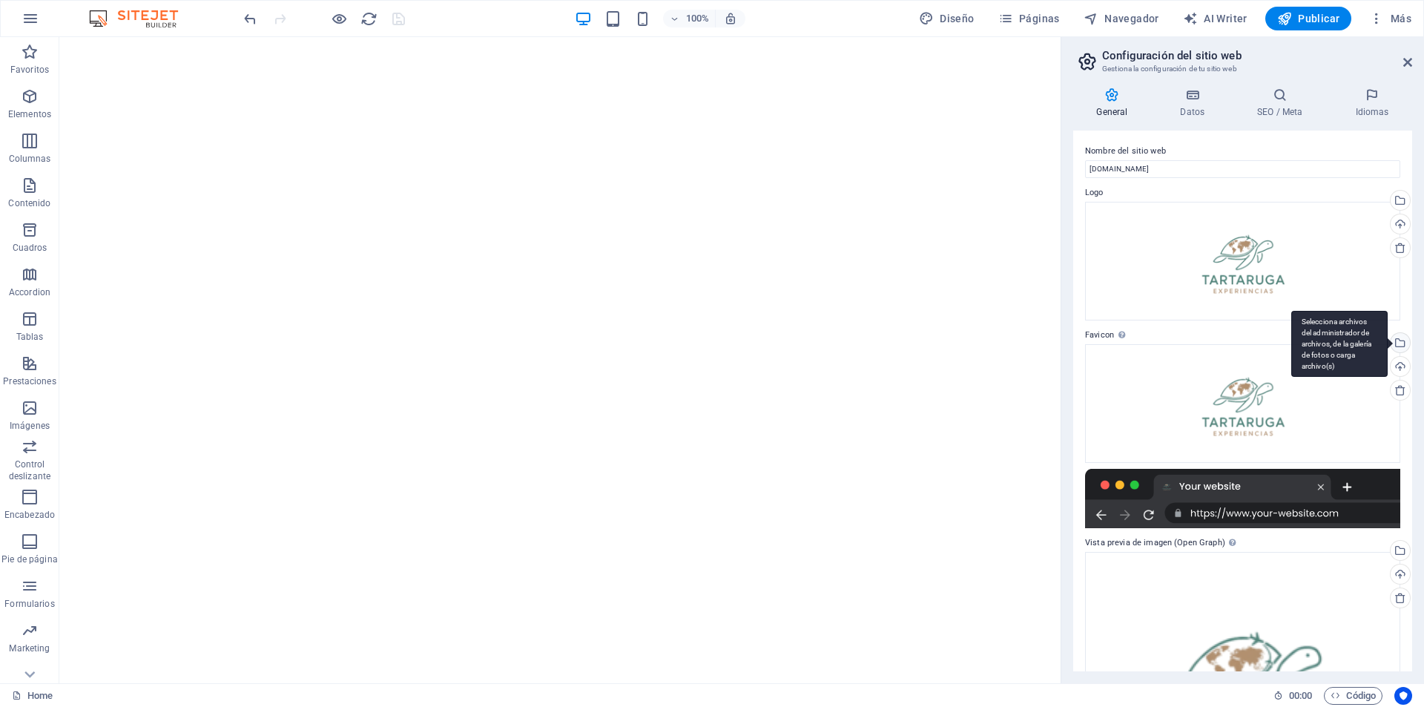
click at [1401, 346] on div "Selecciona archivos del administrador de archivos, de la galería de fotos o car…" at bounding box center [1399, 344] width 22 height 22
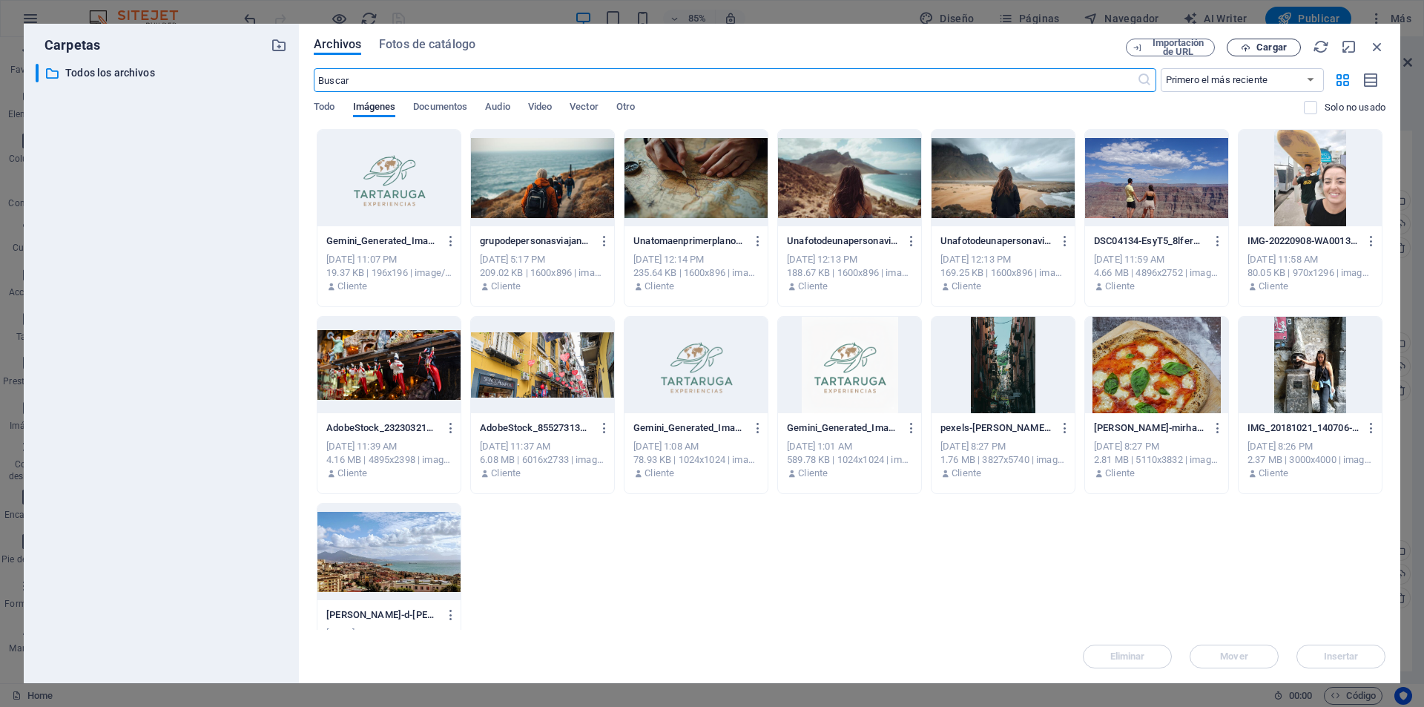
click at [1256, 50] on span "Cargar" at bounding box center [1264, 48] width 61 height 10
click at [240, 60] on div "Carpetas ​ Todos los archivos Todos los archivos" at bounding box center [162, 354] width 252 height 636
click at [1248, 642] on div "websiteplanet.com-favicons (1).zip" at bounding box center [1274, 651] width 197 height 19
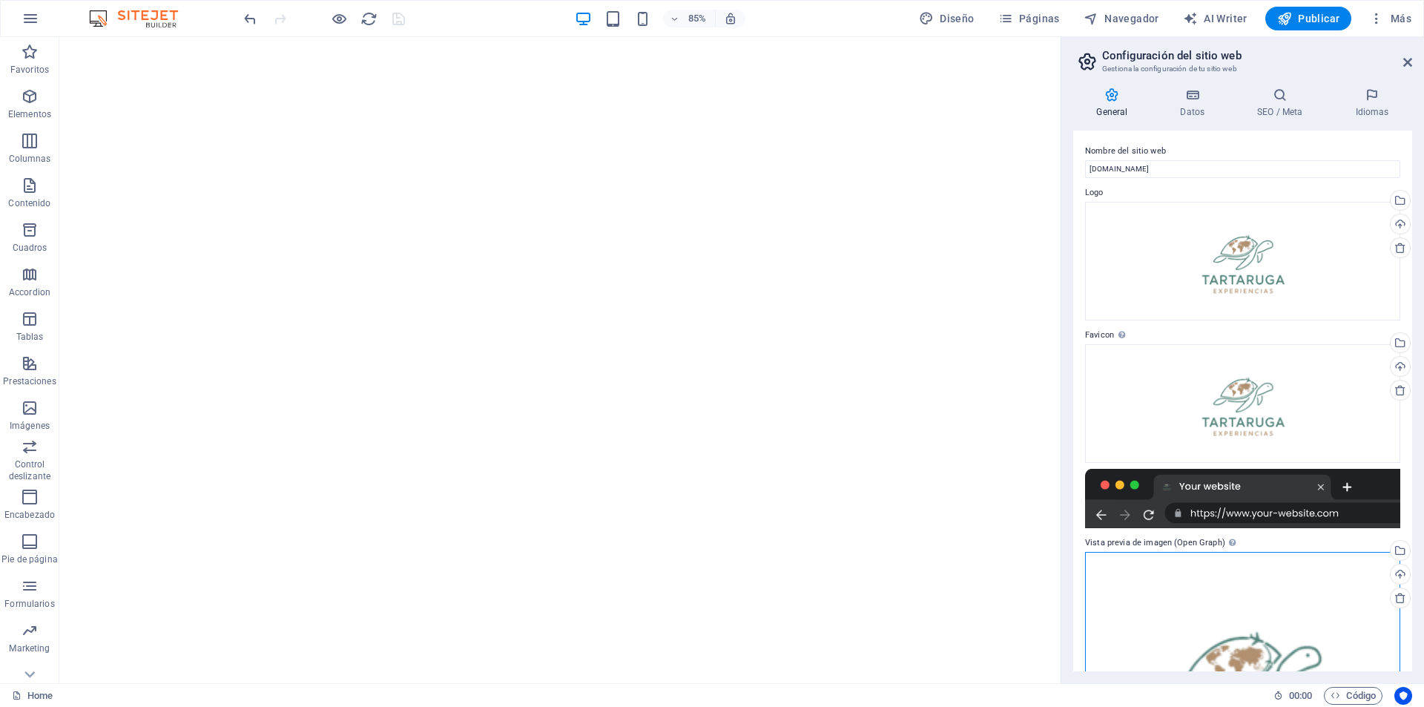
click at [1248, 642] on div "Arrastra archivos aquí, haz clic para escoger archivos o selecciona archivos de…" at bounding box center [1242, 700] width 315 height 297
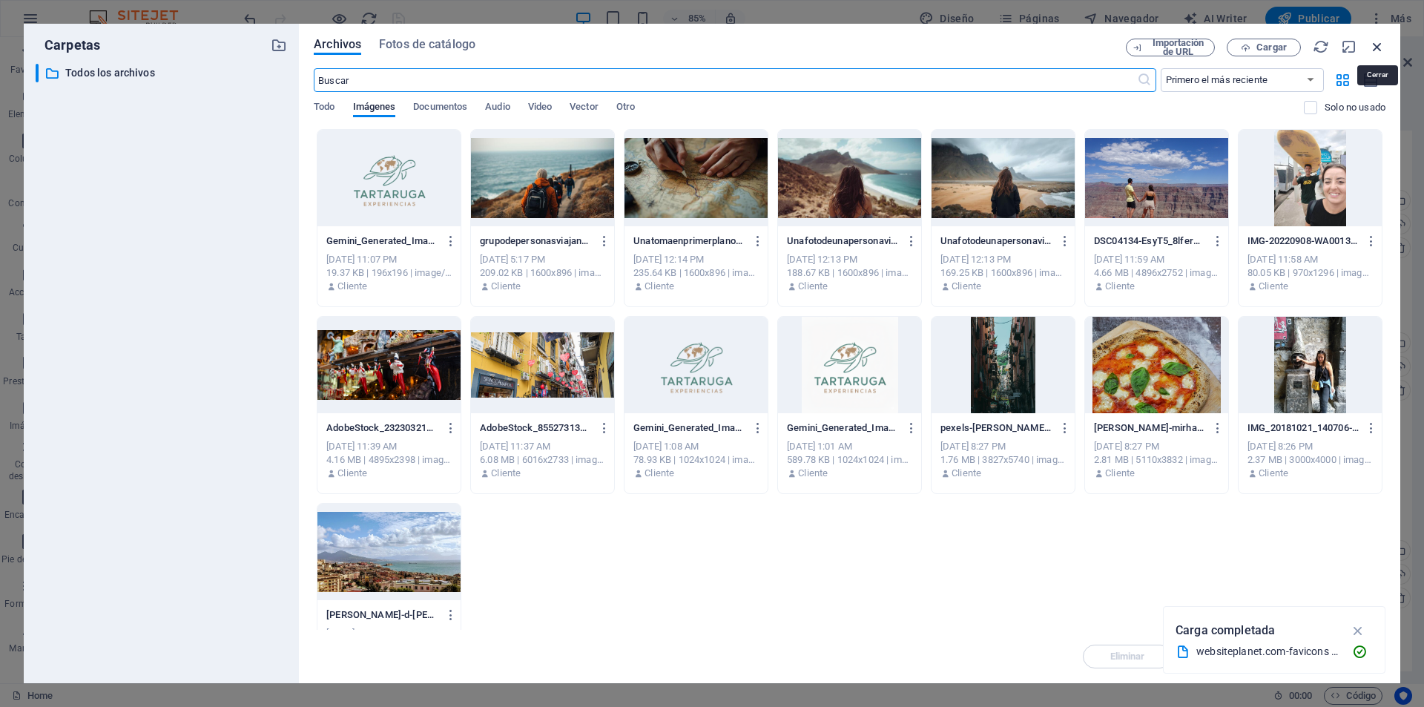
click at [1378, 46] on icon "button" at bounding box center [1378, 47] width 16 height 16
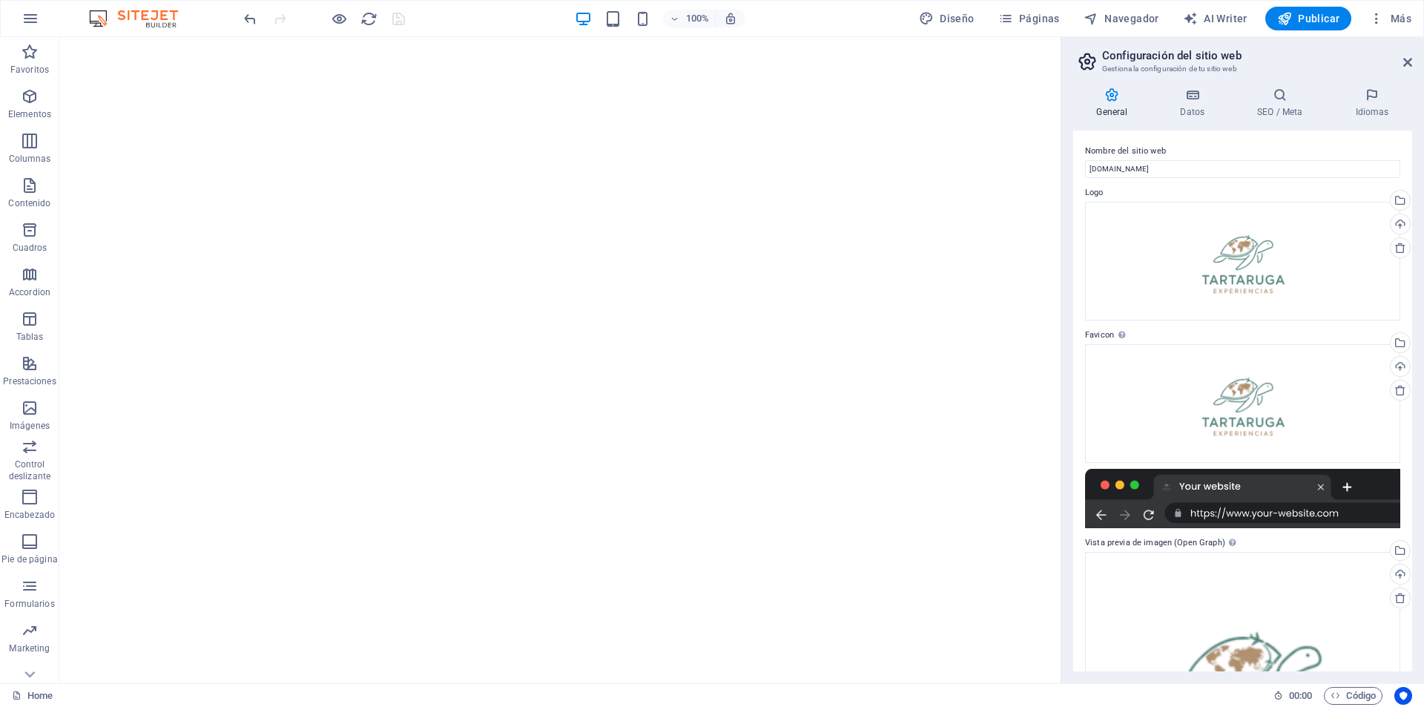
click at [1079, 232] on div "Nombre del sitio web tartarugaexperiencias.es Logo Arrastra archivos aquí, haz …" at bounding box center [1243, 401] width 339 height 541
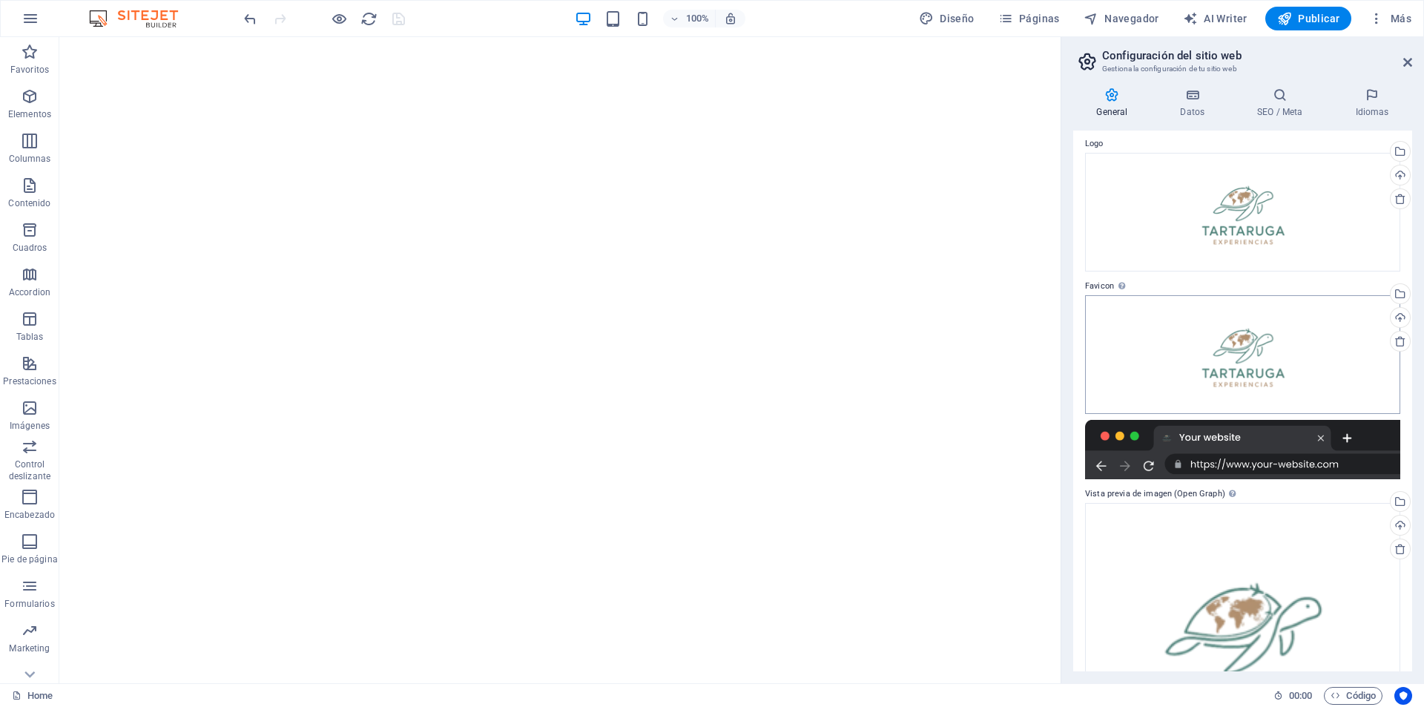
scroll to position [41, 0]
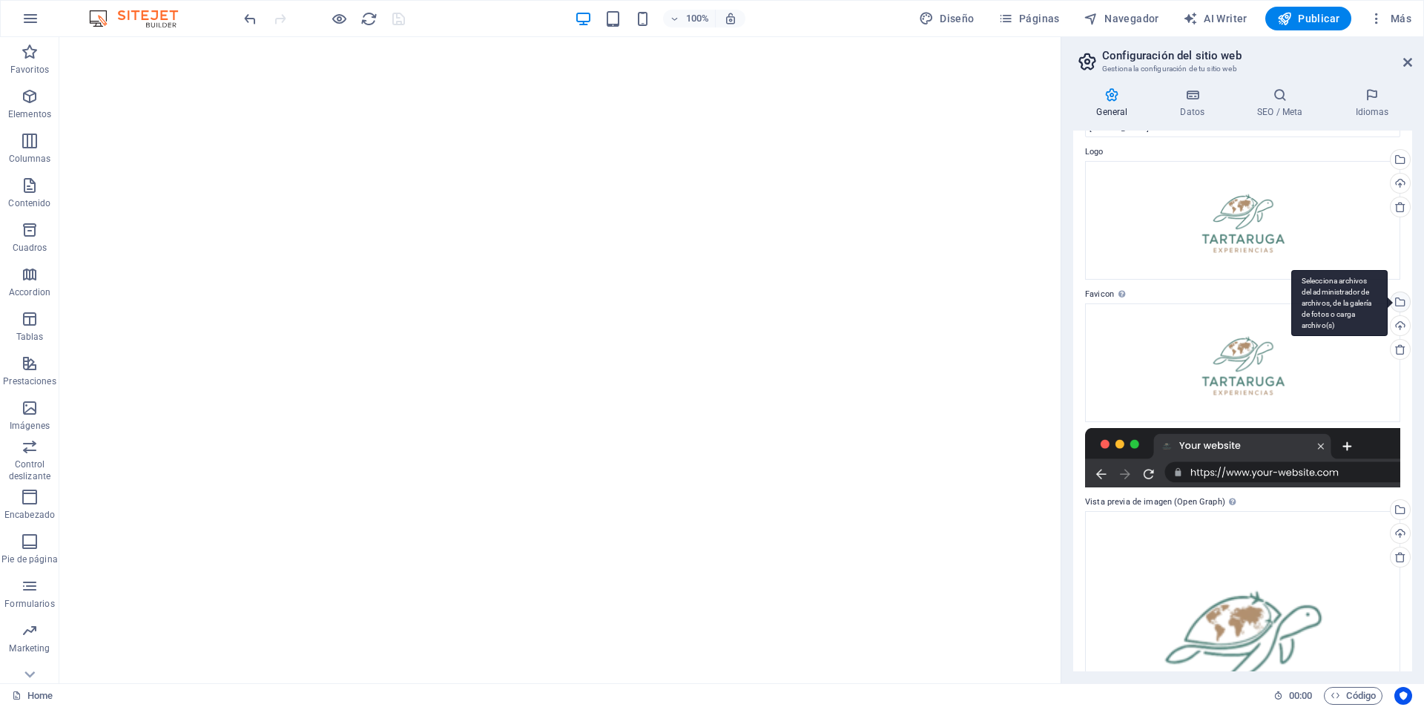
click at [1396, 303] on div "Selecciona archivos del administrador de archivos, de la galería de fotos o car…" at bounding box center [1399, 303] width 22 height 22
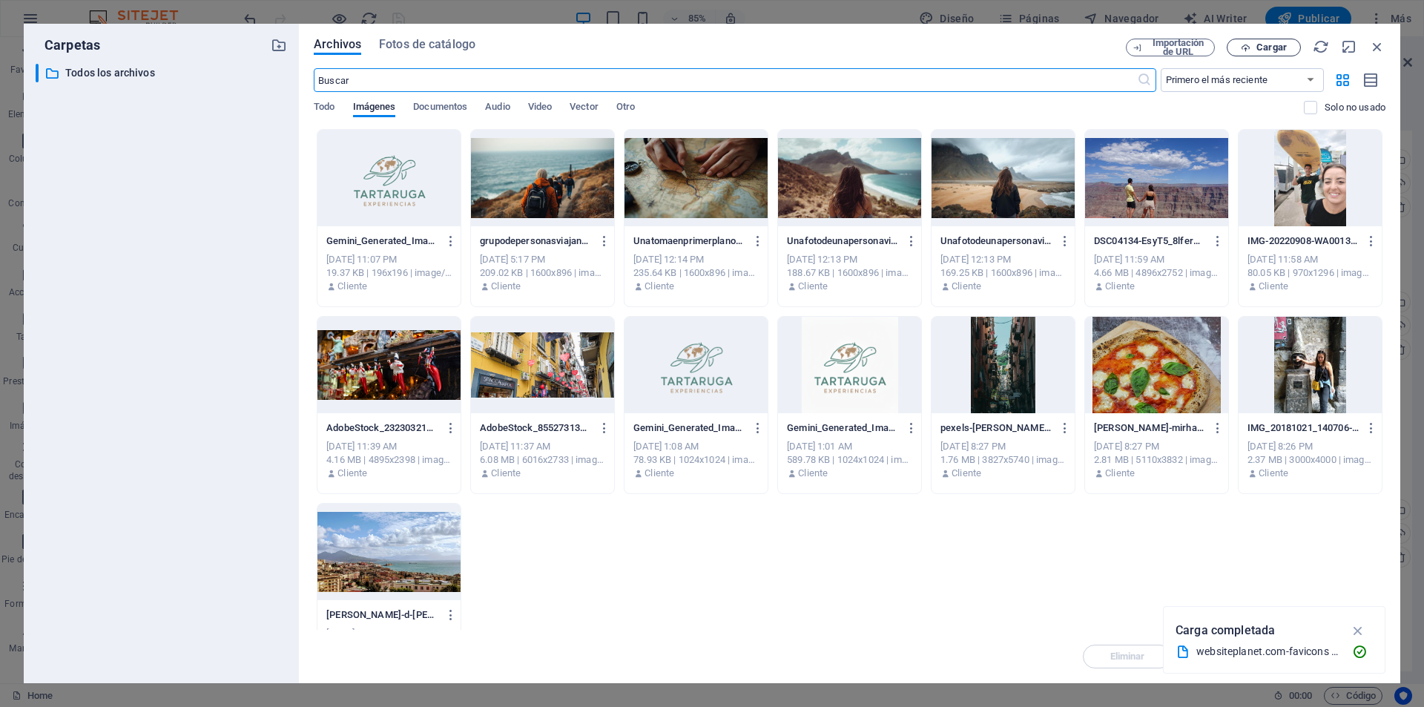
click at [1267, 48] on span "Cargar" at bounding box center [1272, 47] width 30 height 9
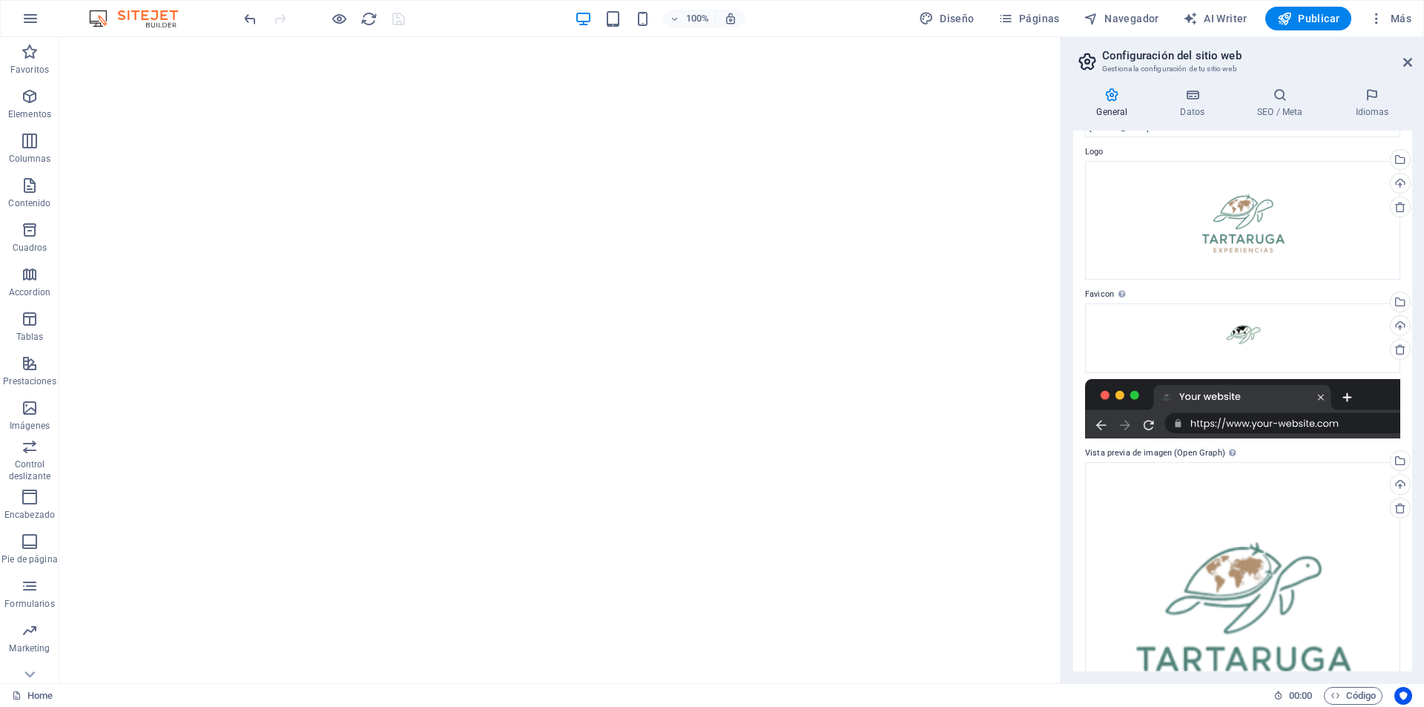
click at [467, 19] on div "100% Diseño Páginas Navegador AI Writer Publicar Más" at bounding box center [829, 19] width 1177 height 24
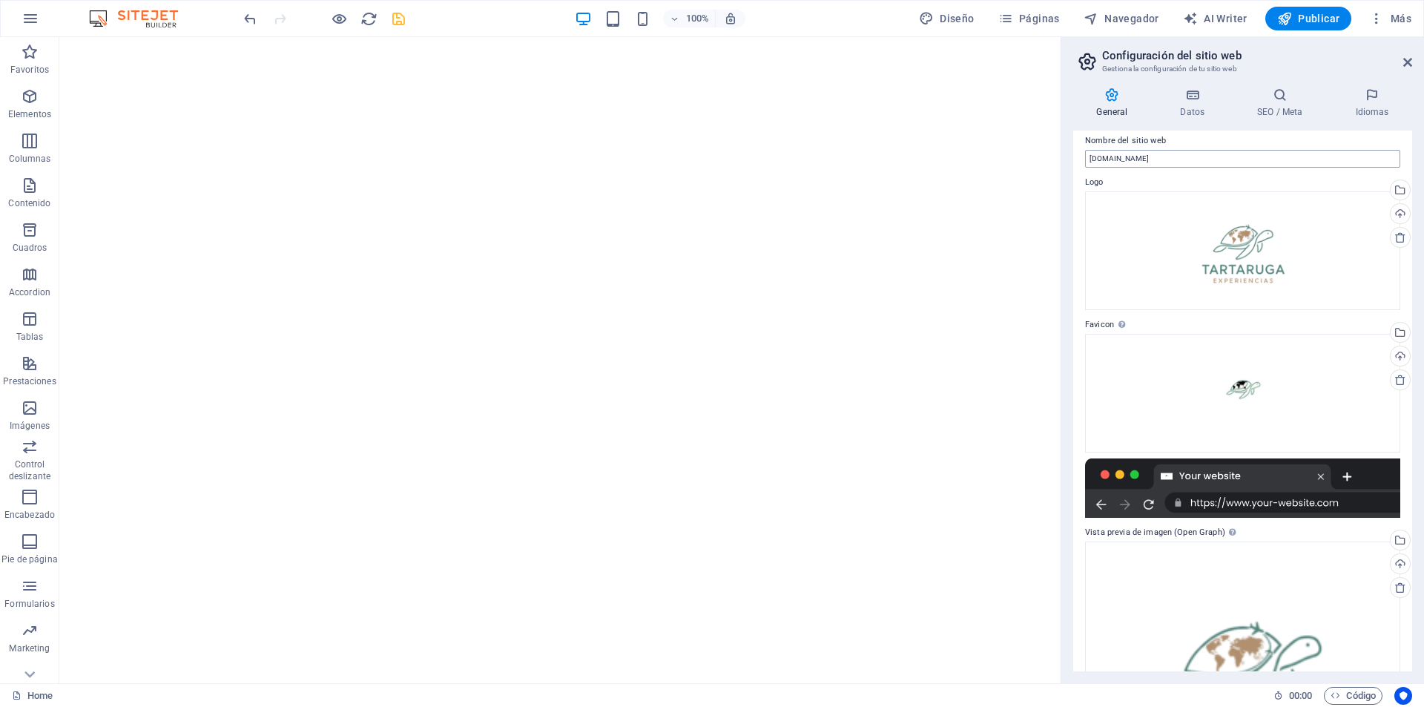
scroll to position [0, 0]
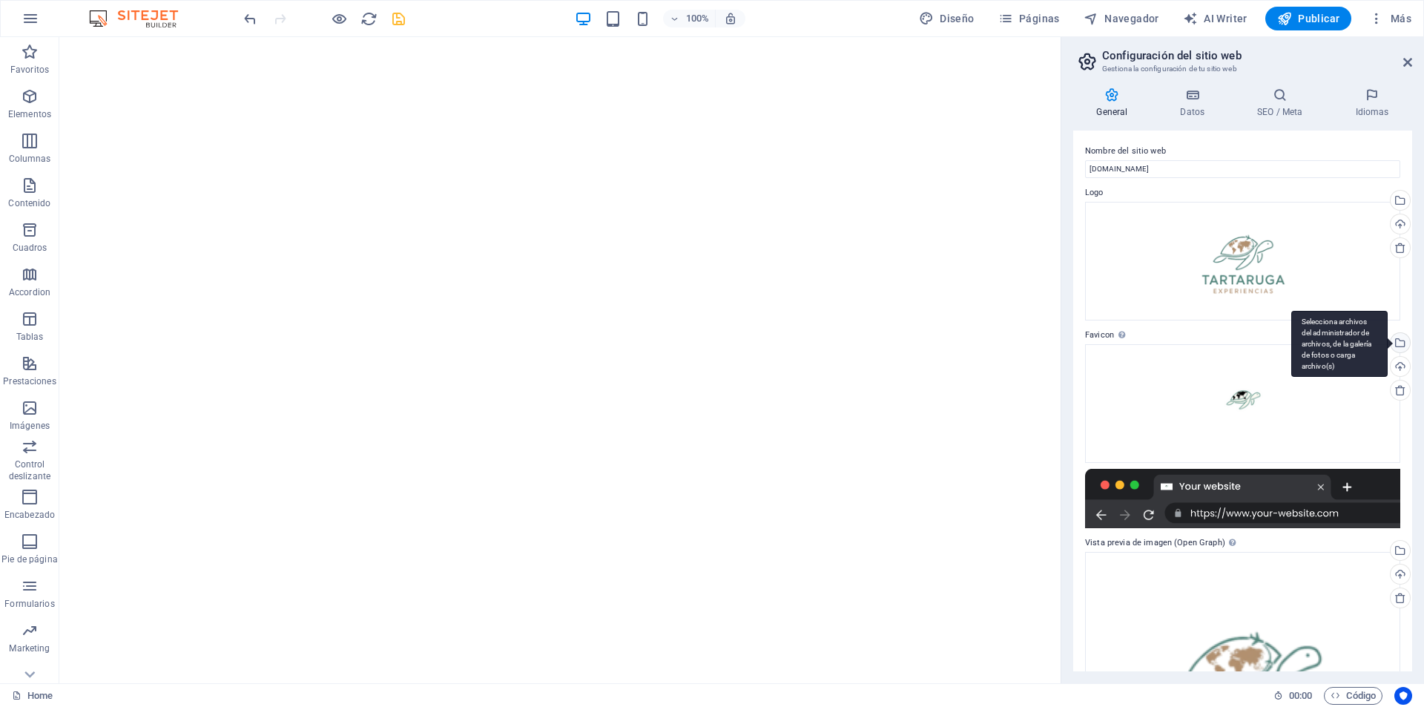
click at [1402, 338] on div "Selecciona archivos del administrador de archivos, de la galería de fotos o car…" at bounding box center [1399, 344] width 22 height 22
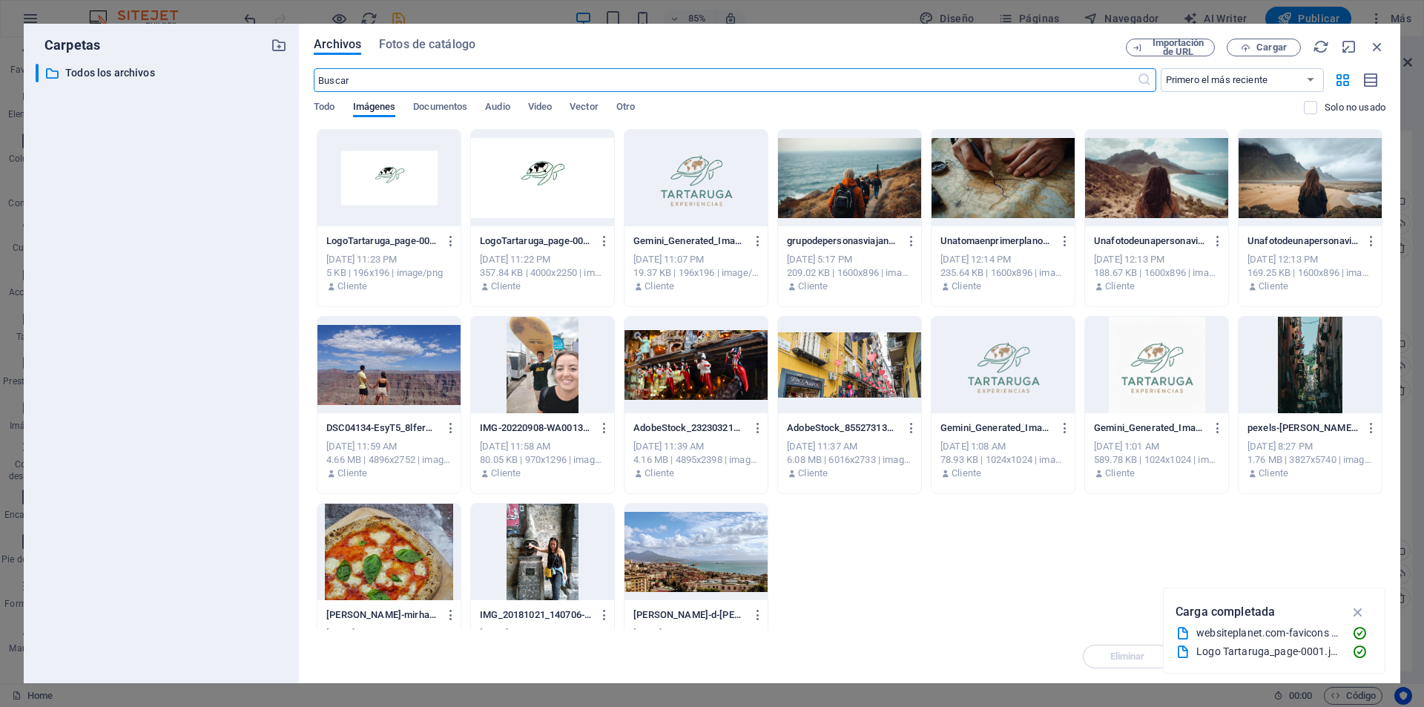
click at [703, 174] on div at bounding box center [696, 178] width 143 height 96
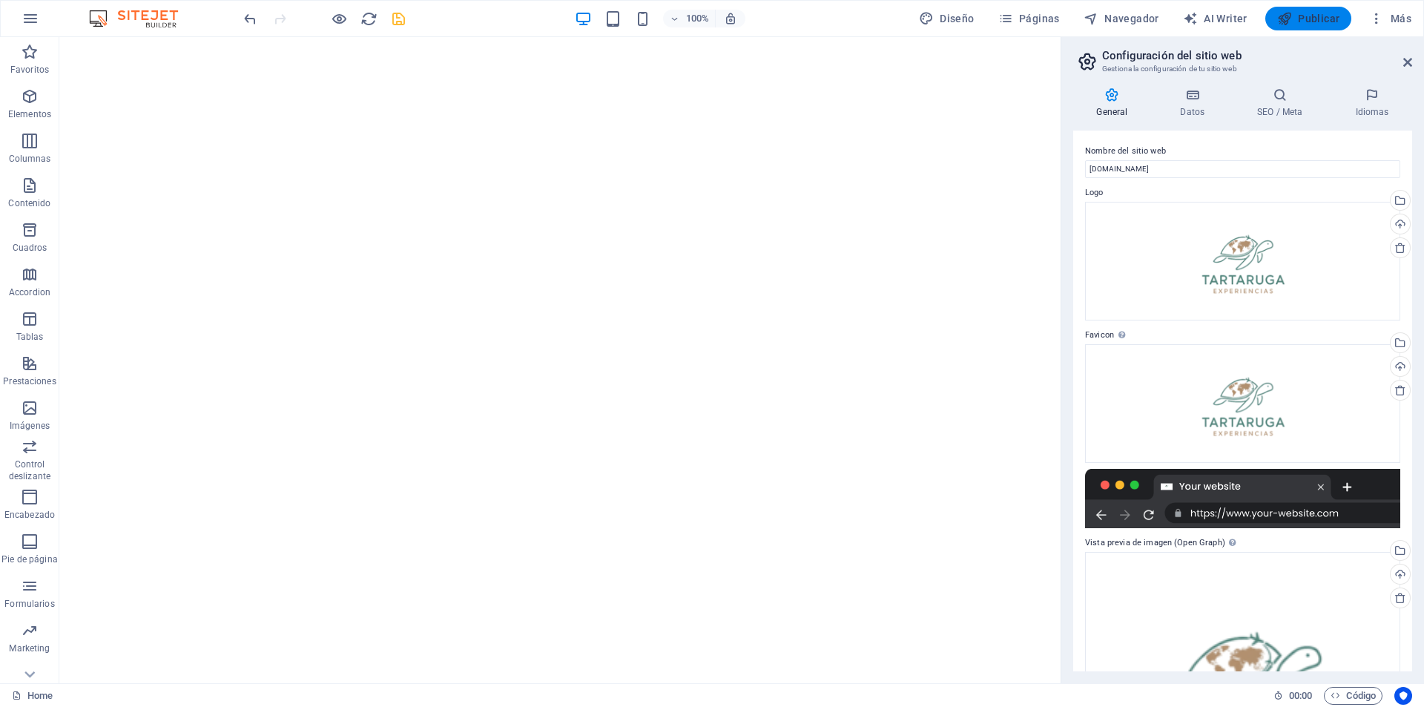
click at [1304, 12] on span "Publicar" at bounding box center [1309, 18] width 63 height 15
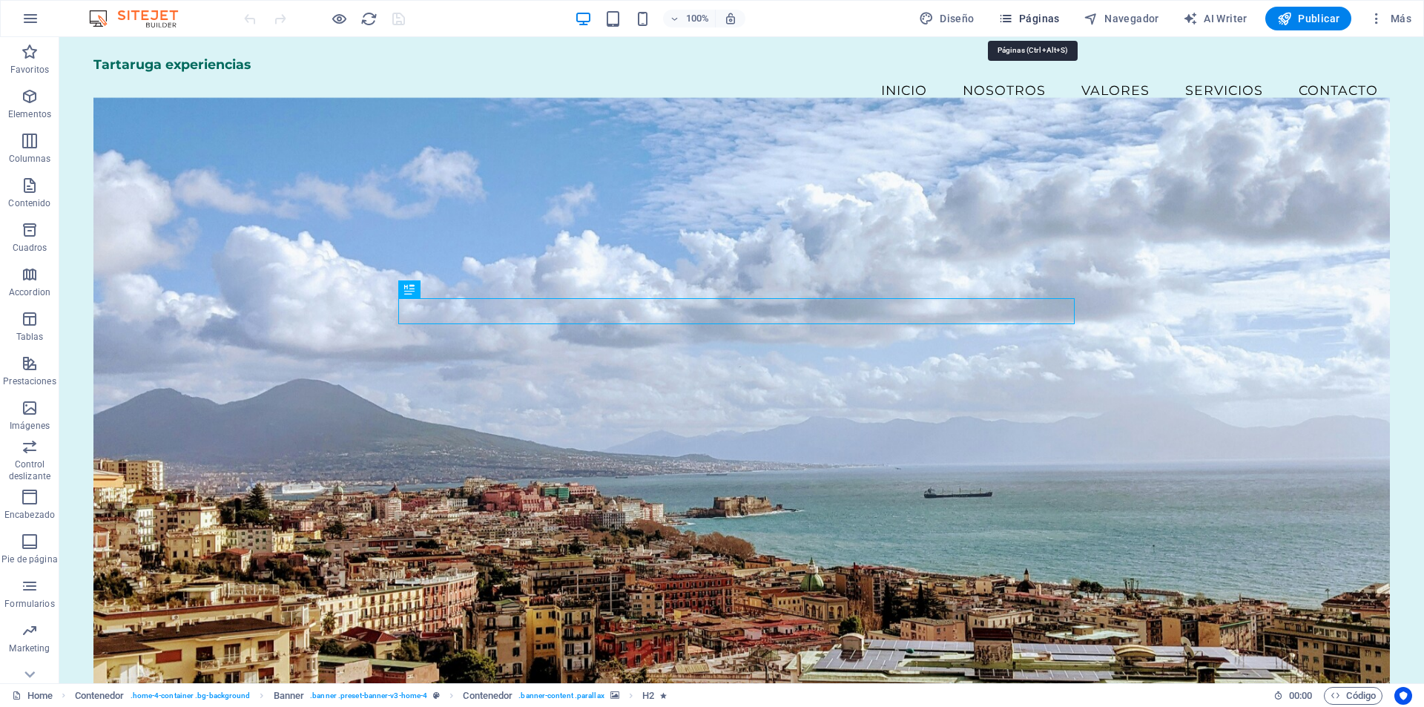
click at [1030, 16] on span "Páginas" at bounding box center [1030, 18] width 62 height 15
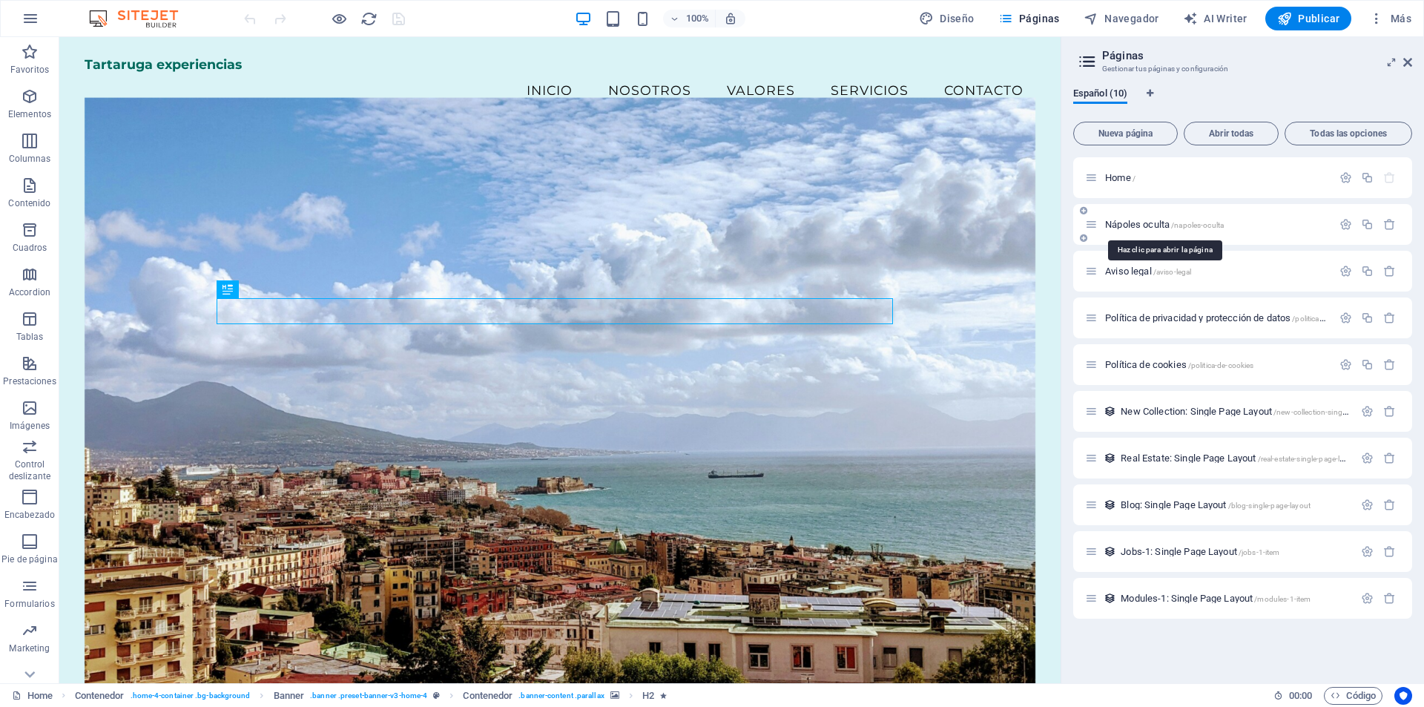
click at [1144, 225] on span "Nápoles oculta /napoles-oculta" at bounding box center [1164, 224] width 119 height 11
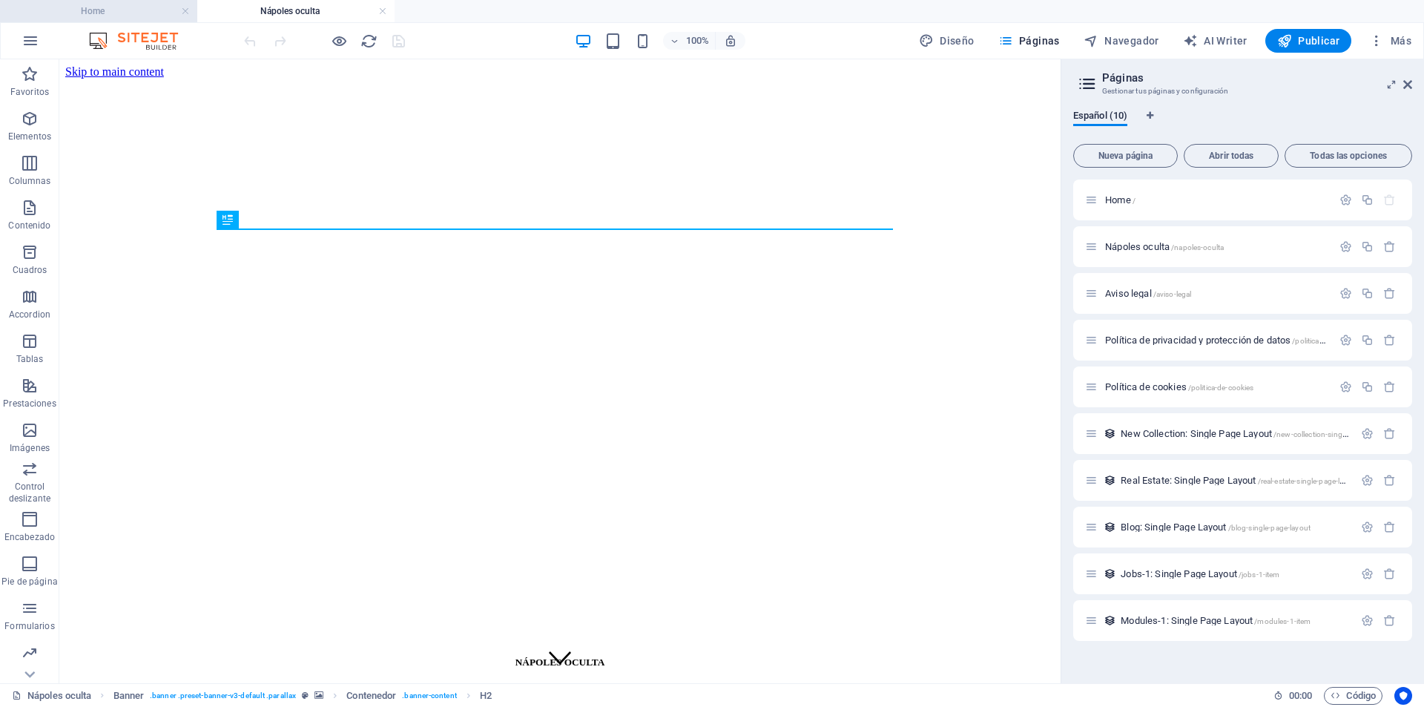
click at [132, 4] on h4 "Home" at bounding box center [98, 11] width 197 height 16
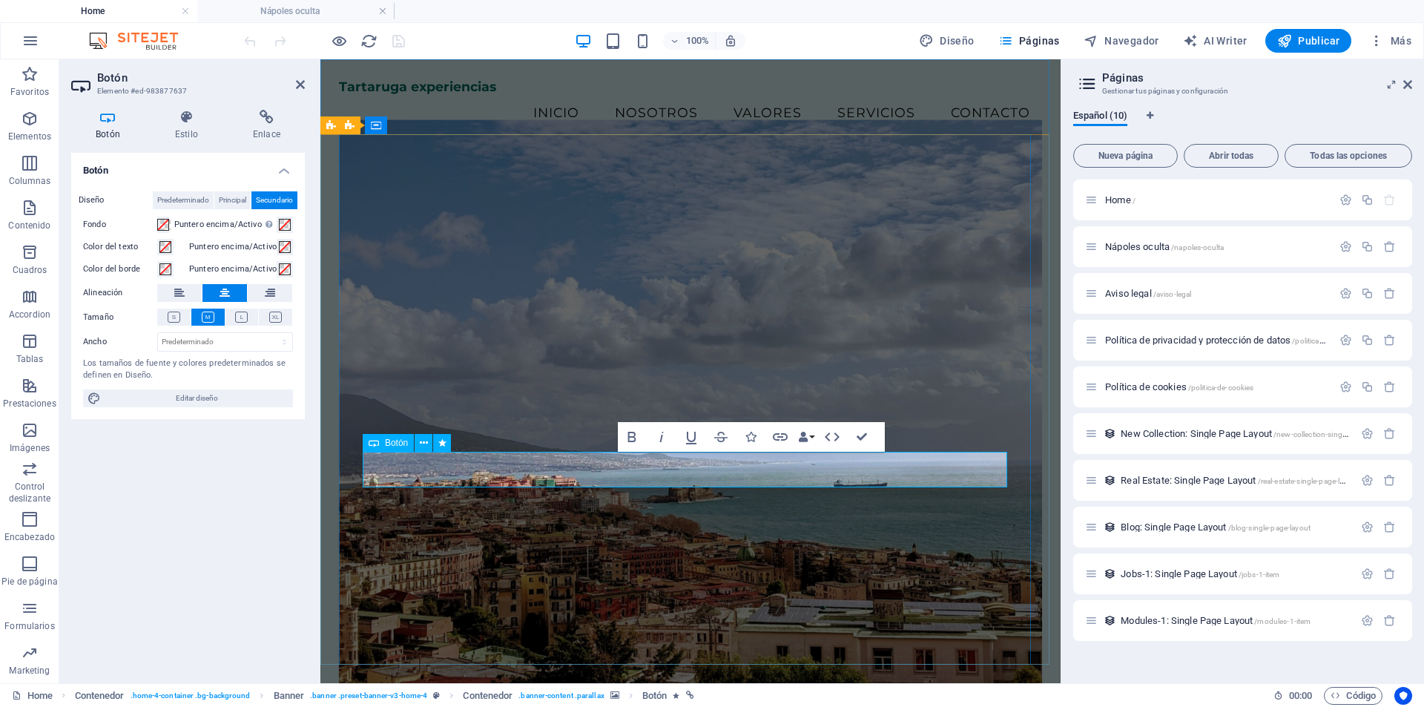
click at [268, 122] on icon at bounding box center [267, 117] width 76 height 15
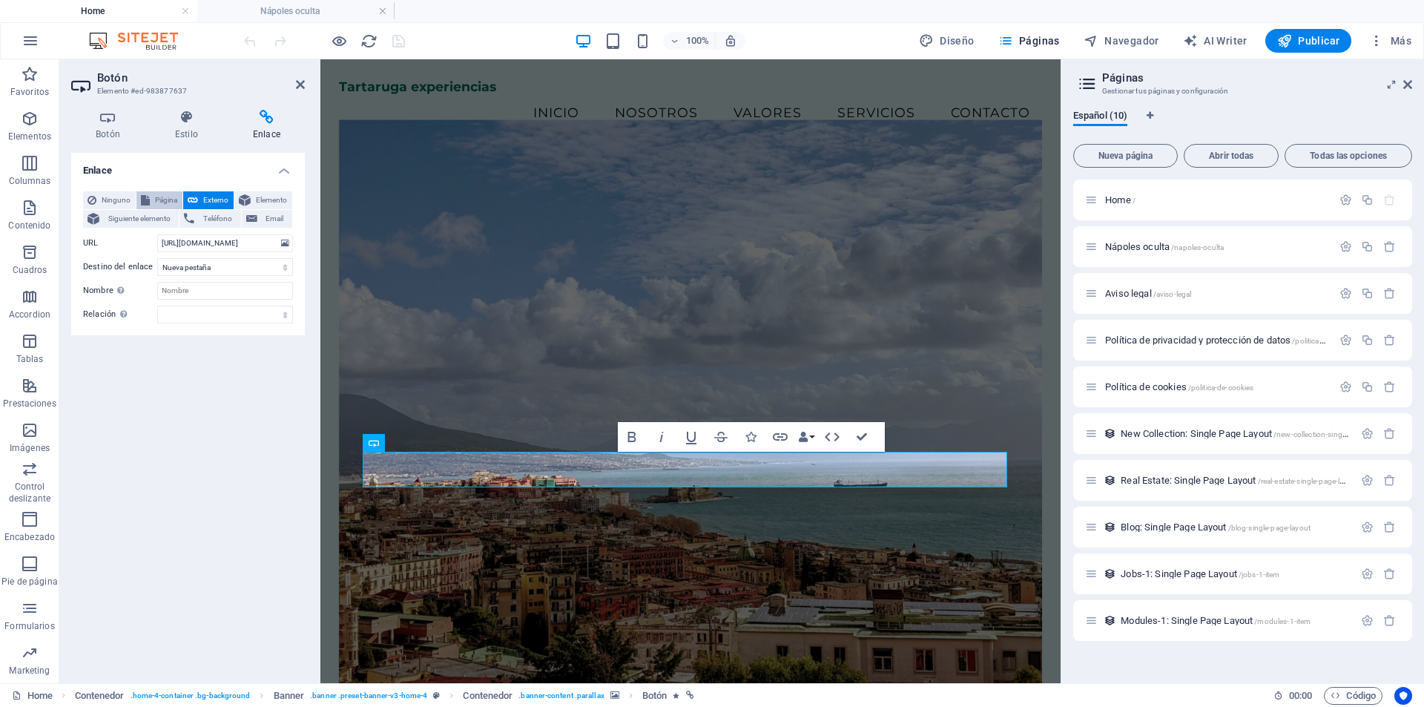
click at [170, 197] on span "Página" at bounding box center [166, 200] width 24 height 18
select select
click at [226, 240] on select "Home Nápoles oculta Aviso legal Política de privacidad y protección de datos Po…" at bounding box center [225, 243] width 136 height 18
select select "1"
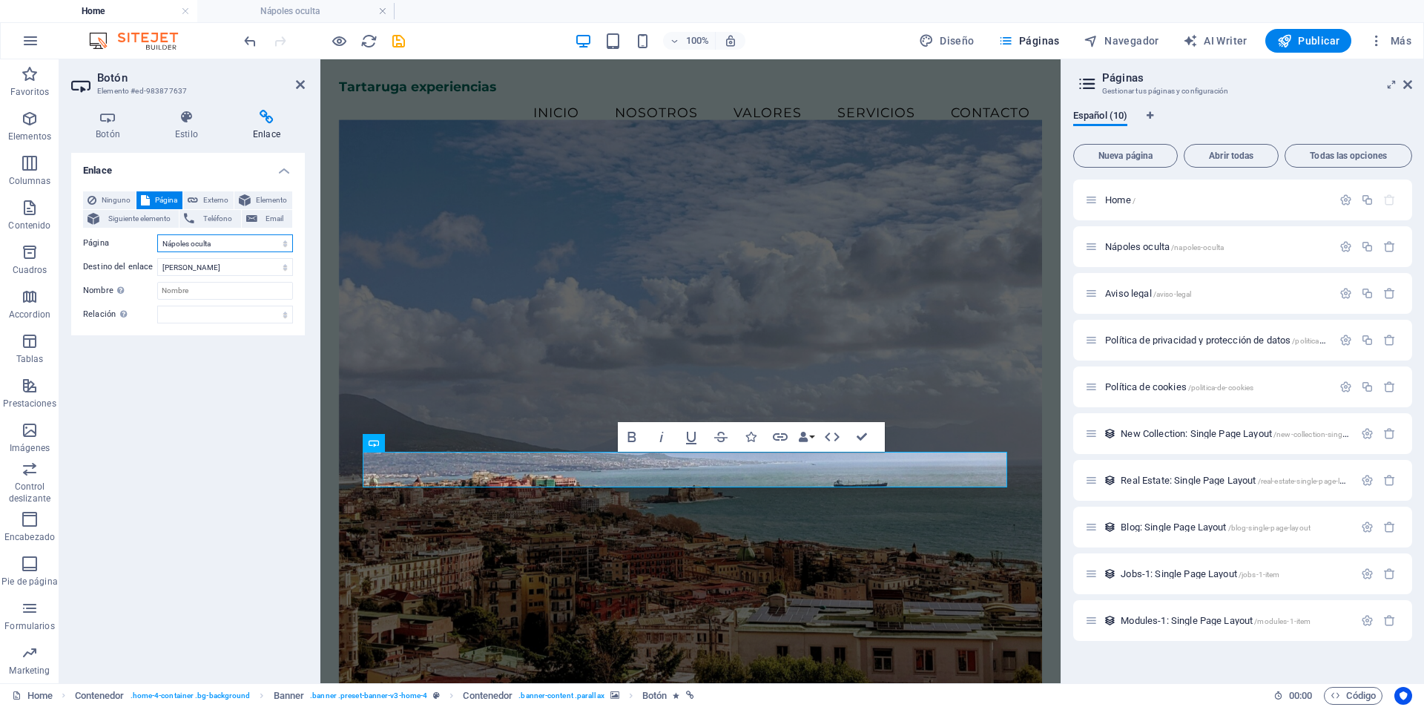
click at [157, 234] on select "Home Nápoles oculta Aviso legal Política de privacidad y protección de datos Po…" at bounding box center [225, 243] width 136 height 18
click at [398, 41] on icon "save" at bounding box center [398, 41] width 17 height 17
checkbox input "false"
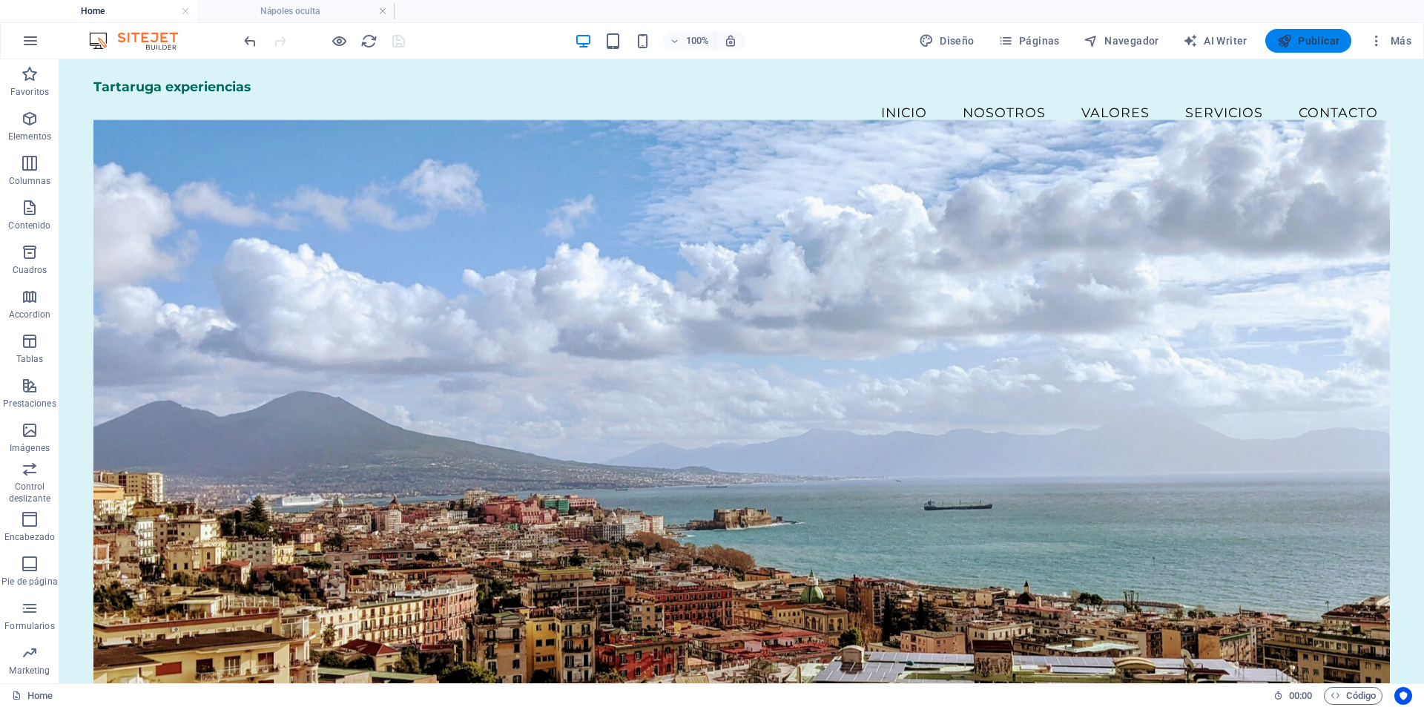
click at [1324, 39] on span "Publicar" at bounding box center [1309, 40] width 63 height 15
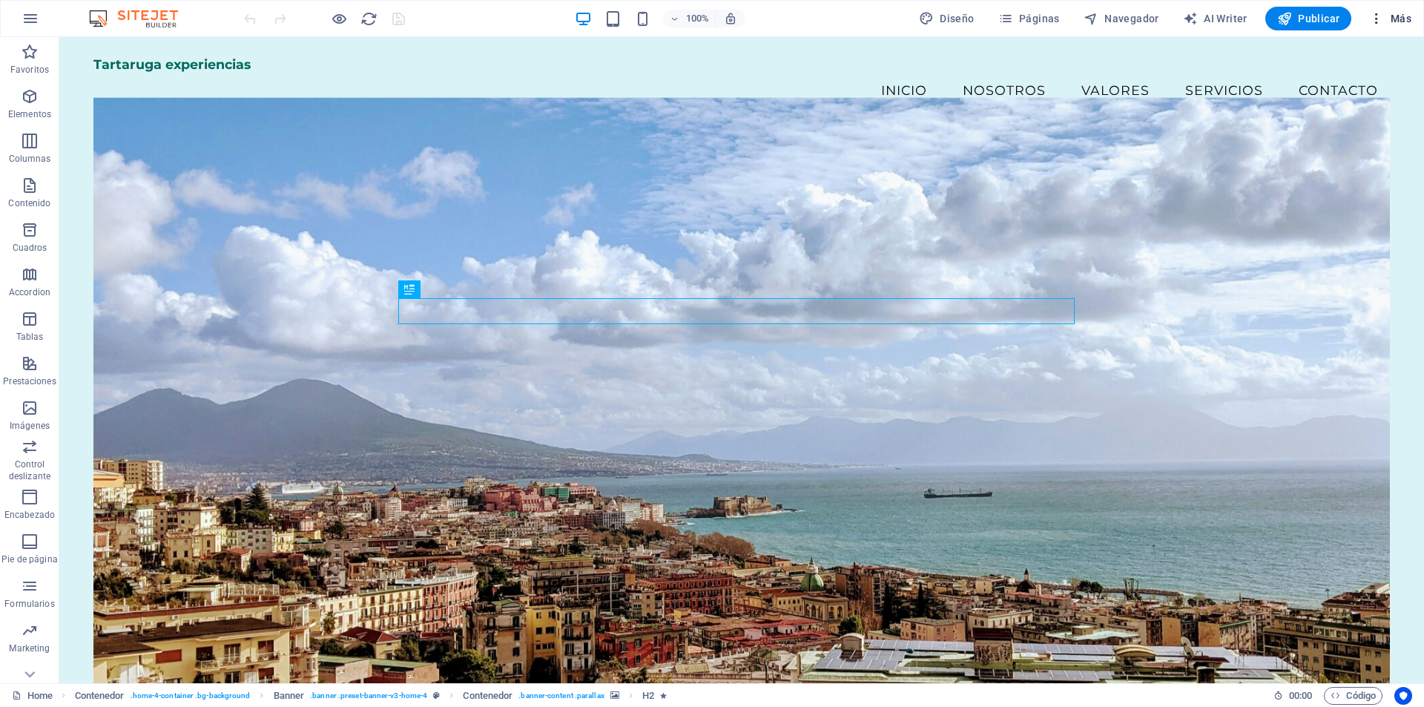
click at [1370, 22] on icon "button" at bounding box center [1377, 18] width 15 height 15
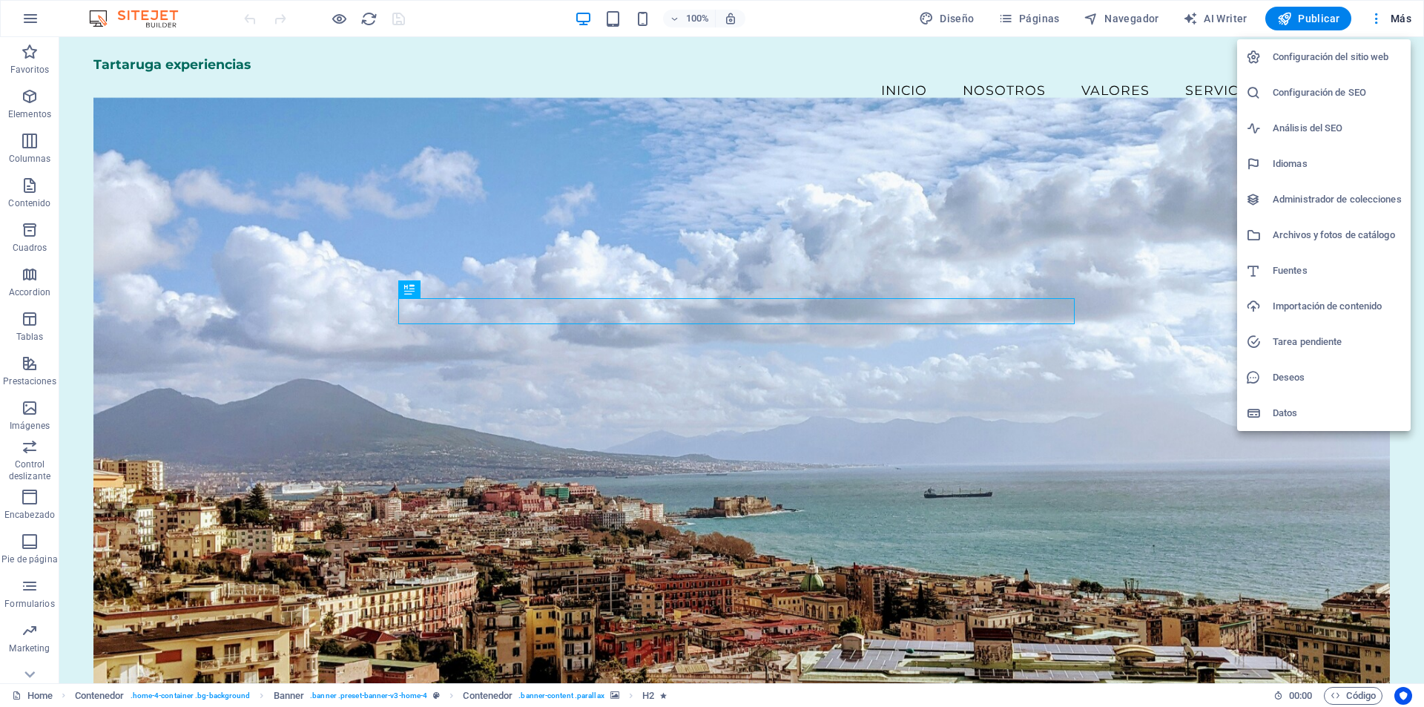
click at [1339, 53] on h6 "Configuración del sitio web" at bounding box center [1337, 57] width 129 height 18
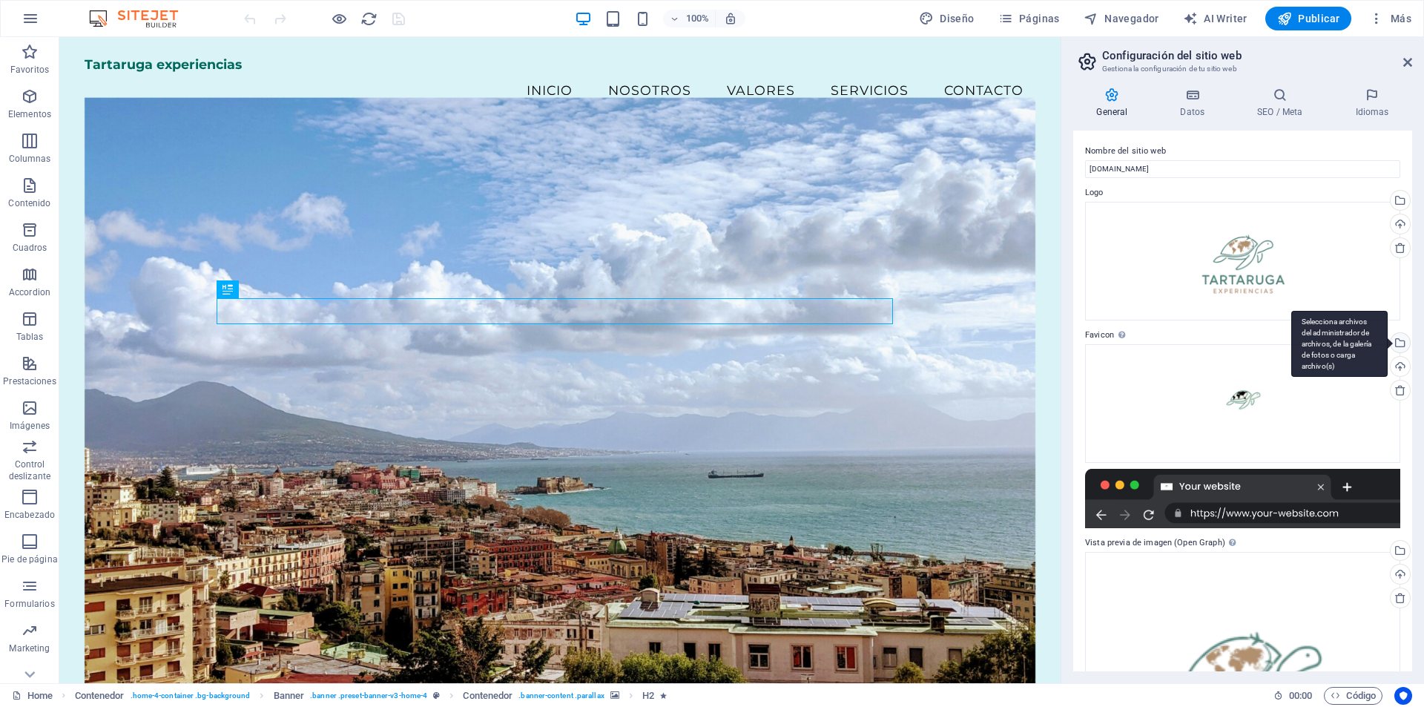
click at [1398, 348] on div "Selecciona archivos del administrador de archivos, de la galería de fotos o car…" at bounding box center [1399, 344] width 22 height 22
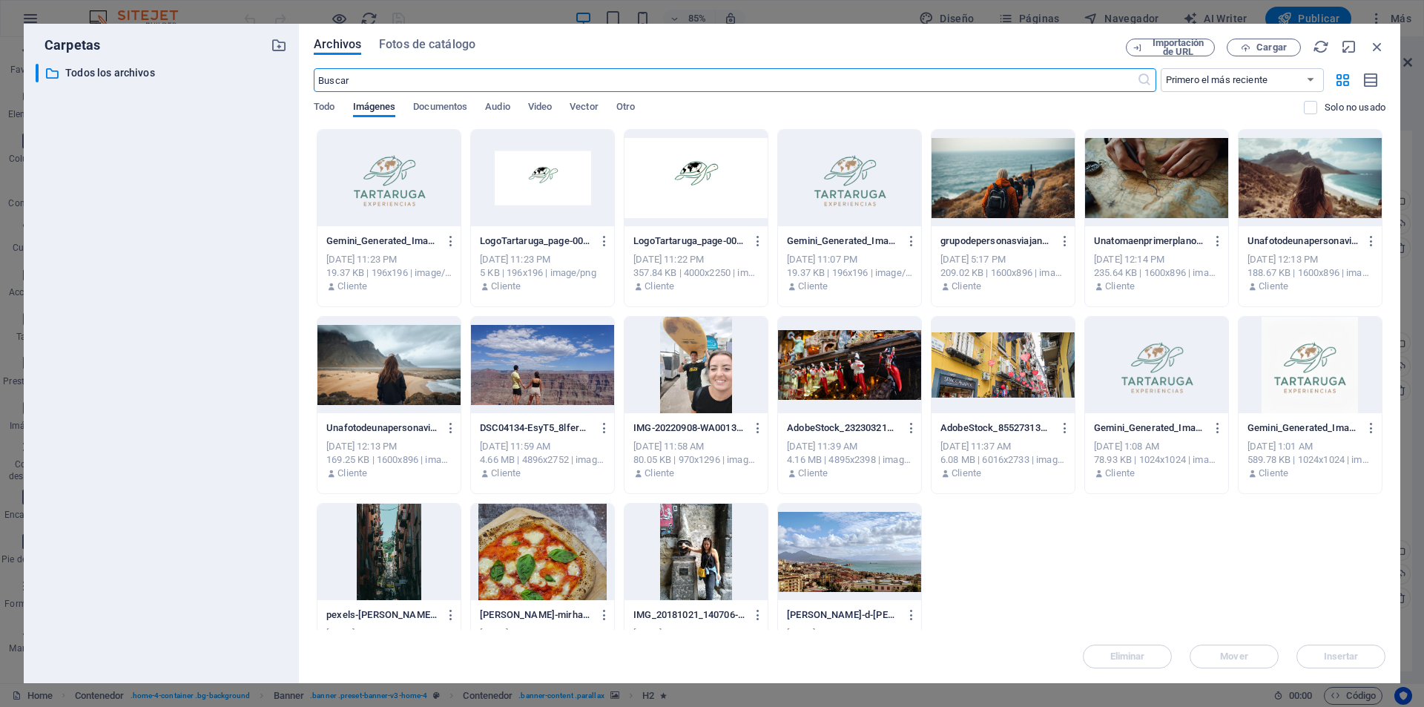
click at [419, 192] on div at bounding box center [389, 178] width 143 height 96
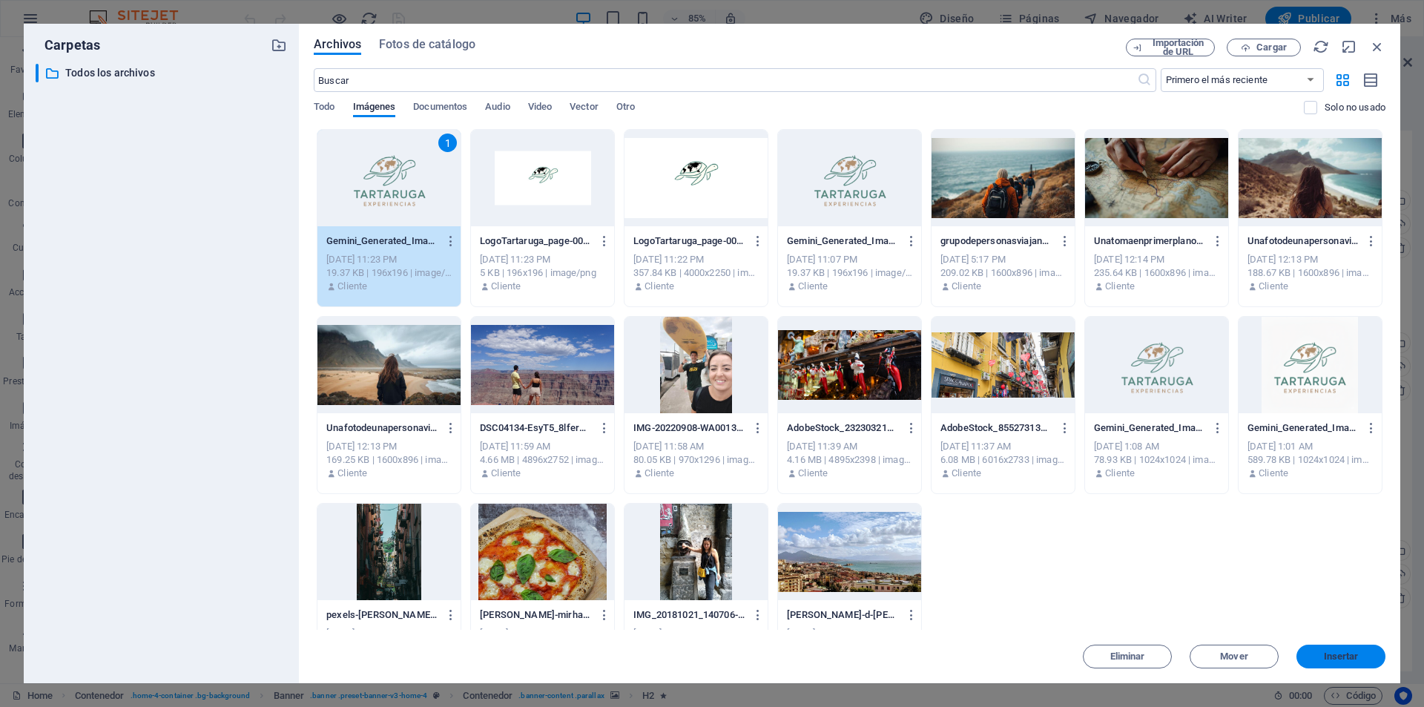
click at [1354, 660] on span "Insertar" at bounding box center [1341, 656] width 35 height 9
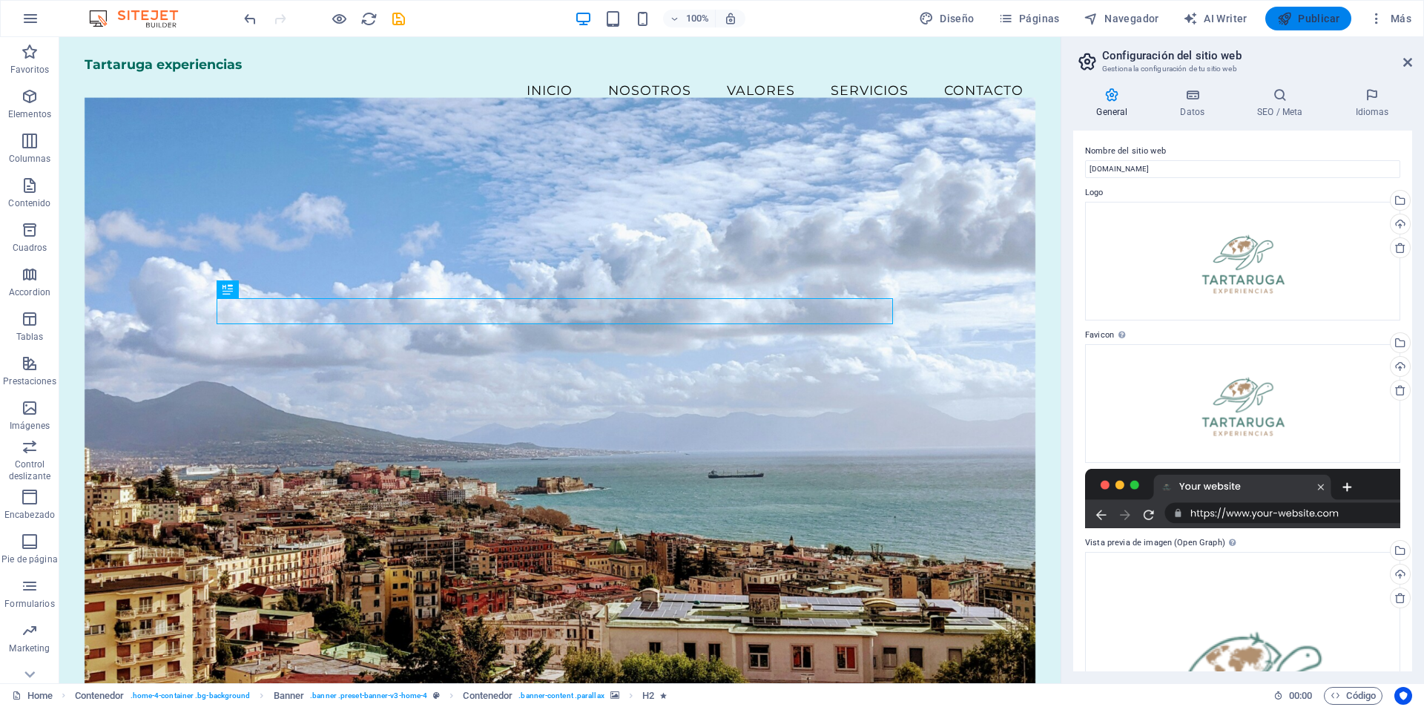
click at [1323, 19] on span "Publicar" at bounding box center [1309, 18] width 63 height 15
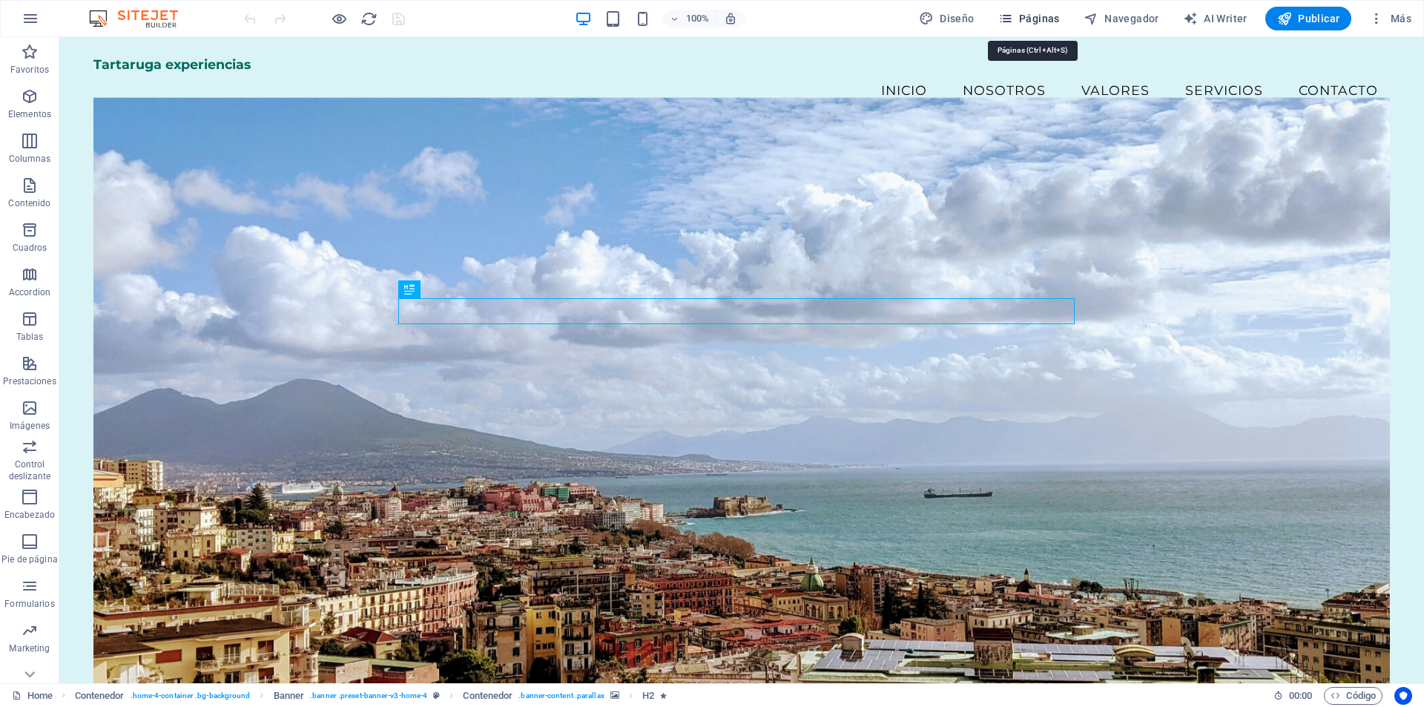
click at [1024, 15] on span "Páginas" at bounding box center [1030, 18] width 62 height 15
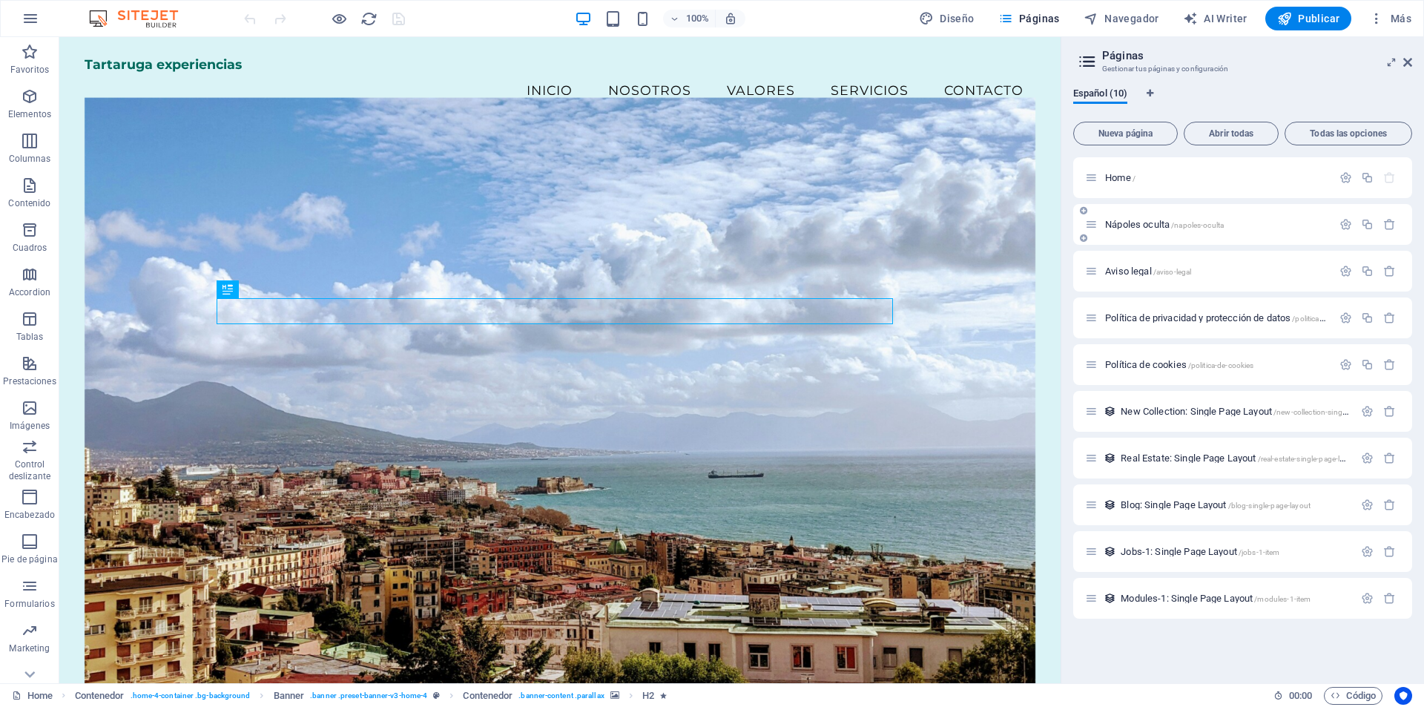
click at [1145, 232] on div "Nápoles oculta /napoles-oculta" at bounding box center [1208, 224] width 247 height 17
click at [1145, 228] on span "Nápoles oculta /napoles-oculta" at bounding box center [1164, 224] width 119 height 11
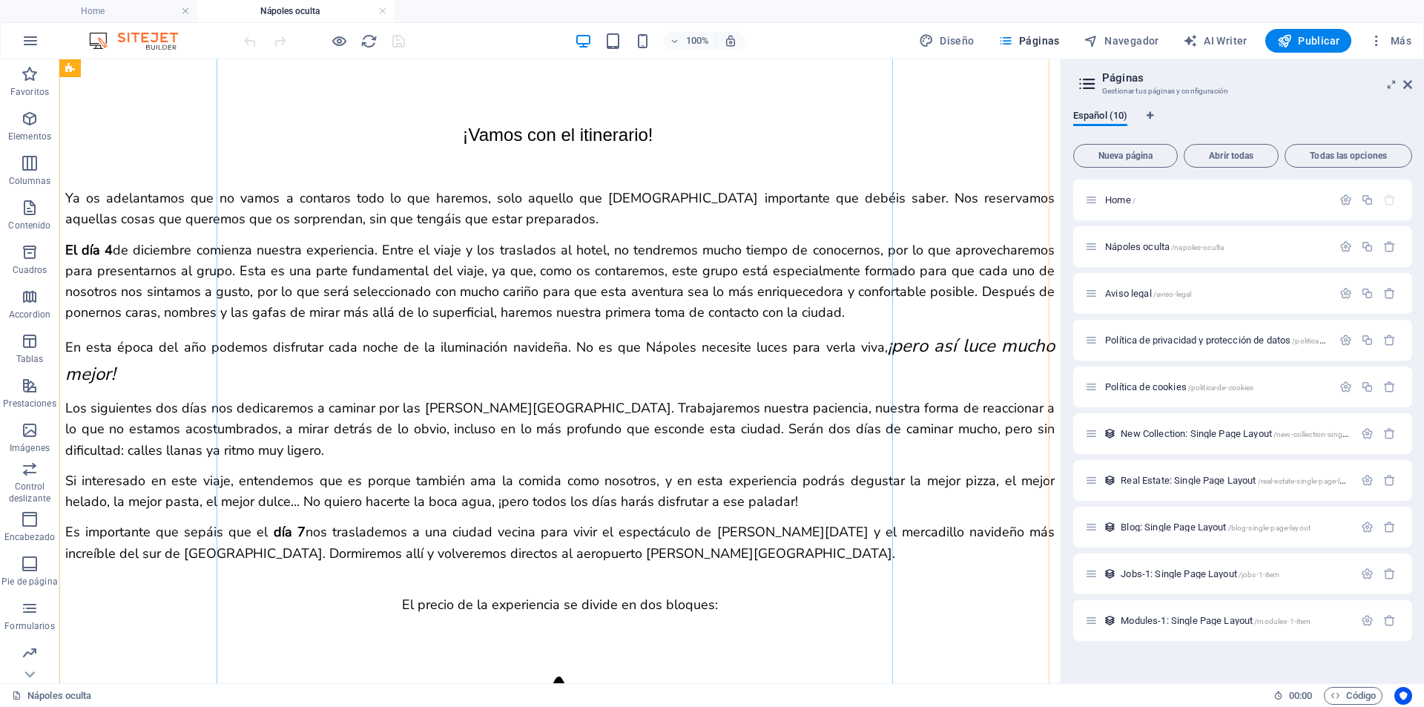
scroll to position [3116, 0]
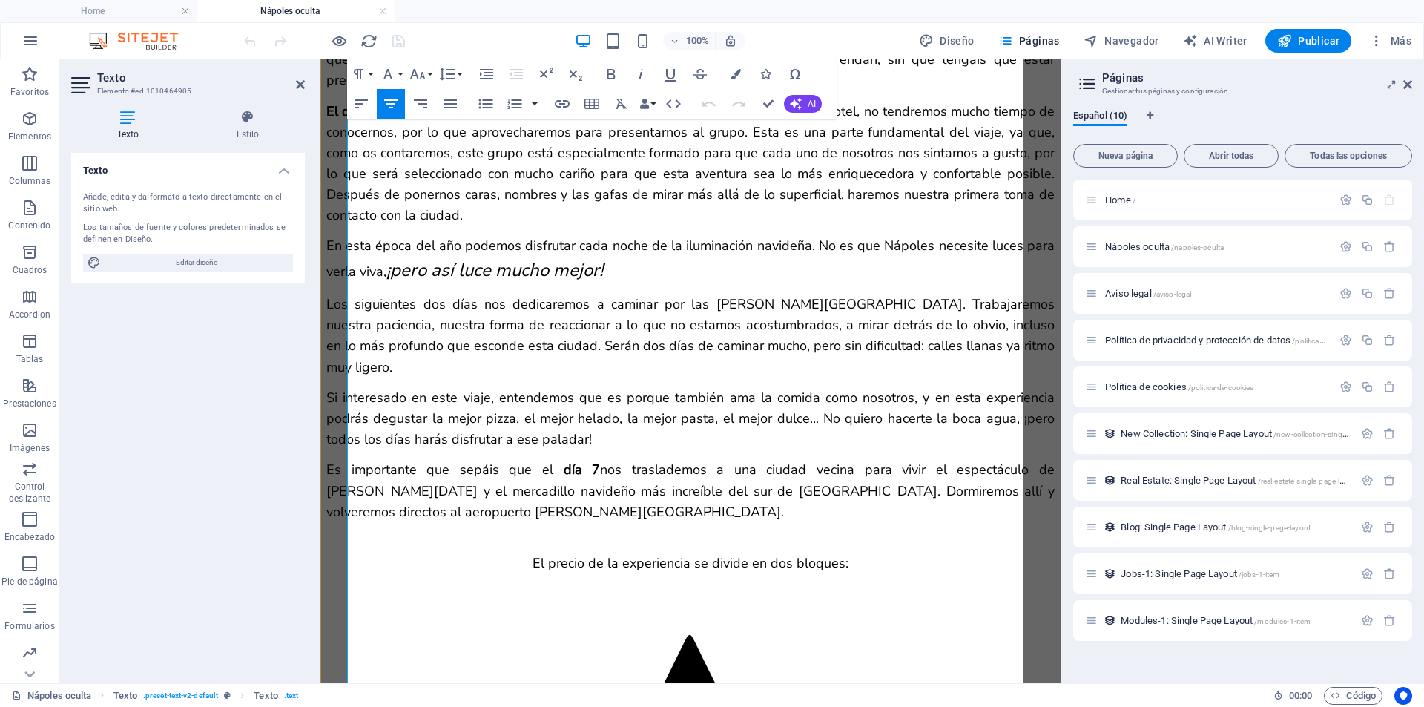
scroll to position [3242, 0]
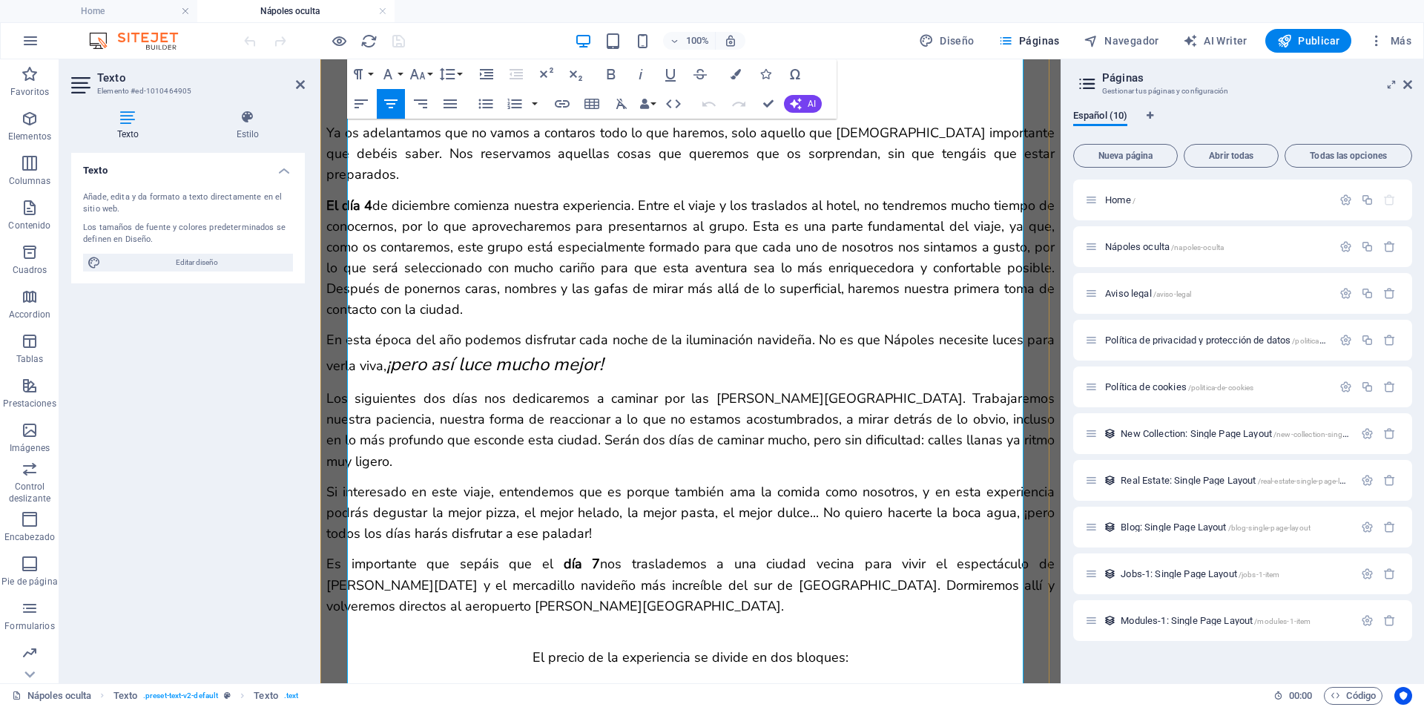
click at [655, 555] on span "día 7 nos traslademos a una ciudad vecina para vivir el espectáculo de luces de…" at bounding box center [692, 584] width 732 height 59
click at [808, 555] on span "día 7 nos trasladaremos a una ciudad vecina para vivir el espectáculo de luces …" at bounding box center [692, 584] width 732 height 59
click at [573, 555] on span "día 7 nos trasladaremos a una ciudad vecina para vivir el espectáculo de luces …" at bounding box center [692, 584] width 732 height 59
drag, startPoint x: 585, startPoint y: 381, endPoint x: 576, endPoint y: 382, distance: 9.8
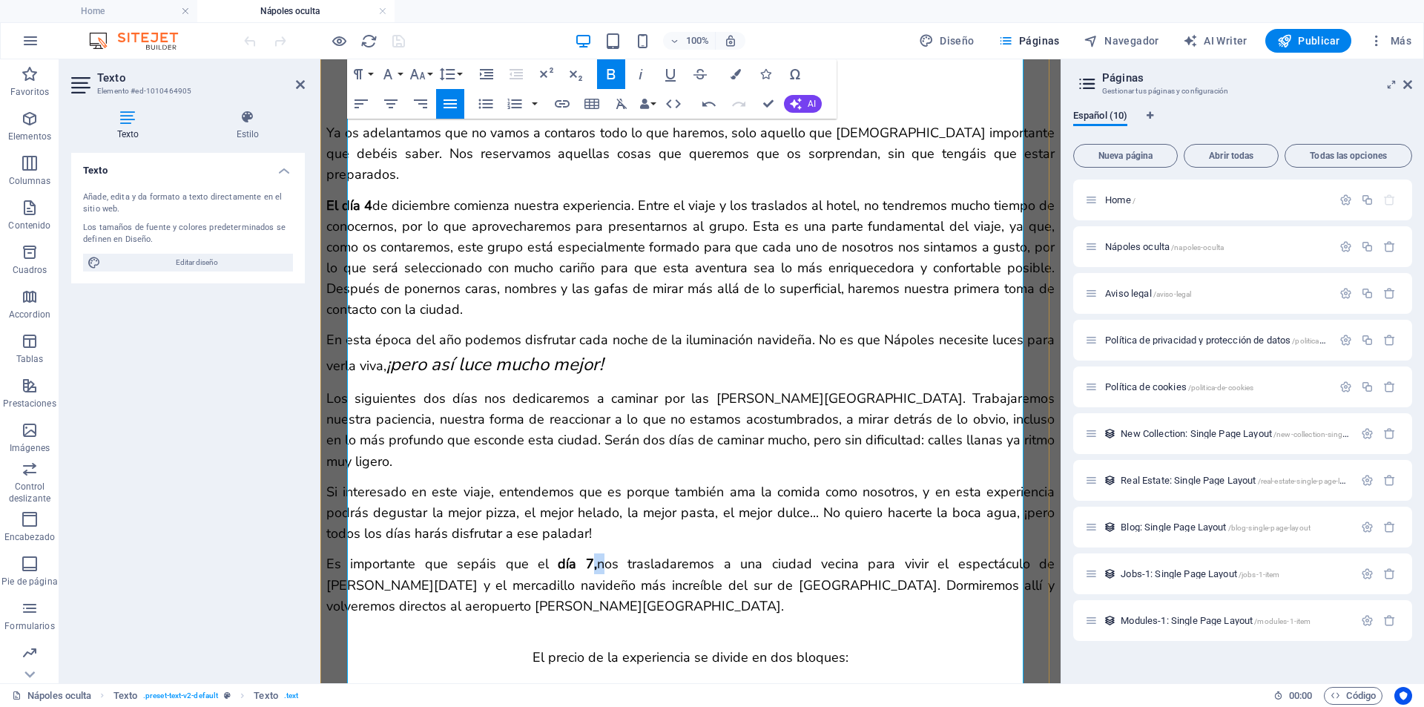
click at [576, 555] on span "día 7, nos trasladaremos a una ciudad vecina para vivir el espectáculo de luces…" at bounding box center [692, 584] width 732 height 59
click at [615, 76] on icon "button" at bounding box center [611, 74] width 18 height 18
click at [505, 618] on span at bounding box center [690, 627] width 463 height 18
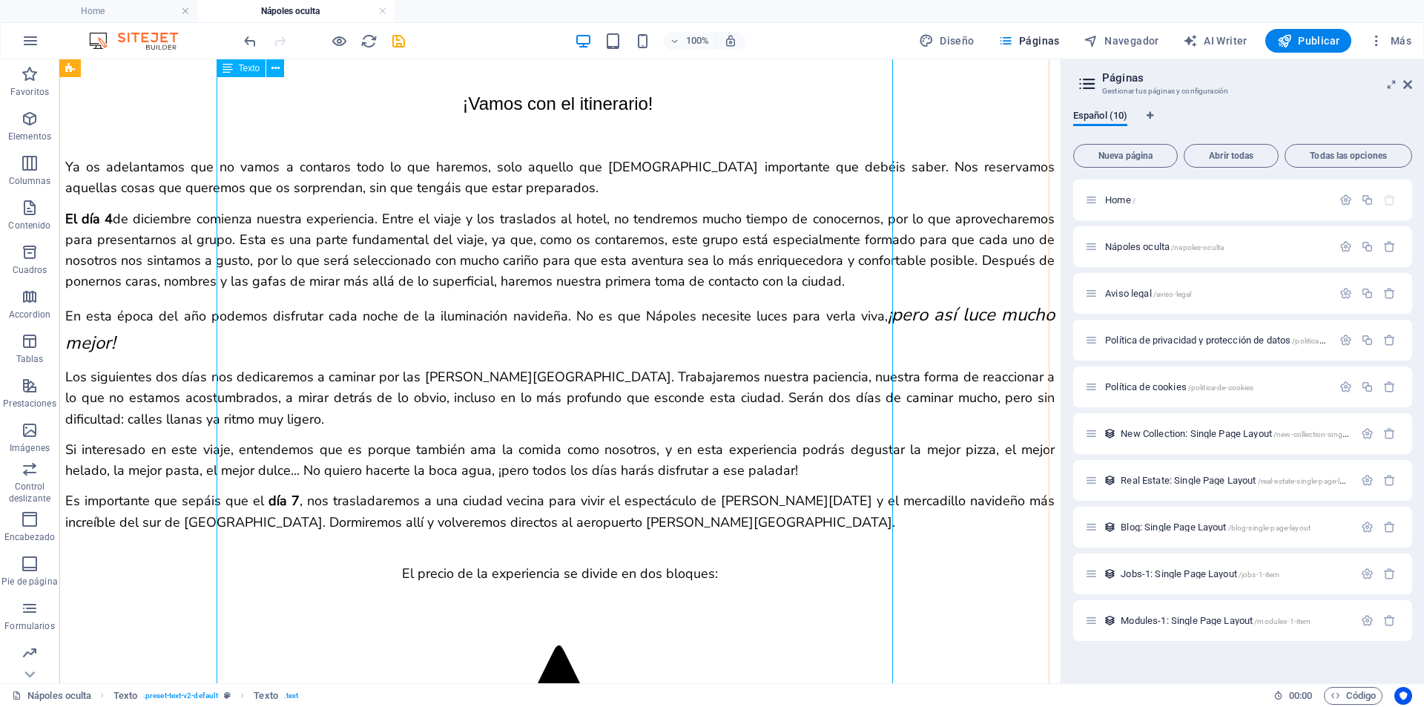
scroll to position [3168, 0]
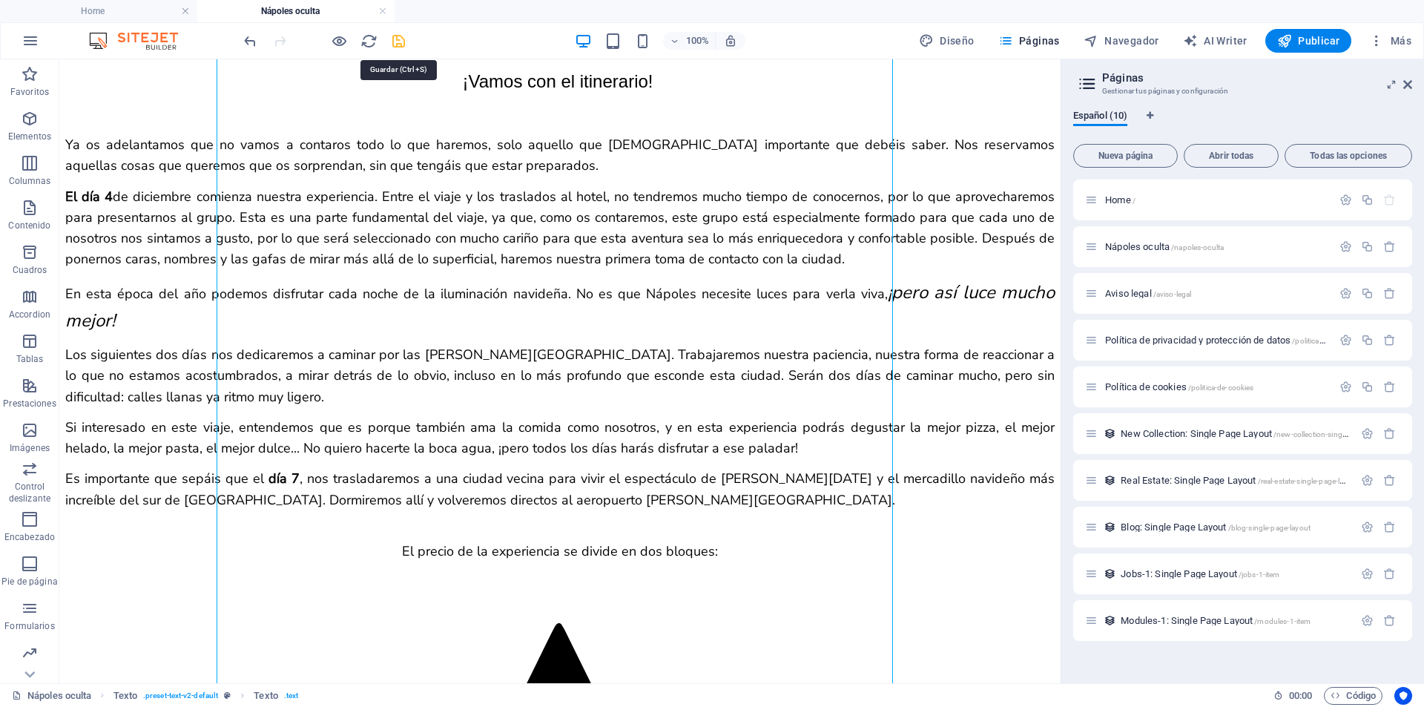
click at [401, 39] on icon "save" at bounding box center [398, 41] width 17 height 17
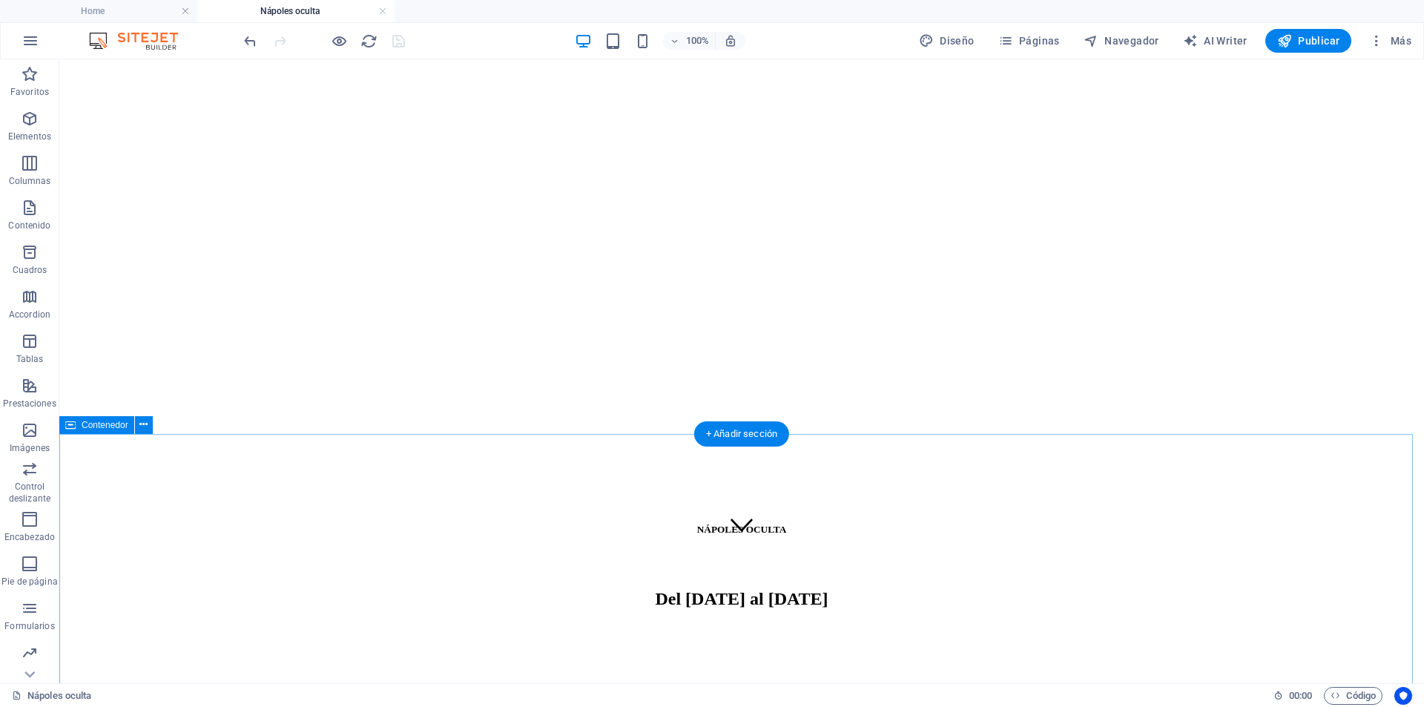
scroll to position [0, 0]
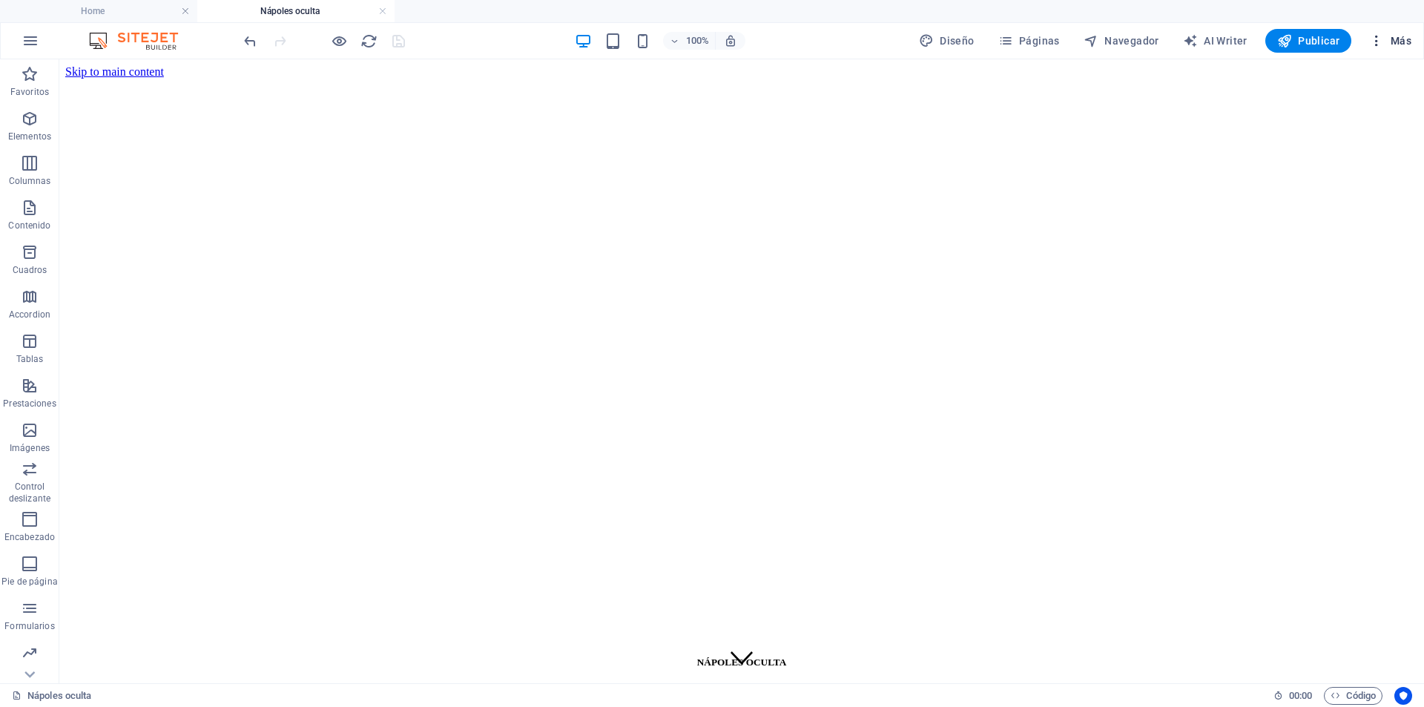
click at [1393, 39] on span "Más" at bounding box center [1391, 40] width 42 height 15
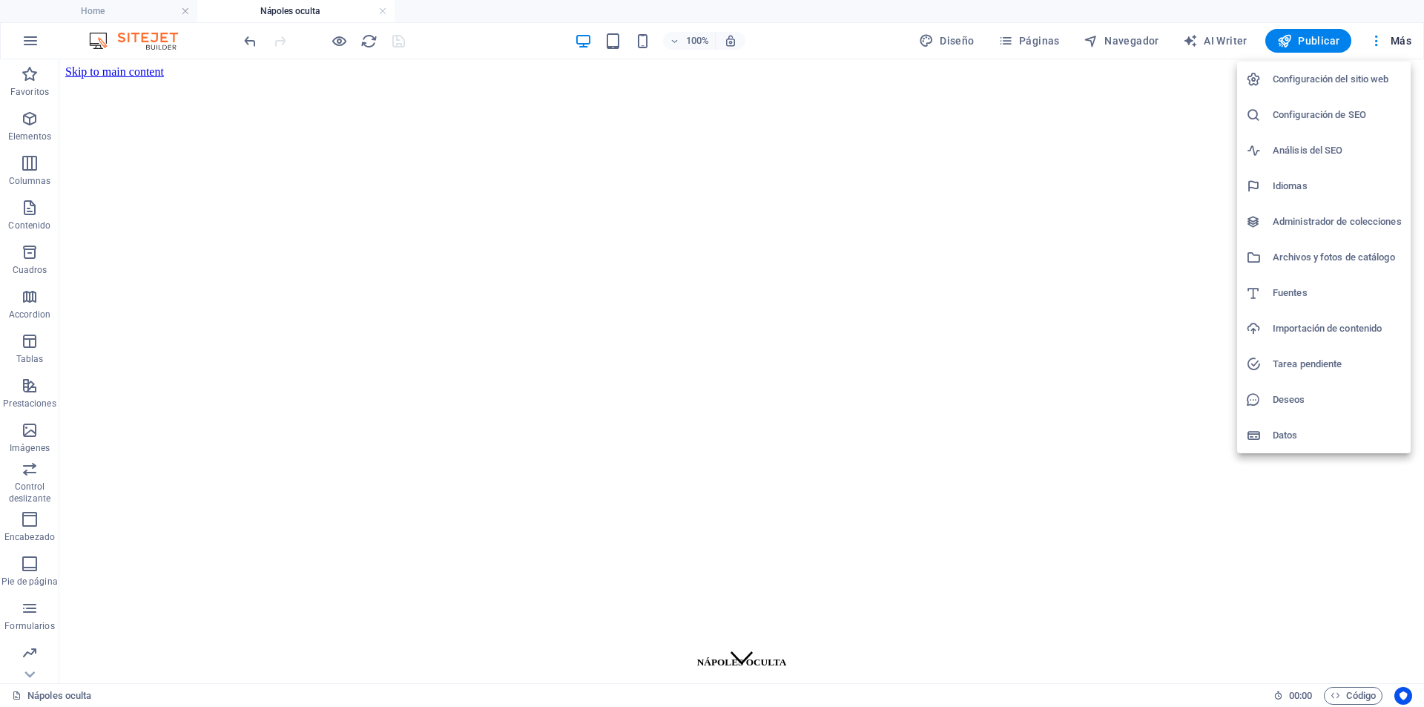
click at [1288, 260] on h6 "Archivos y fotos de catálogo" at bounding box center [1337, 258] width 129 height 18
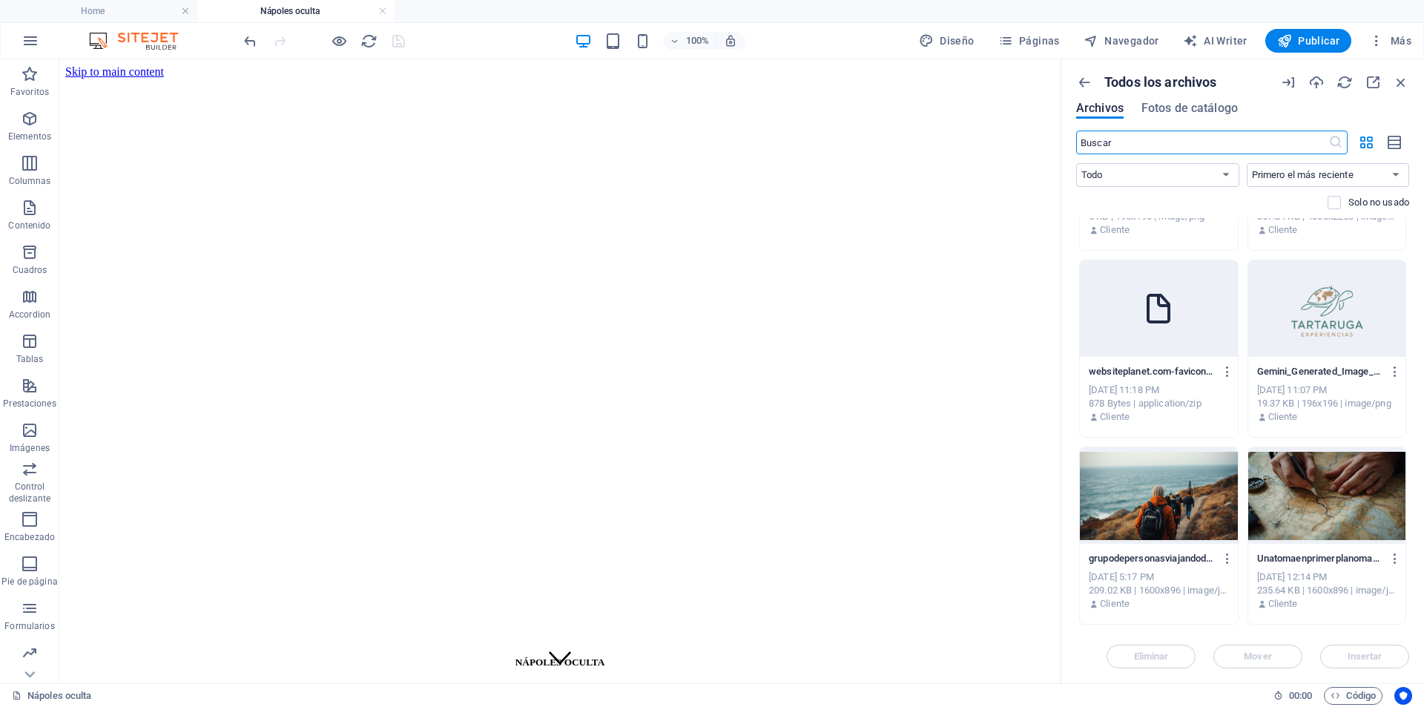
scroll to position [188, 0]
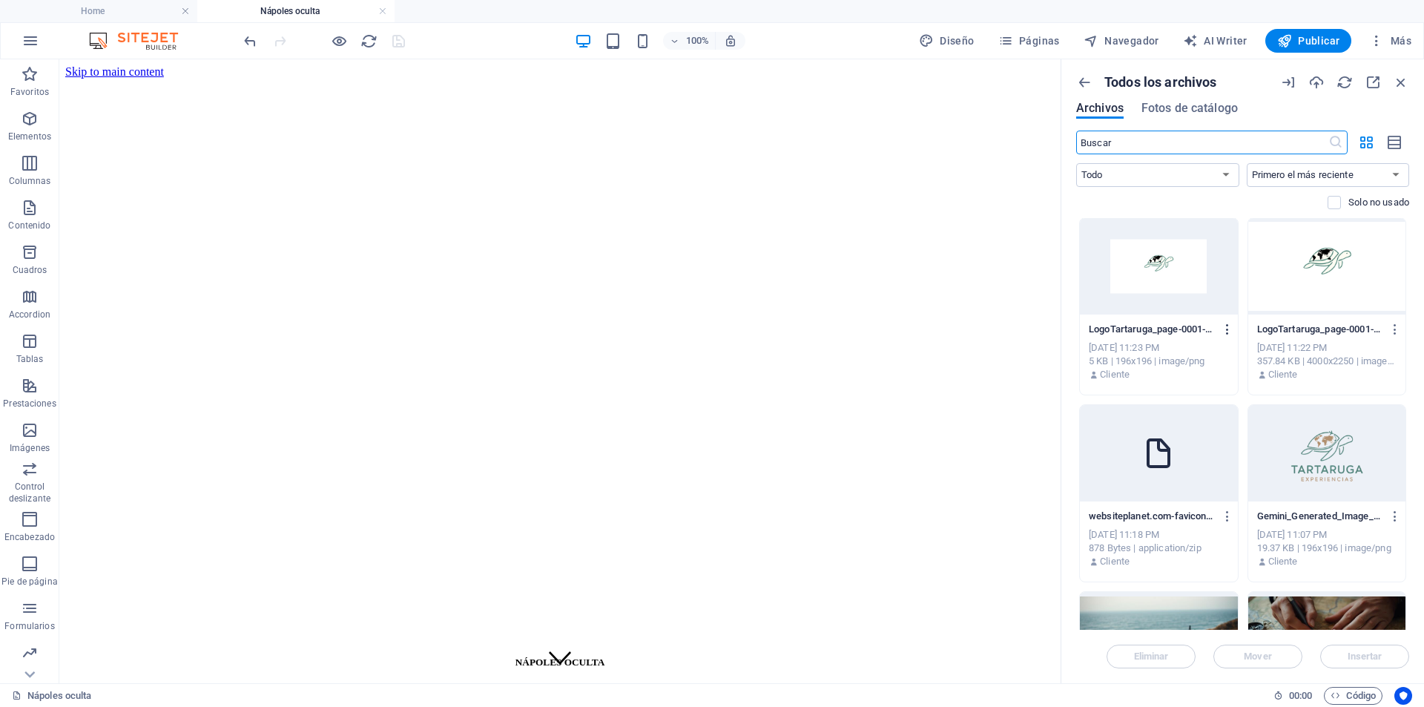
click at [1226, 332] on icon "button" at bounding box center [1228, 329] width 14 height 13
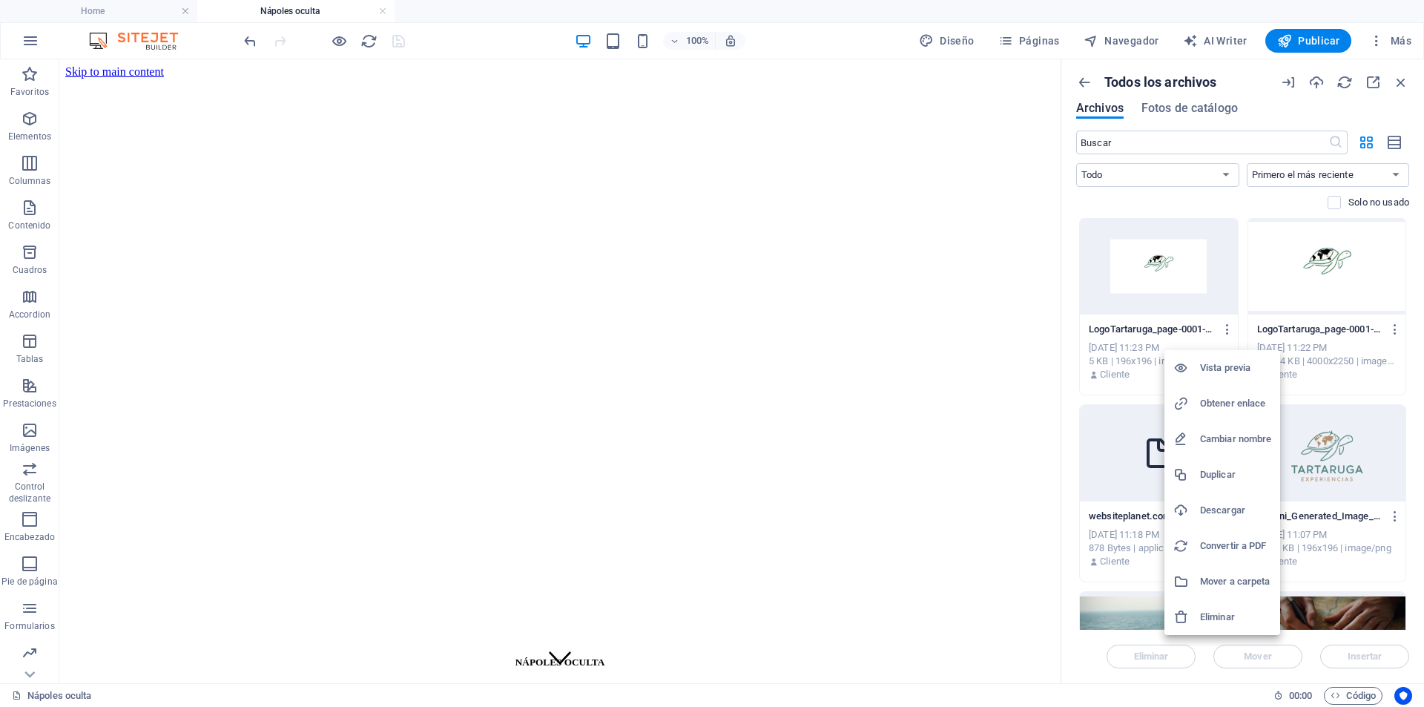
click at [1215, 621] on h6 "Eliminar" at bounding box center [1235, 617] width 71 height 18
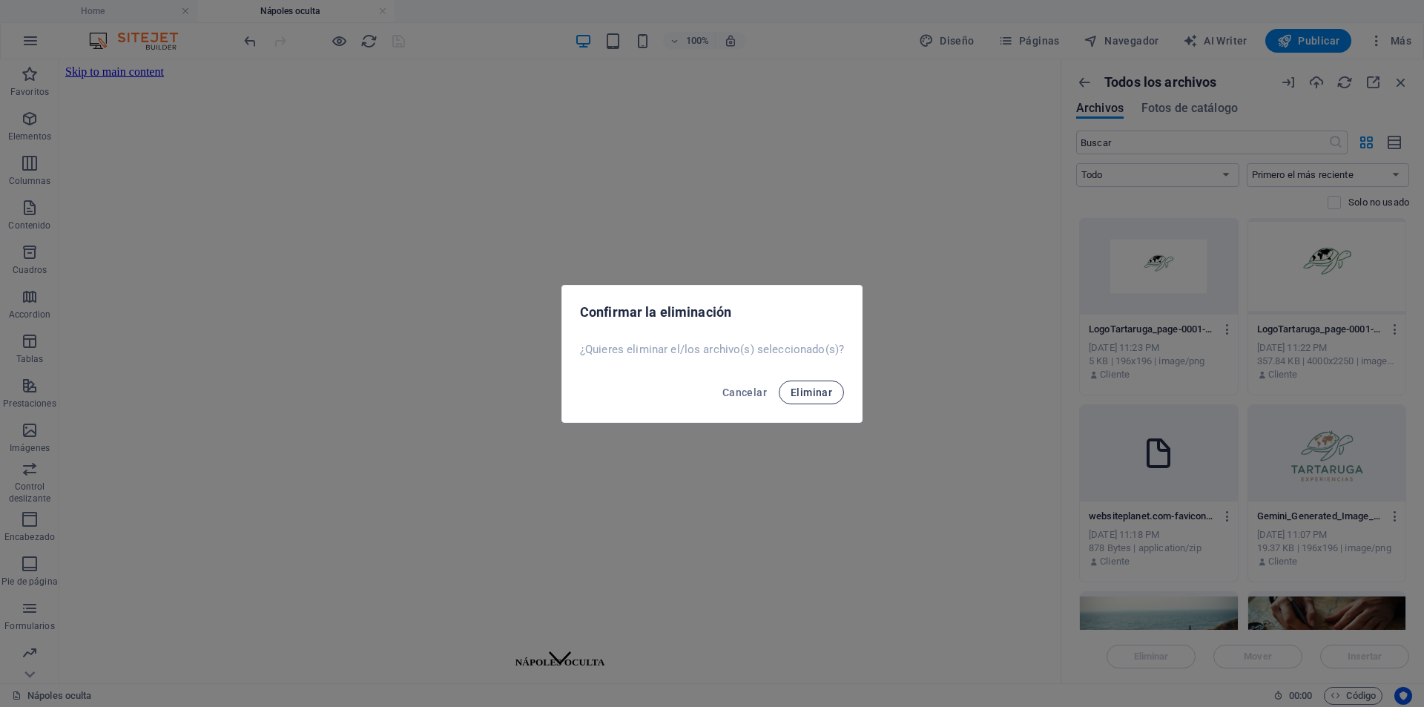
drag, startPoint x: 827, startPoint y: 392, endPoint x: 806, endPoint y: 328, distance: 67.3
click at [827, 392] on span "Eliminar" at bounding box center [812, 393] width 42 height 12
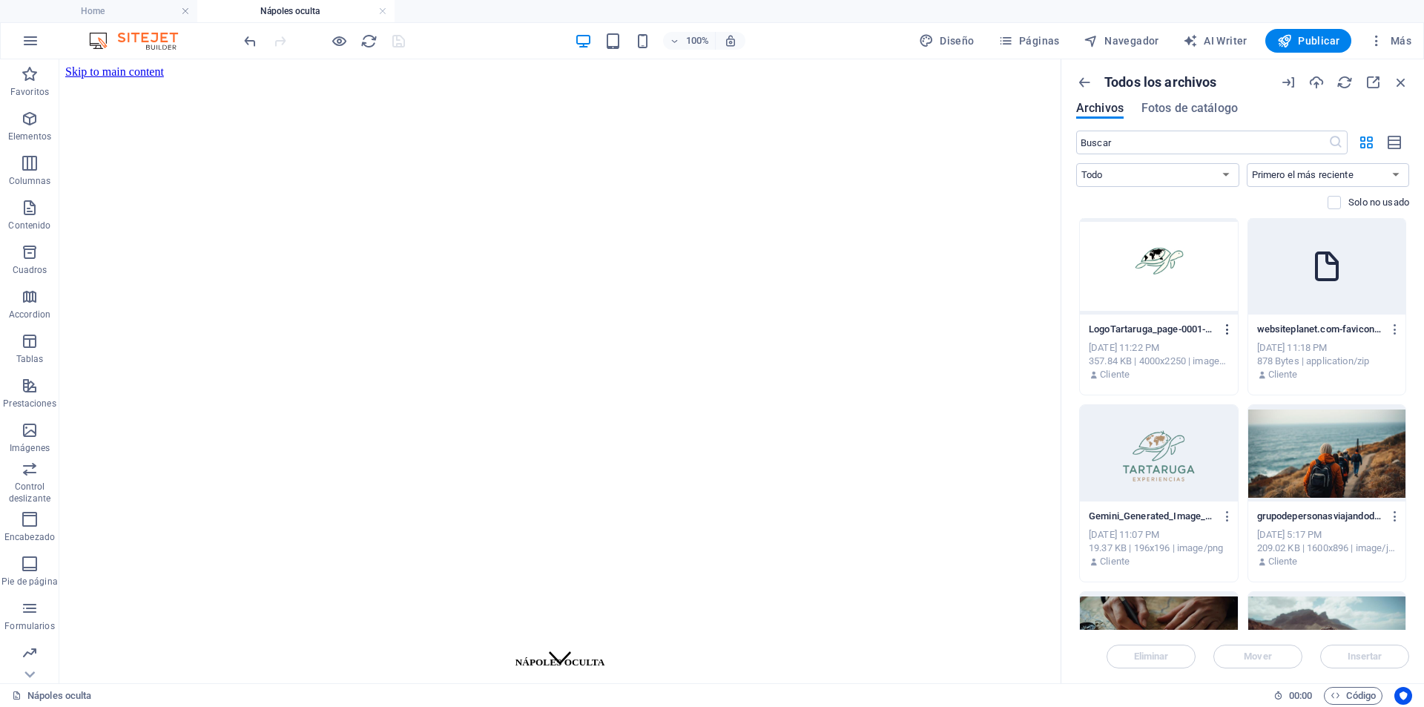
click at [1228, 327] on icon "button" at bounding box center [1228, 329] width 14 height 13
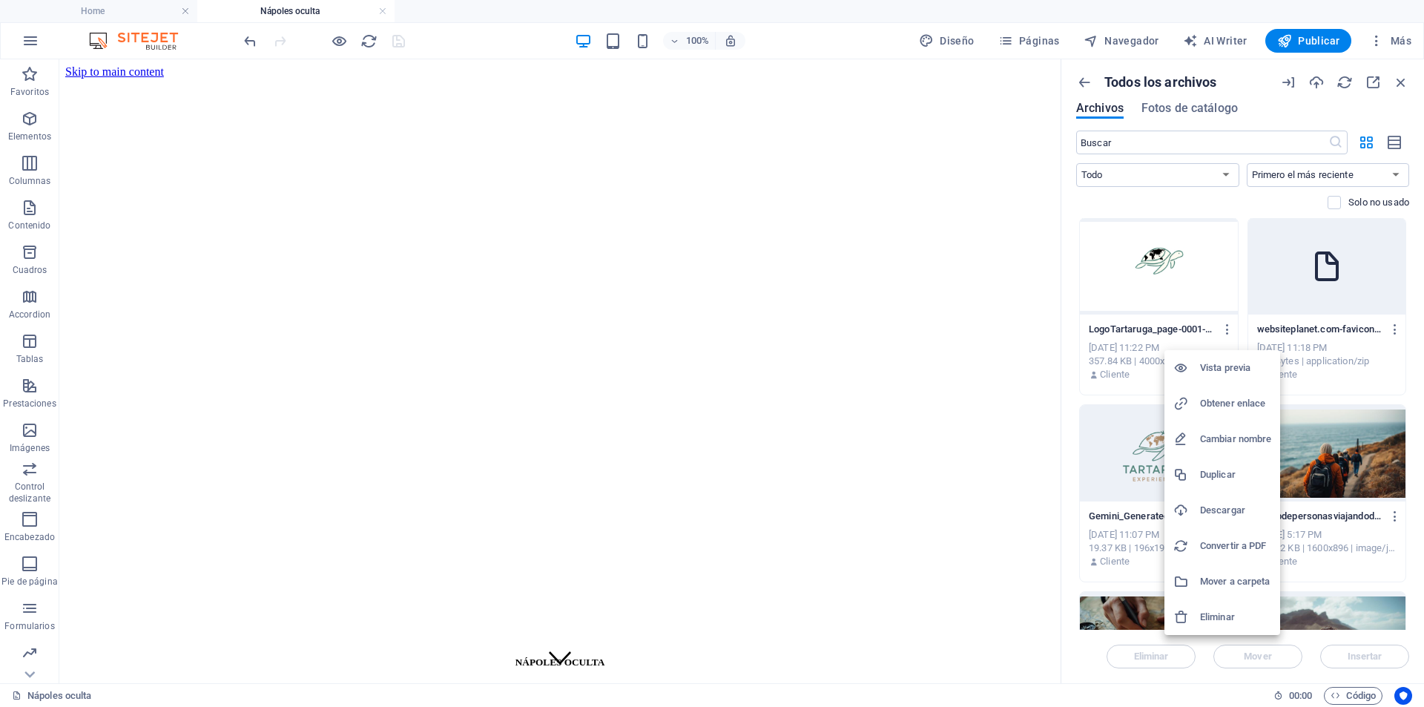
click at [1206, 612] on h6 "Eliminar" at bounding box center [1235, 617] width 71 height 18
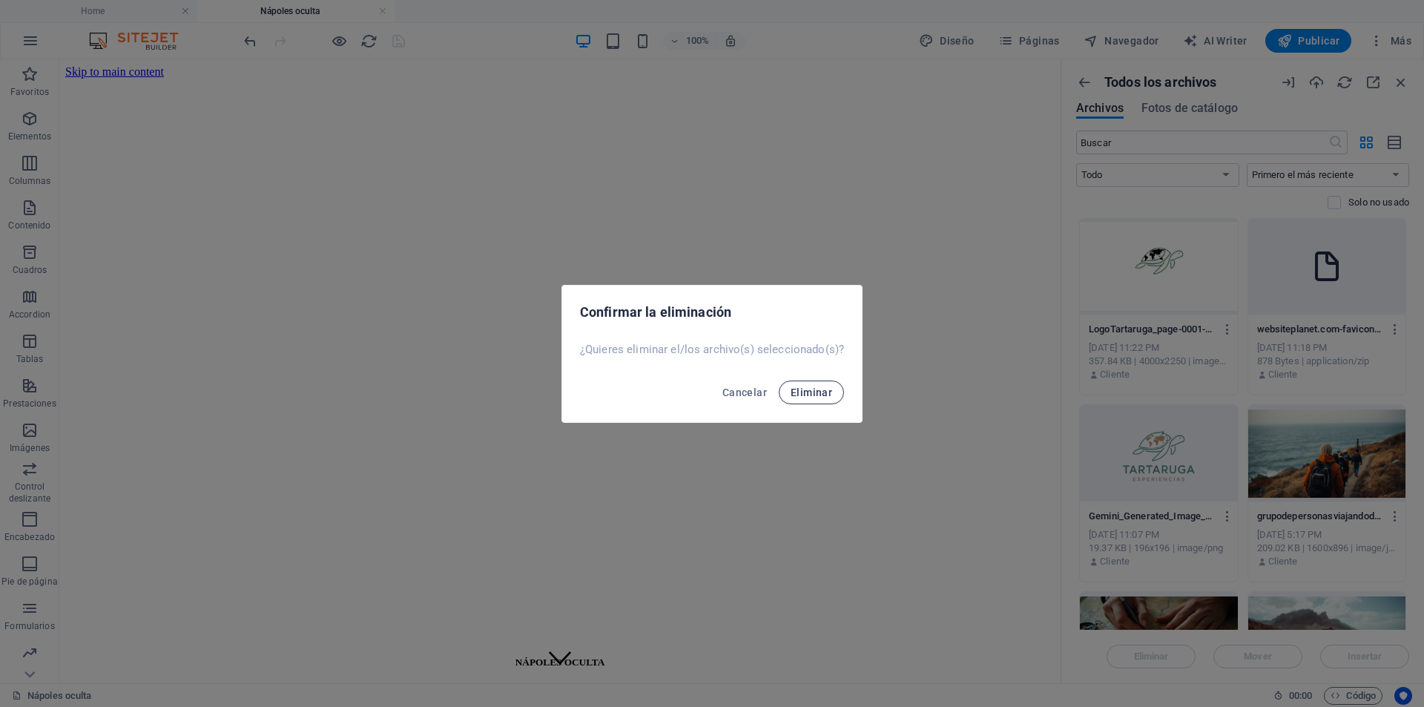
click at [835, 395] on button "Eliminar" at bounding box center [811, 393] width 65 height 24
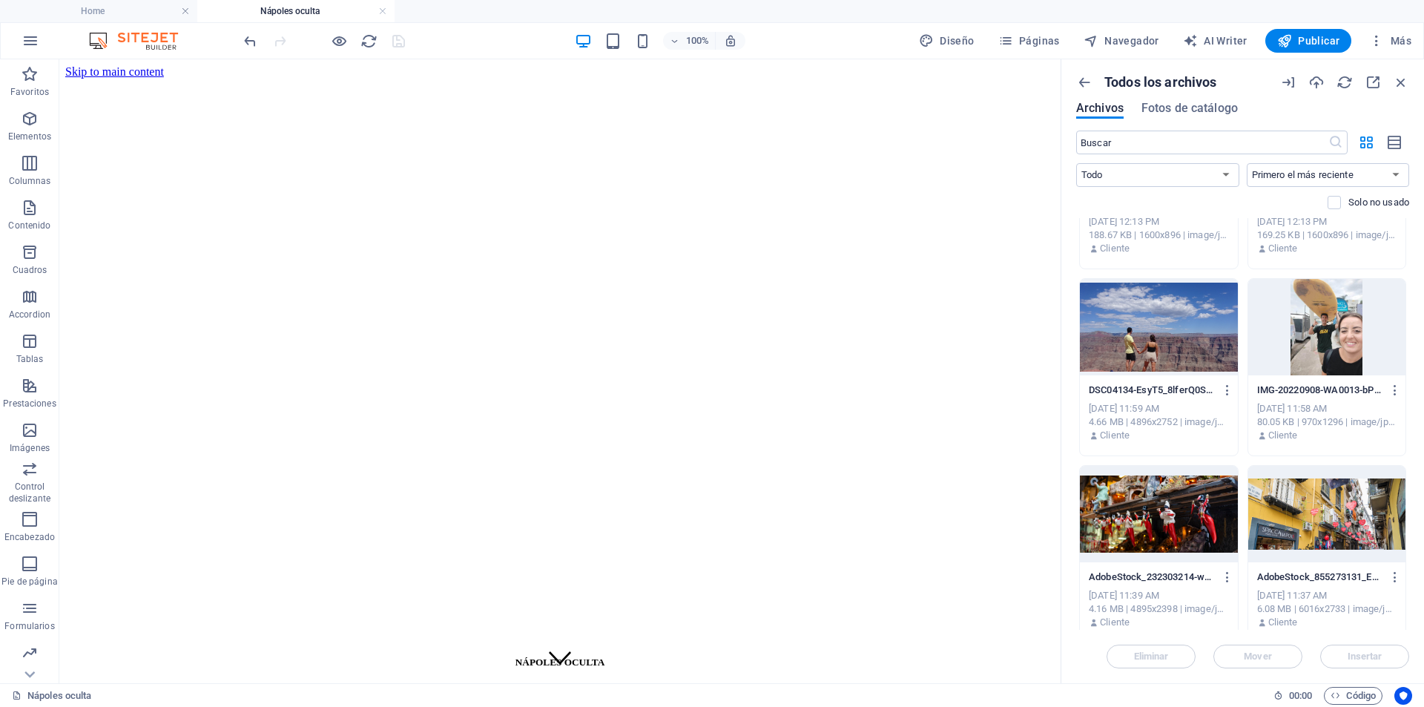
scroll to position [781, 0]
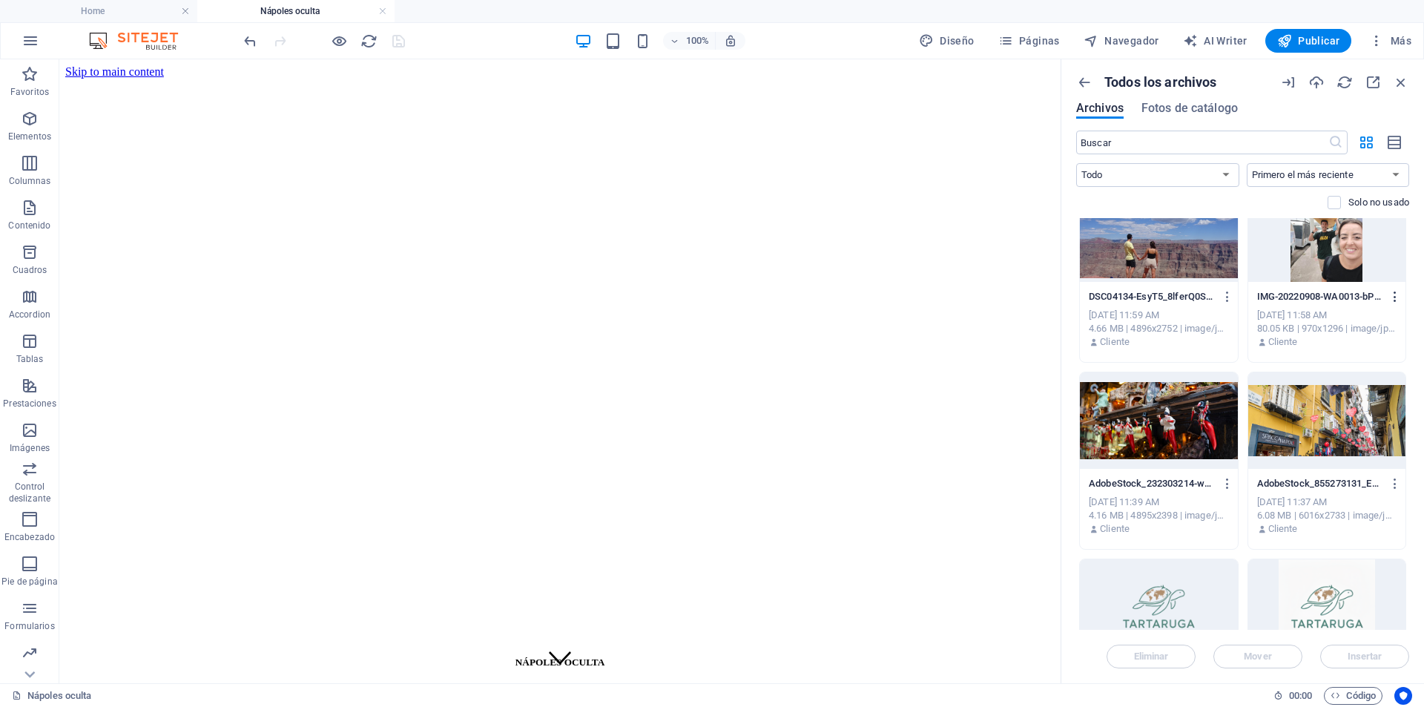
click at [1389, 298] on icon "button" at bounding box center [1396, 296] width 14 height 13
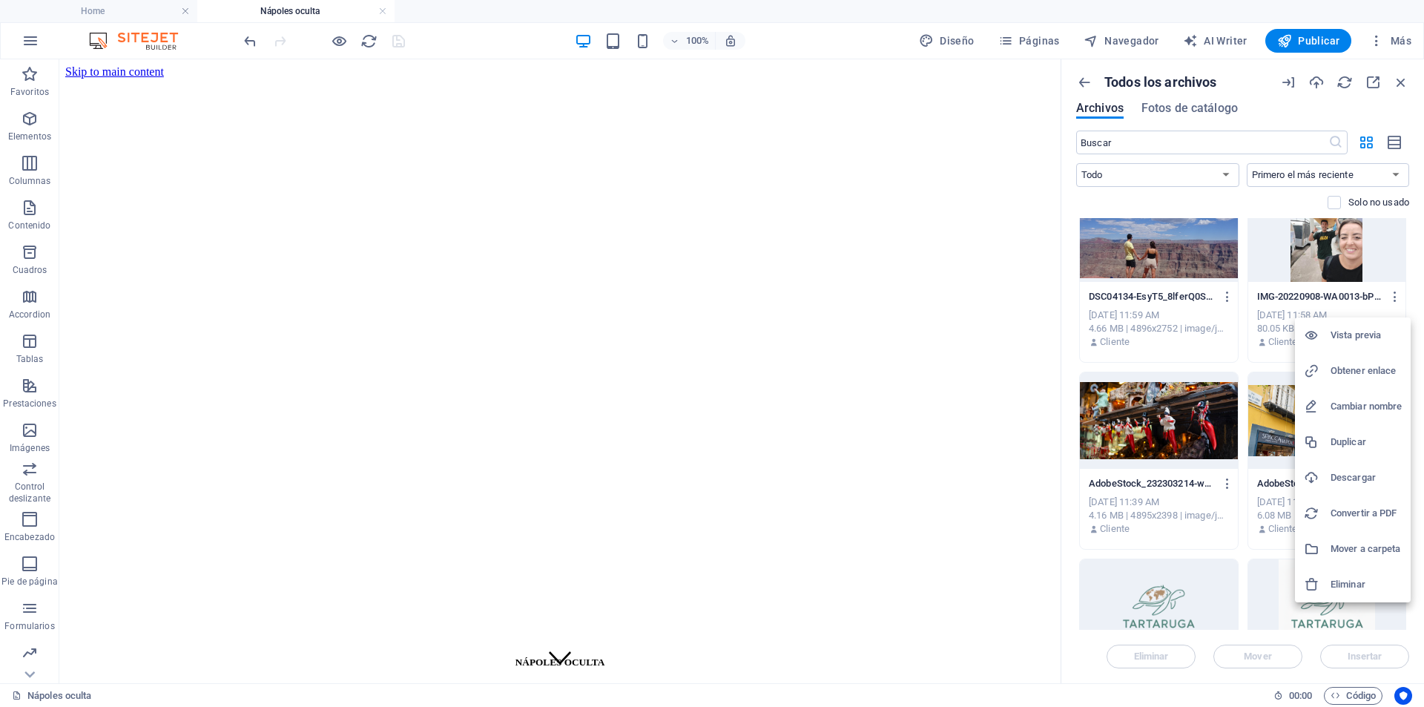
click at [1260, 204] on div at bounding box center [712, 353] width 1424 height 707
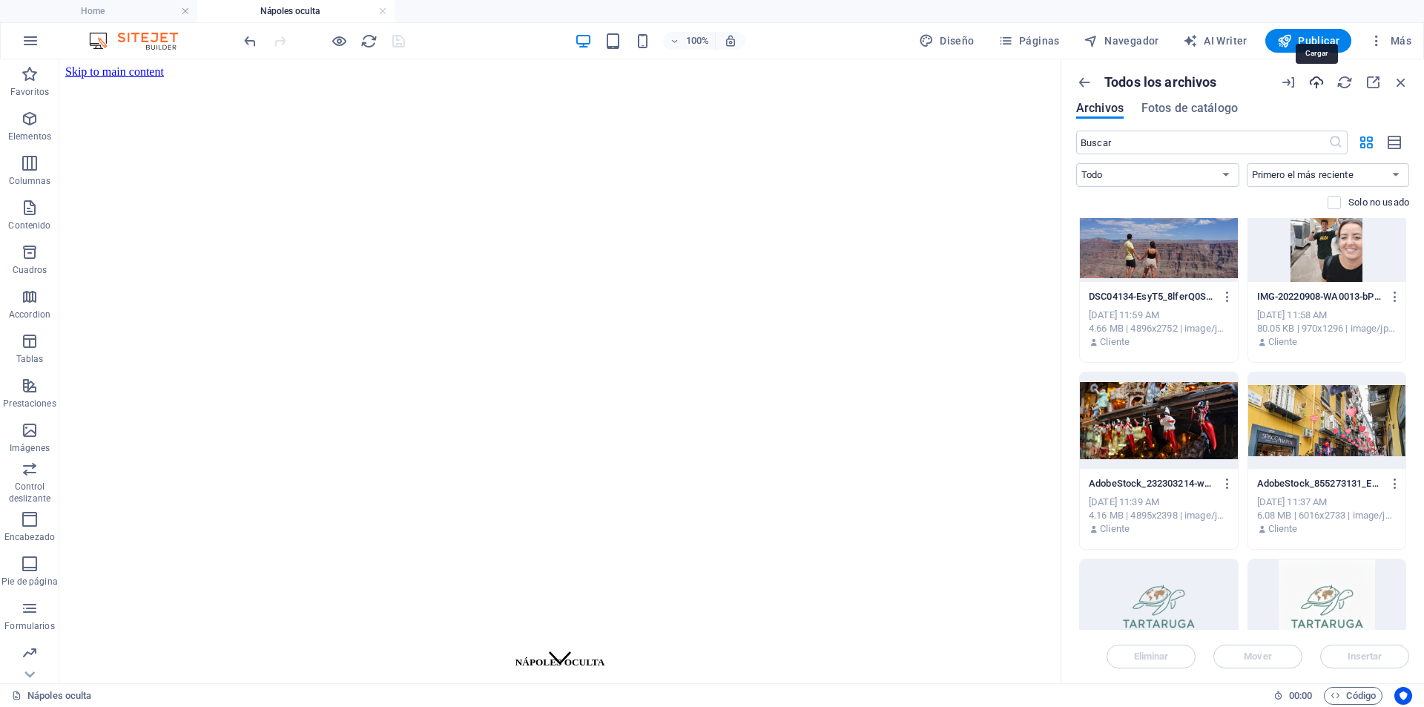
click at [1318, 82] on icon "button" at bounding box center [1317, 82] width 16 height 16
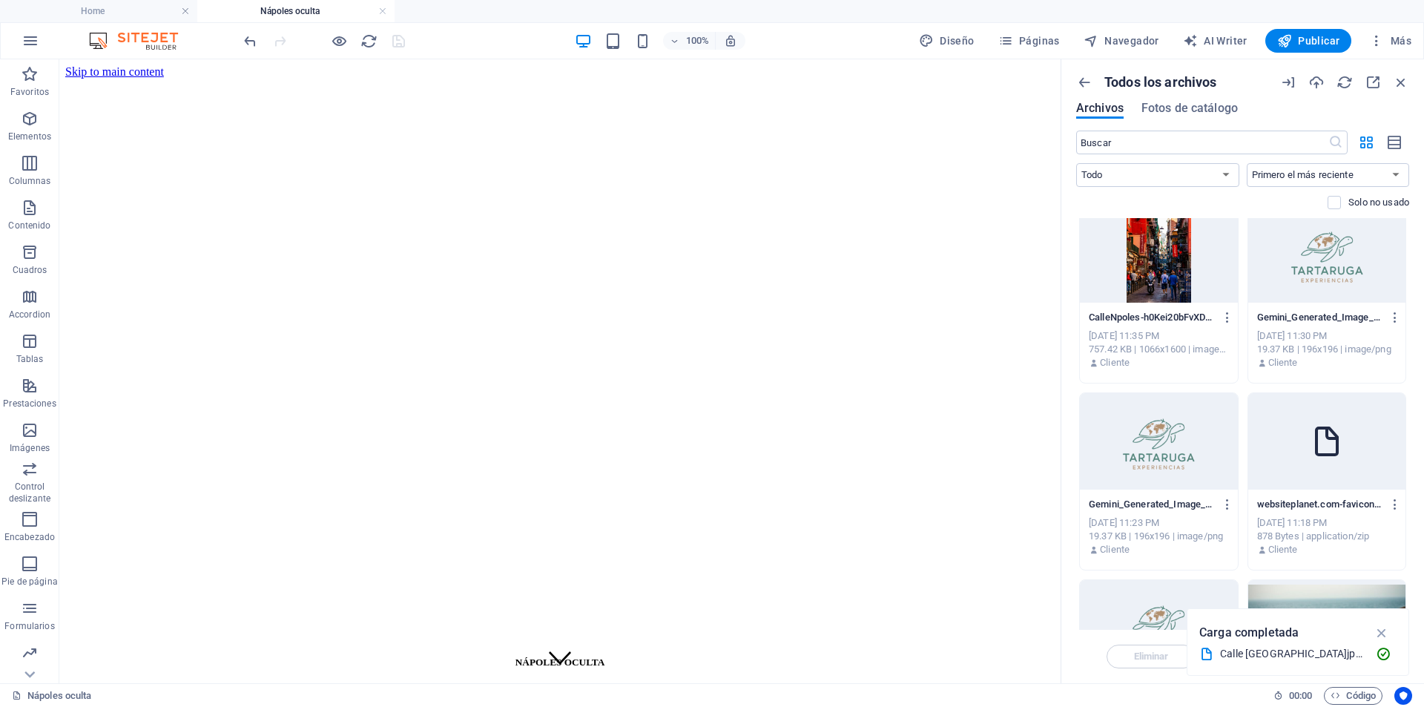
scroll to position [0, 0]
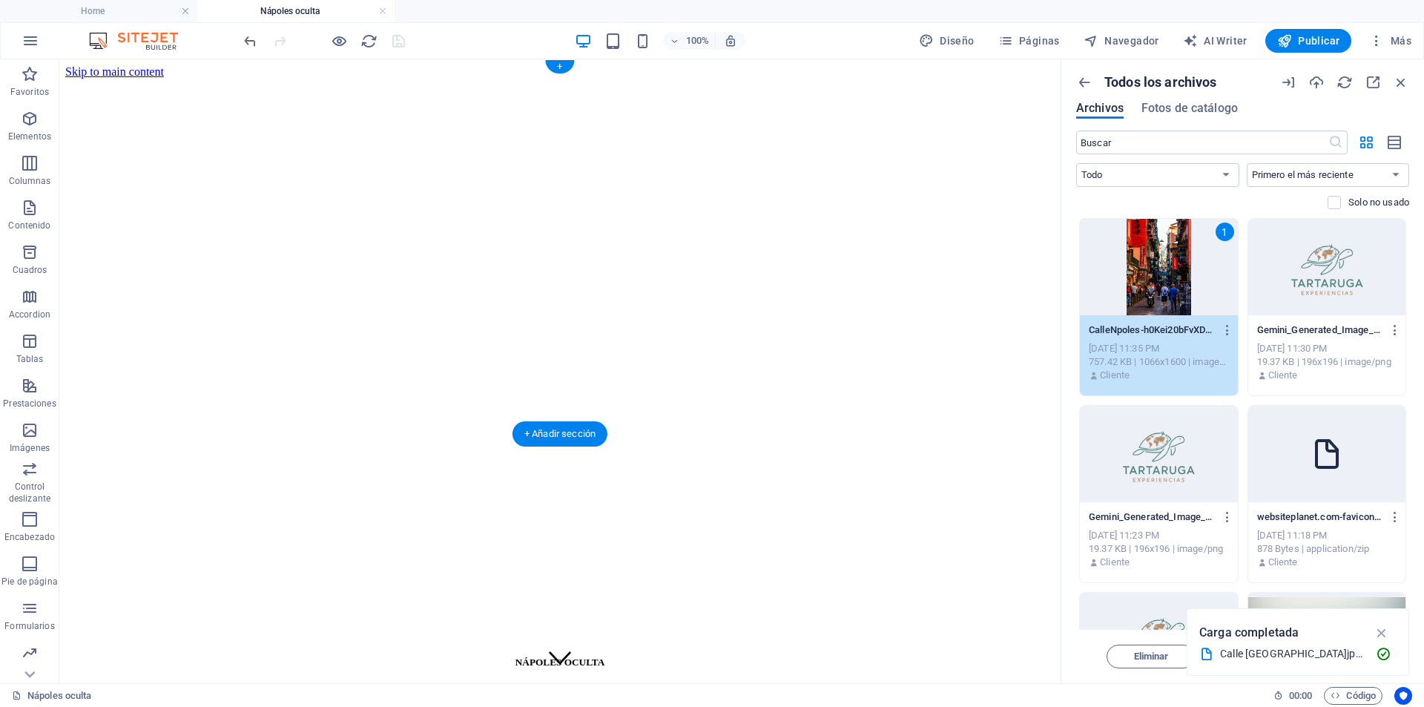
click at [105, 79] on figure at bounding box center [560, 79] width 990 height 0
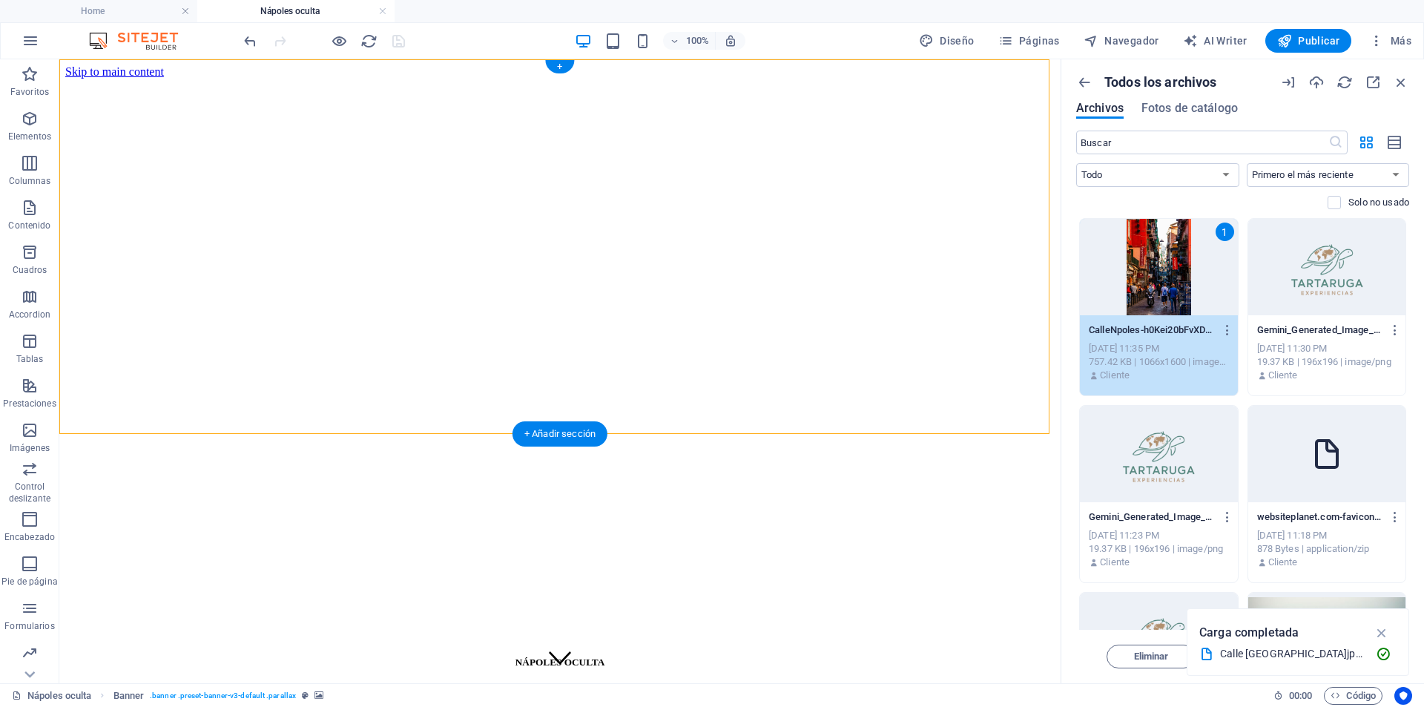
click at [105, 79] on figure at bounding box center [560, 79] width 990 height 0
select select "vh"
select select "%"
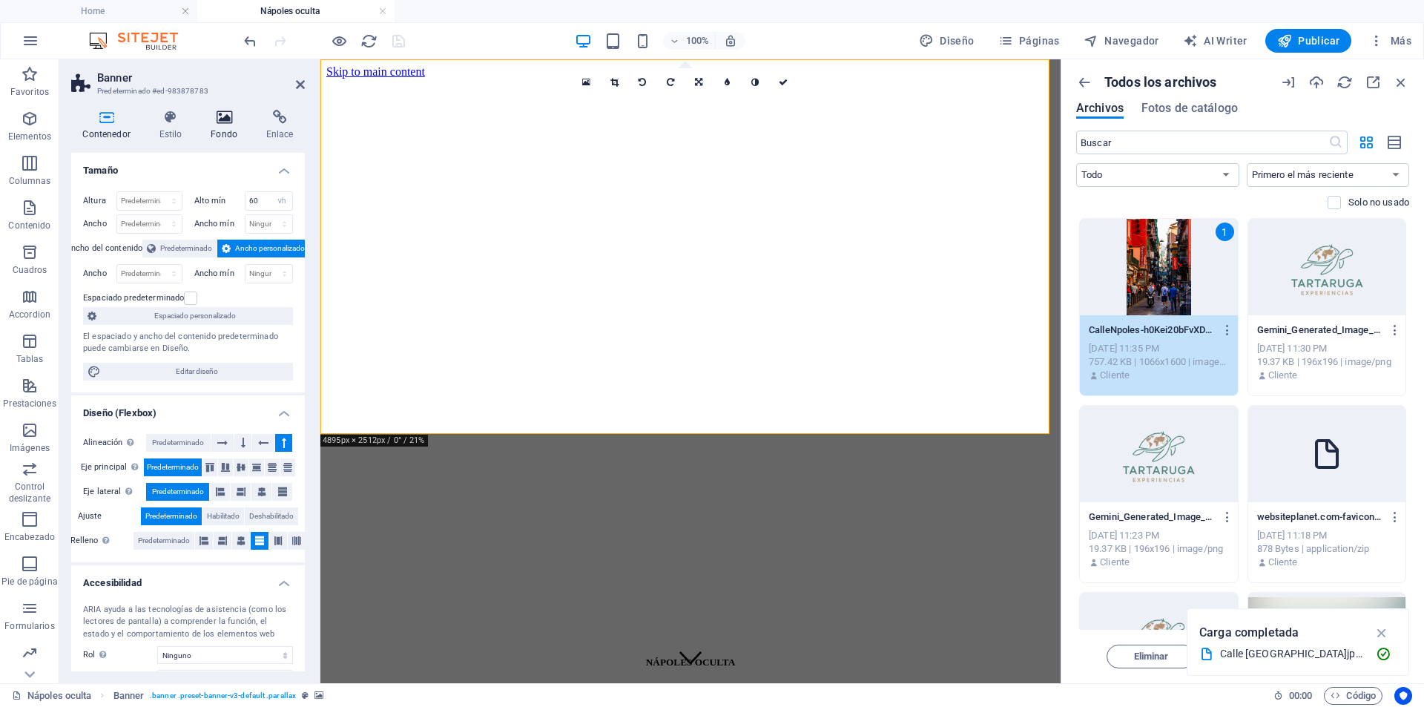
click at [223, 126] on h4 "Fondo" at bounding box center [228, 125] width 56 height 31
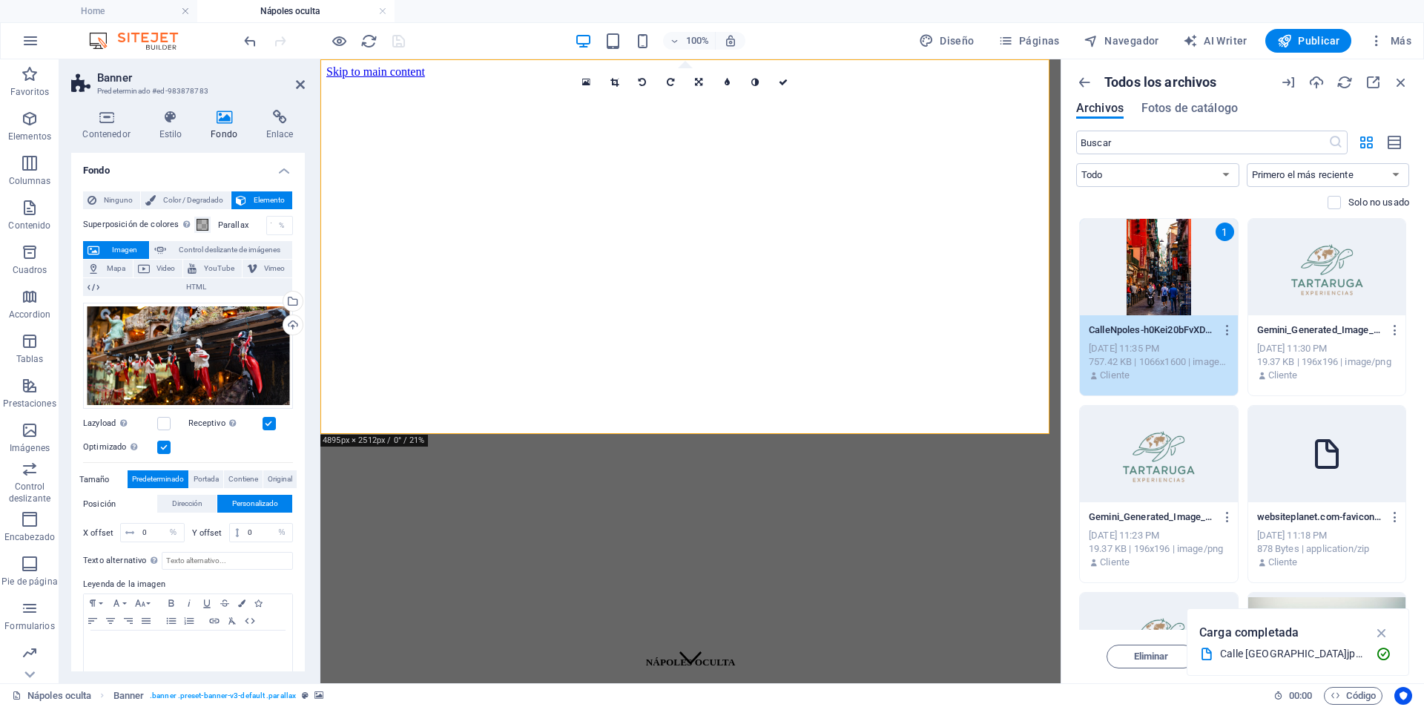
click at [1174, 282] on div "1" at bounding box center [1159, 267] width 158 height 96
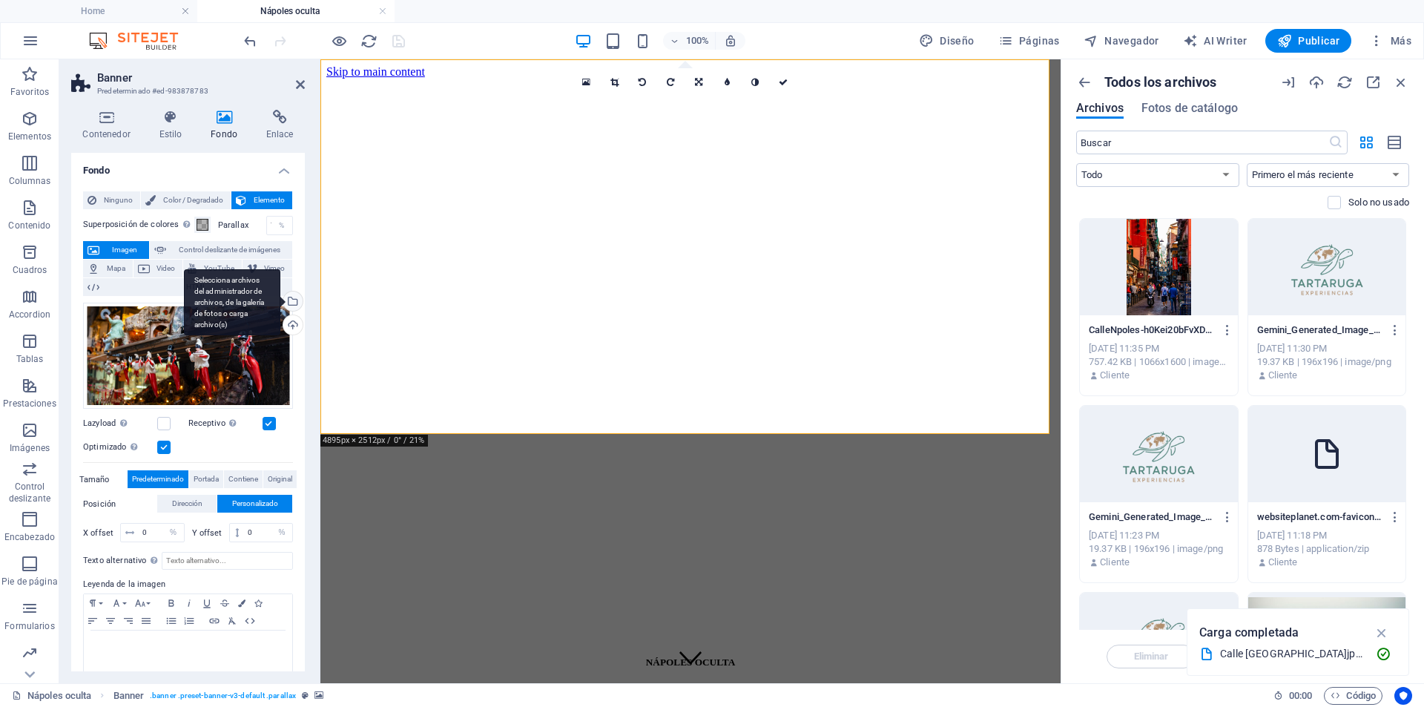
click at [280, 300] on div "Selecciona archivos del administrador de archivos, de la galería de fotos o car…" at bounding box center [232, 302] width 96 height 67
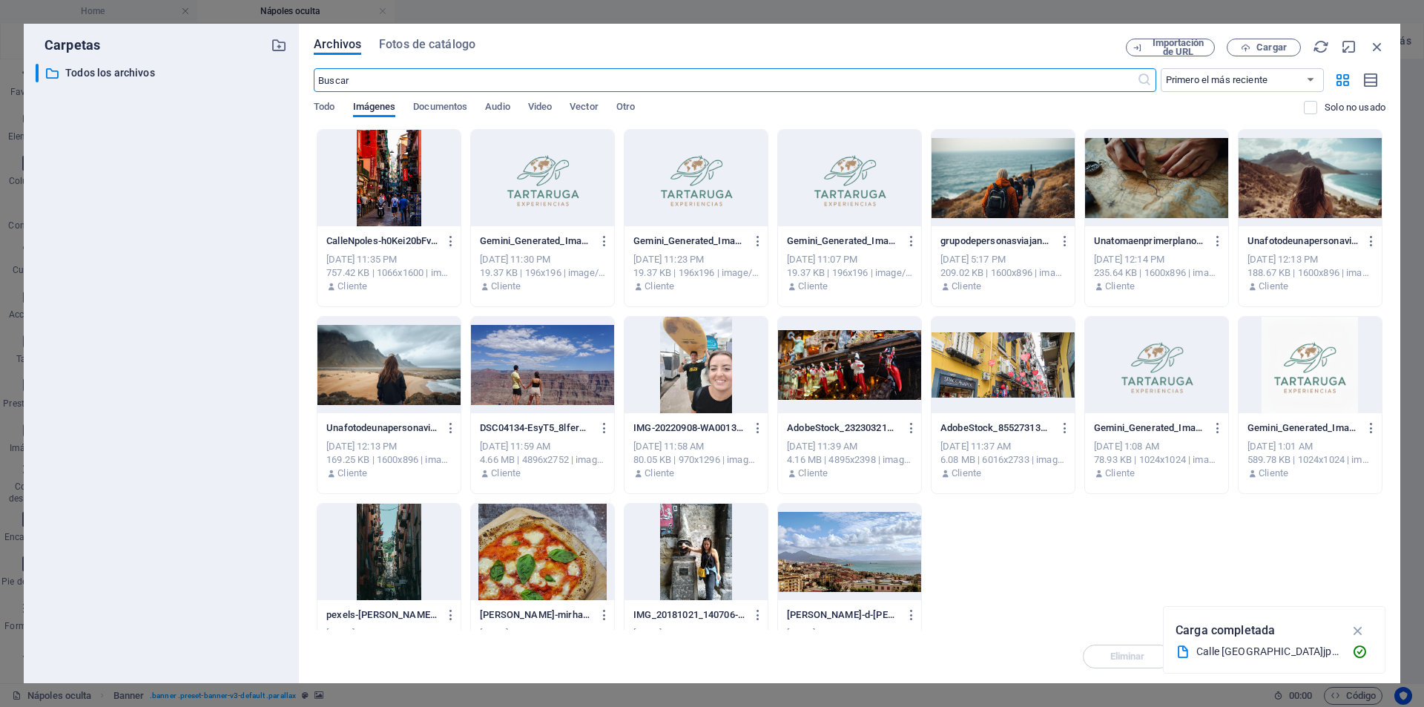
click at [409, 174] on div at bounding box center [389, 178] width 143 height 96
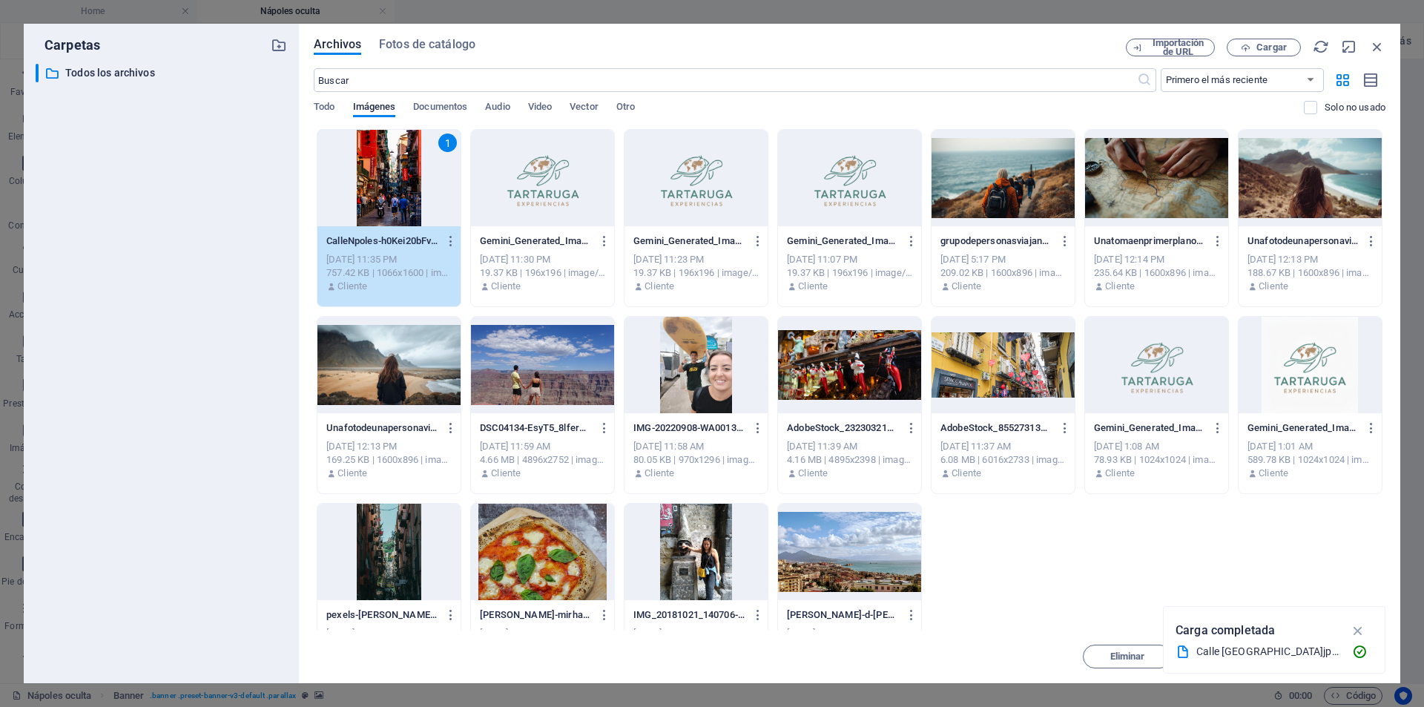
click at [381, 182] on div "1" at bounding box center [389, 178] width 143 height 96
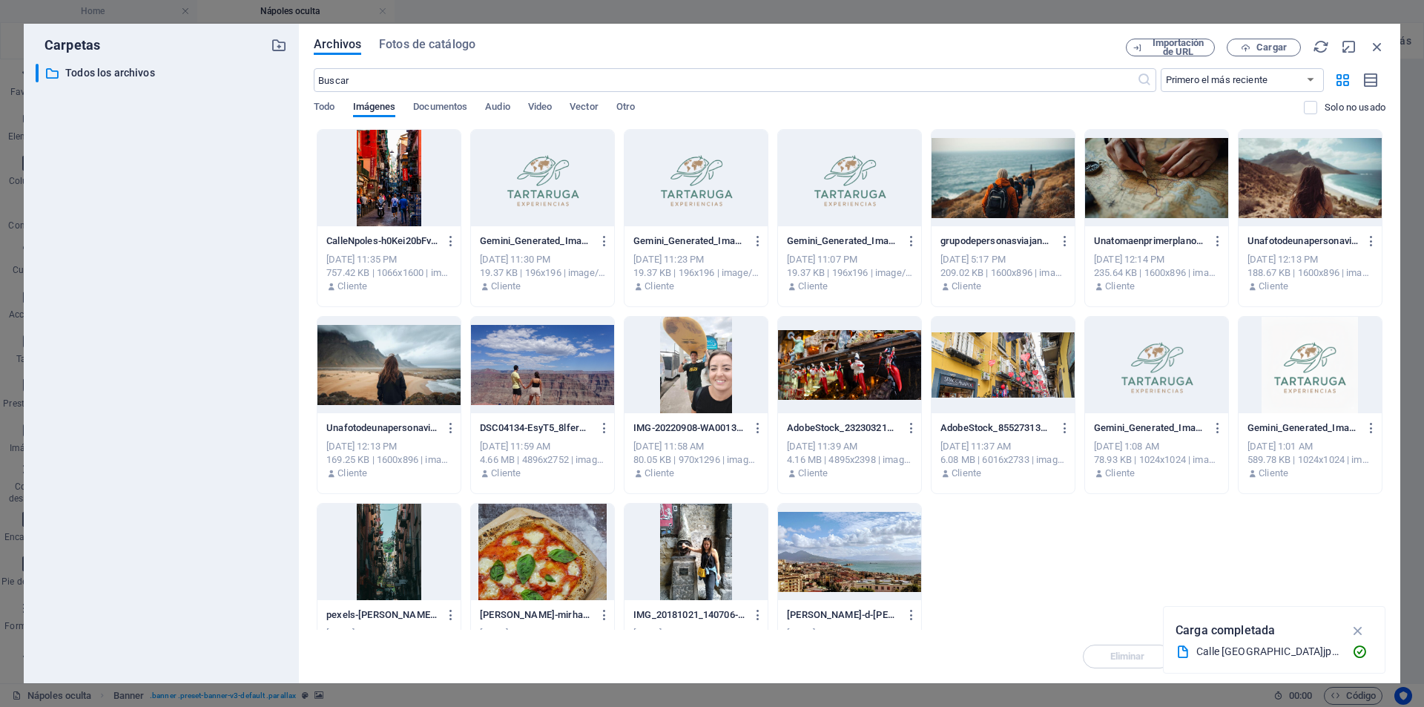
click at [381, 182] on div at bounding box center [389, 178] width 143 height 96
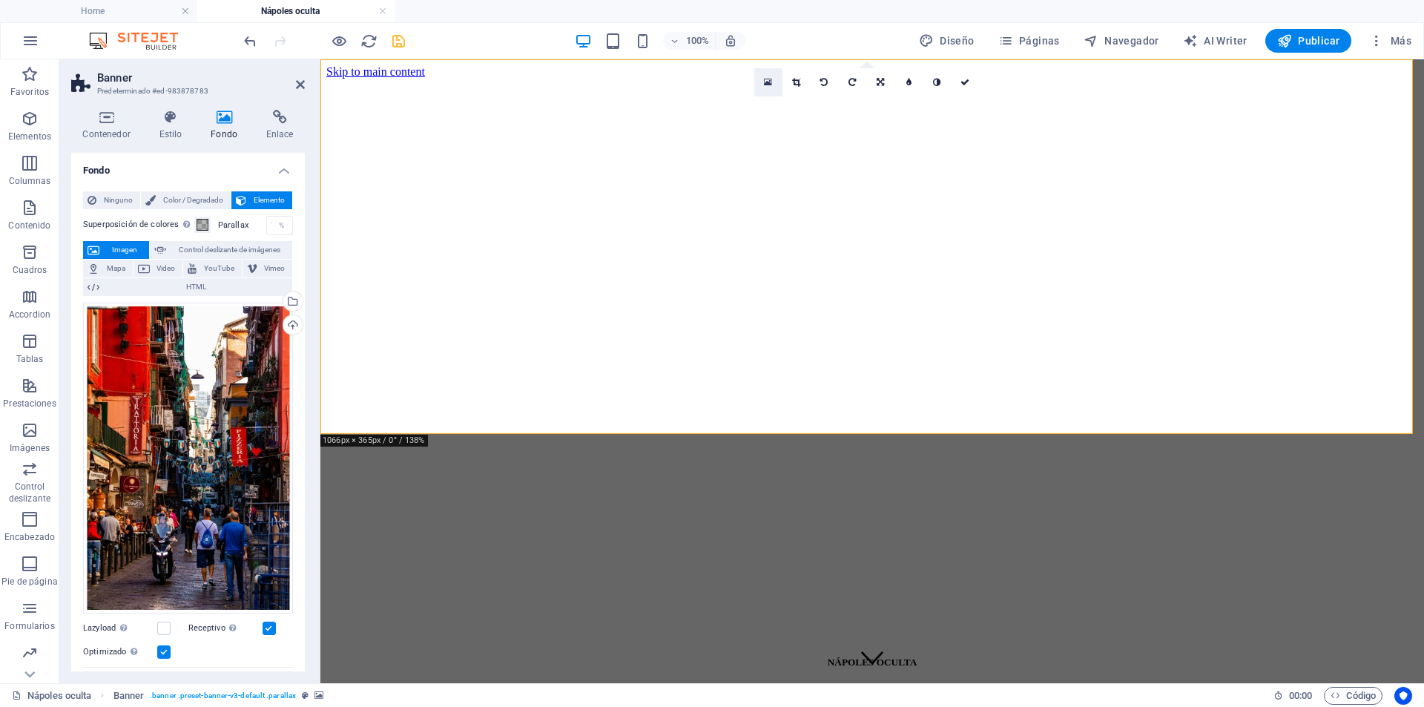
click at [772, 82] on link at bounding box center [769, 82] width 28 height 28
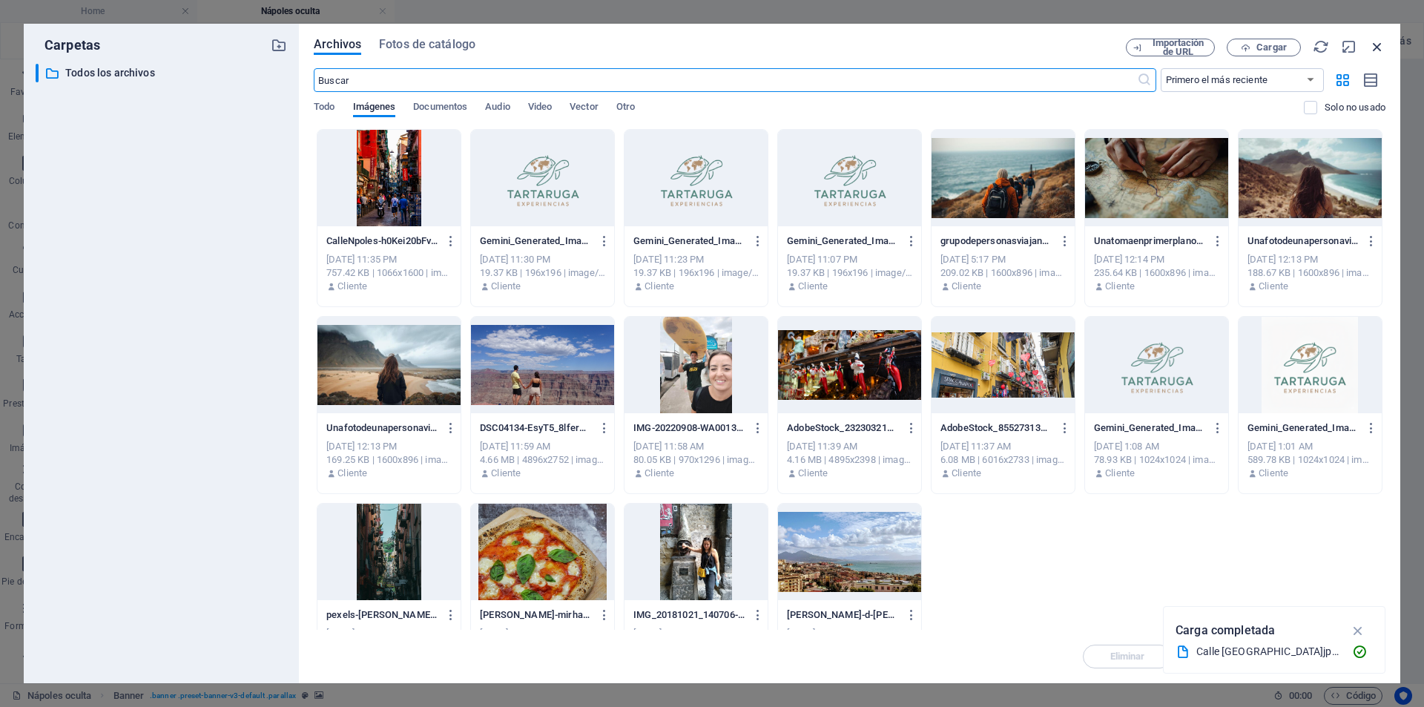
click at [1377, 46] on icon "button" at bounding box center [1378, 47] width 16 height 16
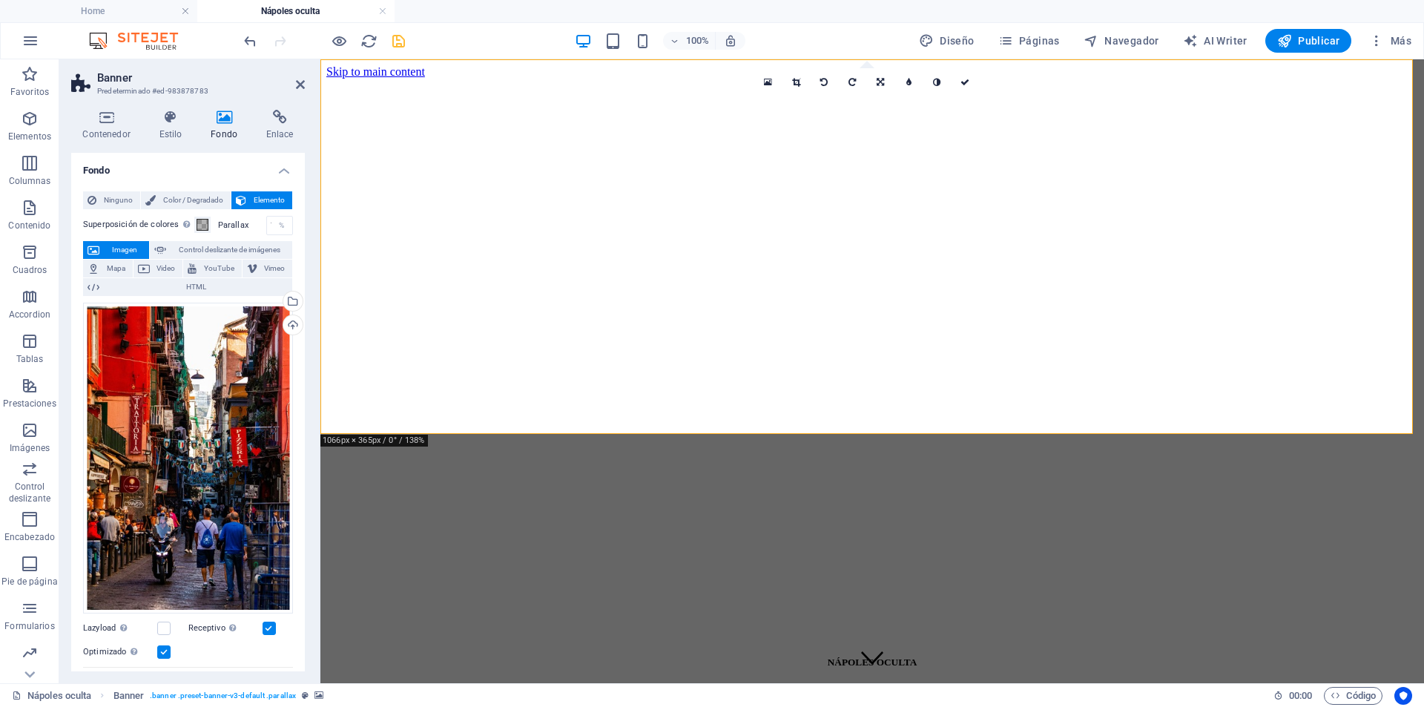
click at [793, 85] on icon at bounding box center [796, 82] width 8 height 9
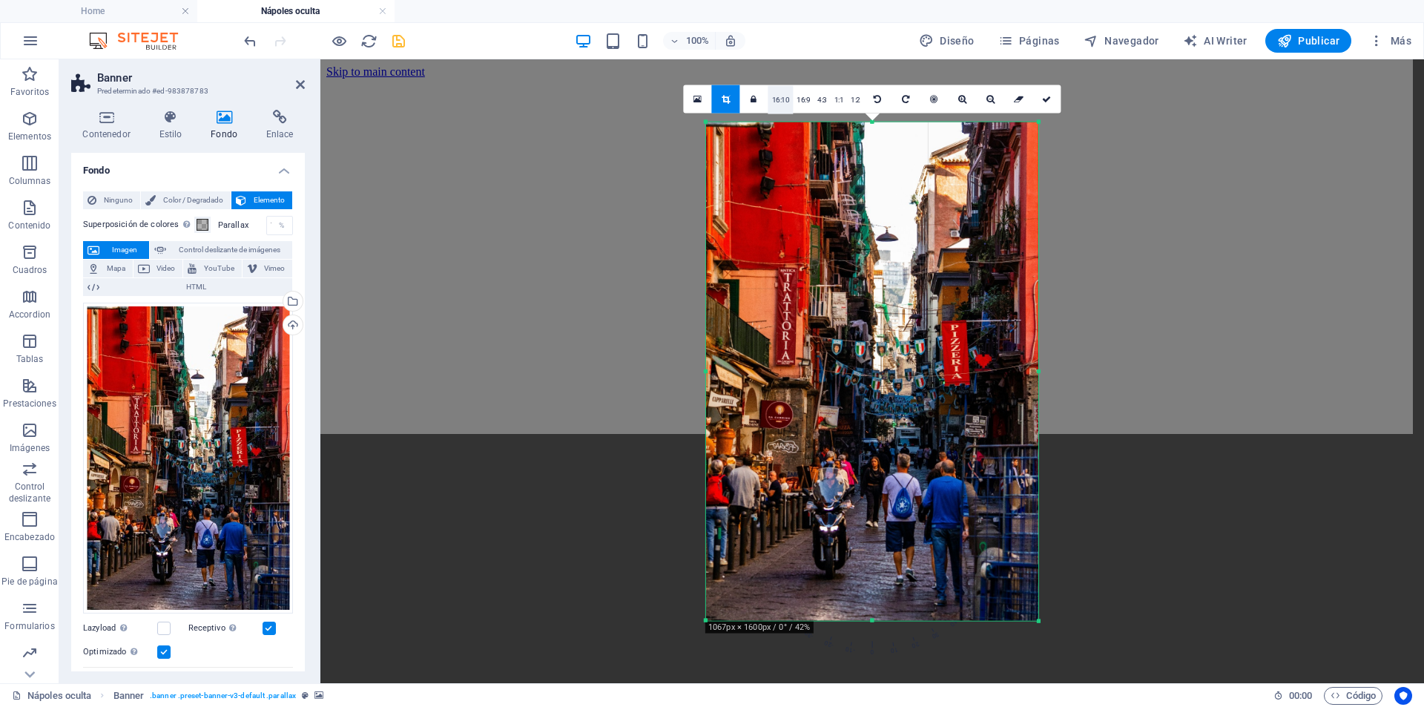
click at [789, 101] on link "16:10" at bounding box center [781, 99] width 25 height 28
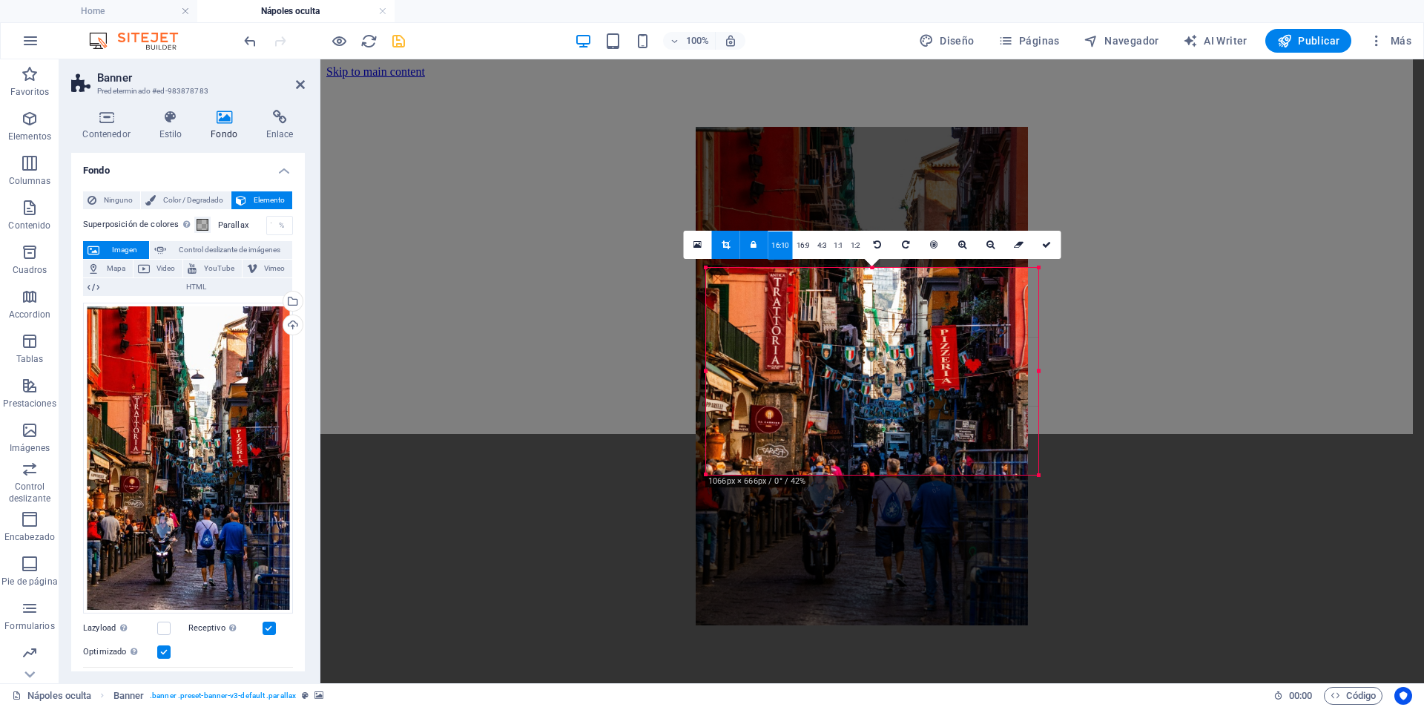
drag, startPoint x: 849, startPoint y: 360, endPoint x: 838, endPoint y: 219, distance: 141.3
click at [838, 219] on div at bounding box center [862, 376] width 332 height 499
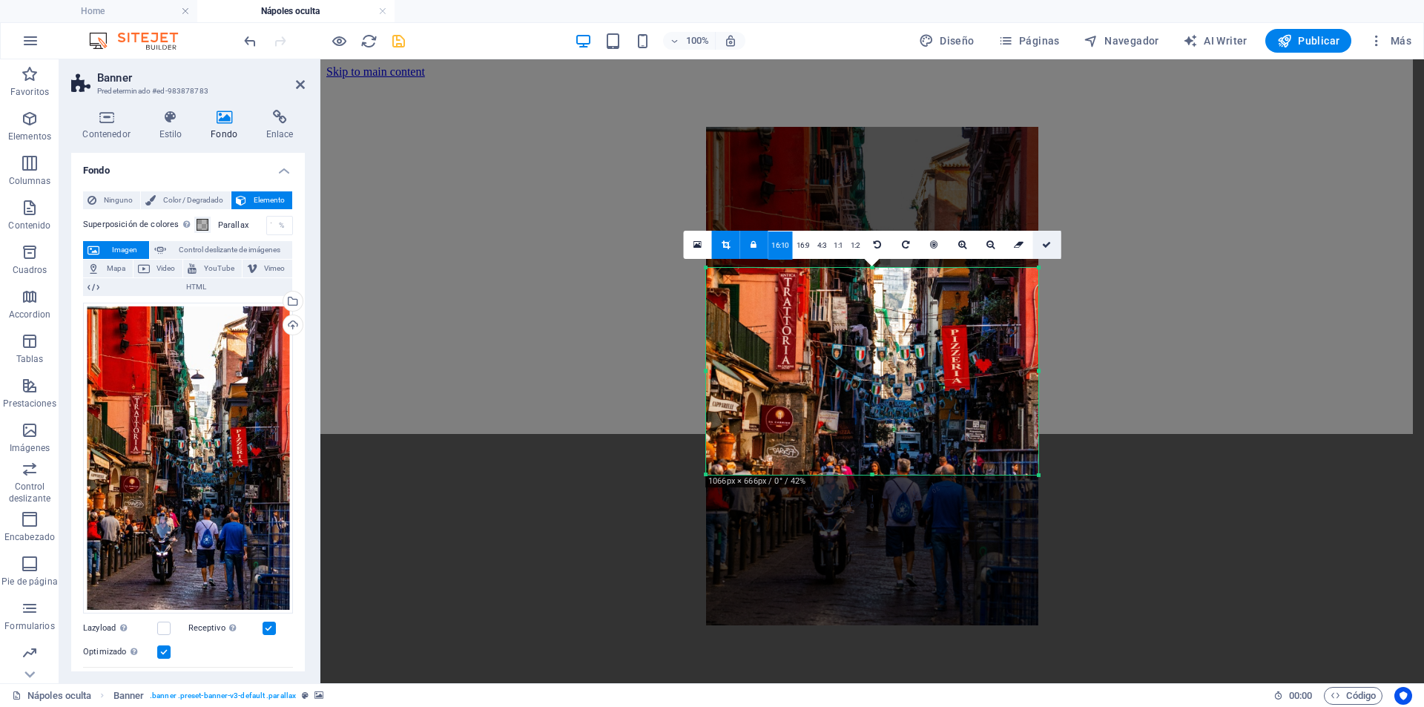
click at [1045, 241] on icon at bounding box center [1046, 244] width 9 height 9
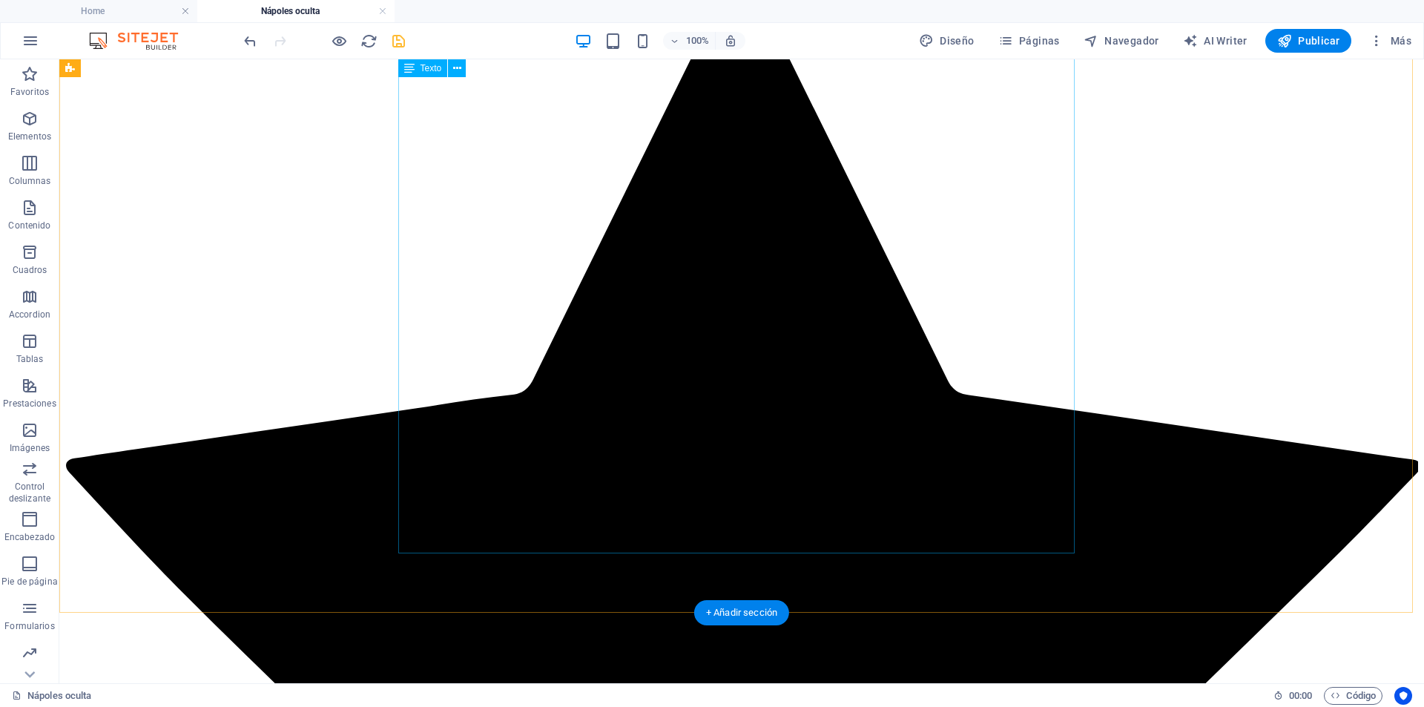
scroll to position [3635, 0]
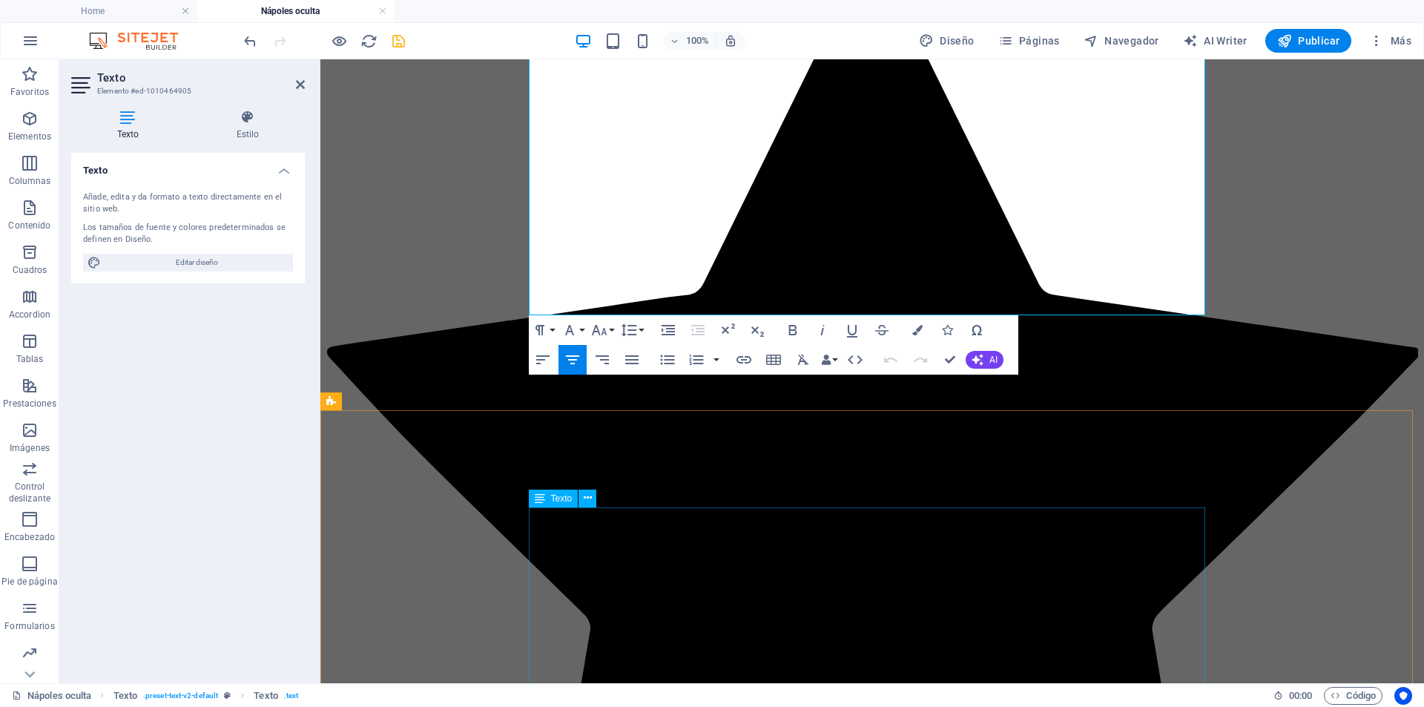
scroll to position [3495, 0]
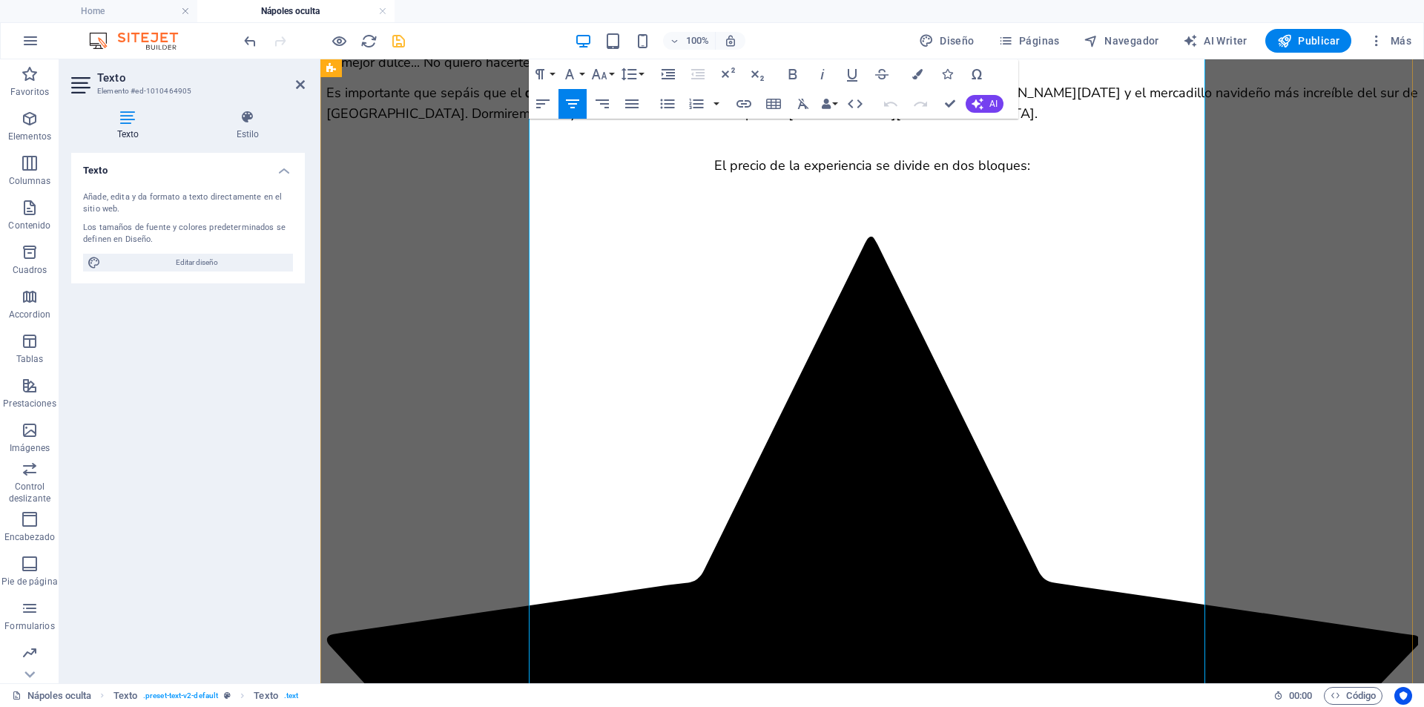
drag, startPoint x: 881, startPoint y: 491, endPoint x: 802, endPoint y: 499, distance: 79.0
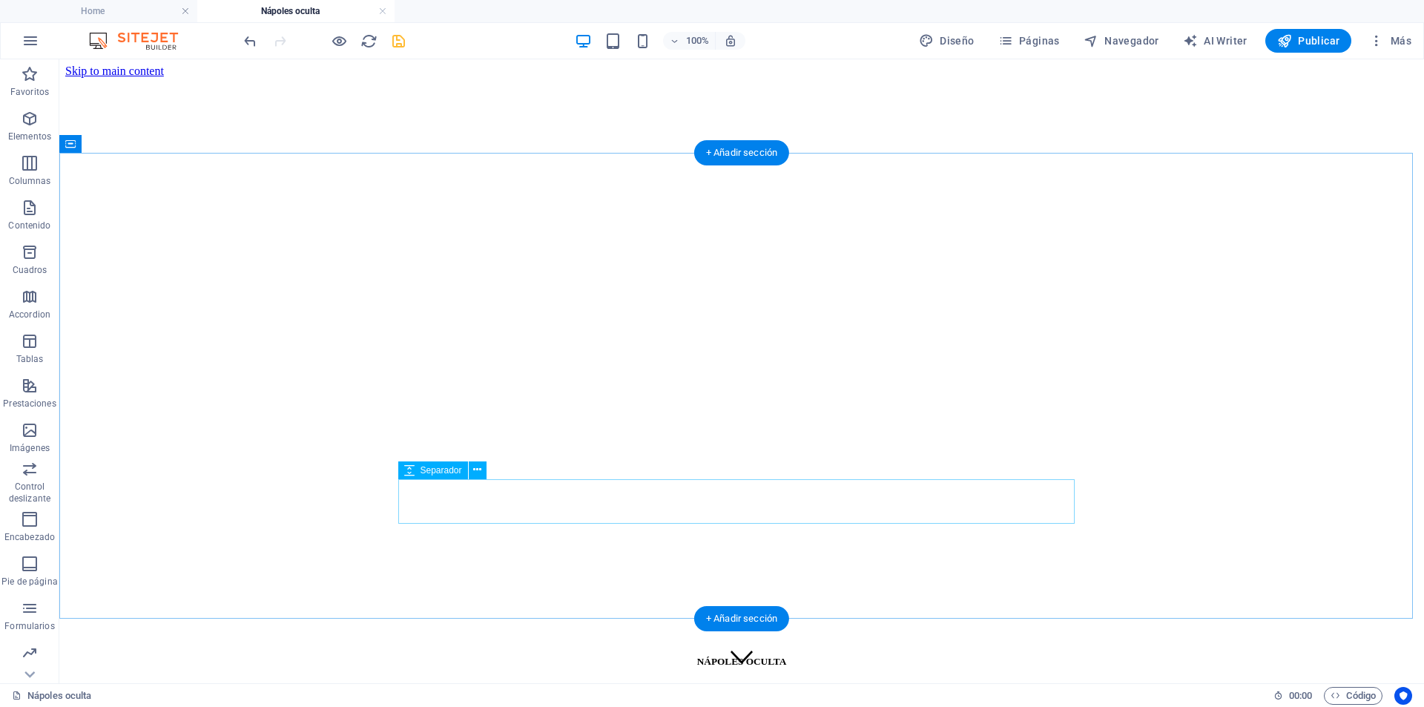
scroll to position [0, 0]
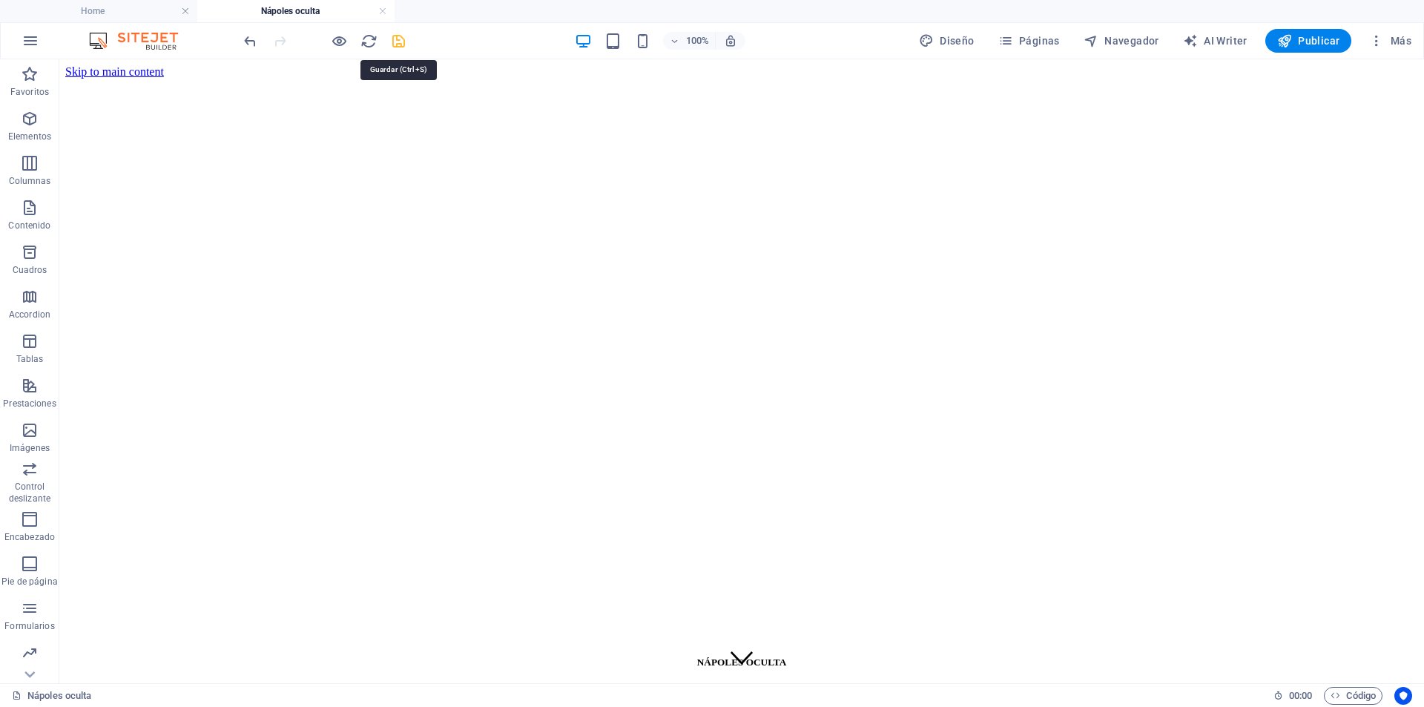
click at [399, 42] on icon "save" at bounding box center [398, 41] width 17 height 17
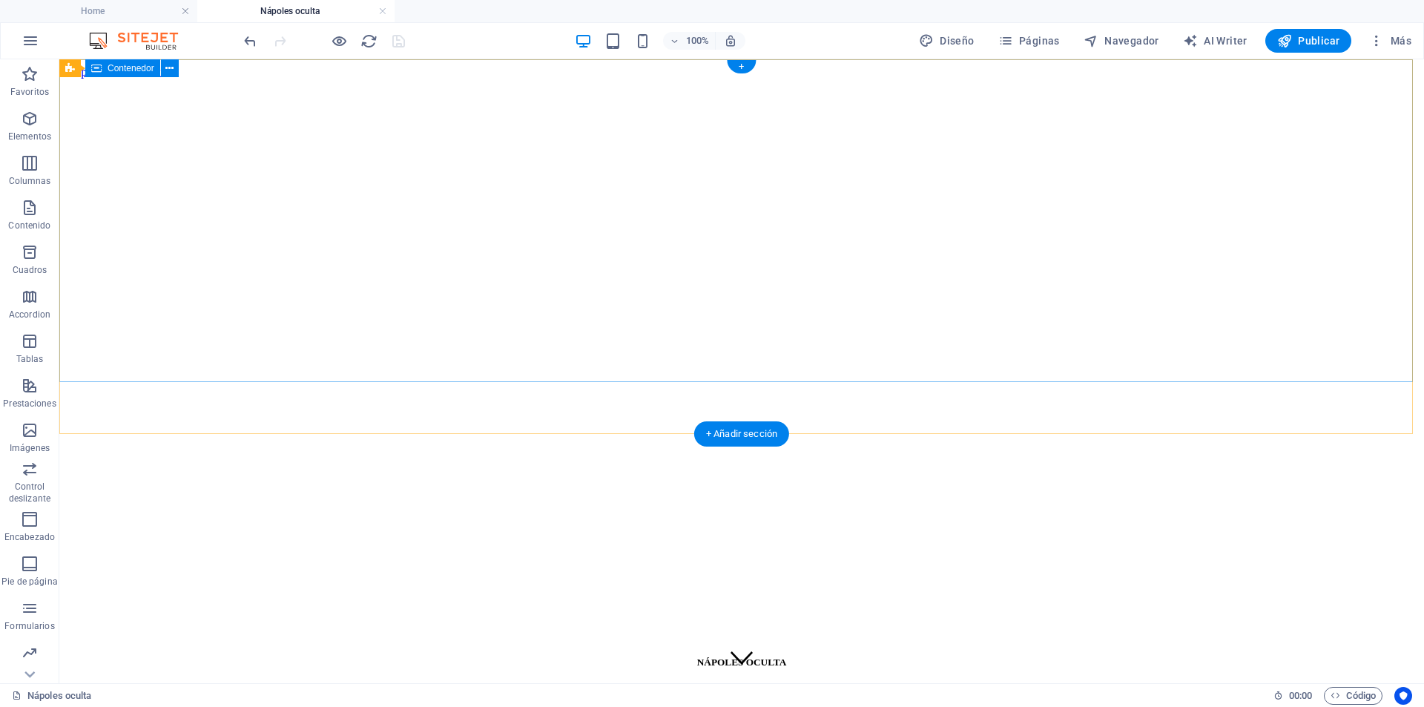
click at [209, 640] on div "NÁPOLES OCULTA Del 04 al 08 de Diciembre" at bounding box center [741, 704] width 1353 height 128
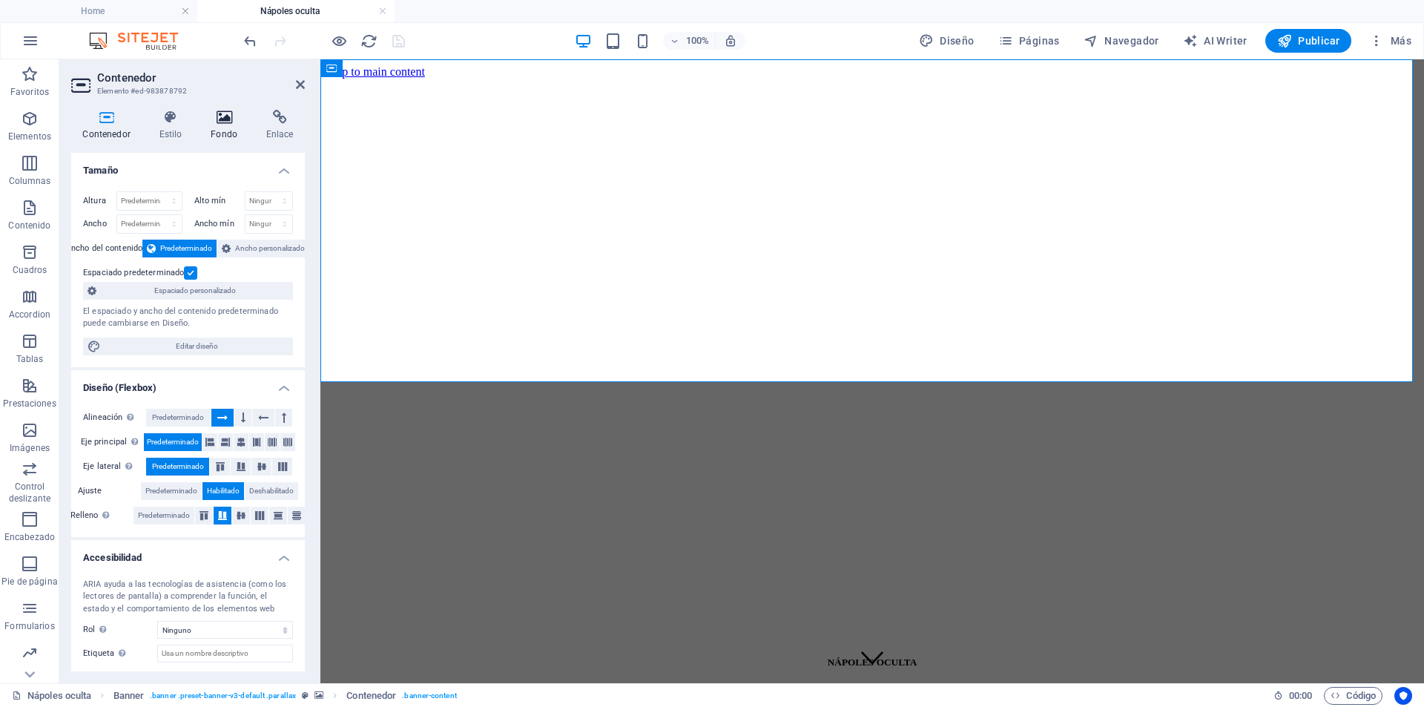
click at [234, 119] on icon at bounding box center [225, 117] width 50 height 15
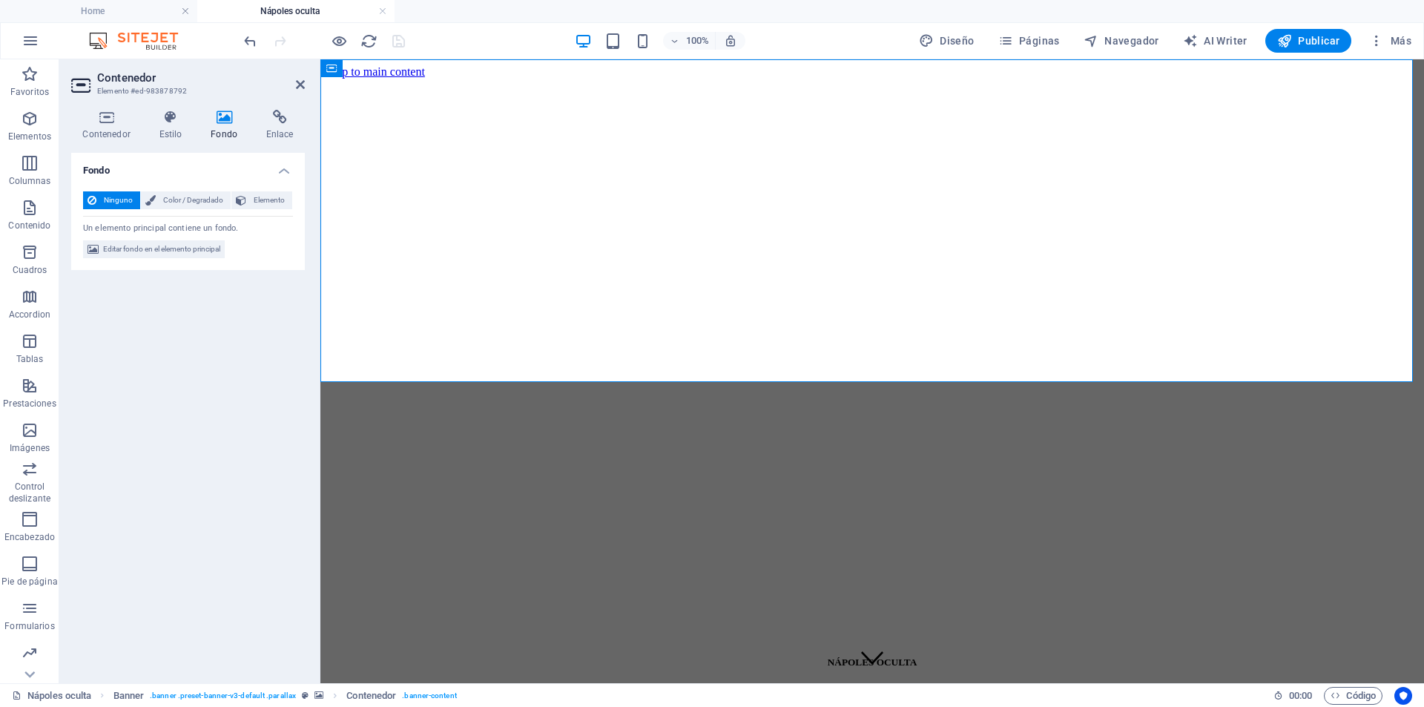
click at [450, 79] on figure at bounding box center [872, 79] width 1092 height 0
select select "%"
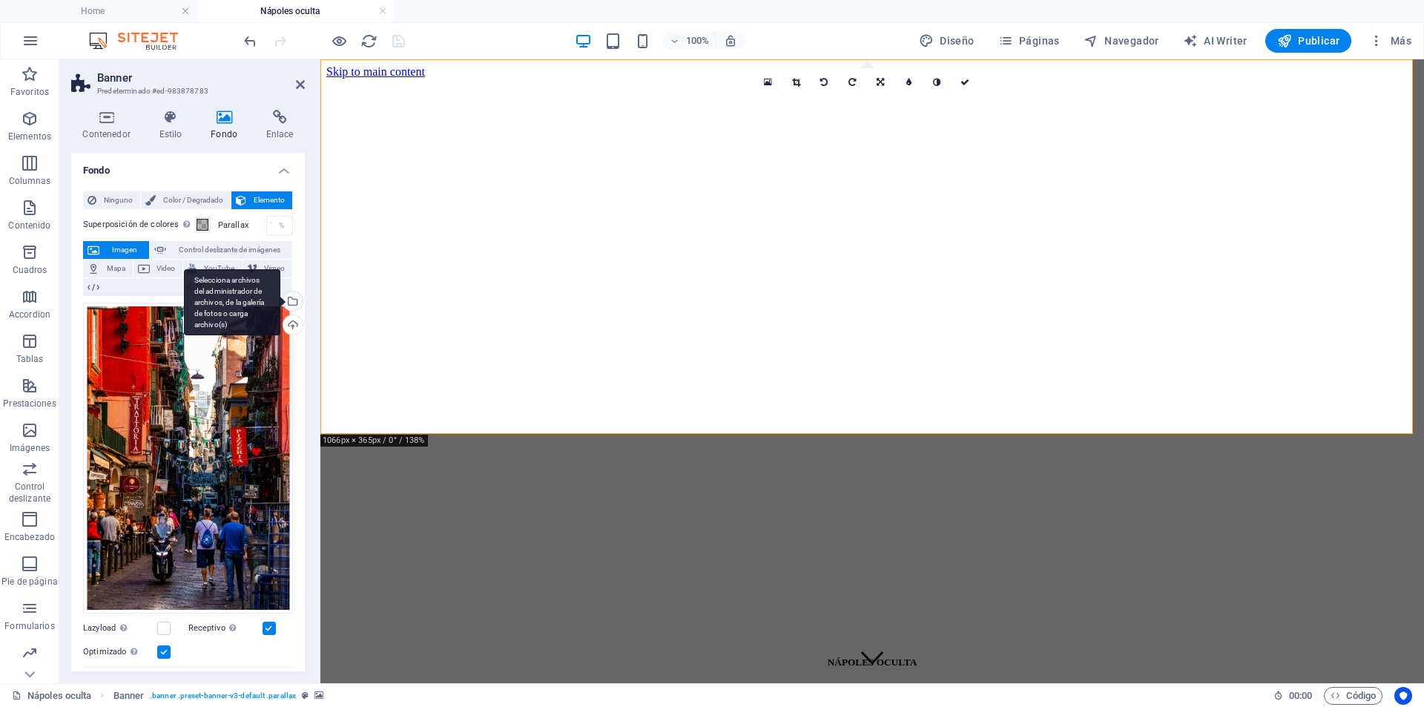
click at [292, 300] on div "Selecciona archivos del administrador de archivos, de la galería de fotos o car…" at bounding box center [291, 303] width 22 height 22
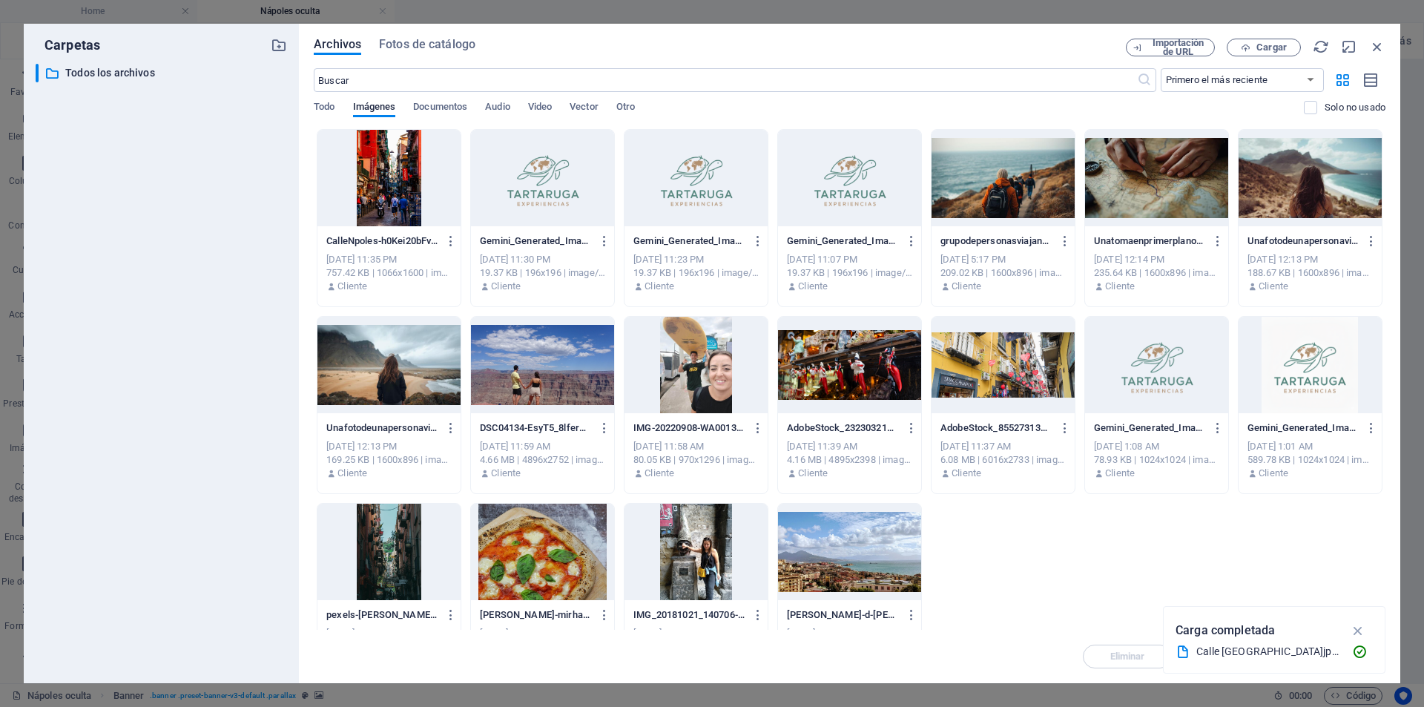
click at [863, 383] on div at bounding box center [849, 365] width 143 height 96
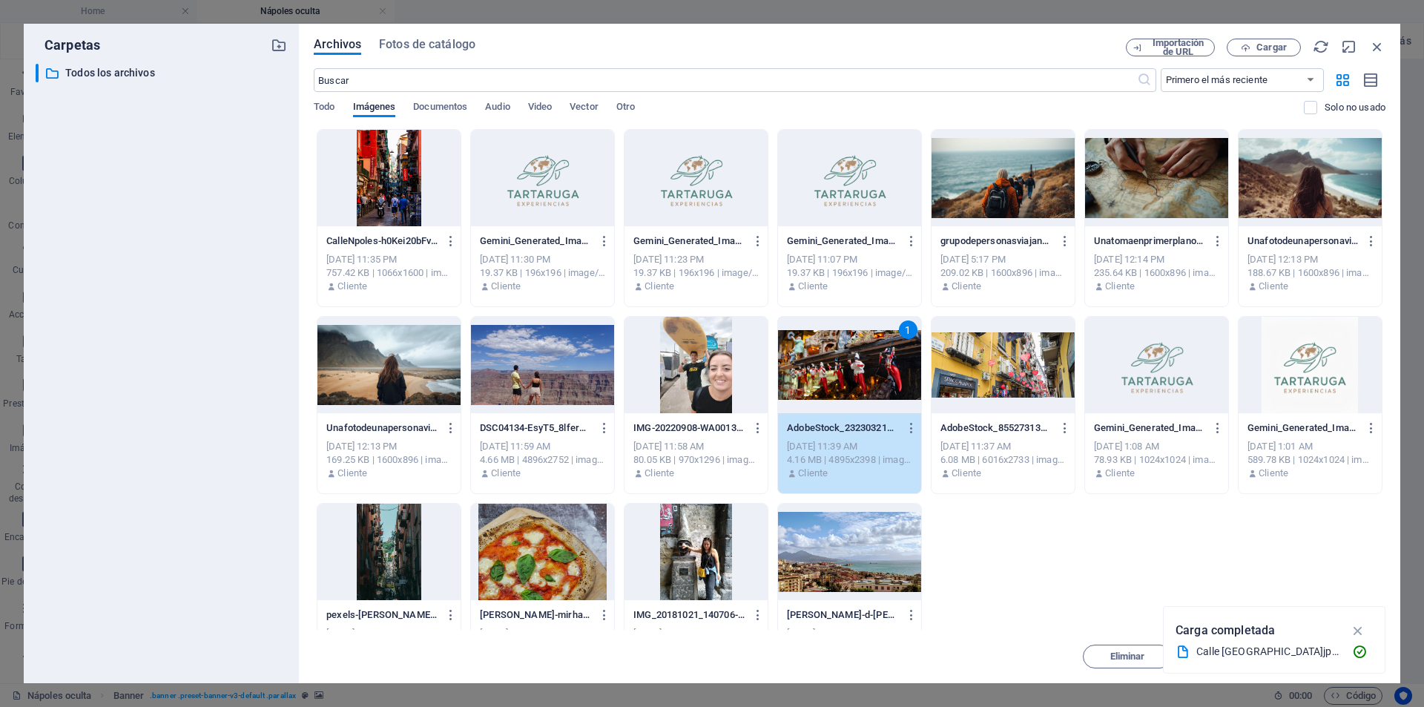
click at [840, 383] on div "1" at bounding box center [849, 365] width 143 height 96
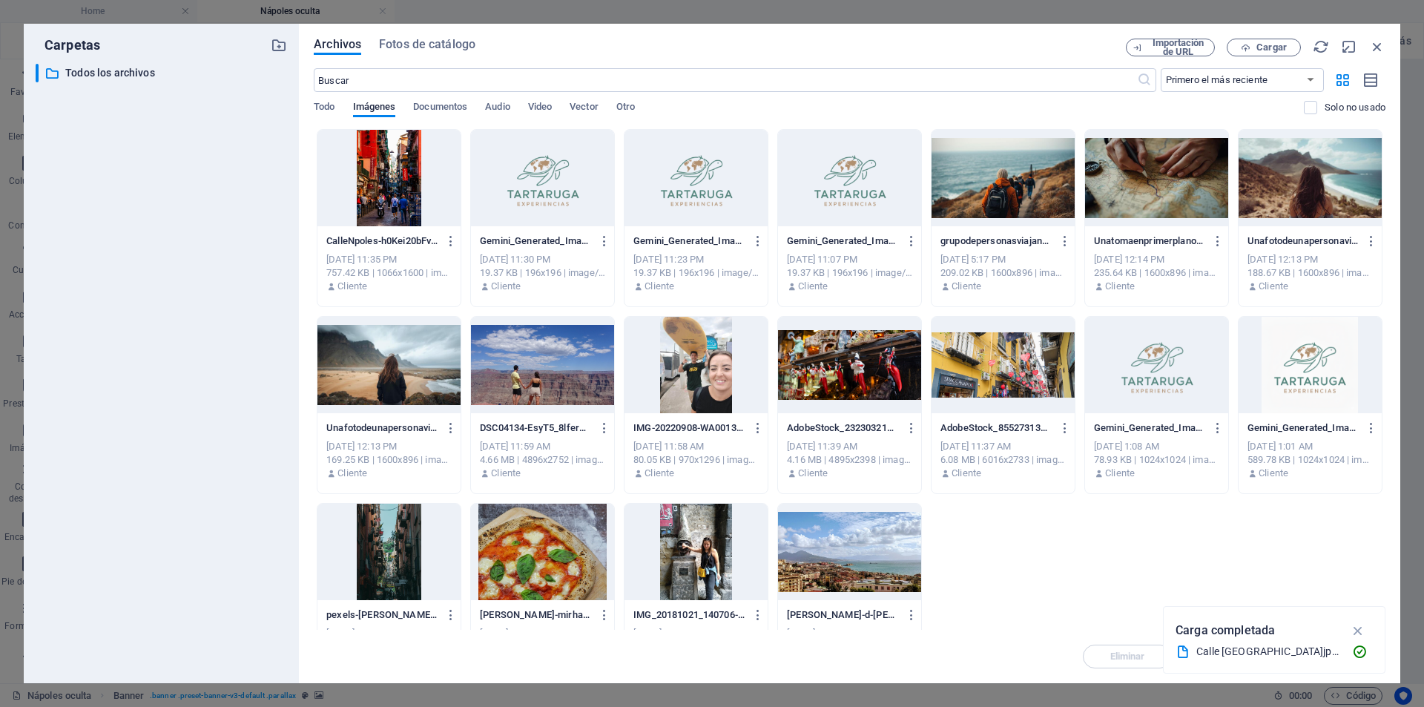
click at [840, 383] on div at bounding box center [849, 365] width 143 height 96
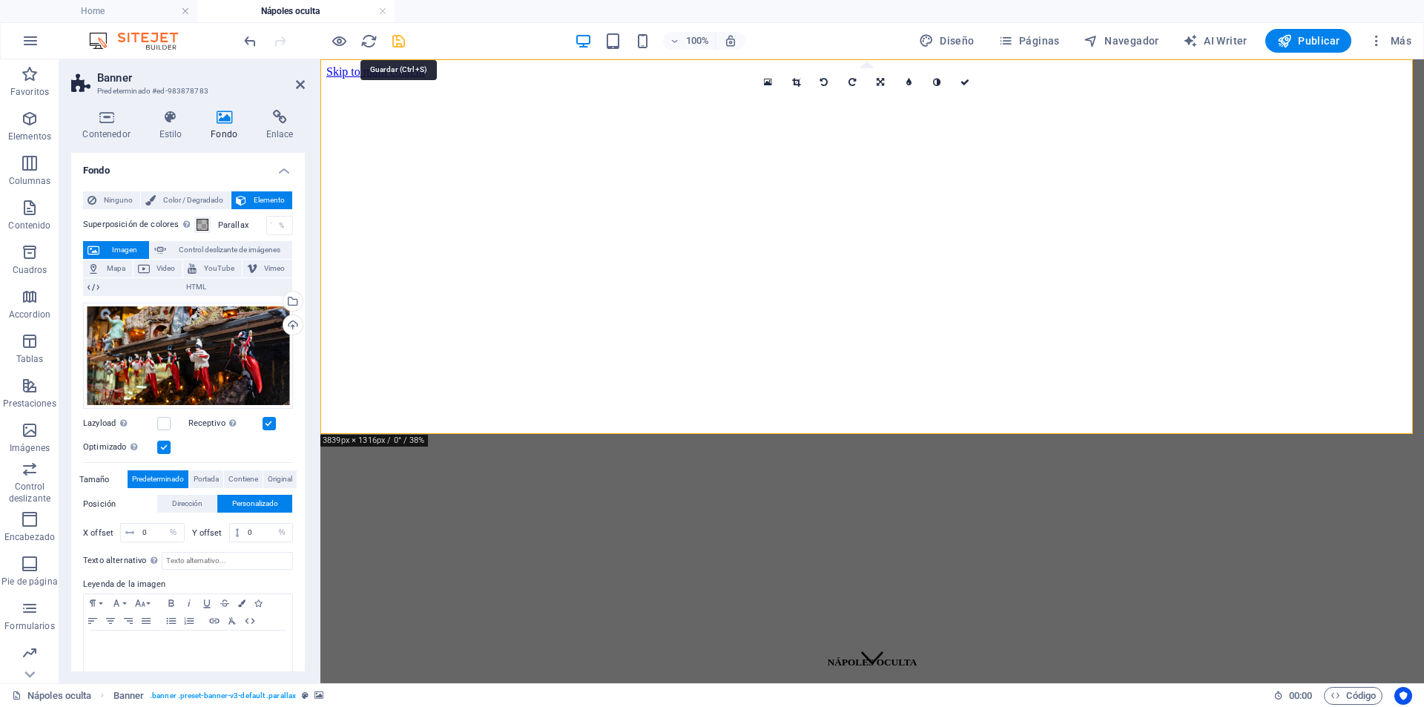
click at [397, 37] on icon "save" at bounding box center [398, 41] width 17 height 17
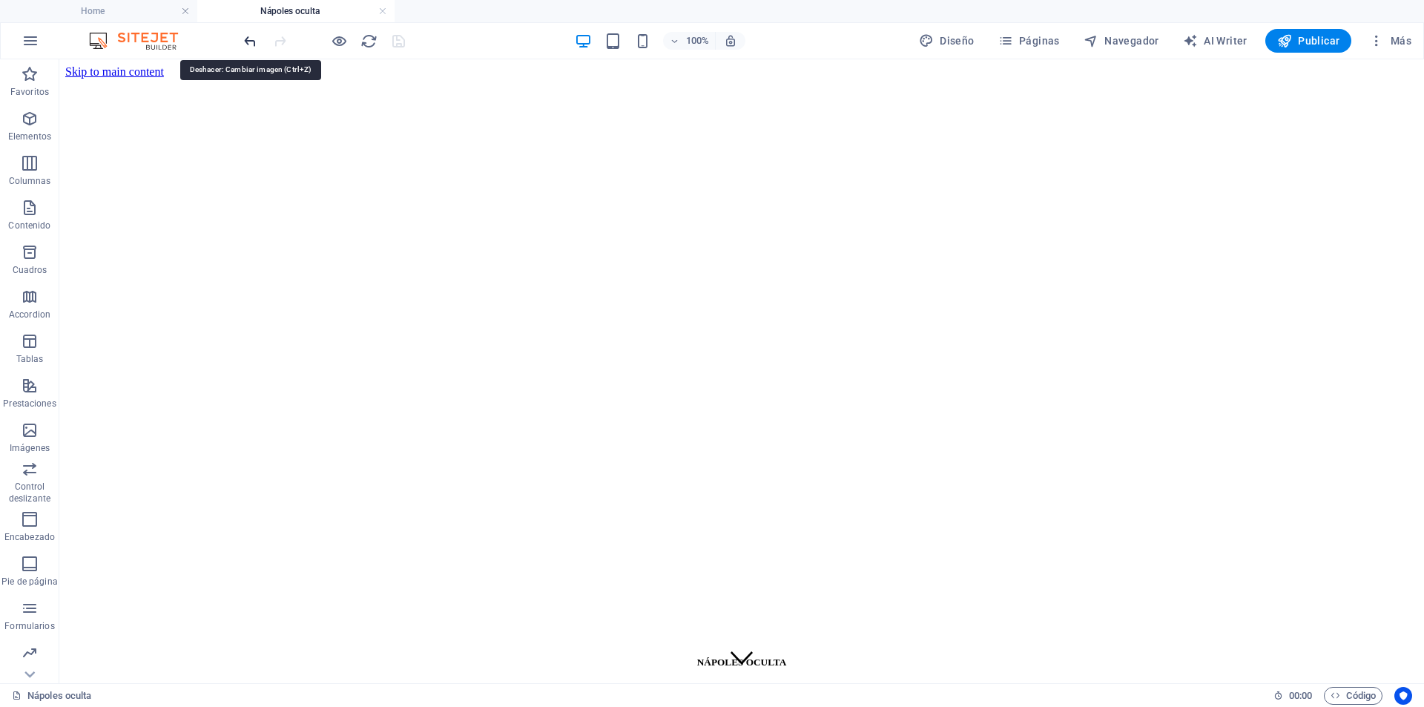
click at [255, 39] on icon "undo" at bounding box center [250, 41] width 17 height 17
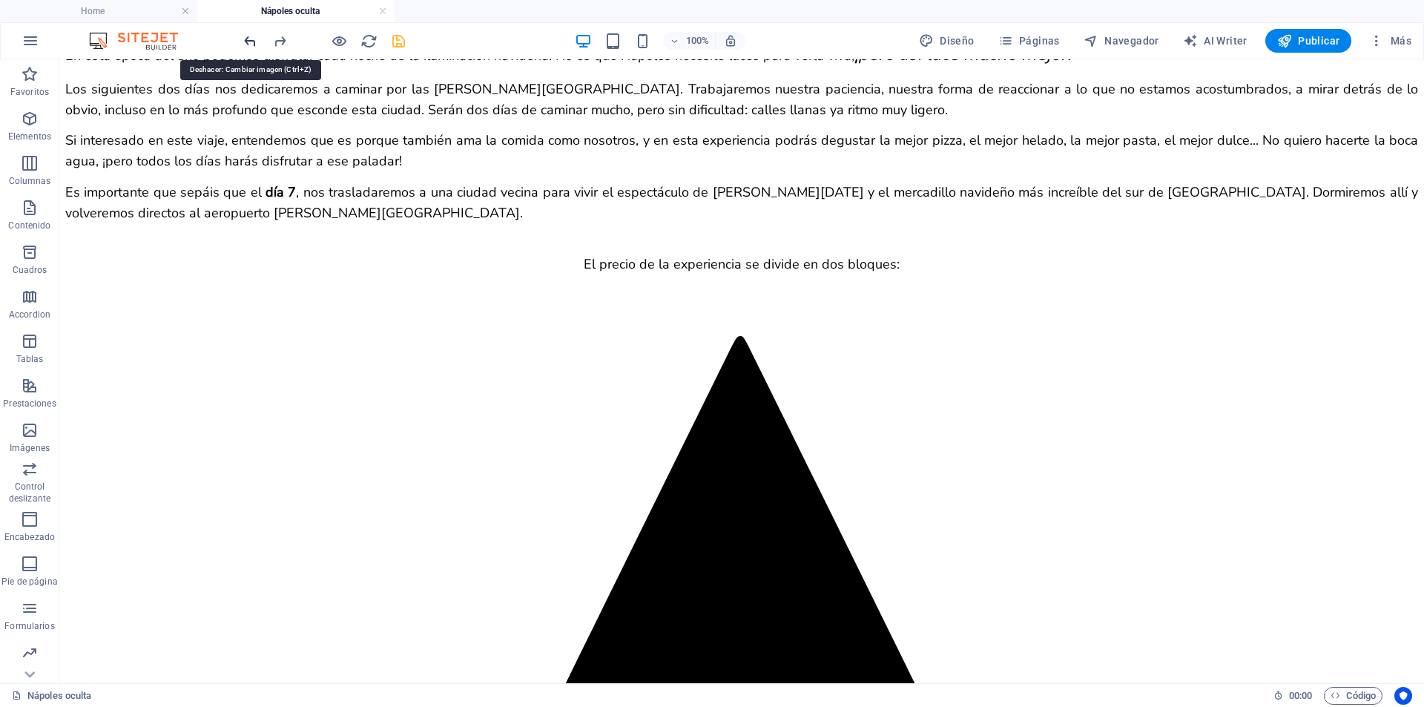
click at [255, 39] on icon "undo" at bounding box center [250, 41] width 17 height 17
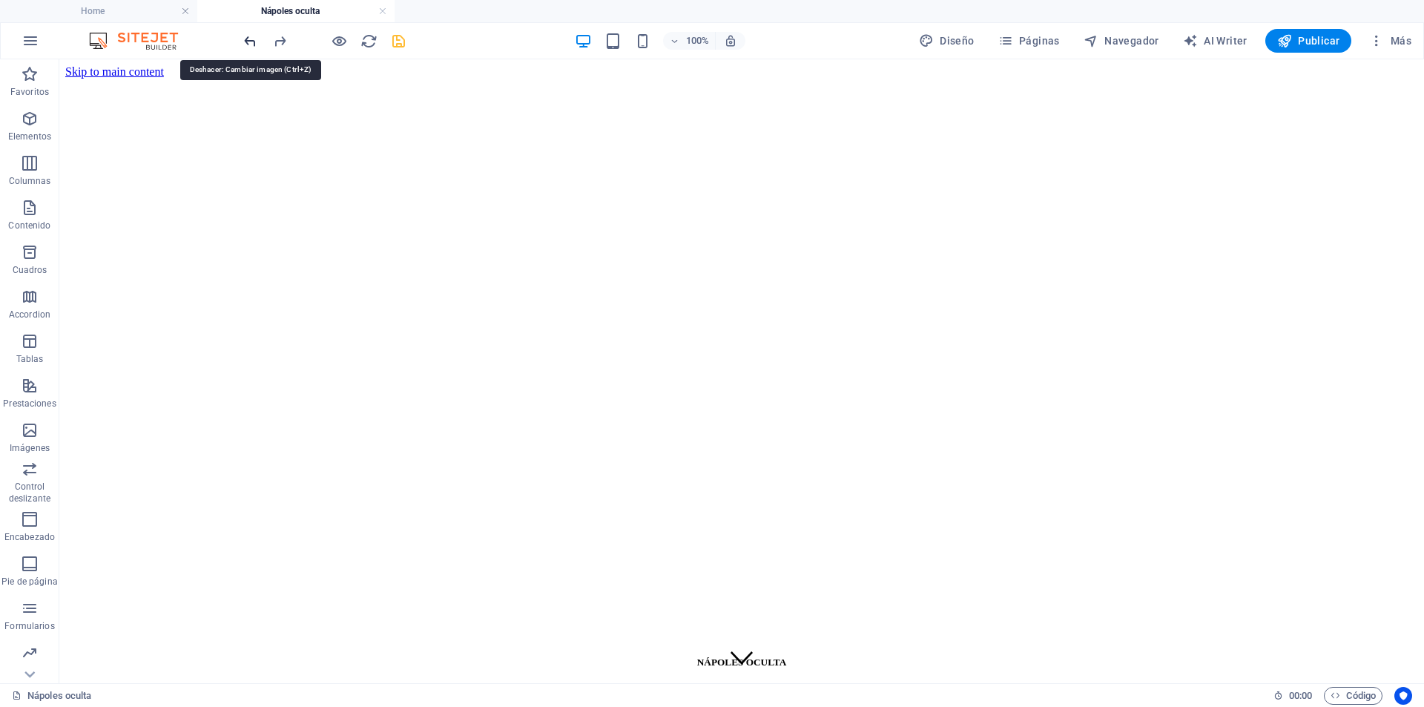
click at [255, 39] on icon "undo" at bounding box center [250, 41] width 17 height 17
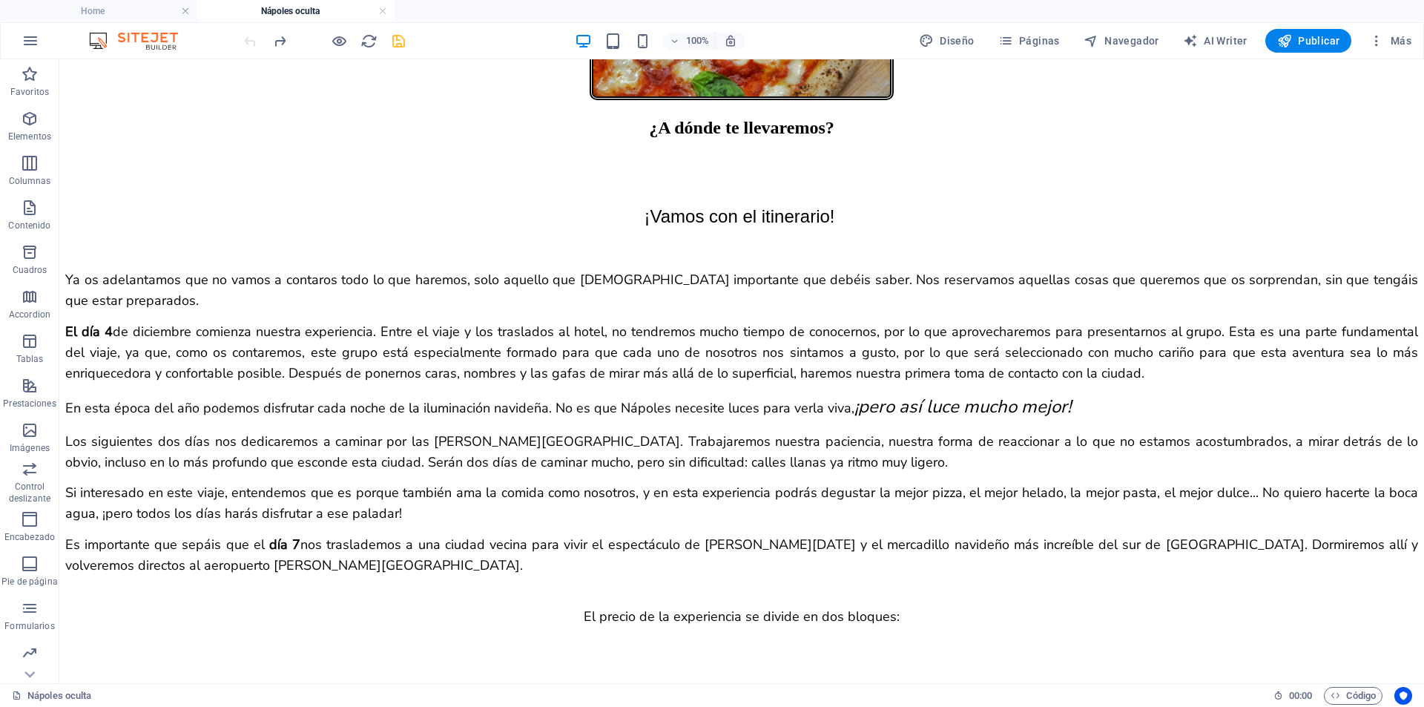
scroll to position [3261, 0]
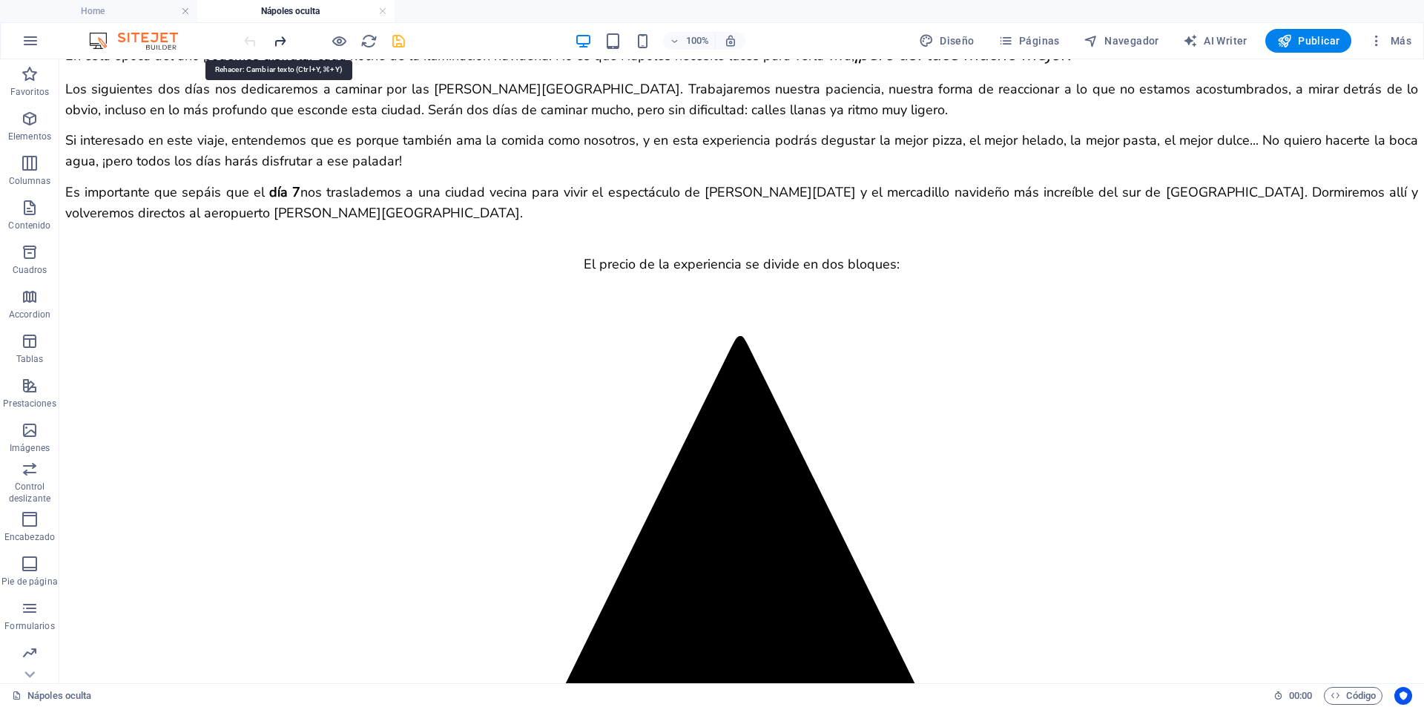
click at [286, 40] on icon "redo" at bounding box center [280, 41] width 17 height 17
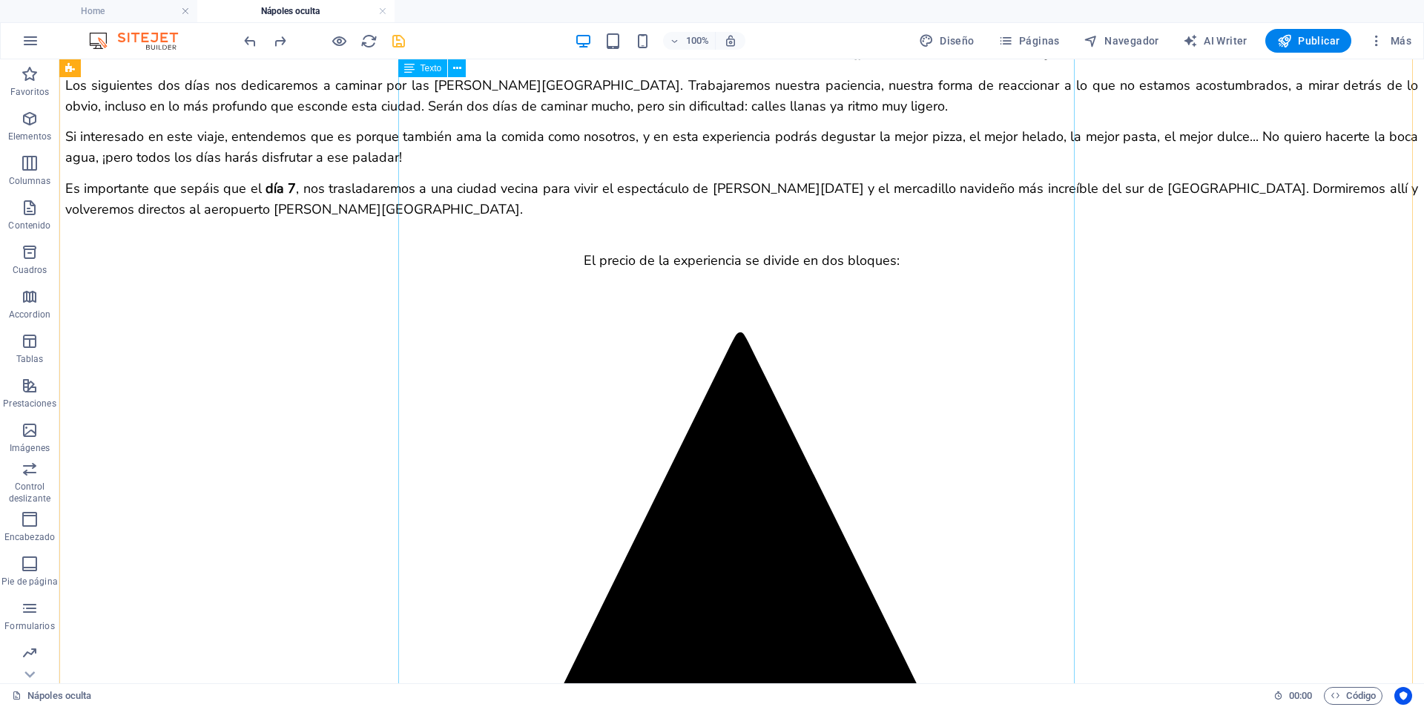
scroll to position [3413, 0]
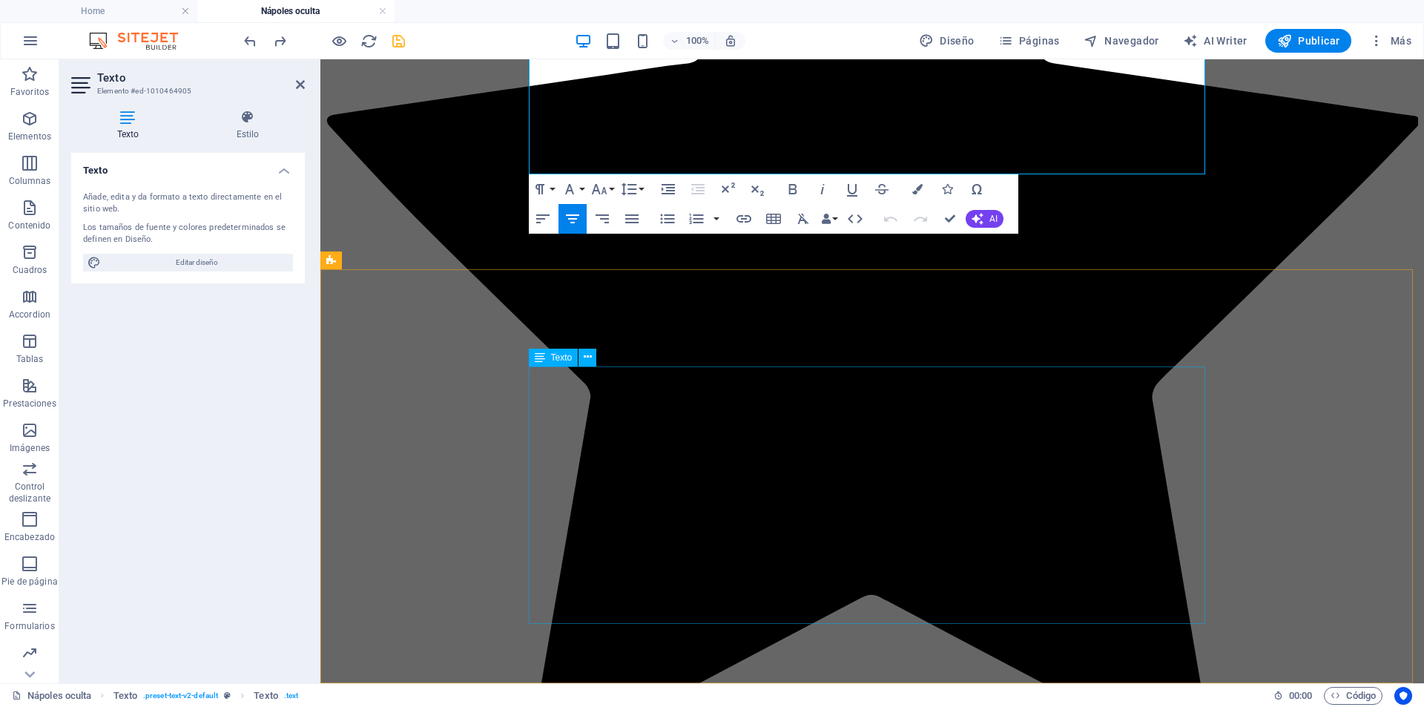
scroll to position [3643, 0]
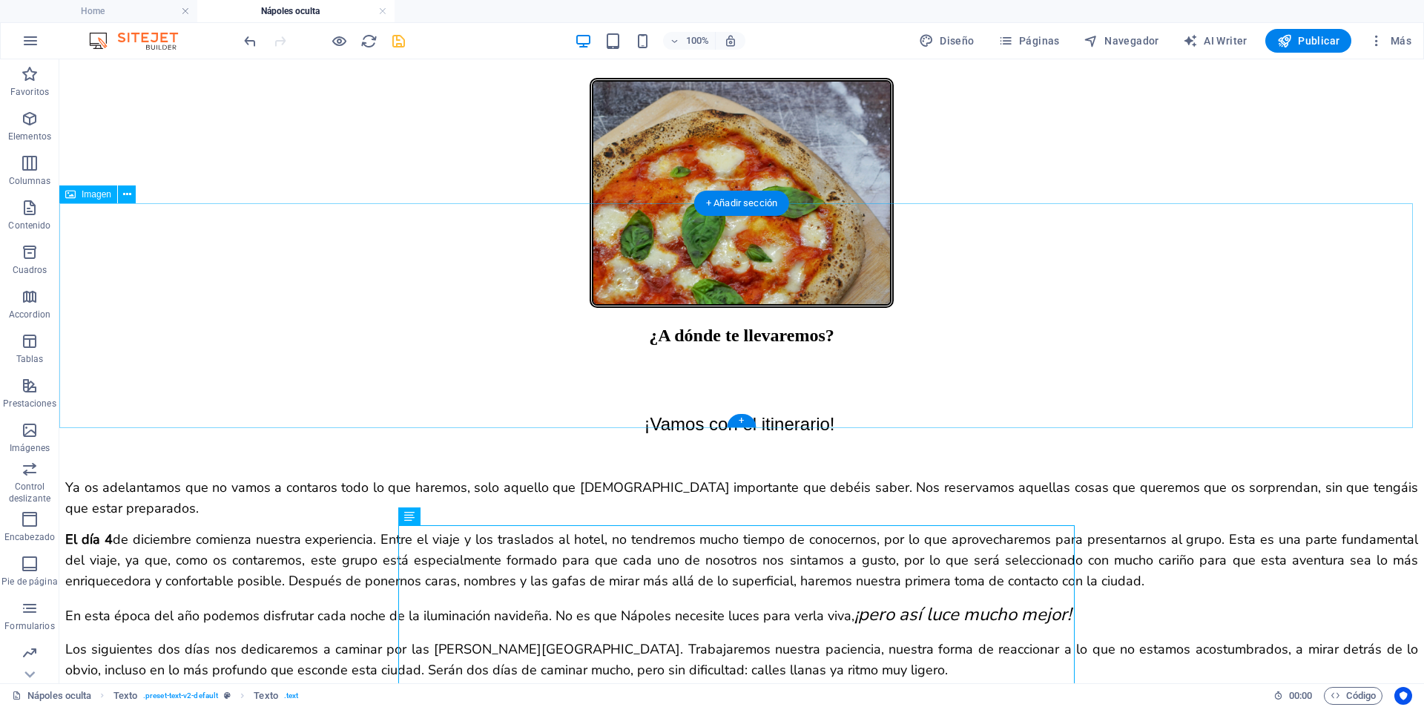
scroll to position [2456, 0]
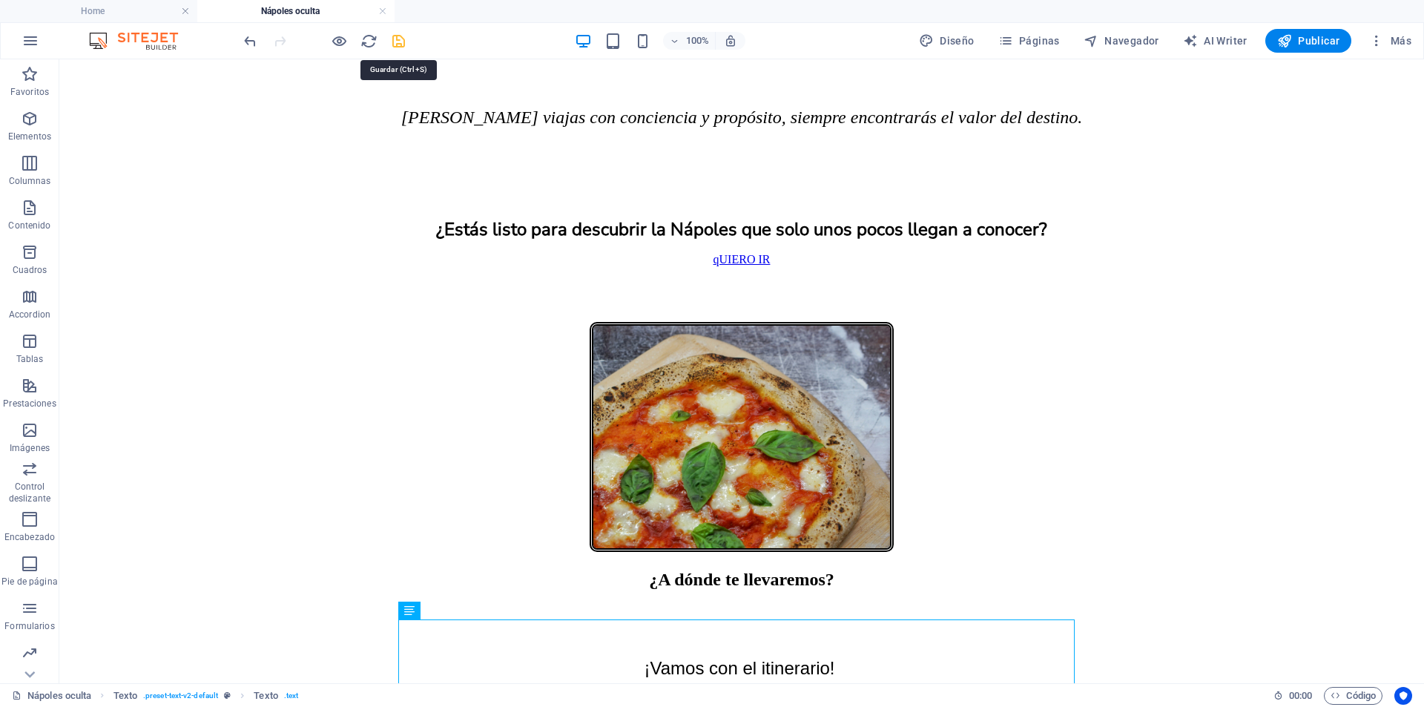
click at [404, 48] on icon "save" at bounding box center [398, 41] width 17 height 17
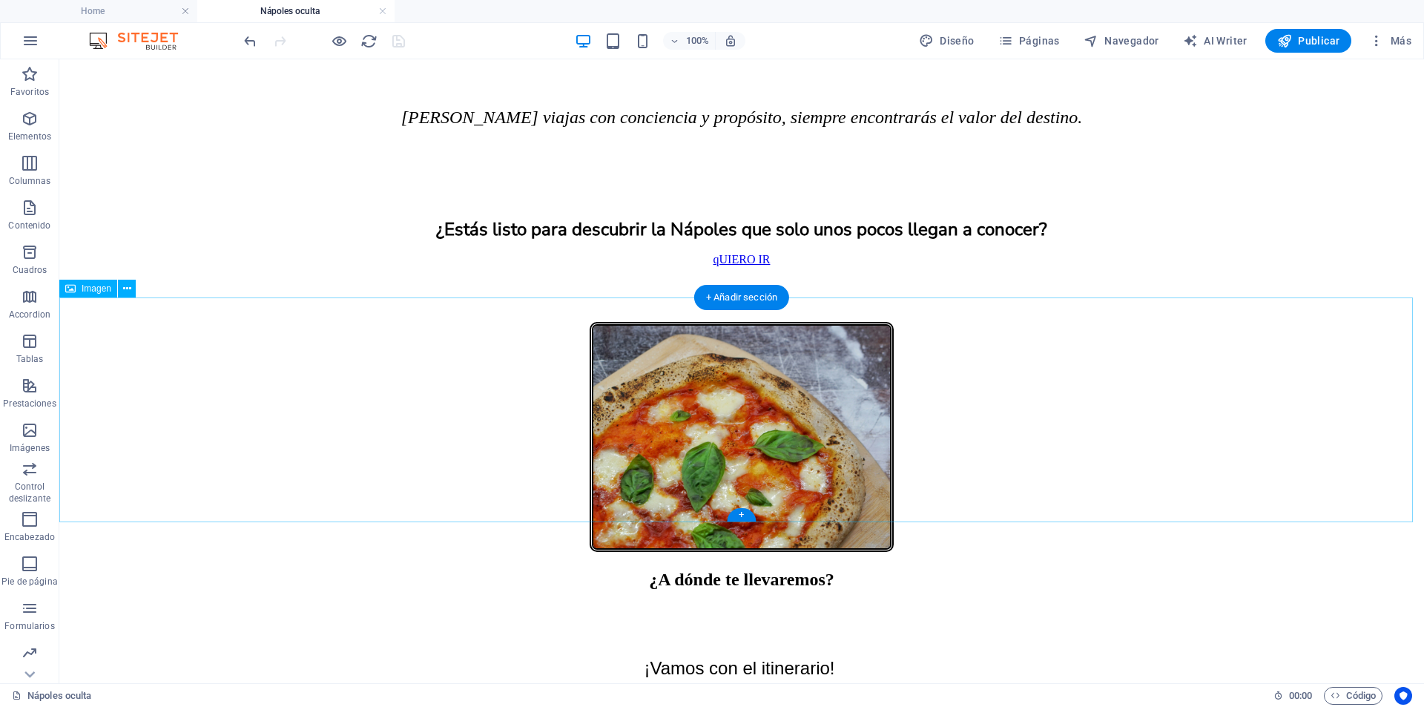
click at [602, 322] on figure at bounding box center [741, 438] width 1353 height 233
click at [633, 358] on figure at bounding box center [741, 438] width 1353 height 233
select select "px"
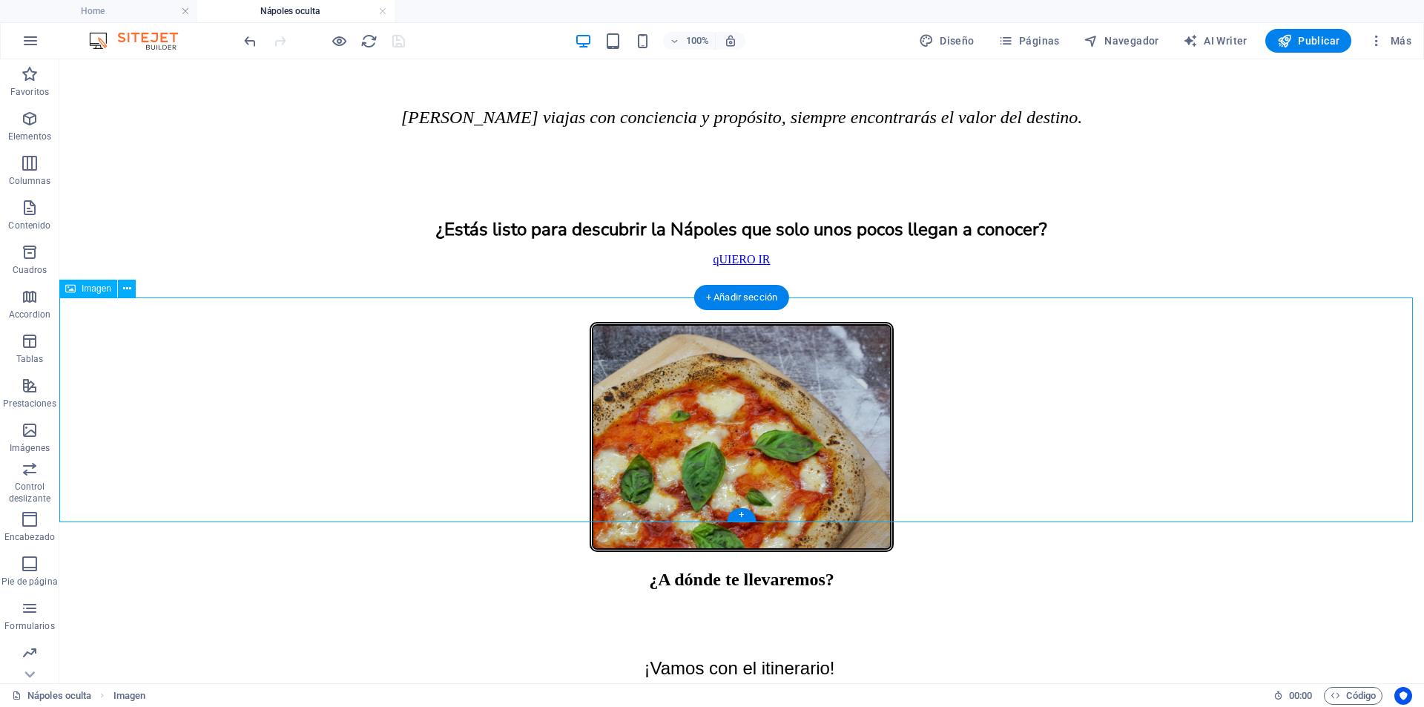
select select "px"
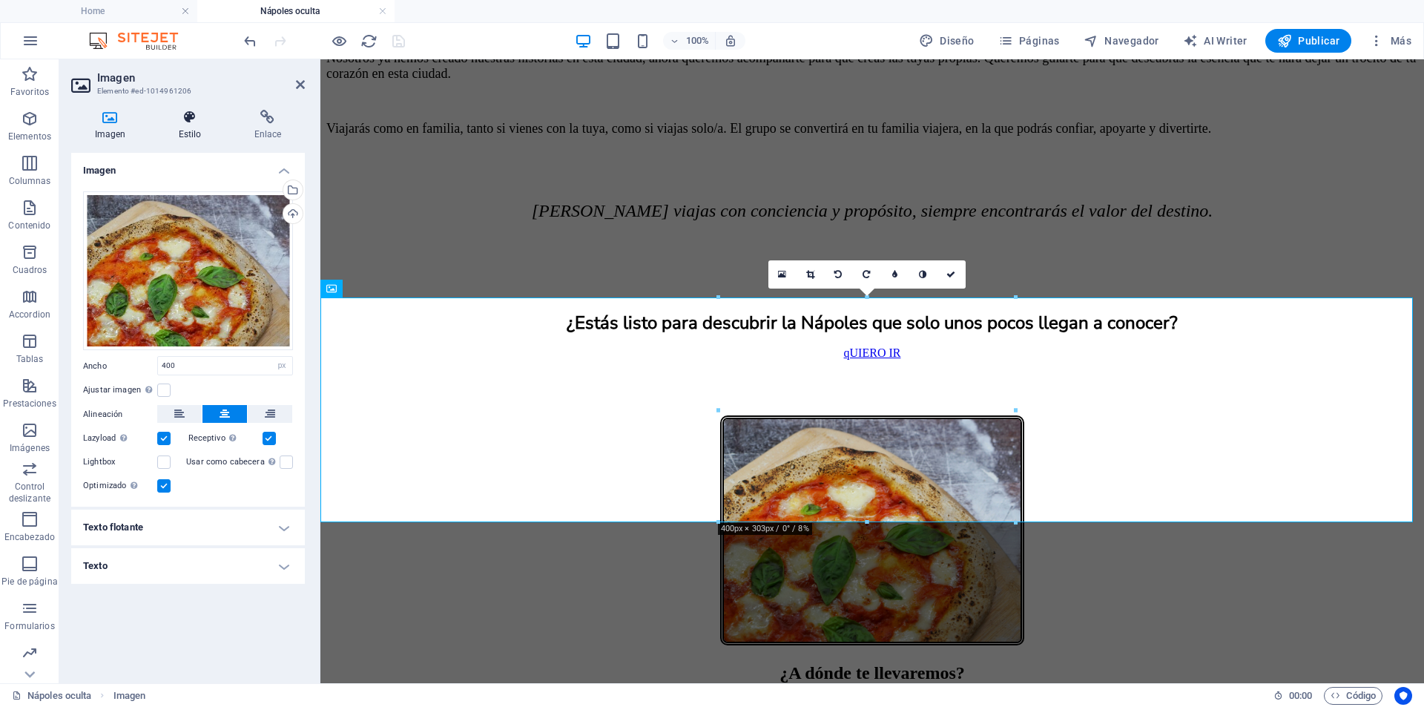
click at [191, 137] on h4 "Estilo" at bounding box center [193, 125] width 76 height 31
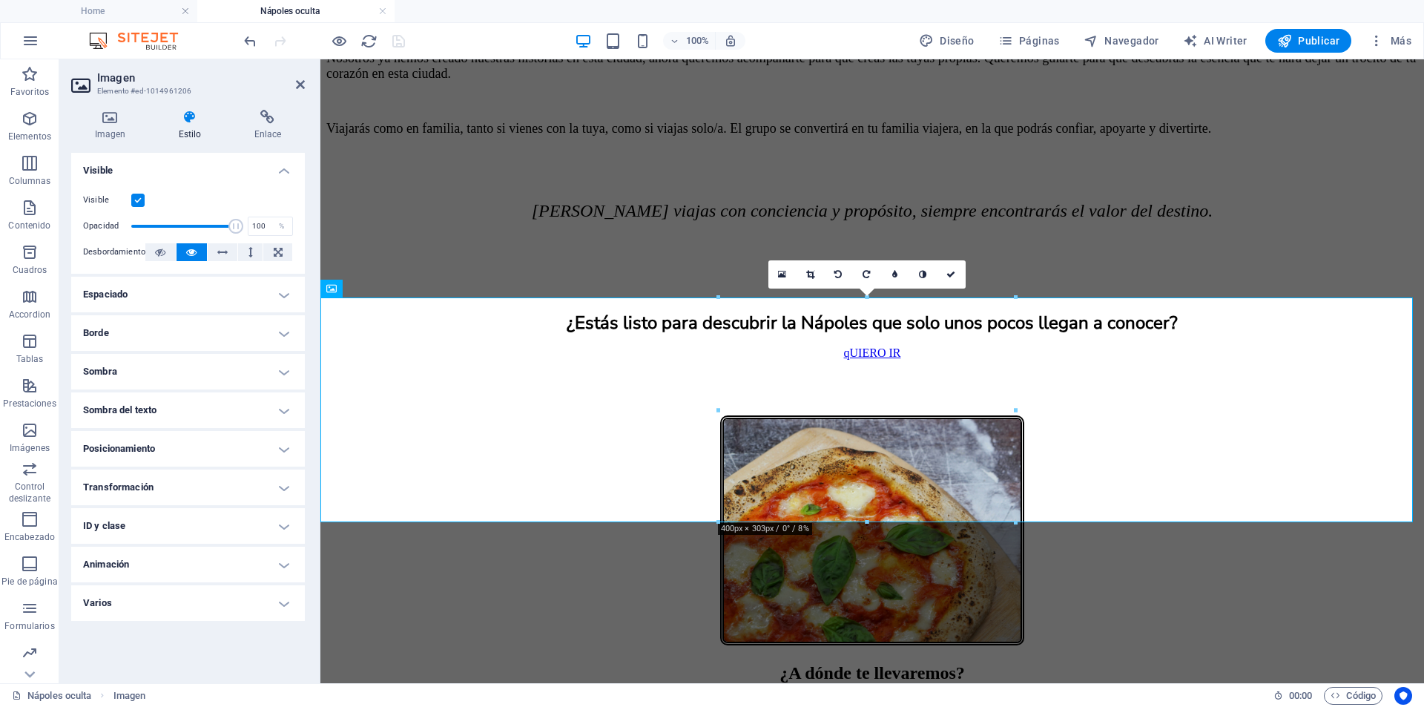
click at [276, 331] on h4 "Borde" at bounding box center [188, 333] width 234 height 36
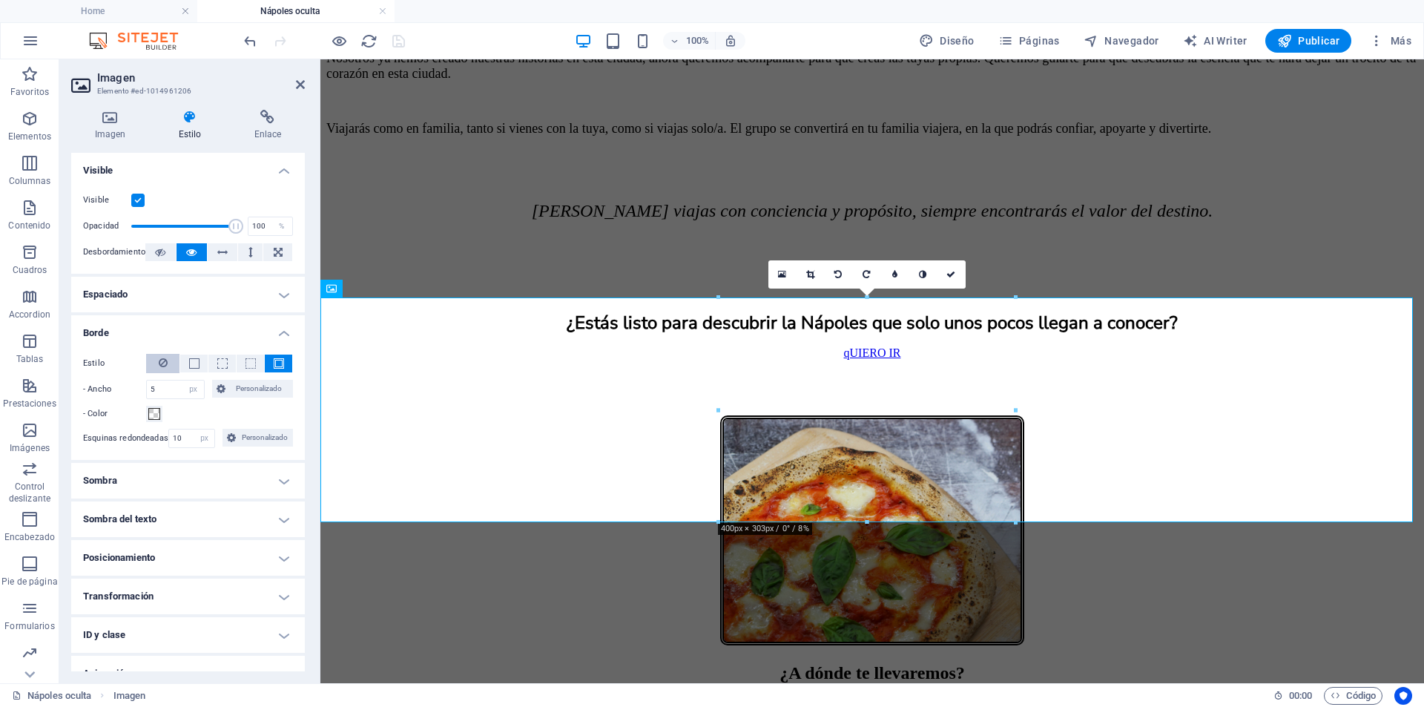
click at [166, 362] on icon at bounding box center [163, 363] width 9 height 18
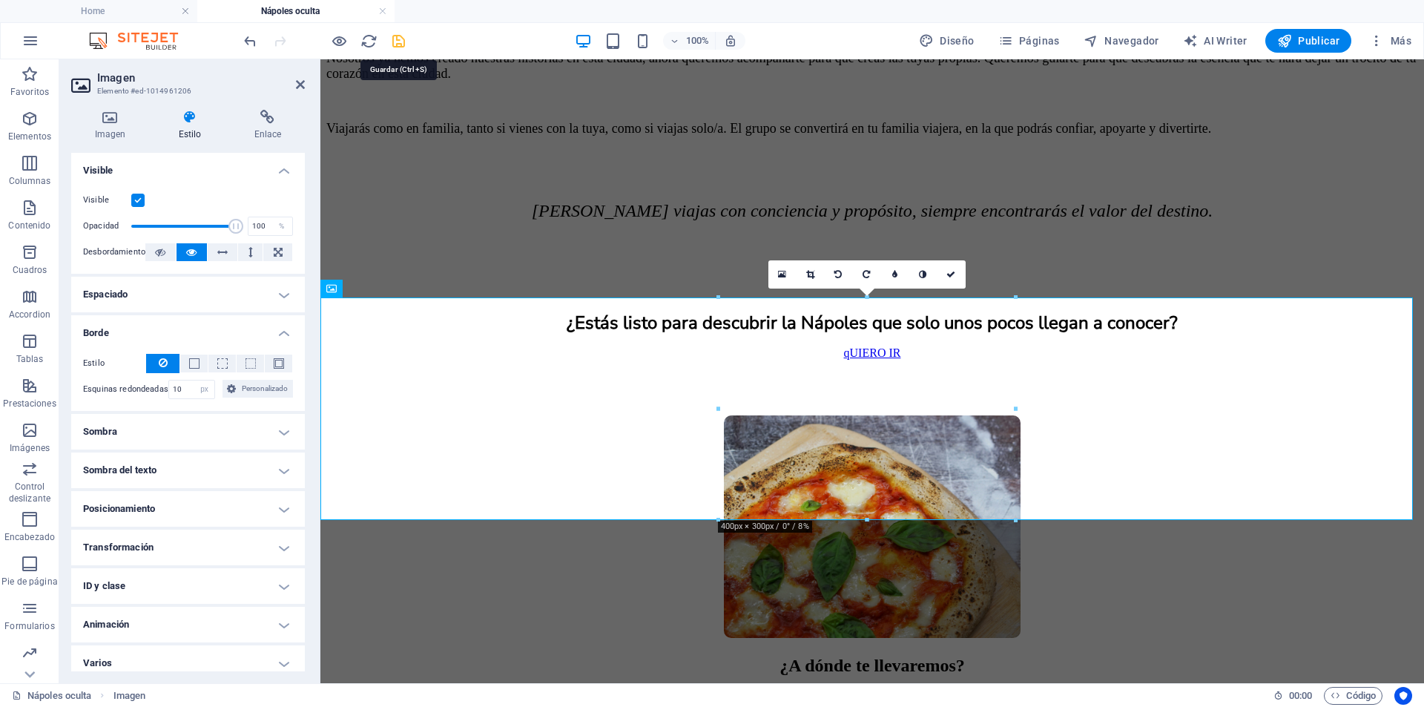
click at [395, 47] on icon "save" at bounding box center [398, 41] width 17 height 17
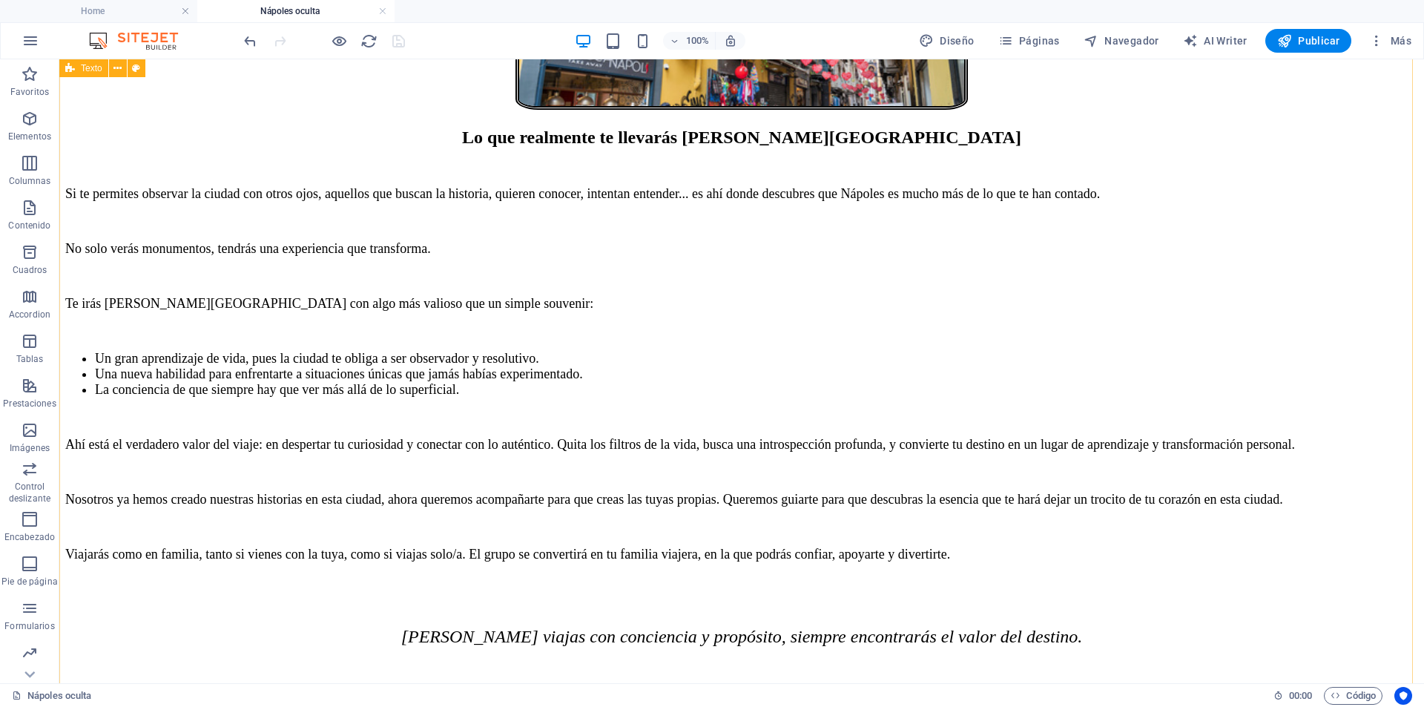
scroll to position [1492, 0]
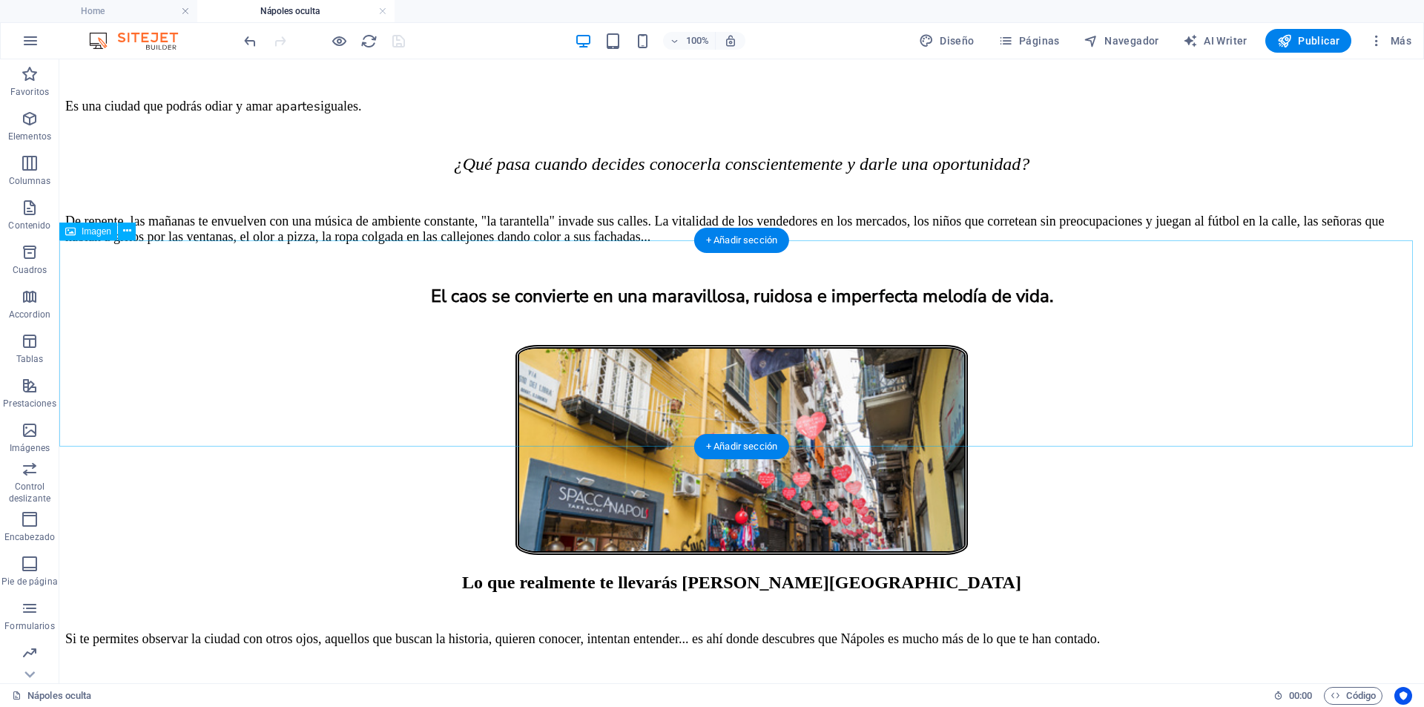
click at [705, 351] on figure at bounding box center [741, 451] width 1353 height 213
select select "px"
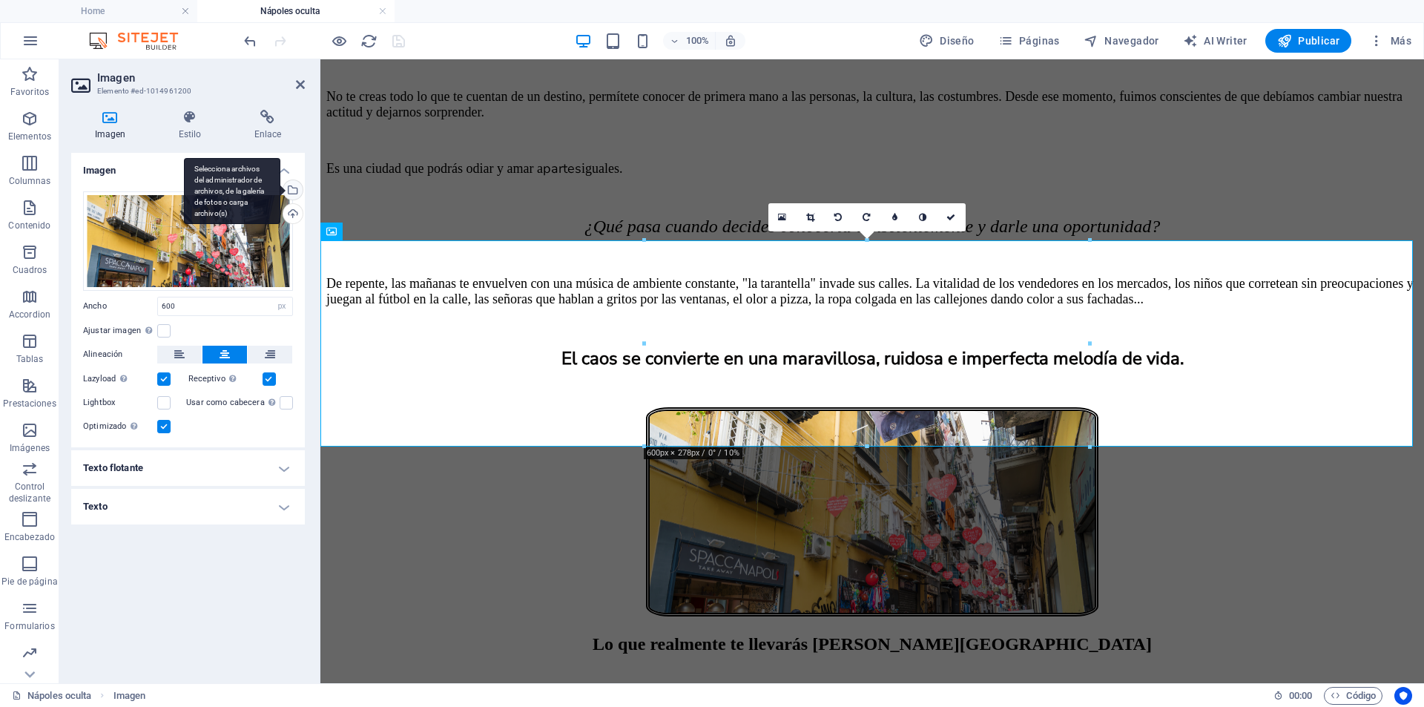
click at [280, 190] on div "Selecciona archivos del administrador de archivos, de la galería de fotos o car…" at bounding box center [232, 191] width 96 height 67
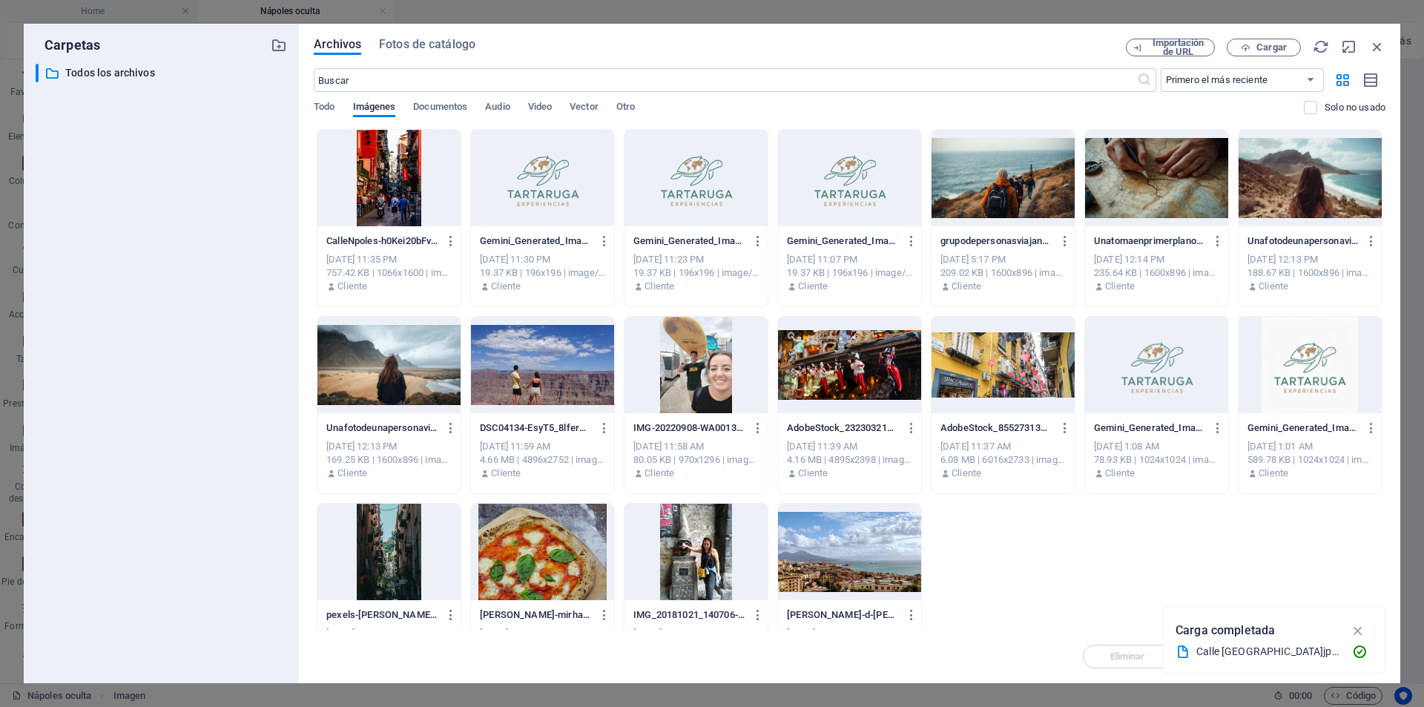
drag, startPoint x: 391, startPoint y: 173, endPoint x: 71, endPoint y: 114, distance: 325.2
click at [391, 173] on div at bounding box center [389, 178] width 143 height 96
drag, startPoint x: 71, startPoint y: 114, endPoint x: 392, endPoint y: 173, distance: 325.9
click at [392, 173] on div at bounding box center [389, 178] width 143 height 96
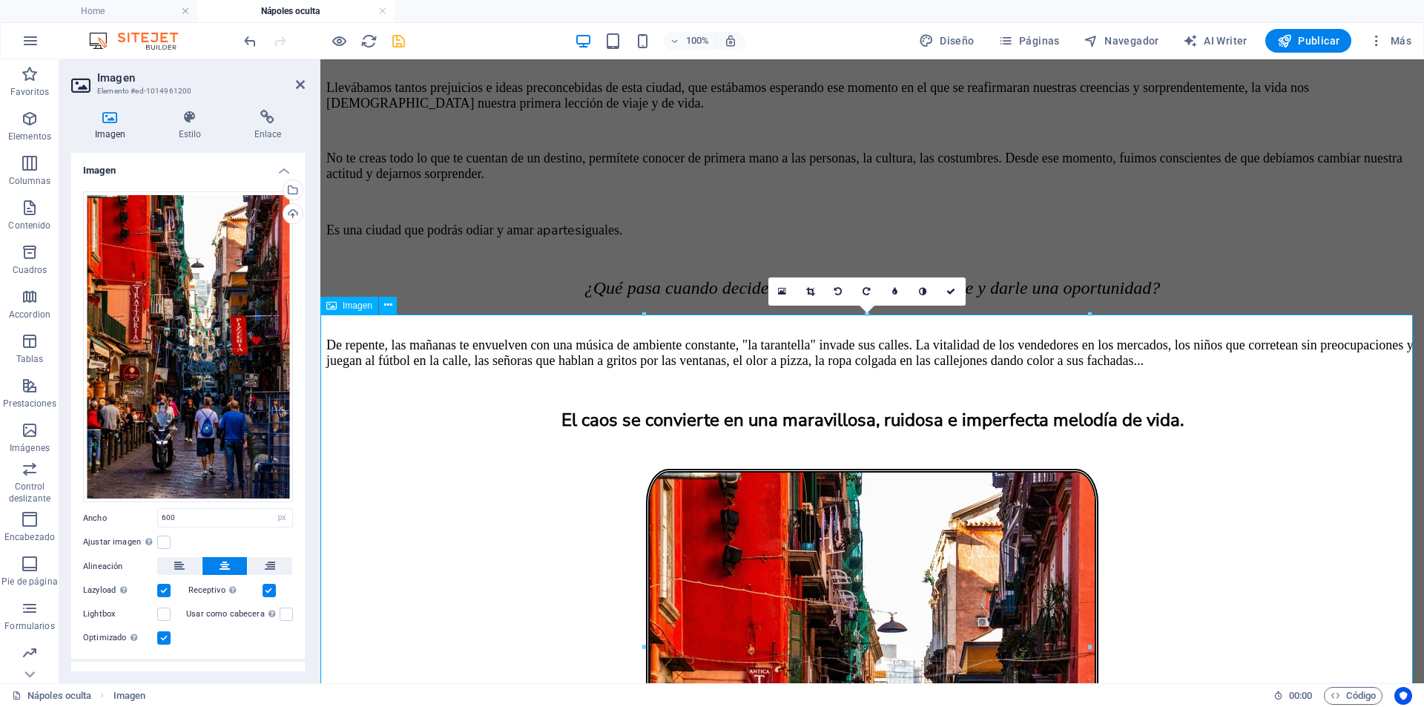
scroll to position [1418, 0]
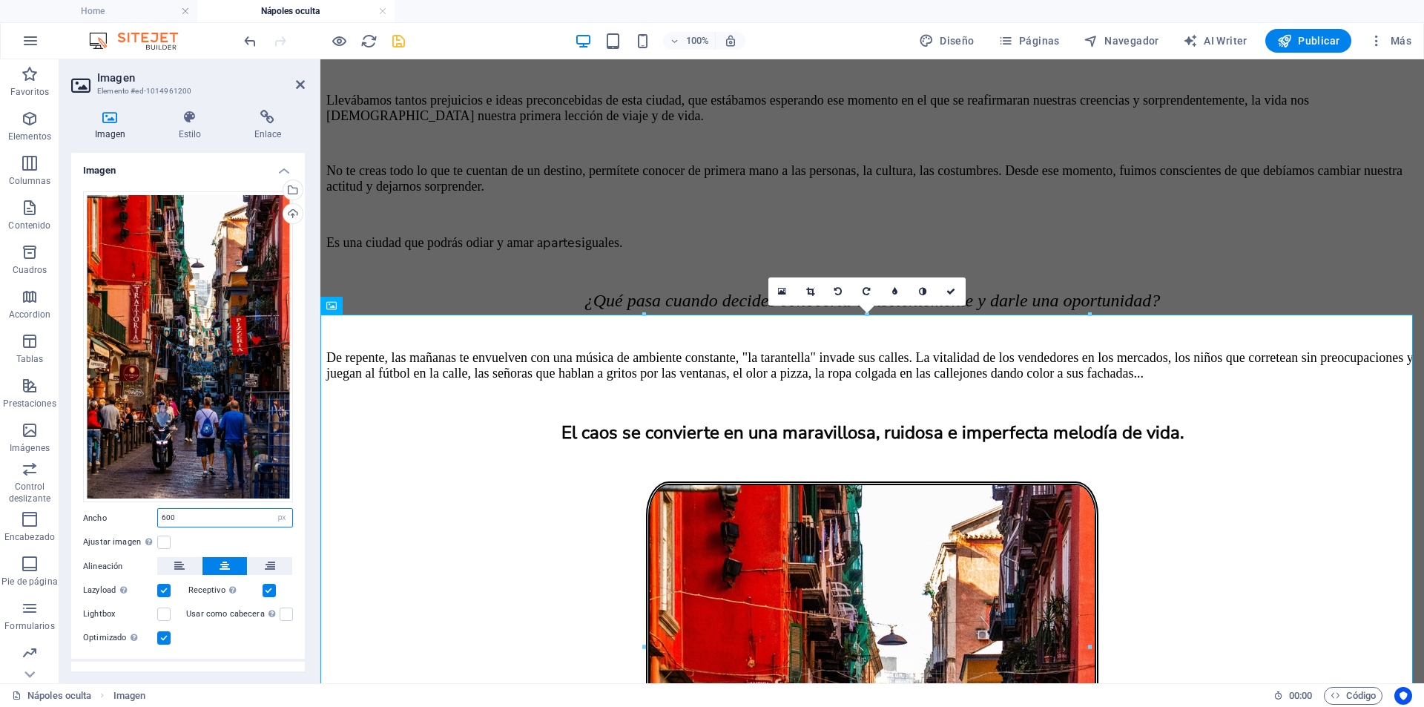
drag, startPoint x: 205, startPoint y: 516, endPoint x: 158, endPoint y: 519, distance: 46.8
click at [158, 519] on input "600" at bounding box center [225, 518] width 134 height 18
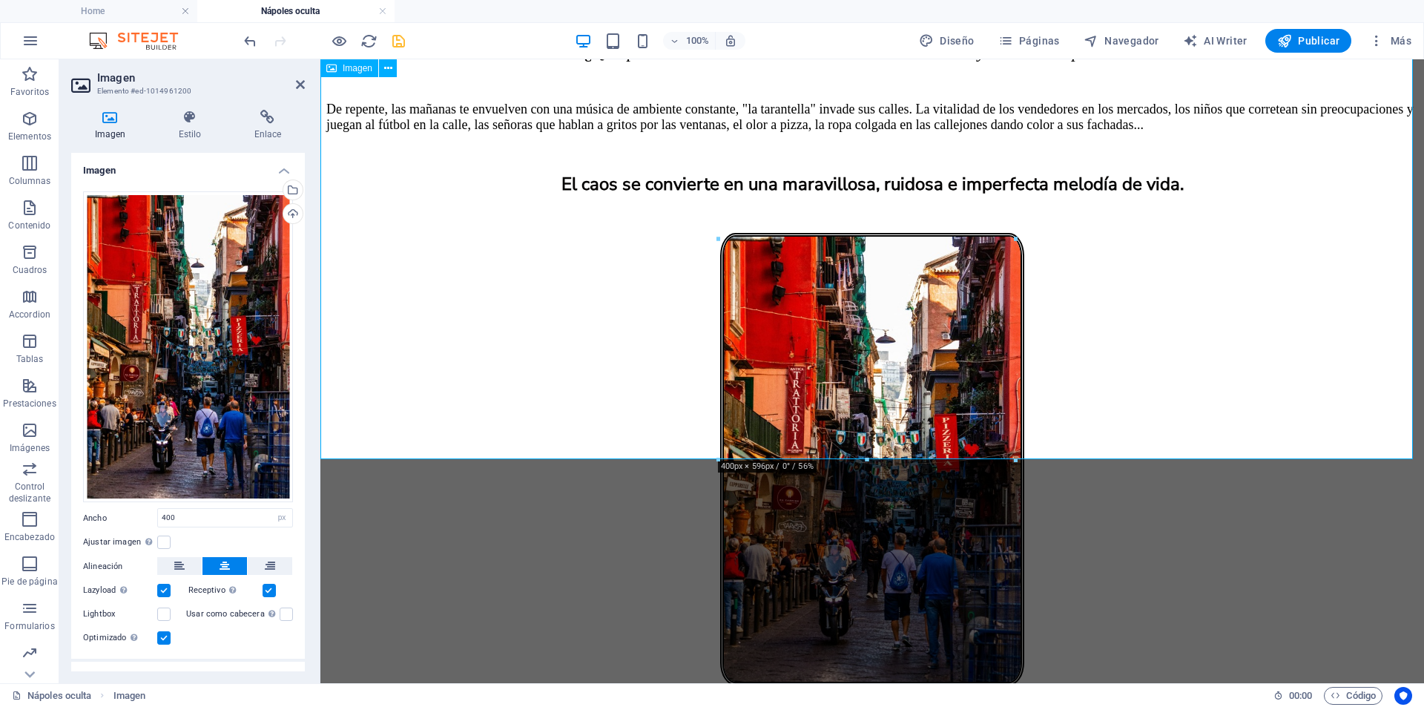
scroll to position [1640, 0]
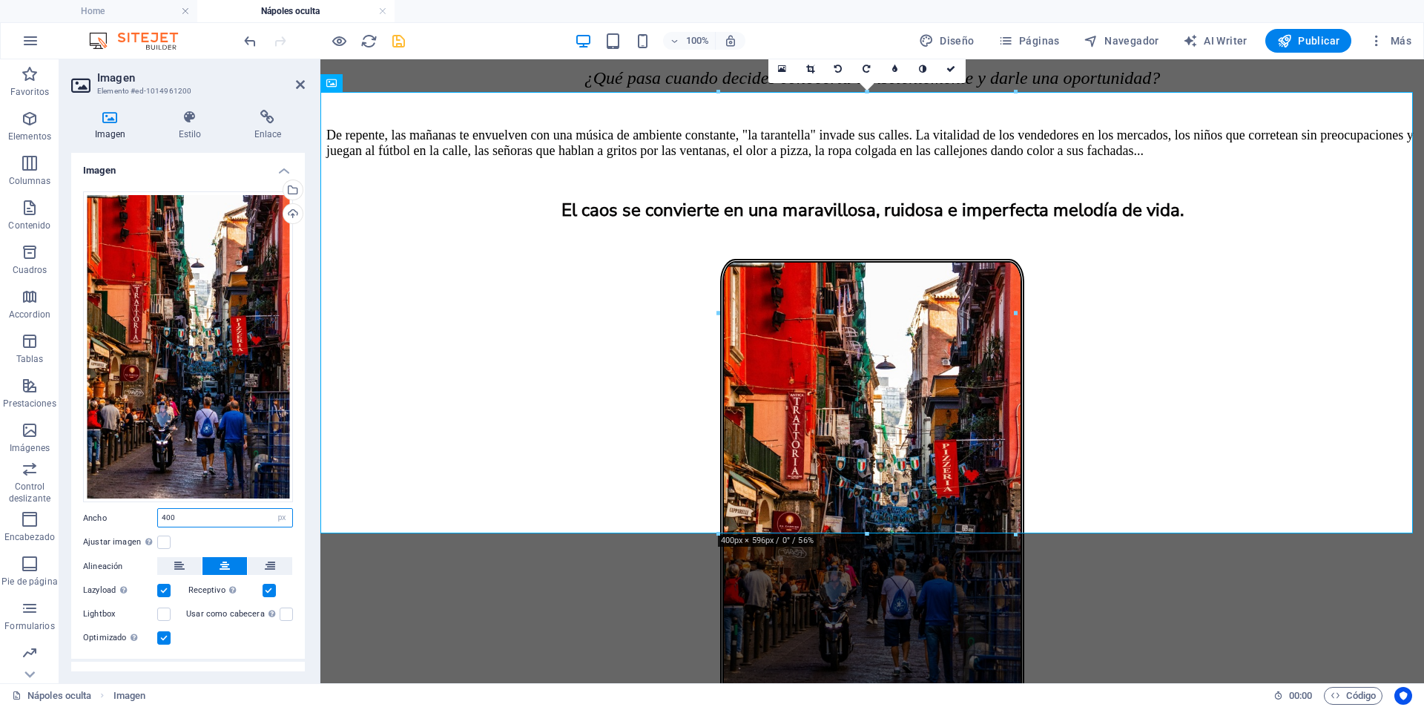
drag, startPoint x: 192, startPoint y: 512, endPoint x: 142, endPoint y: 525, distance: 51.5
click at [135, 530] on div "Arrastra archivos aquí, haz clic para escoger archivos o selecciona archivos de…" at bounding box center [188, 420] width 234 height 480
type input "8"
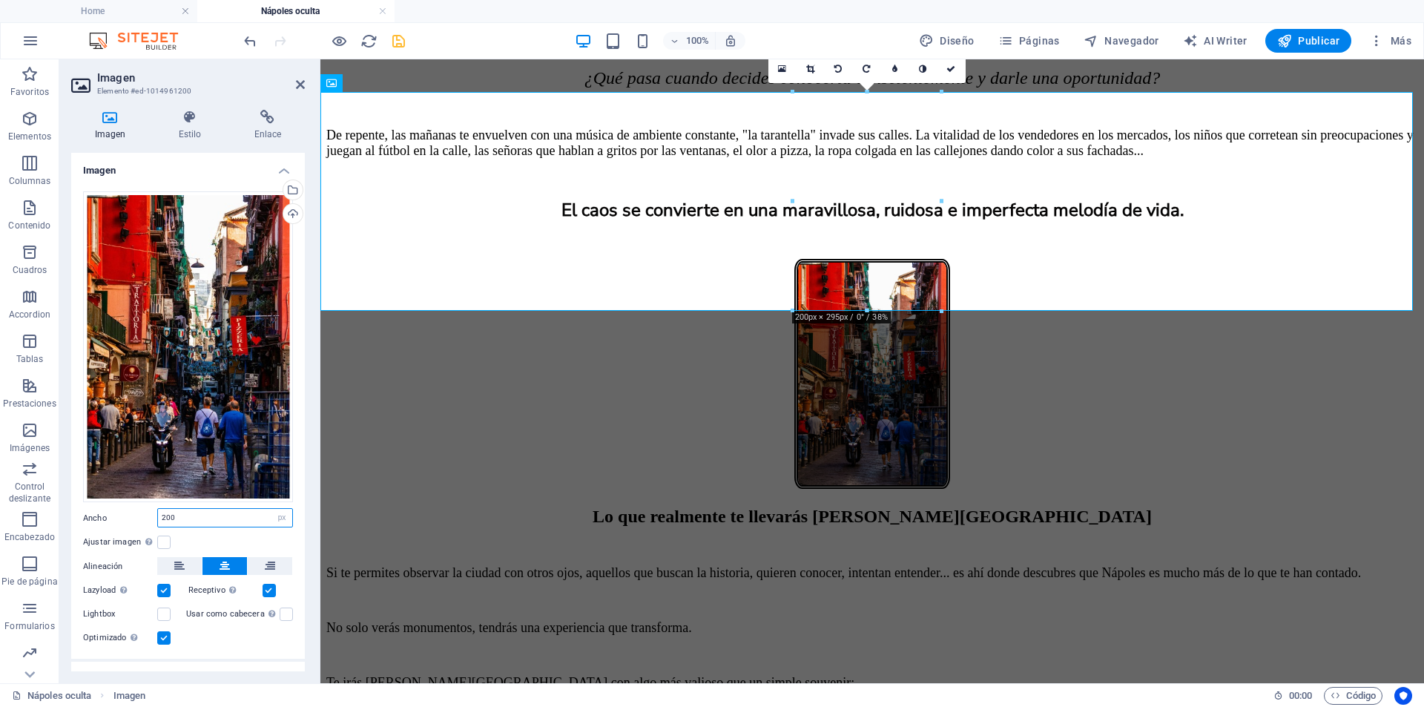
drag, startPoint x: 190, startPoint y: 512, endPoint x: 160, endPoint y: 514, distance: 29.8
click at [160, 514] on input "200" at bounding box center [225, 518] width 134 height 18
type input "300"
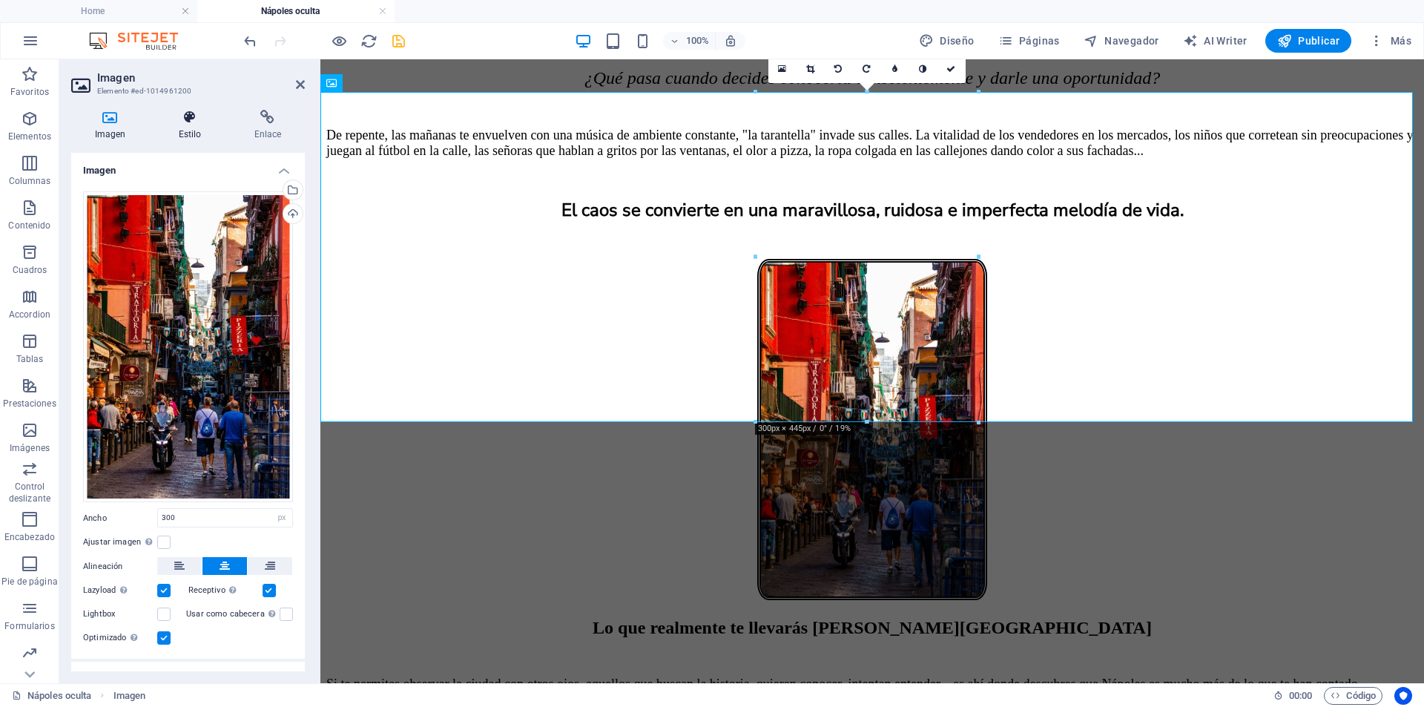
click at [186, 119] on icon at bounding box center [190, 117] width 70 height 15
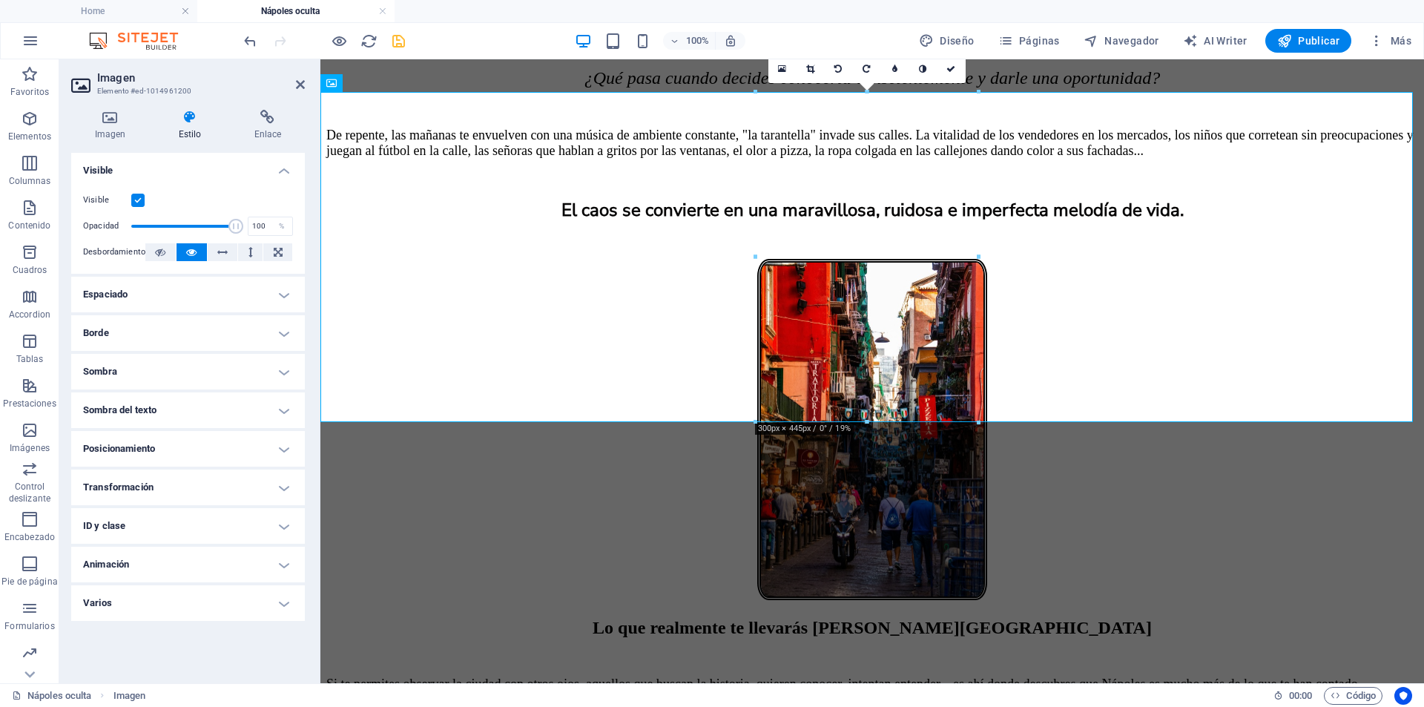
click at [201, 332] on h4 "Borde" at bounding box center [188, 333] width 234 height 36
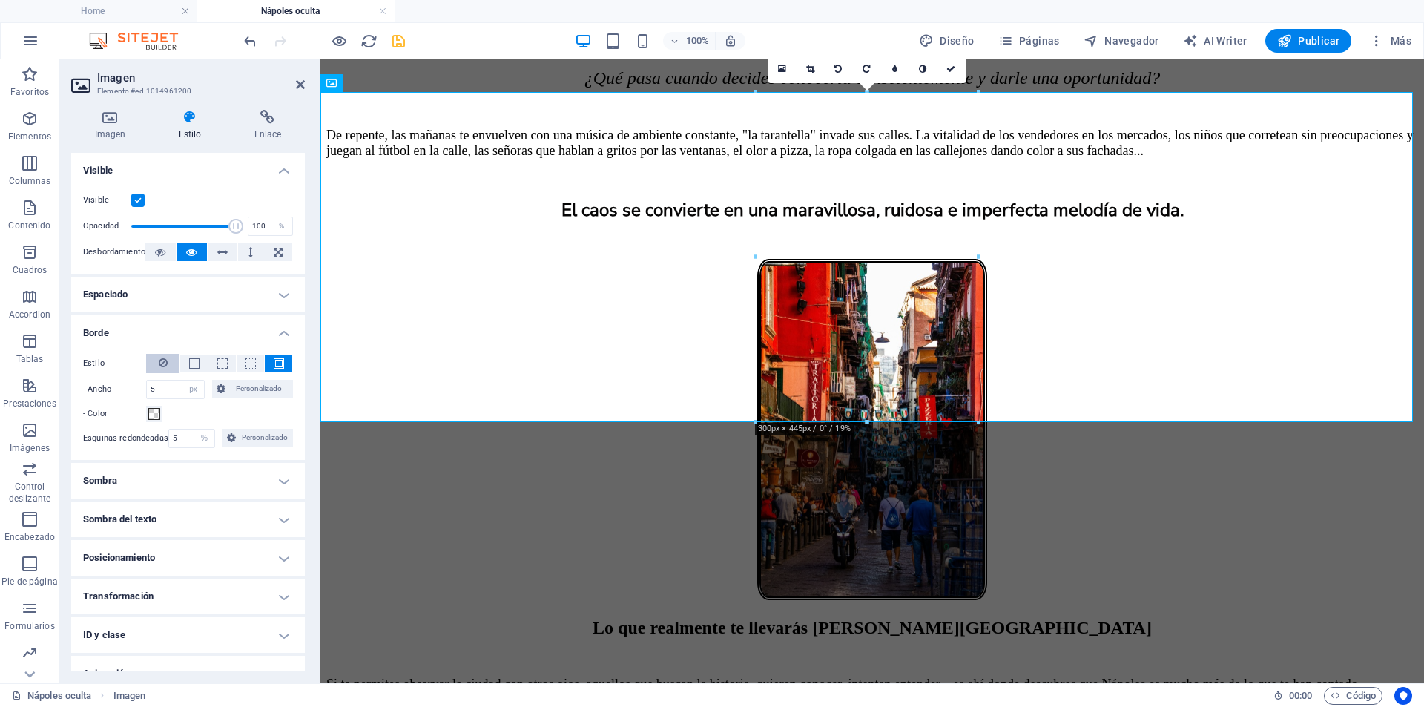
click at [168, 359] on button at bounding box center [162, 363] width 33 height 19
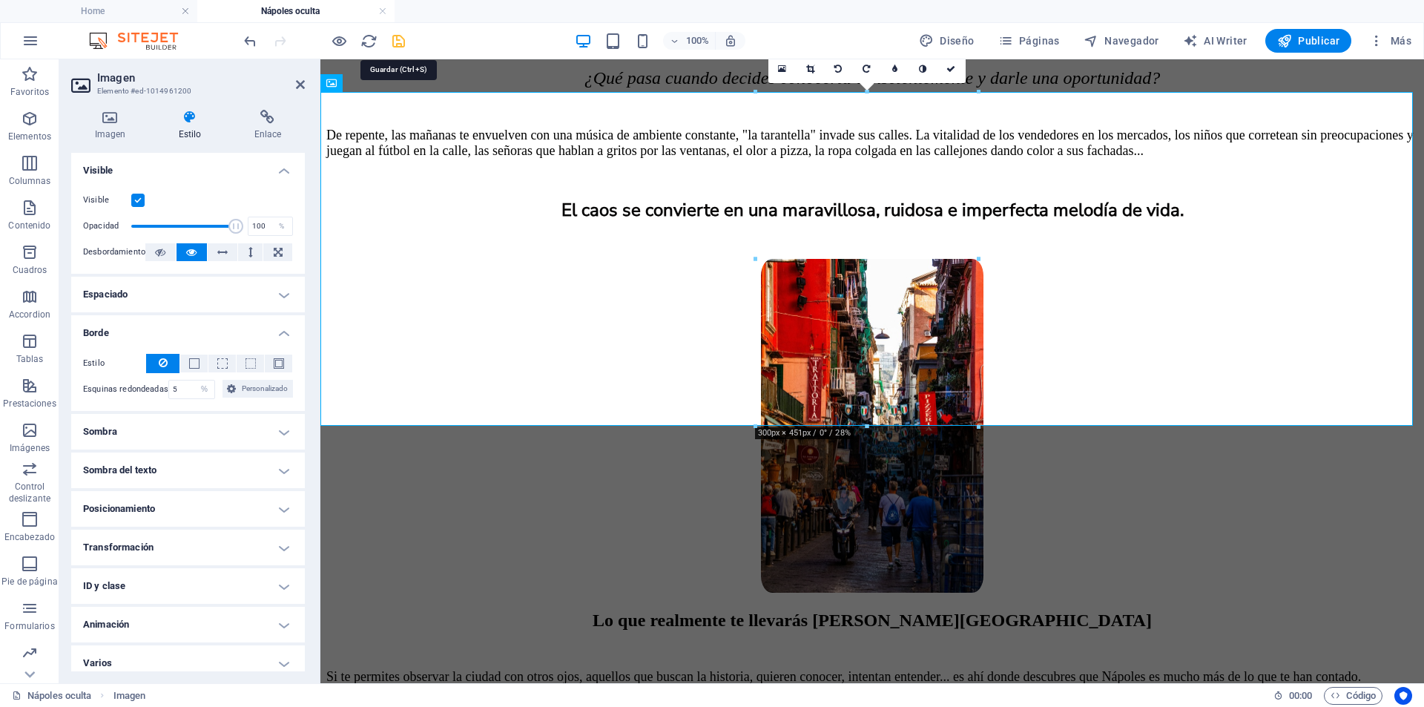
click at [403, 43] on icon "save" at bounding box center [398, 41] width 17 height 17
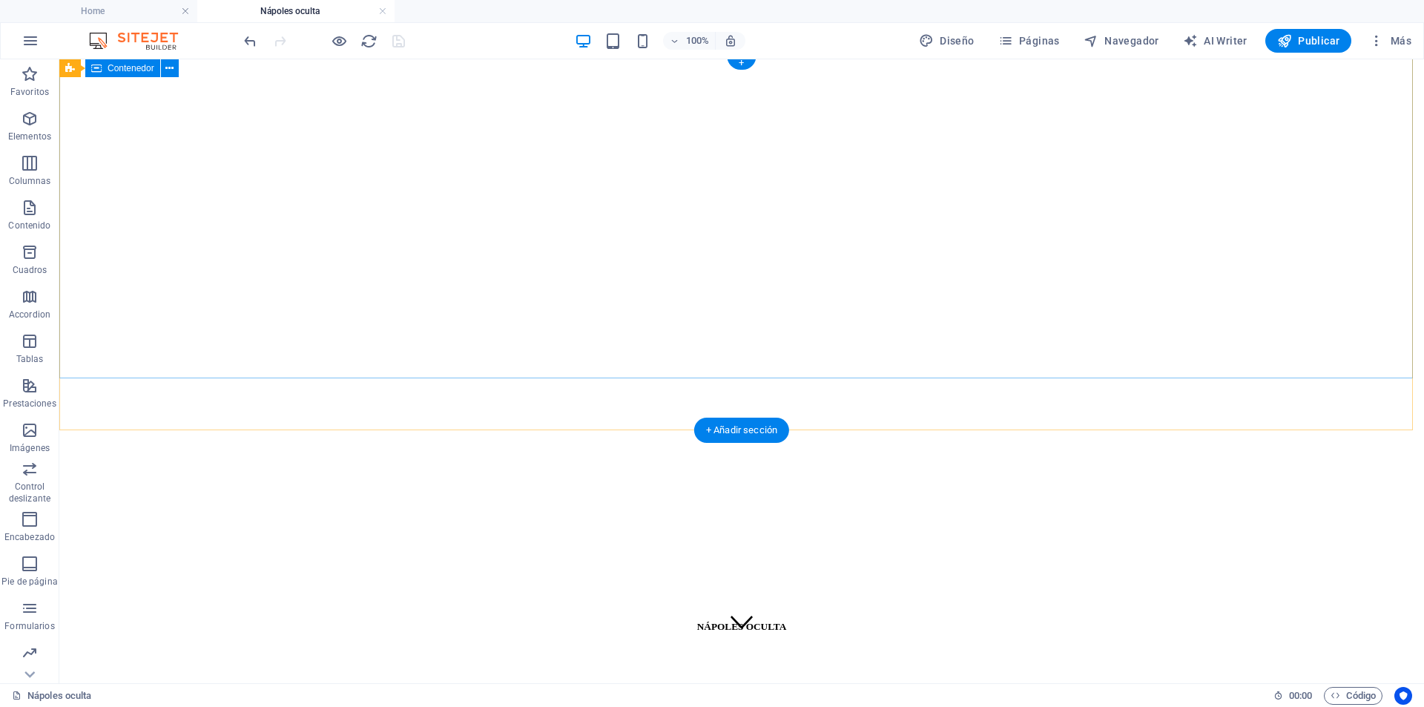
scroll to position [0, 0]
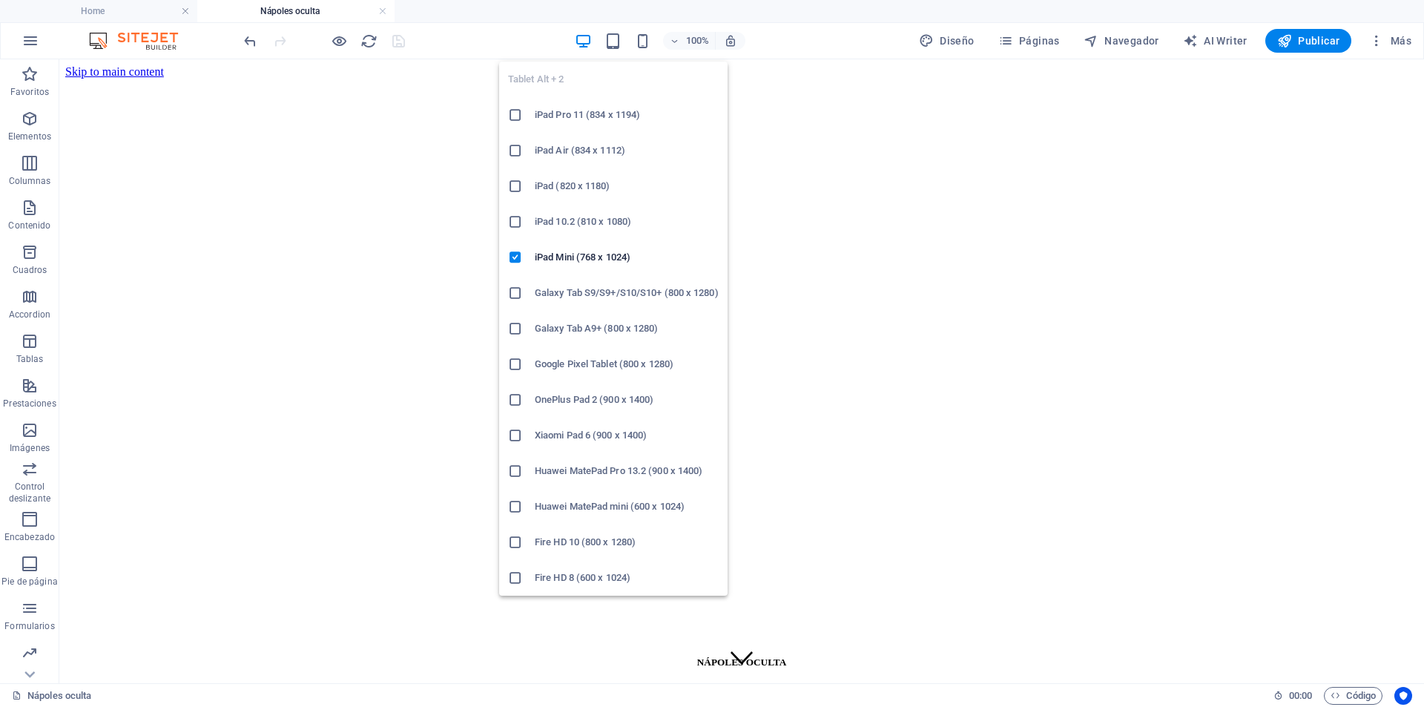
click at [625, 30] on div "100%" at bounding box center [659, 41] width 171 height 24
click at [616, 43] on icon "button" at bounding box center [613, 41] width 17 height 17
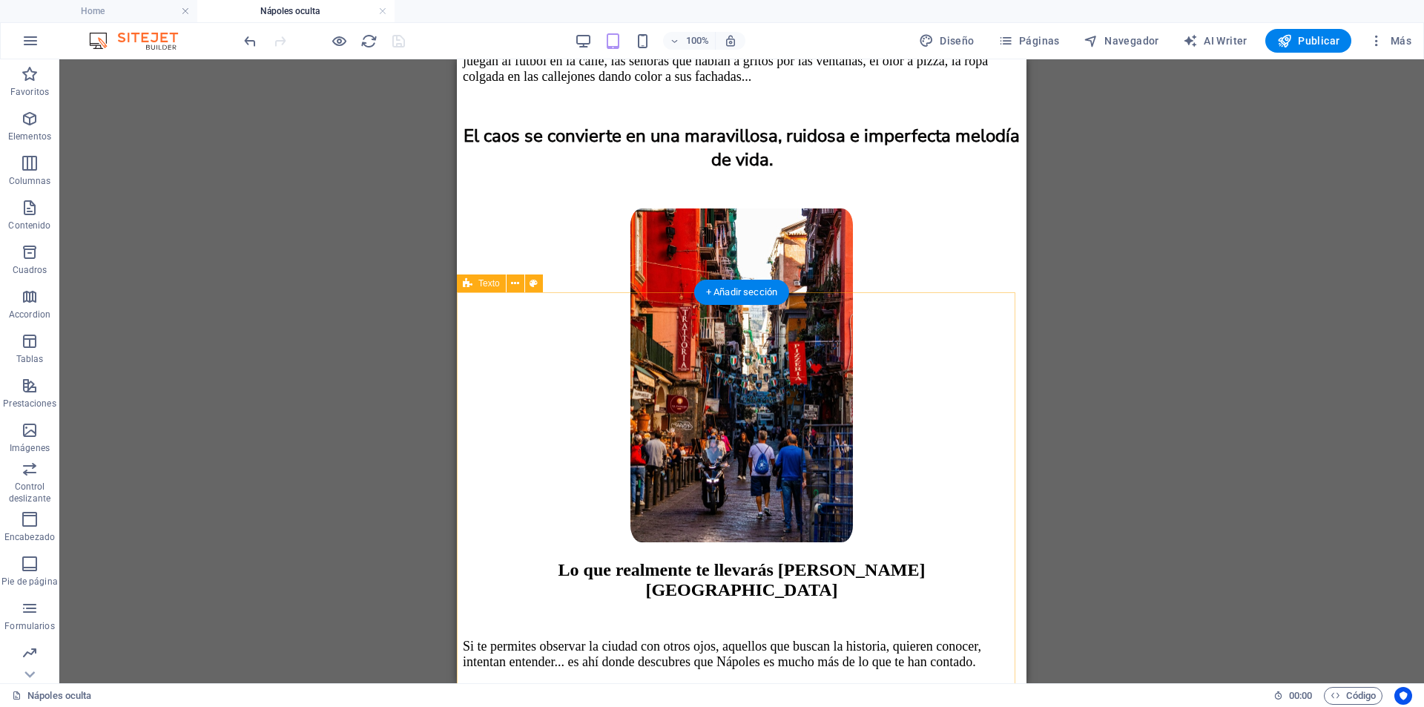
scroll to position [1929, 0]
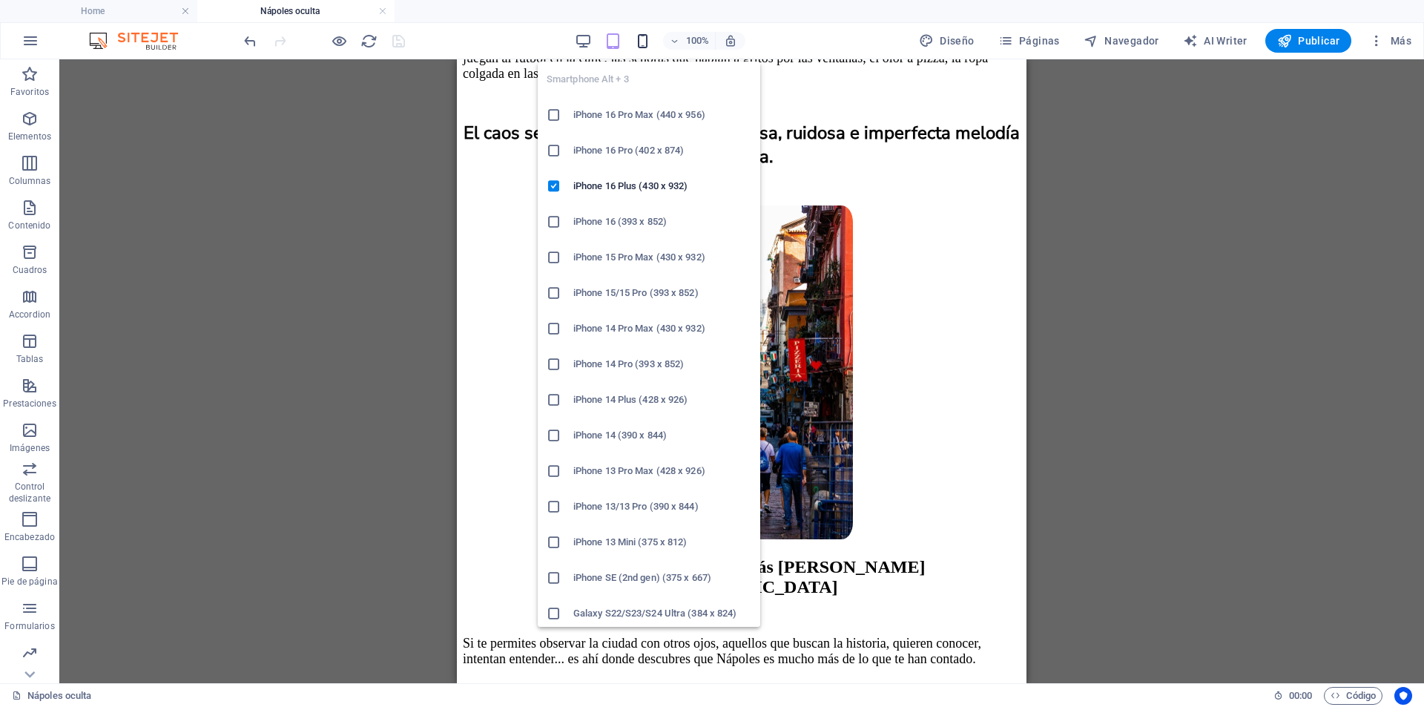
click at [637, 44] on icon "button" at bounding box center [642, 41] width 17 height 17
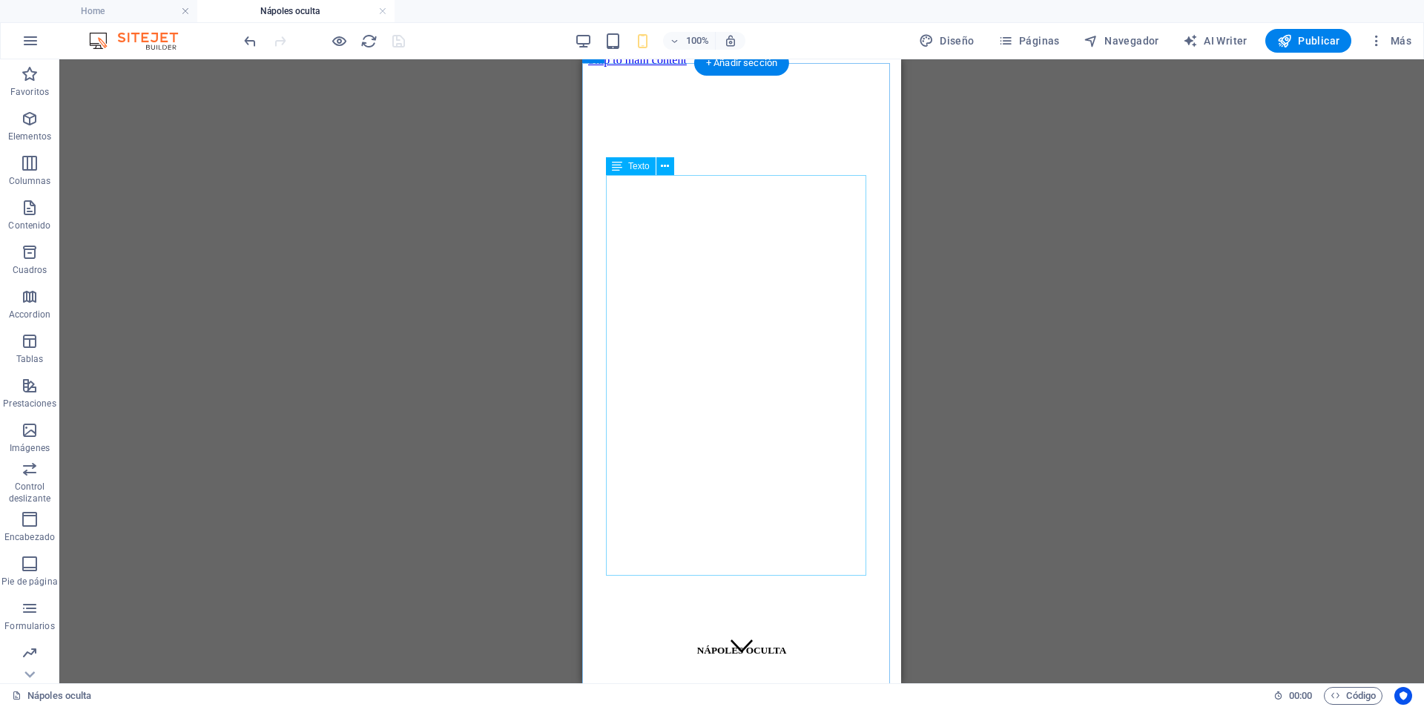
scroll to position [0, 0]
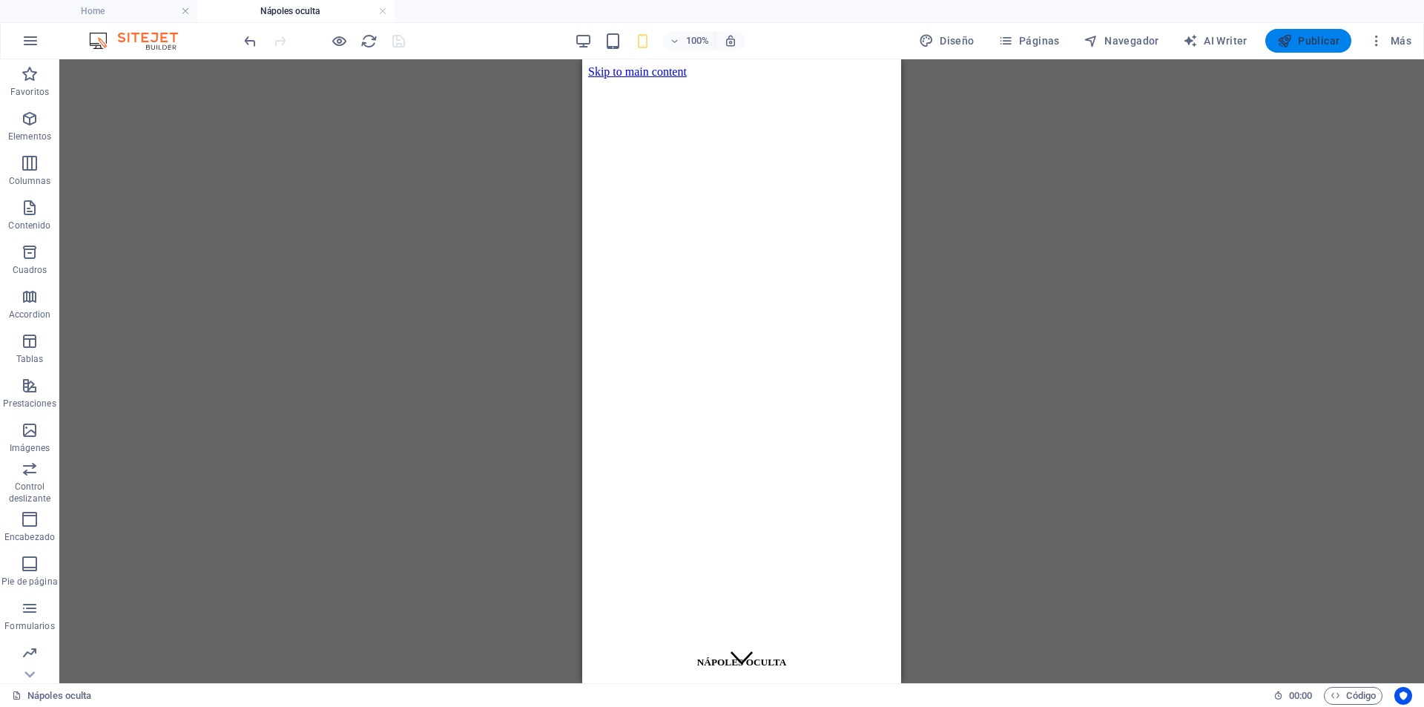
click at [1306, 40] on span "Publicar" at bounding box center [1309, 40] width 63 height 15
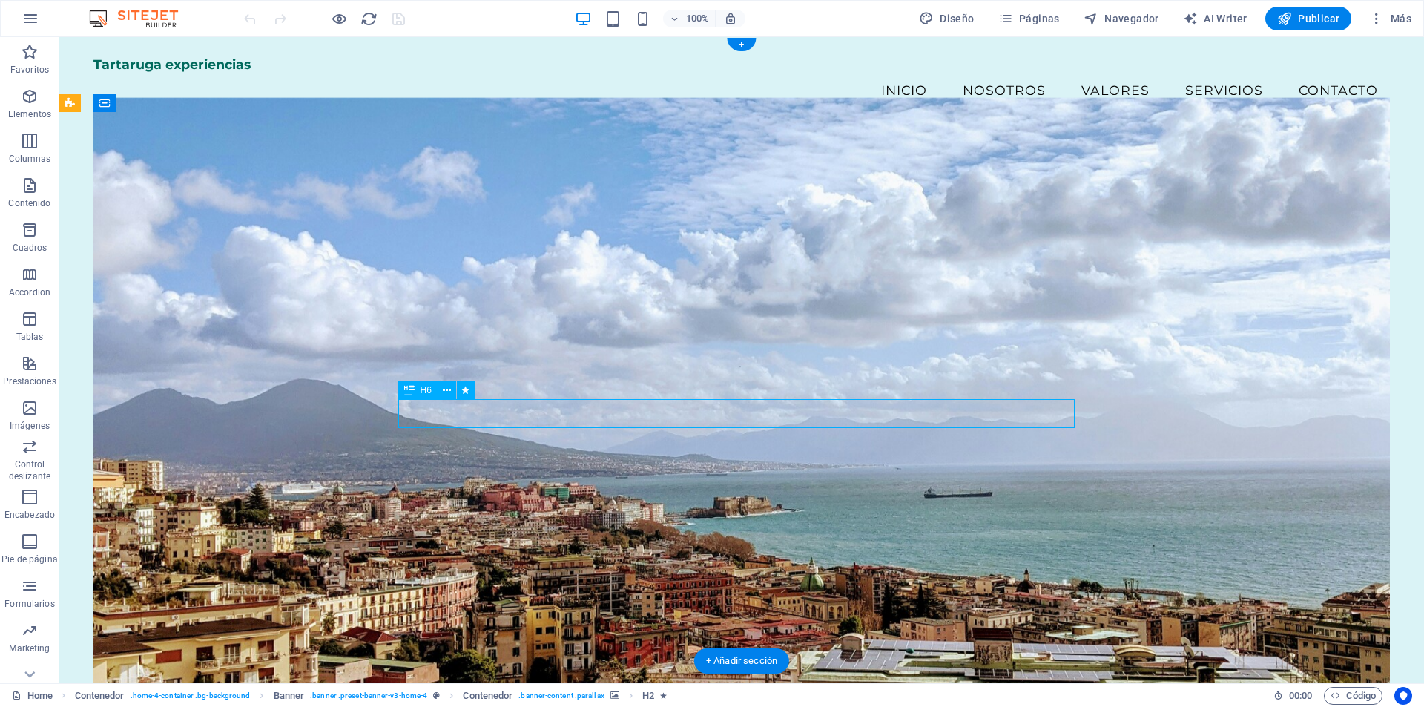
click at [597, 562] on figure at bounding box center [741, 392] width 1297 height 588
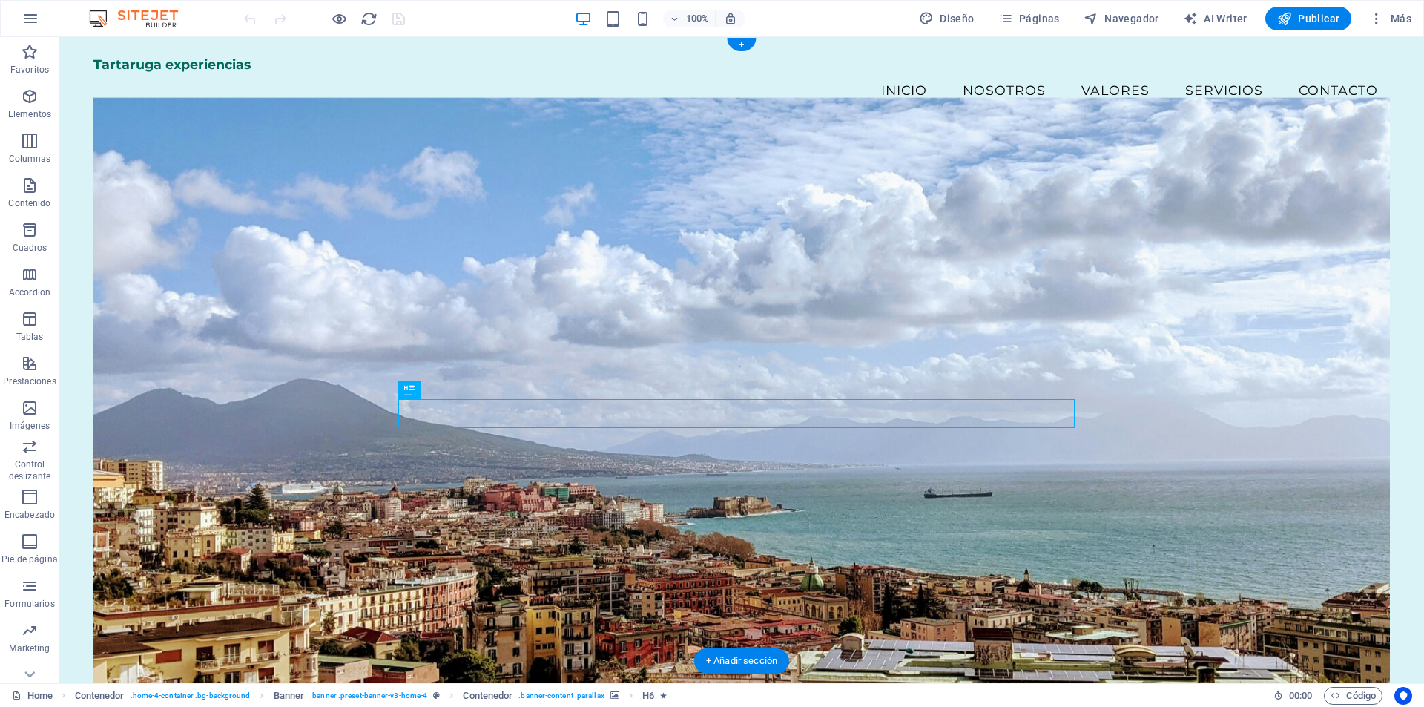
click at [610, 508] on figure at bounding box center [741, 392] width 1297 height 588
select select "1"
select select
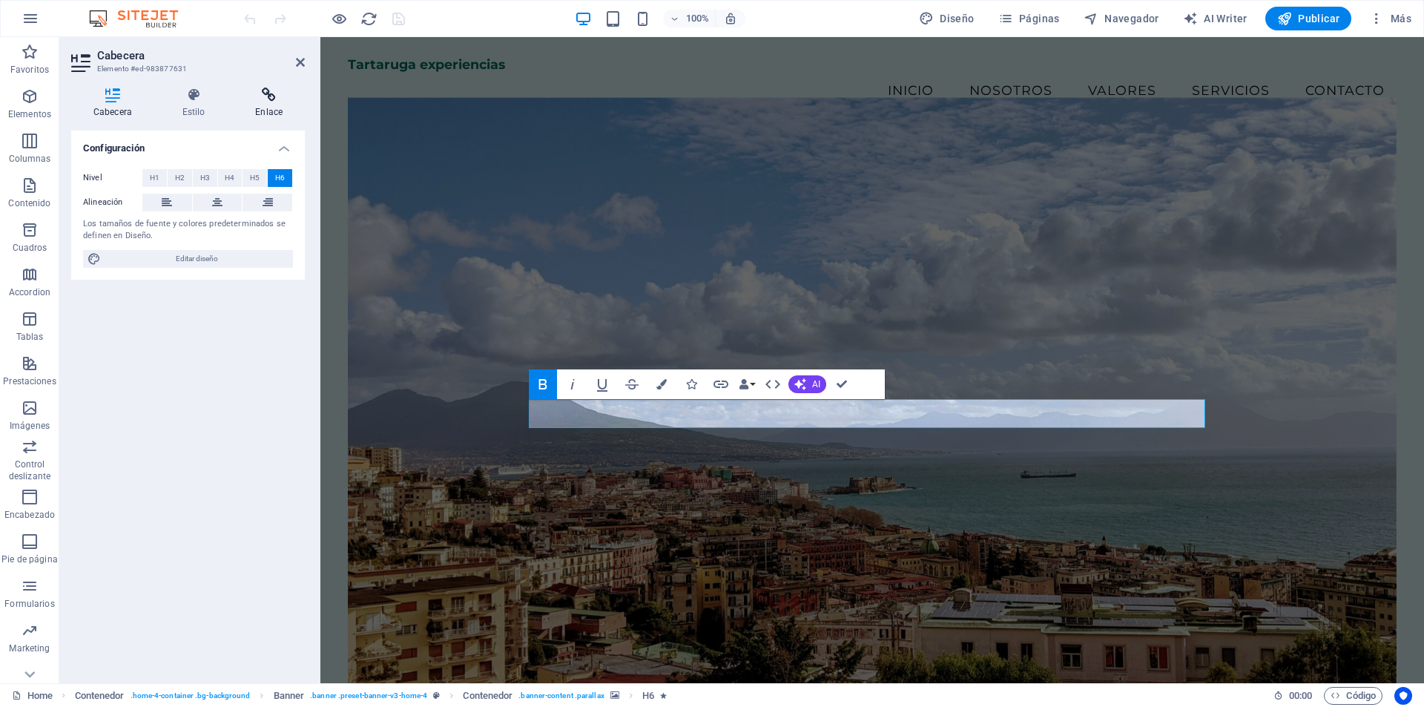
click at [268, 93] on icon at bounding box center [269, 95] width 72 height 15
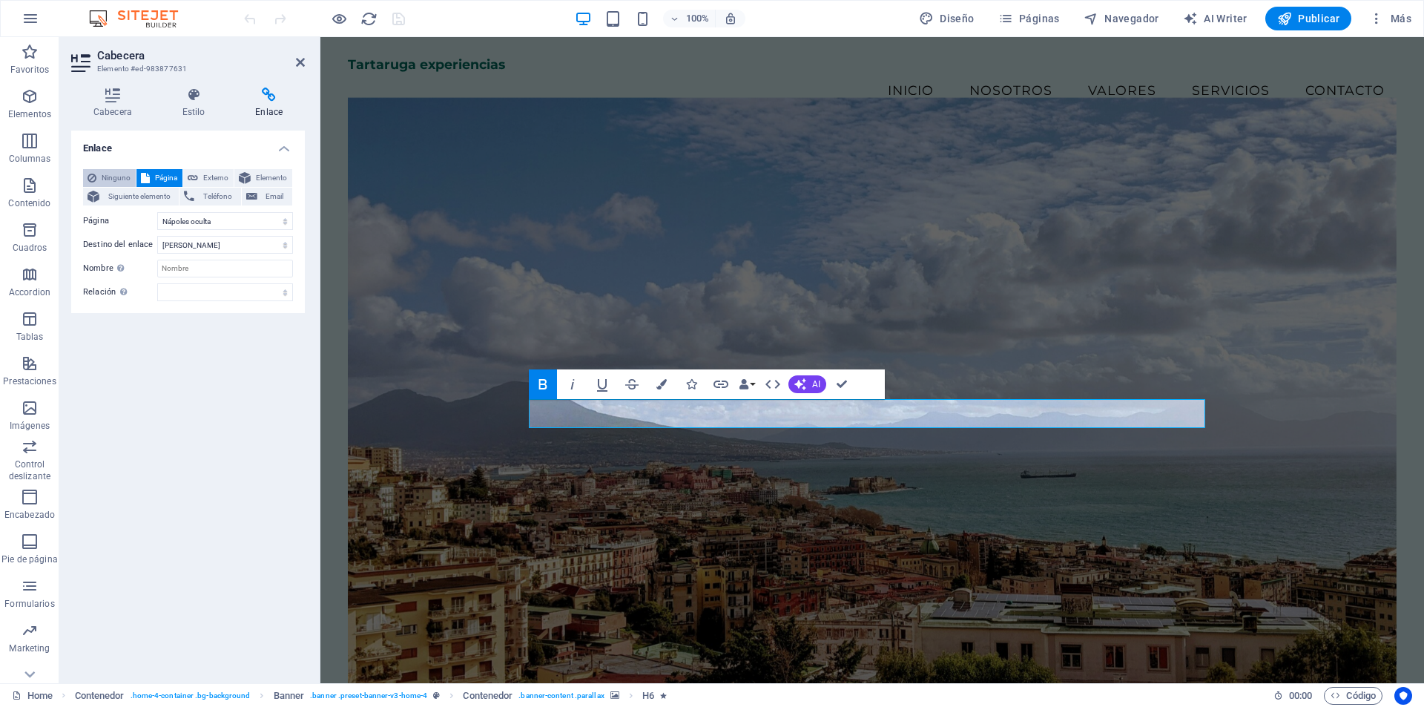
click at [105, 178] on span "Ninguno" at bounding box center [116, 178] width 30 height 18
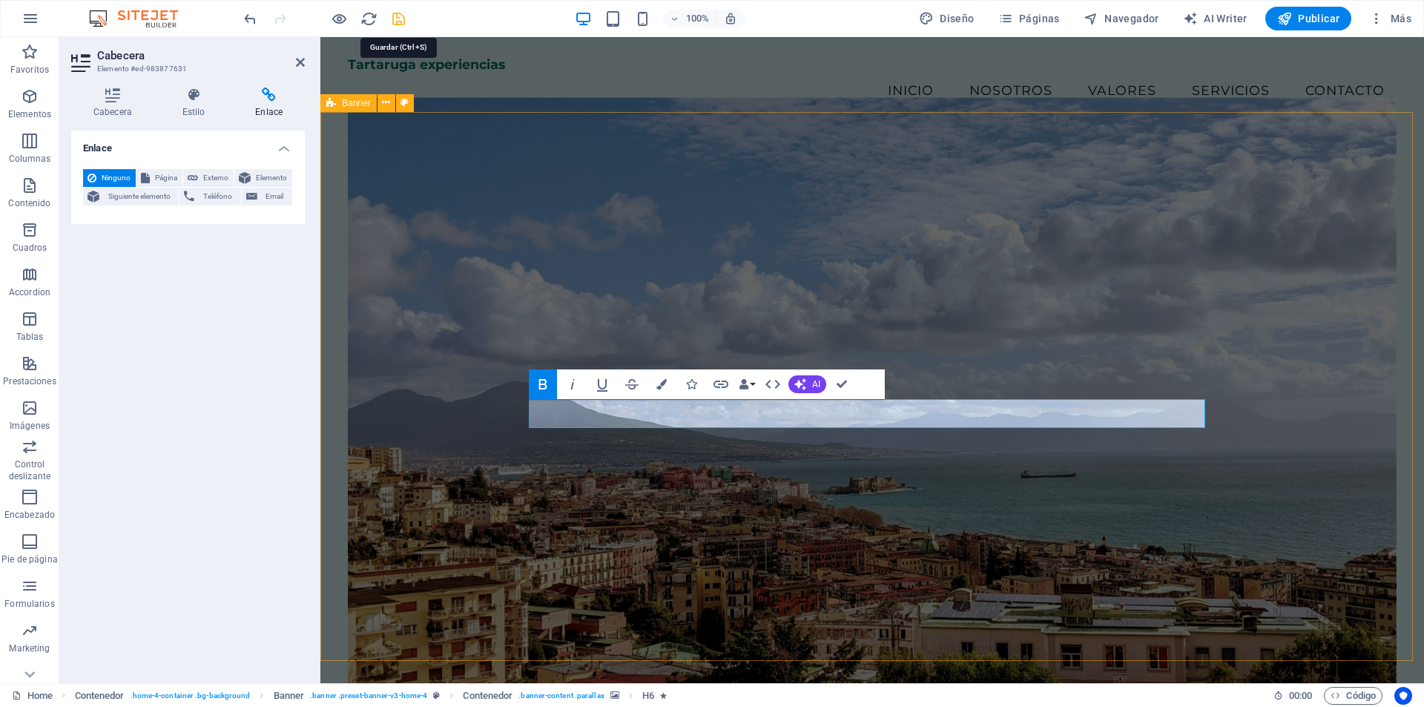
click at [395, 23] on icon "save" at bounding box center [398, 18] width 17 height 17
checkbox input "false"
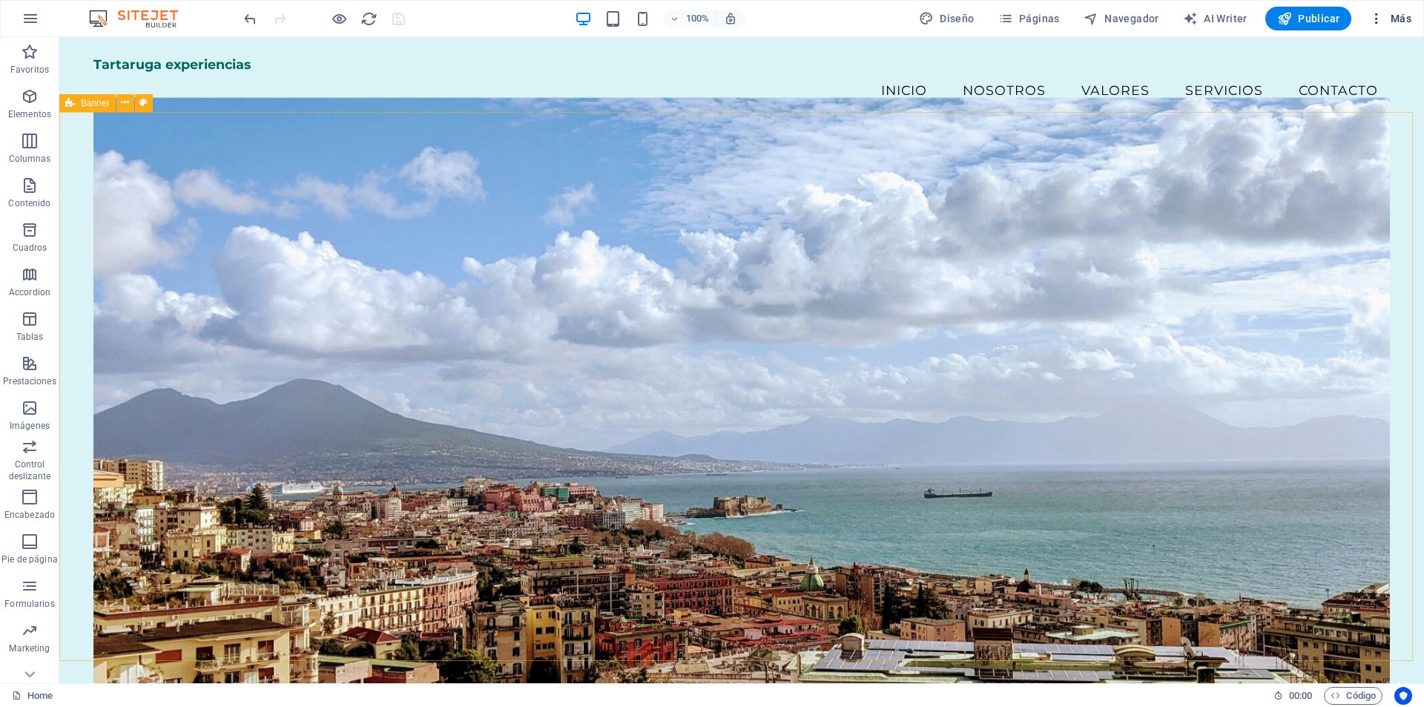
click at [1398, 11] on span "Más" at bounding box center [1391, 18] width 42 height 15
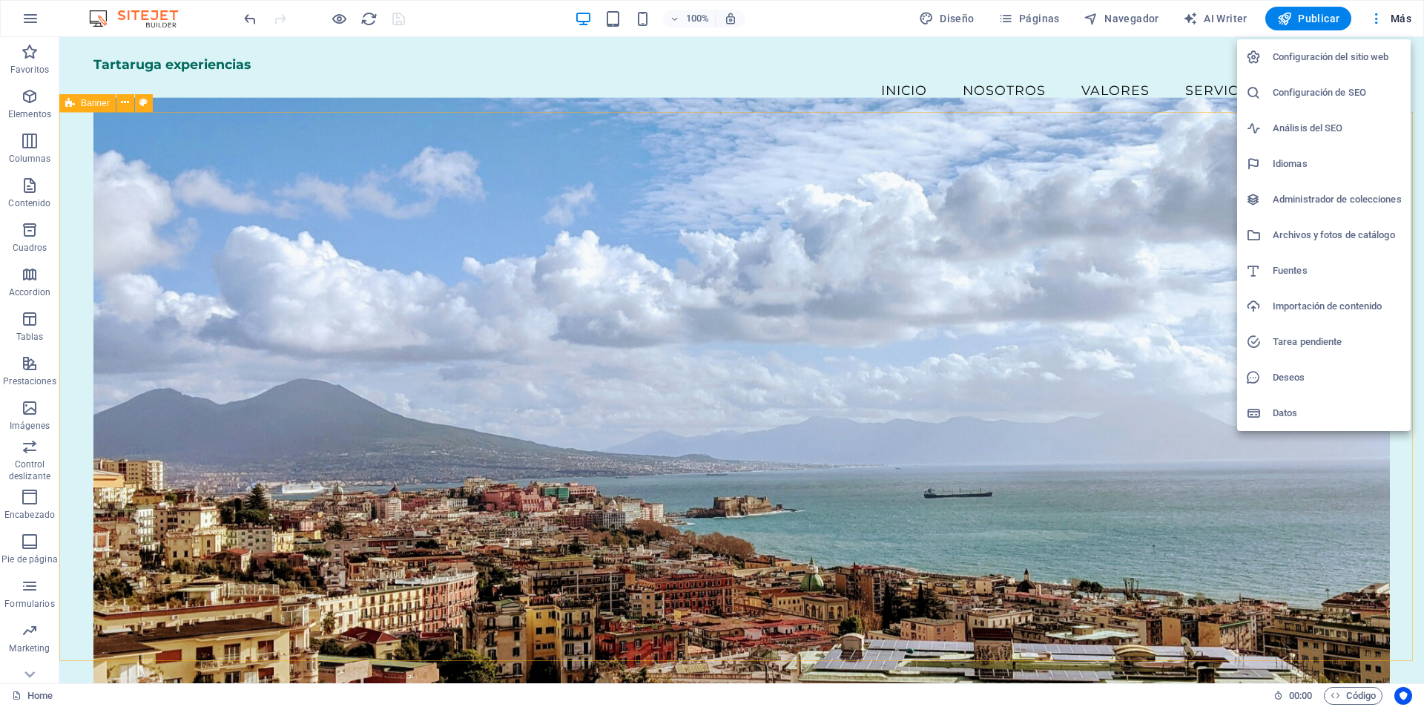
click at [1337, 68] on li "Configuración del sitio web" at bounding box center [1324, 57] width 174 height 36
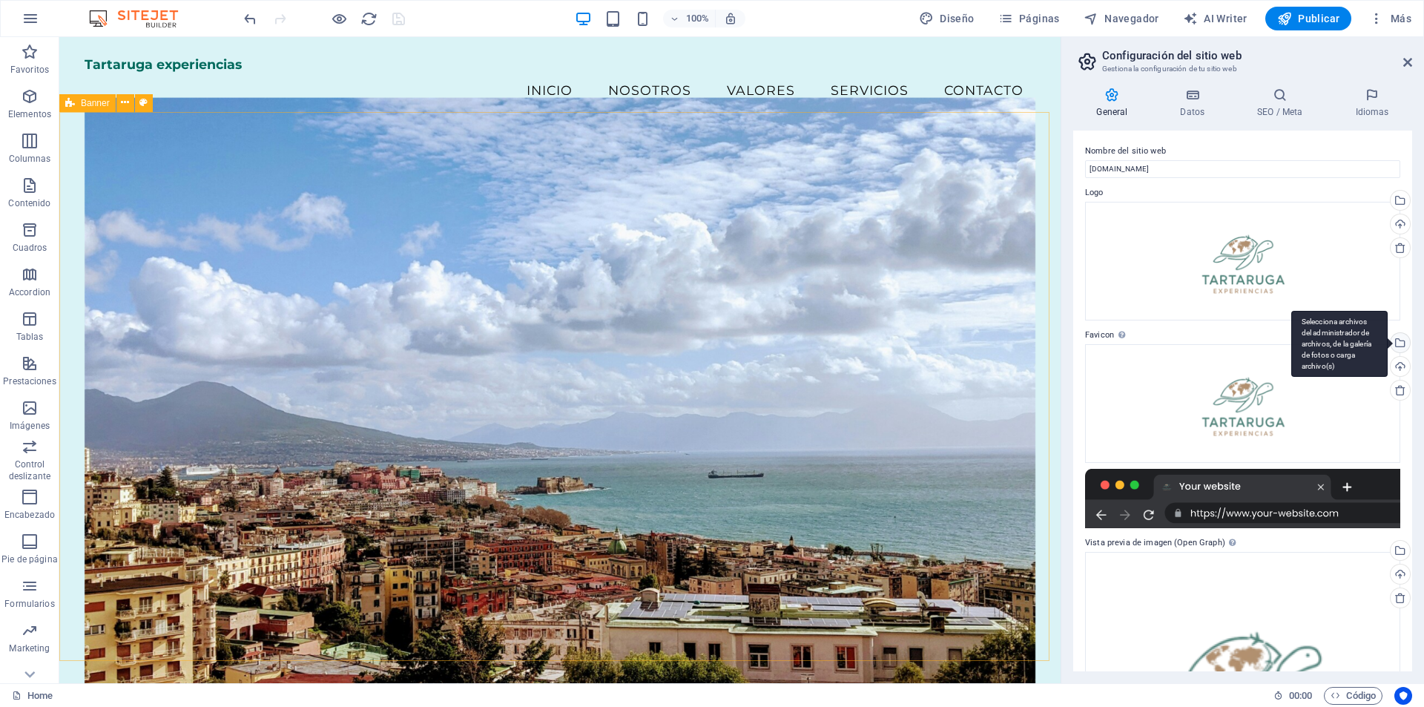
click at [1388, 342] on div "Selecciona archivos del administrador de archivos, de la galería de fotos o car…" at bounding box center [1340, 344] width 96 height 67
click at [1395, 342] on body "Tartaruga experiencias Home Favoritos Elementos Columnas Contenido Cuadros Acco…" at bounding box center [712, 353] width 1424 height 707
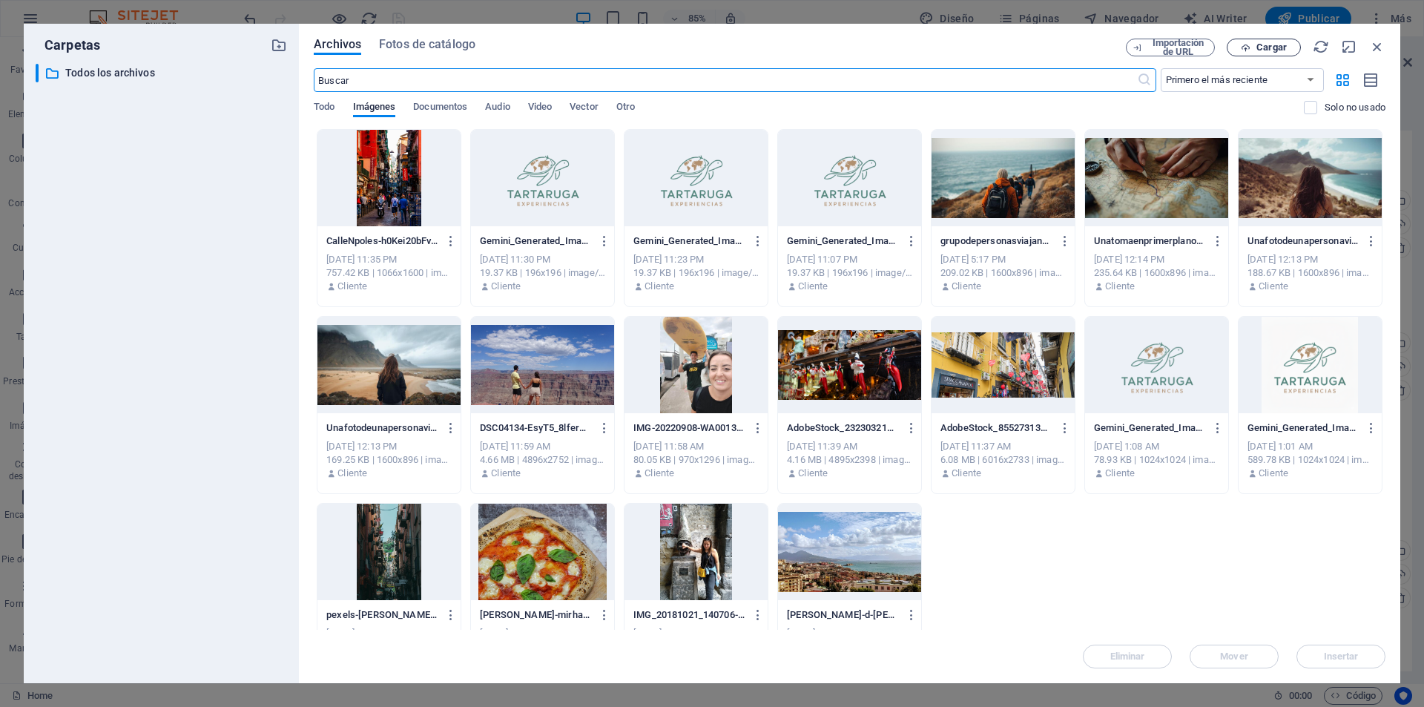
click at [1275, 49] on span "Cargar" at bounding box center [1272, 47] width 30 height 9
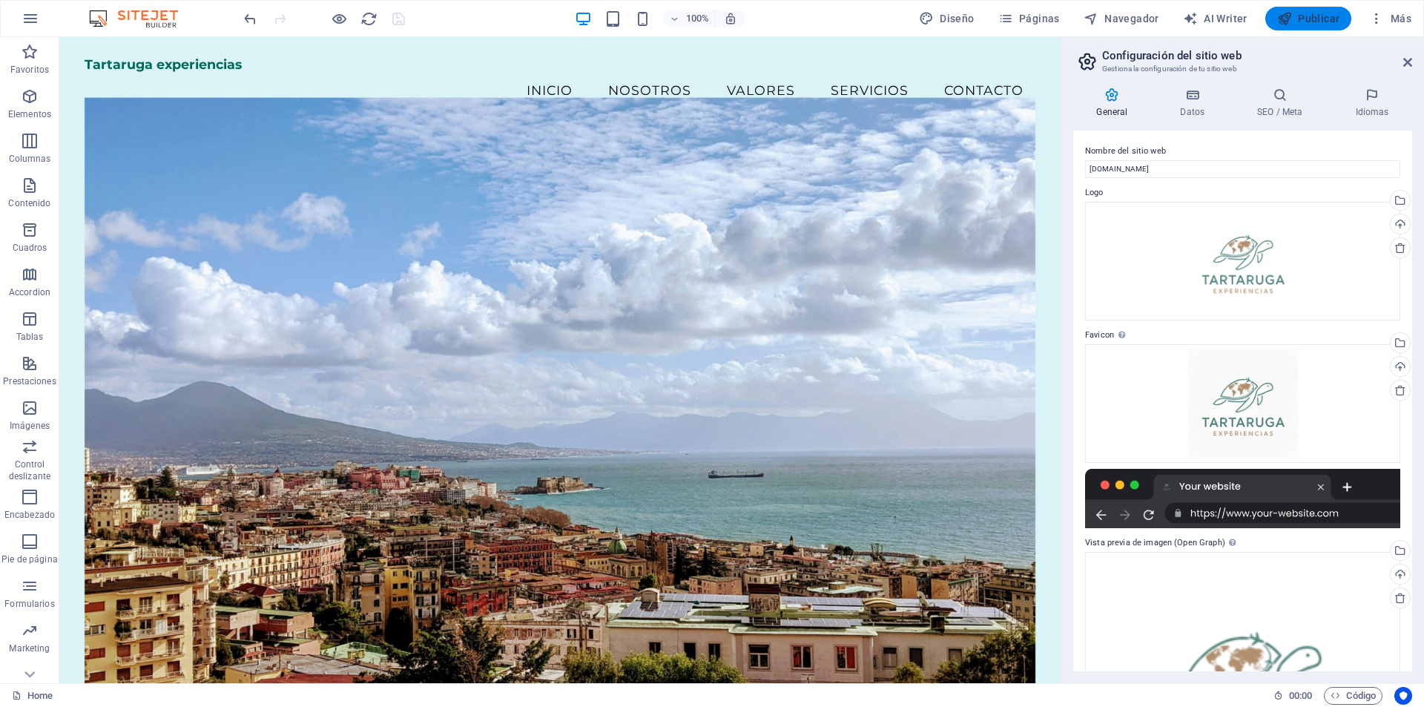
click at [1321, 17] on span "Publicar" at bounding box center [1309, 18] width 63 height 15
